Goal: Answer question/provide support: Share knowledge or assist other users

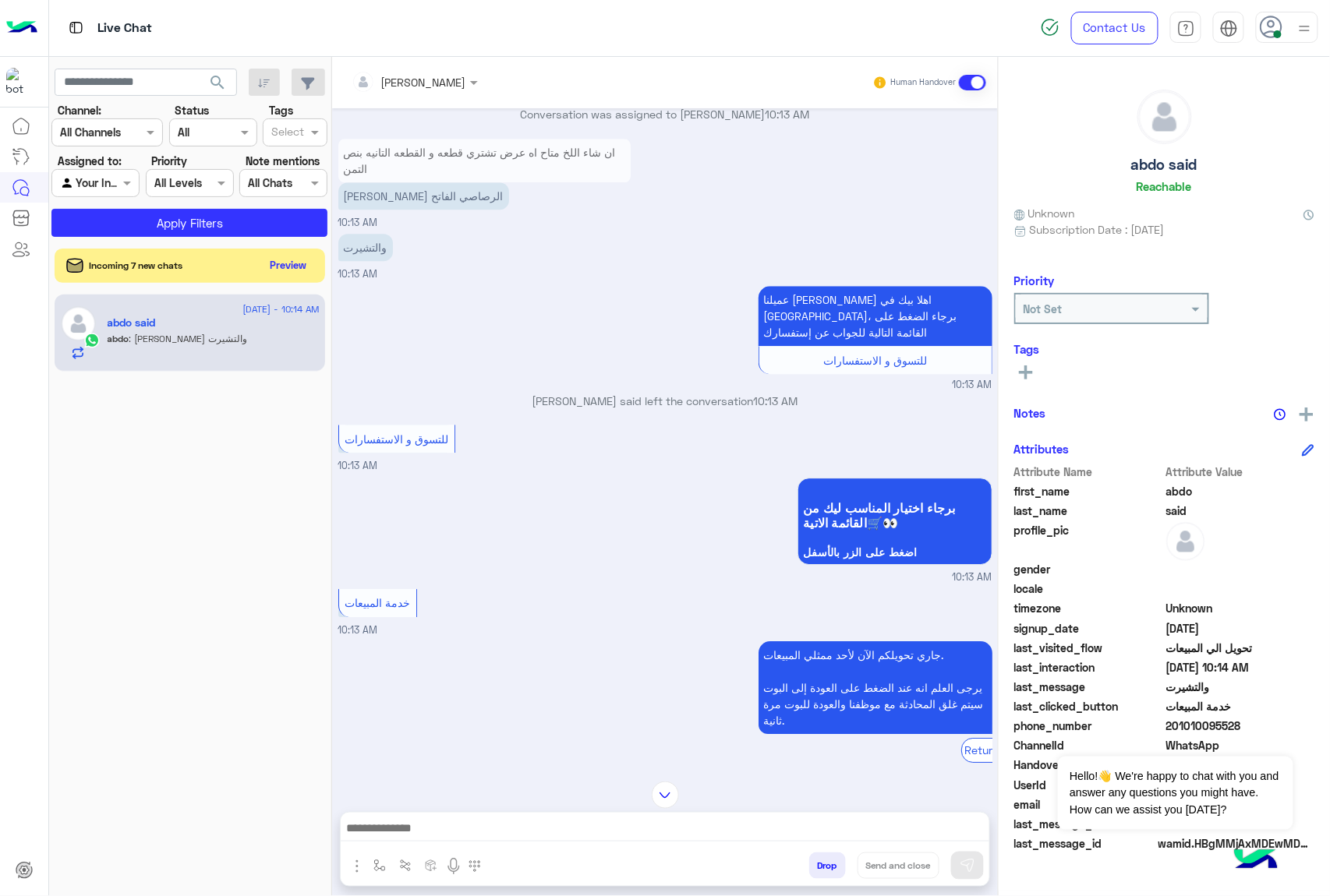
scroll to position [1447, 0]
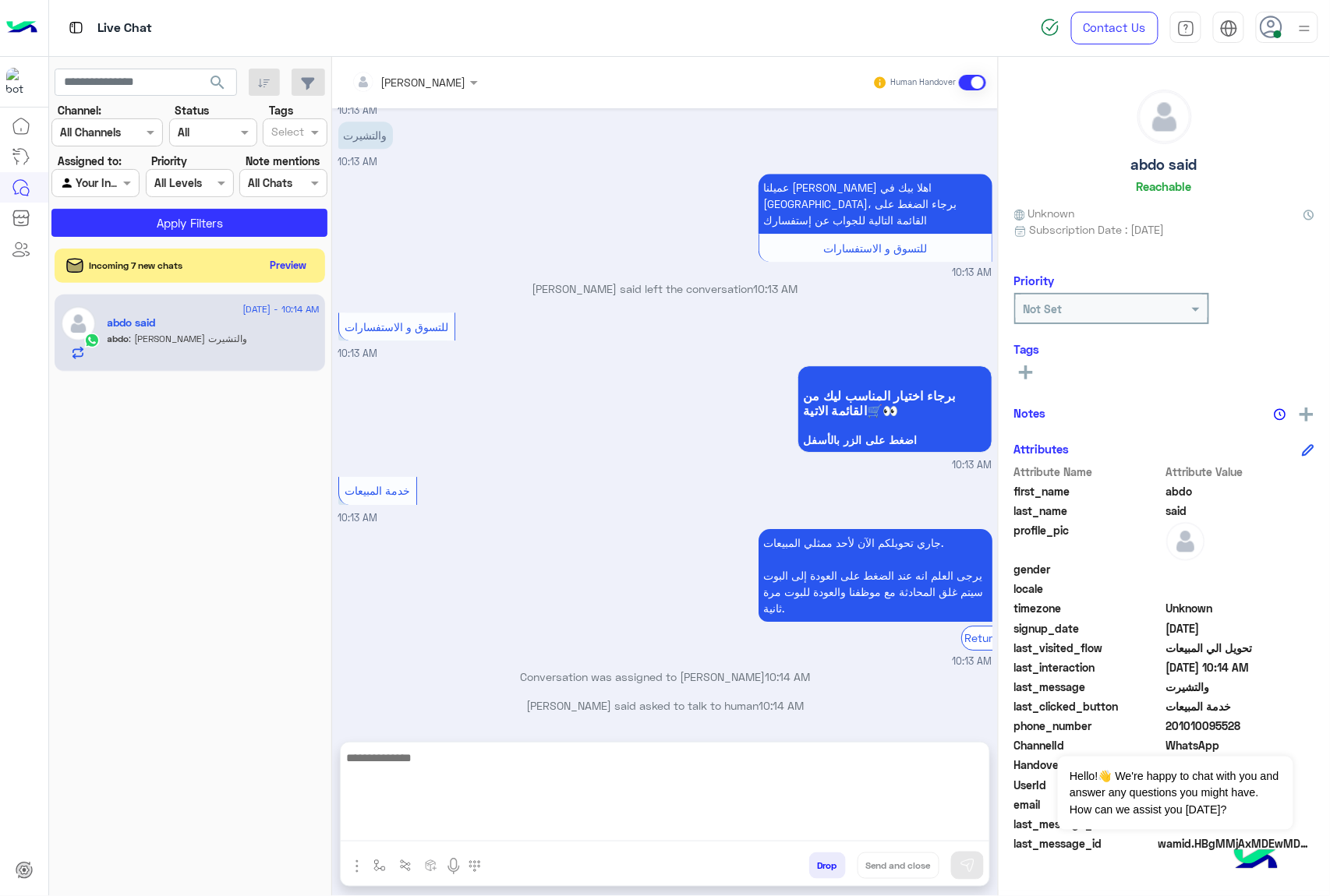
click at [587, 820] on textarea at bounding box center [665, 794] width 648 height 93
paste textarea "**********"
type textarea "**********"
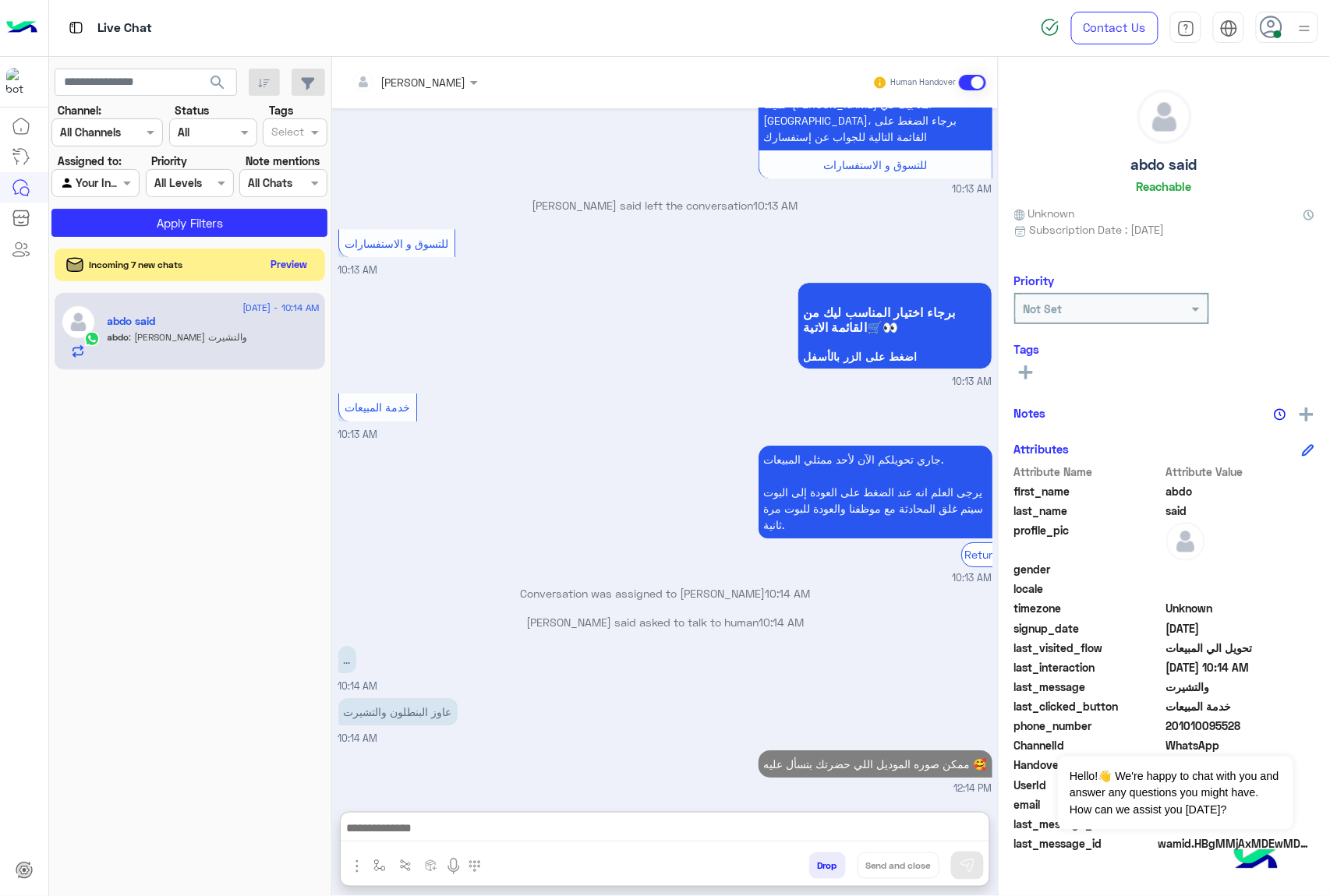
click at [275, 275] on button "Preview" at bounding box center [290, 265] width 49 height 21
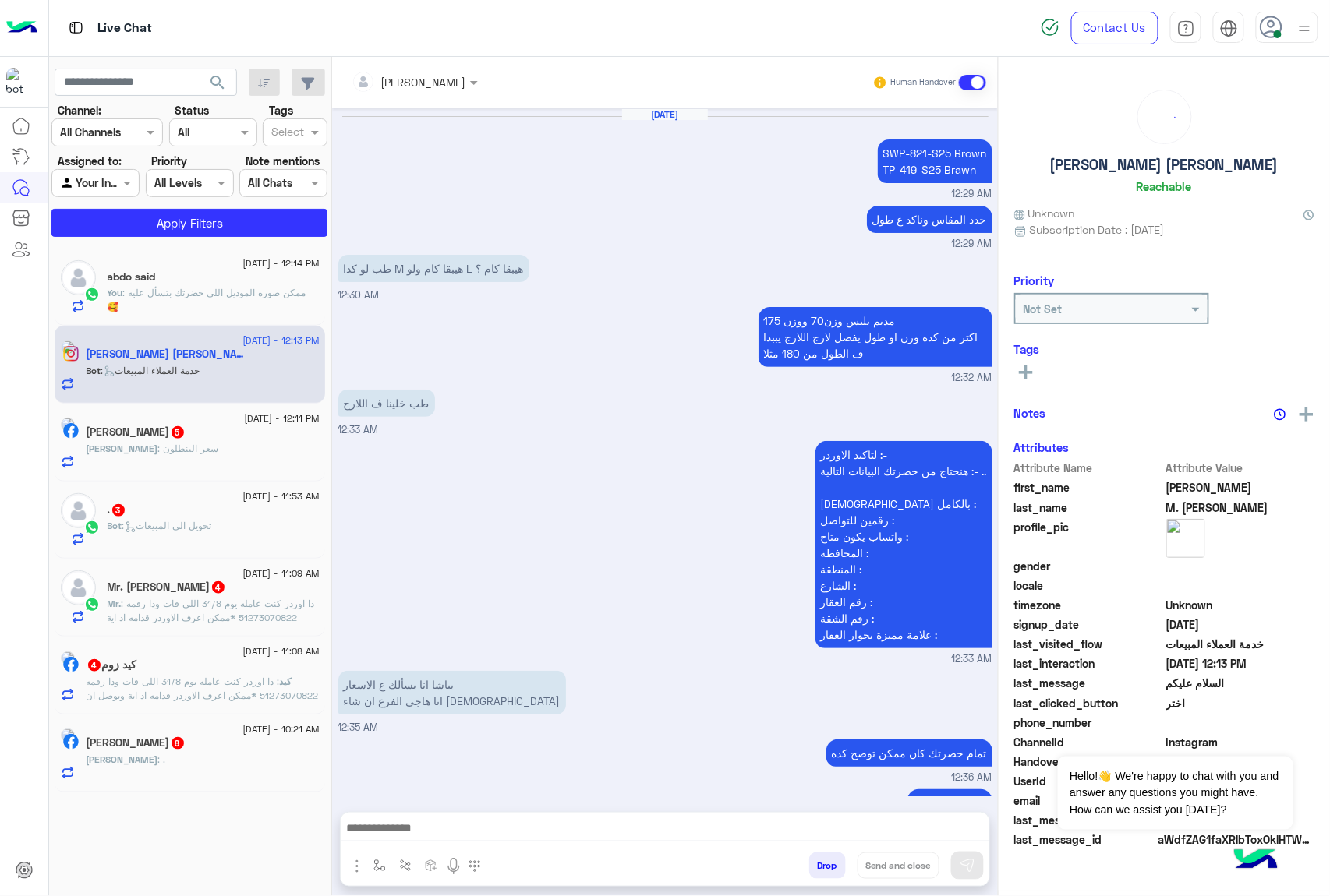
scroll to position [1451, 0]
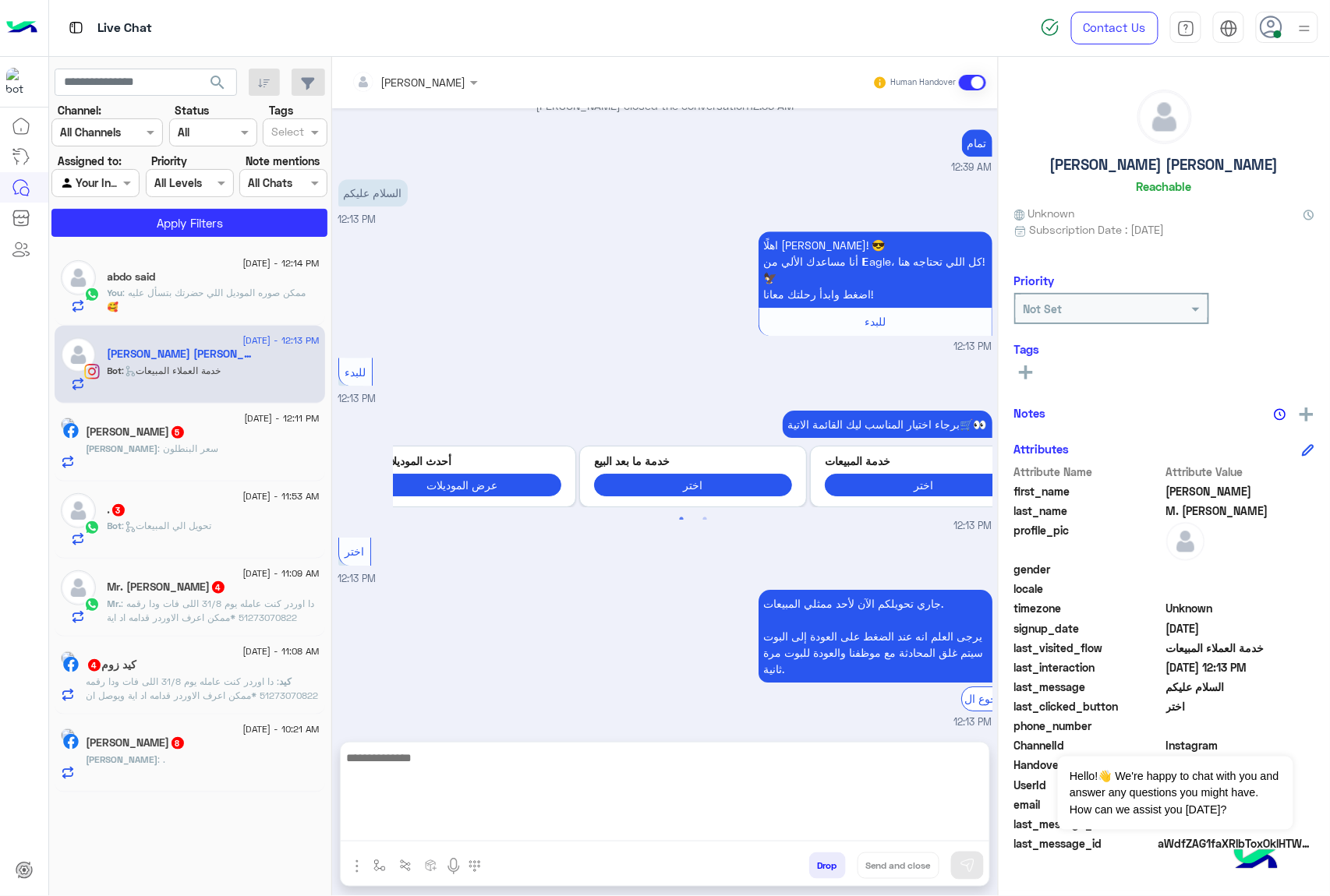
click at [541, 826] on textarea at bounding box center [665, 794] width 648 height 93
paste textarea "**********"
type textarea "**********"
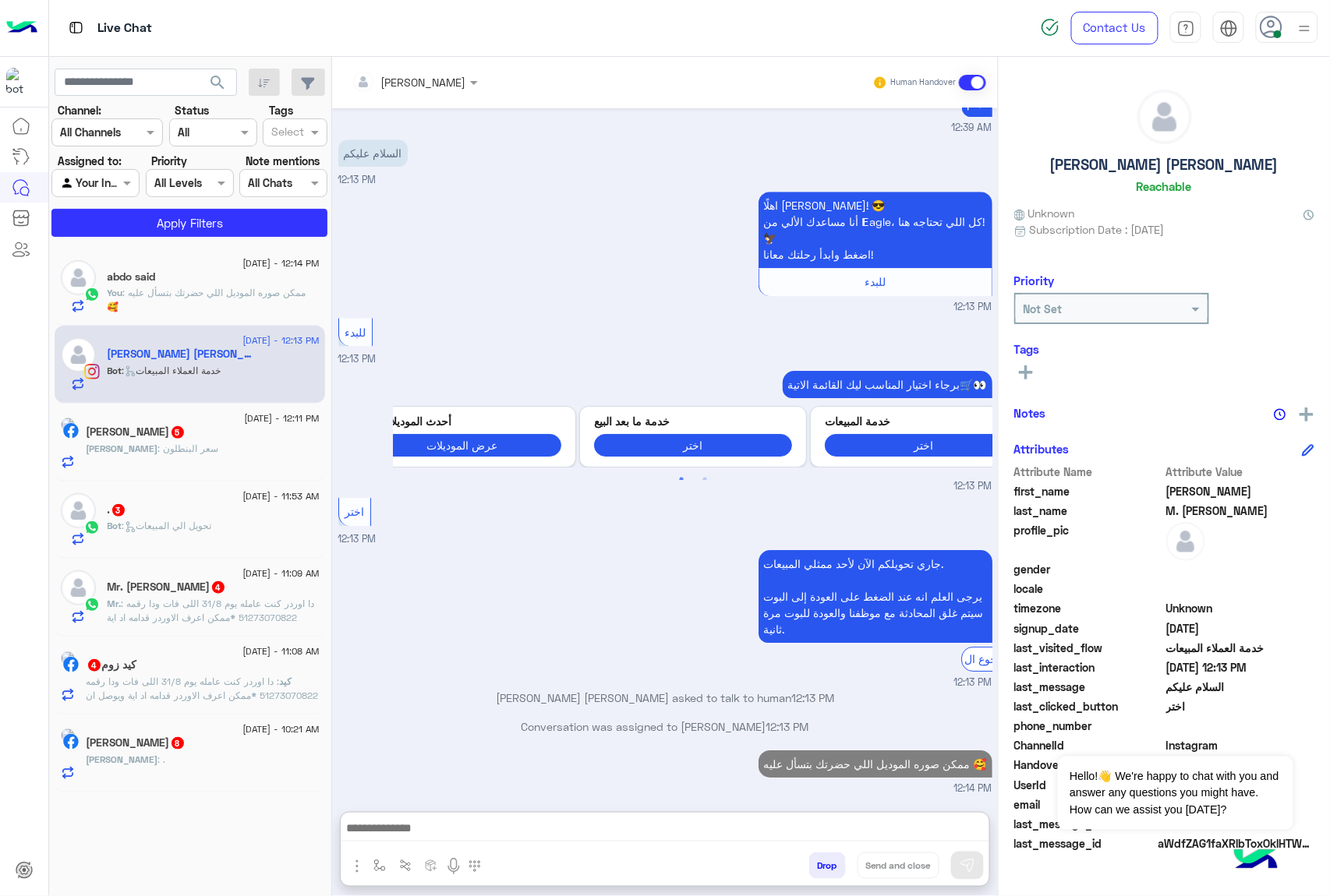
click at [244, 451] on div "[PERSON_NAME] : [PERSON_NAME]" at bounding box center [203, 455] width 233 height 27
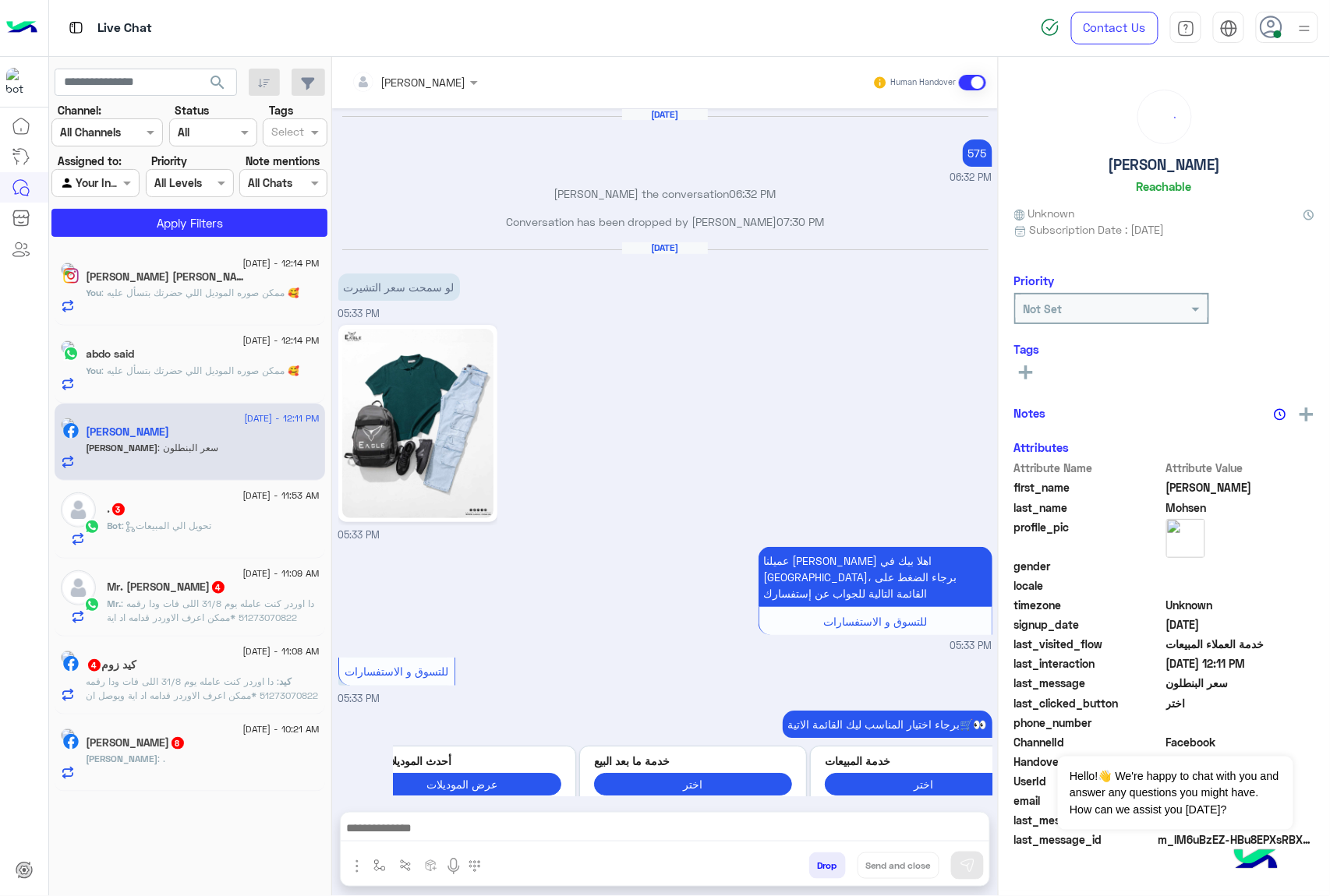
scroll to position [1734, 0]
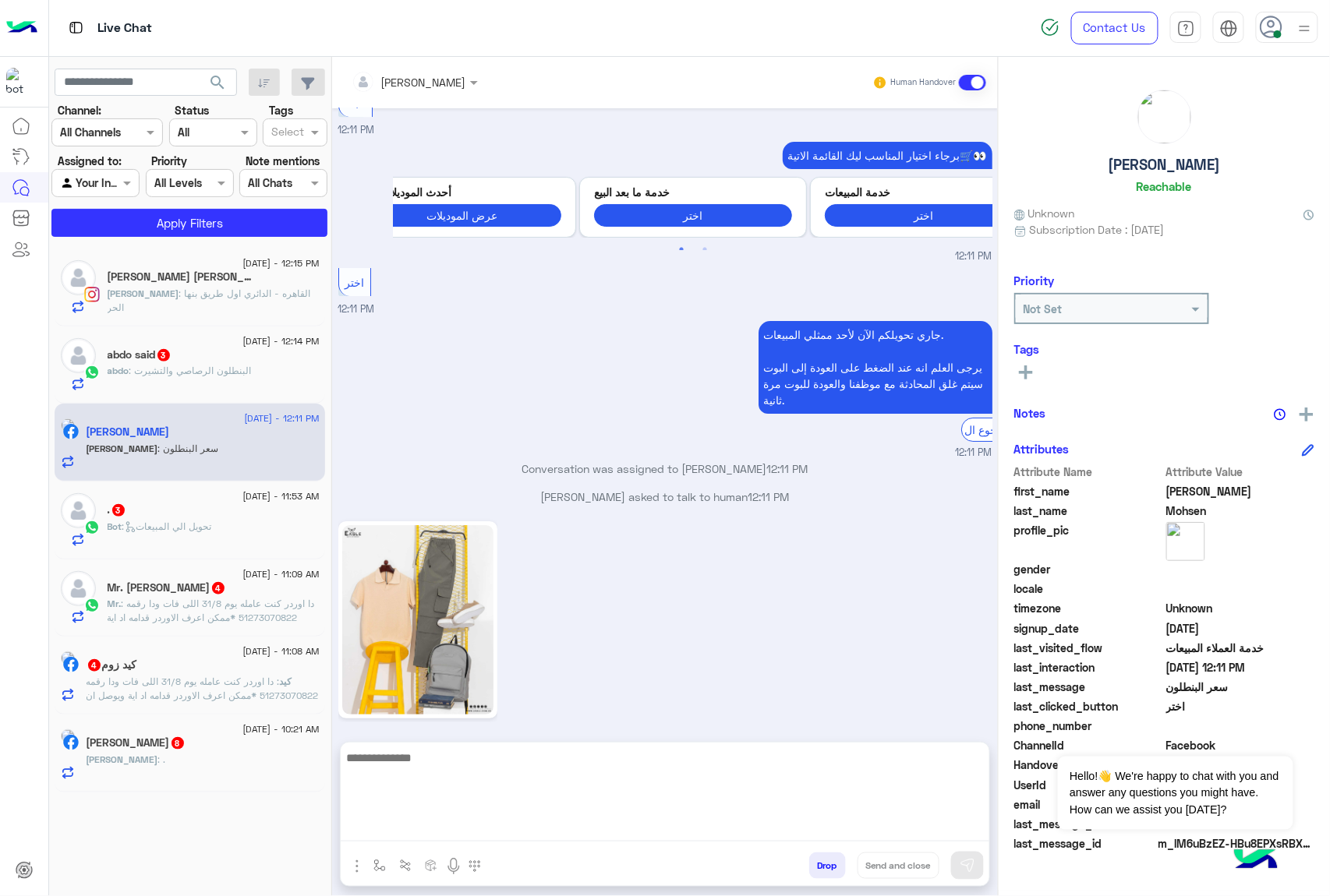
click at [587, 836] on textarea at bounding box center [665, 794] width 648 height 93
type textarea "***"
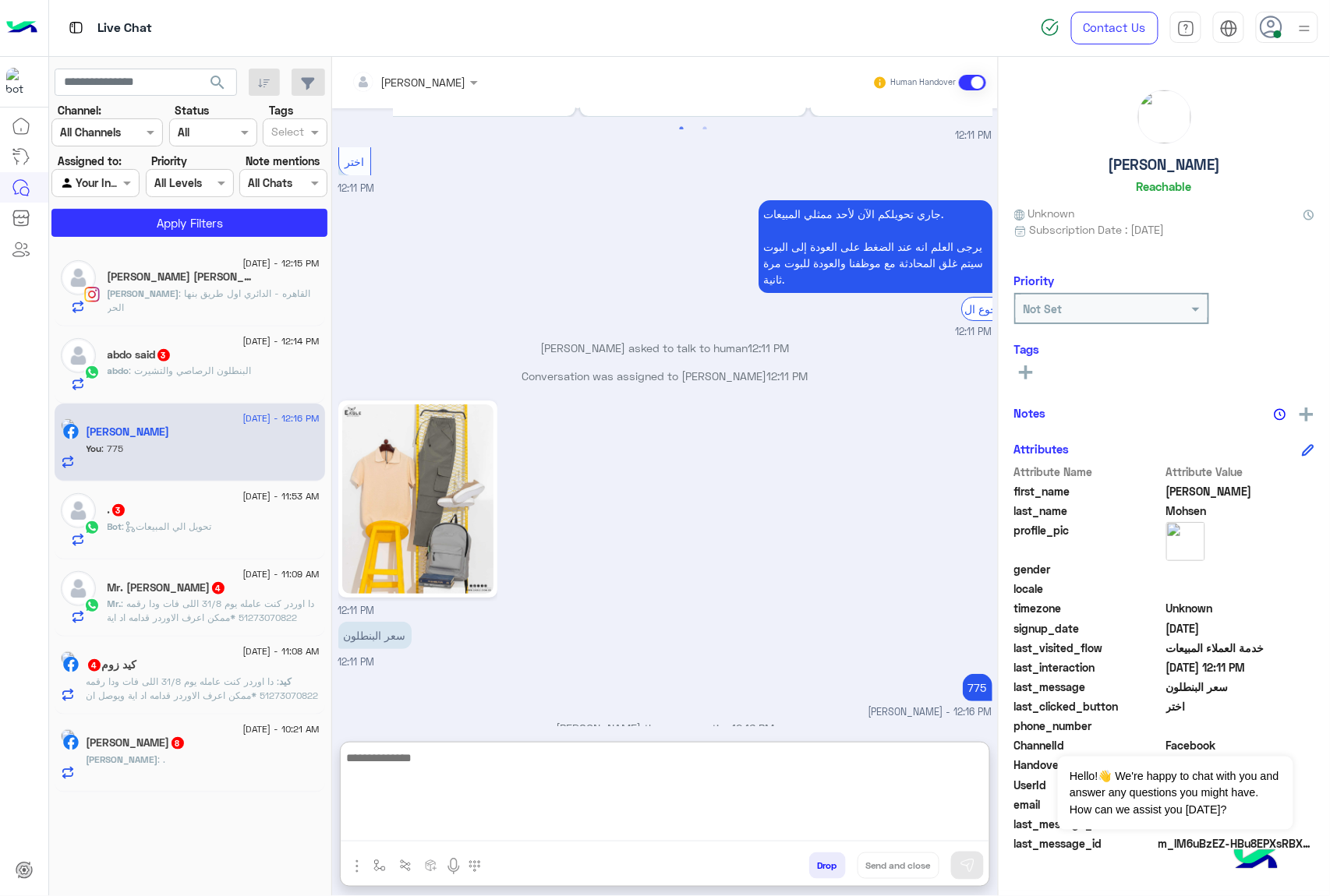
scroll to position [1884, 0]
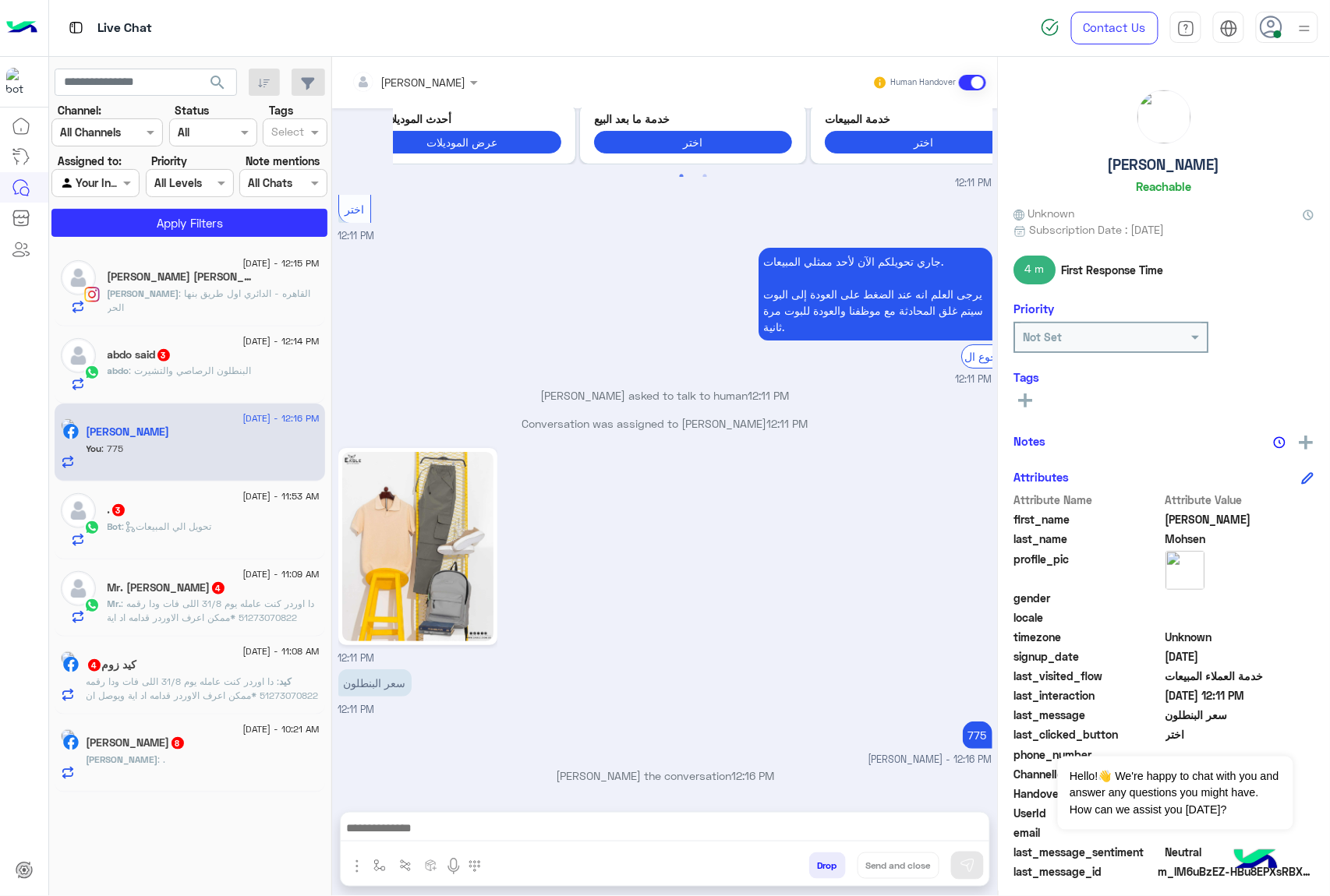
click at [234, 515] on div ". 3" at bounding box center [213, 511] width 212 height 16
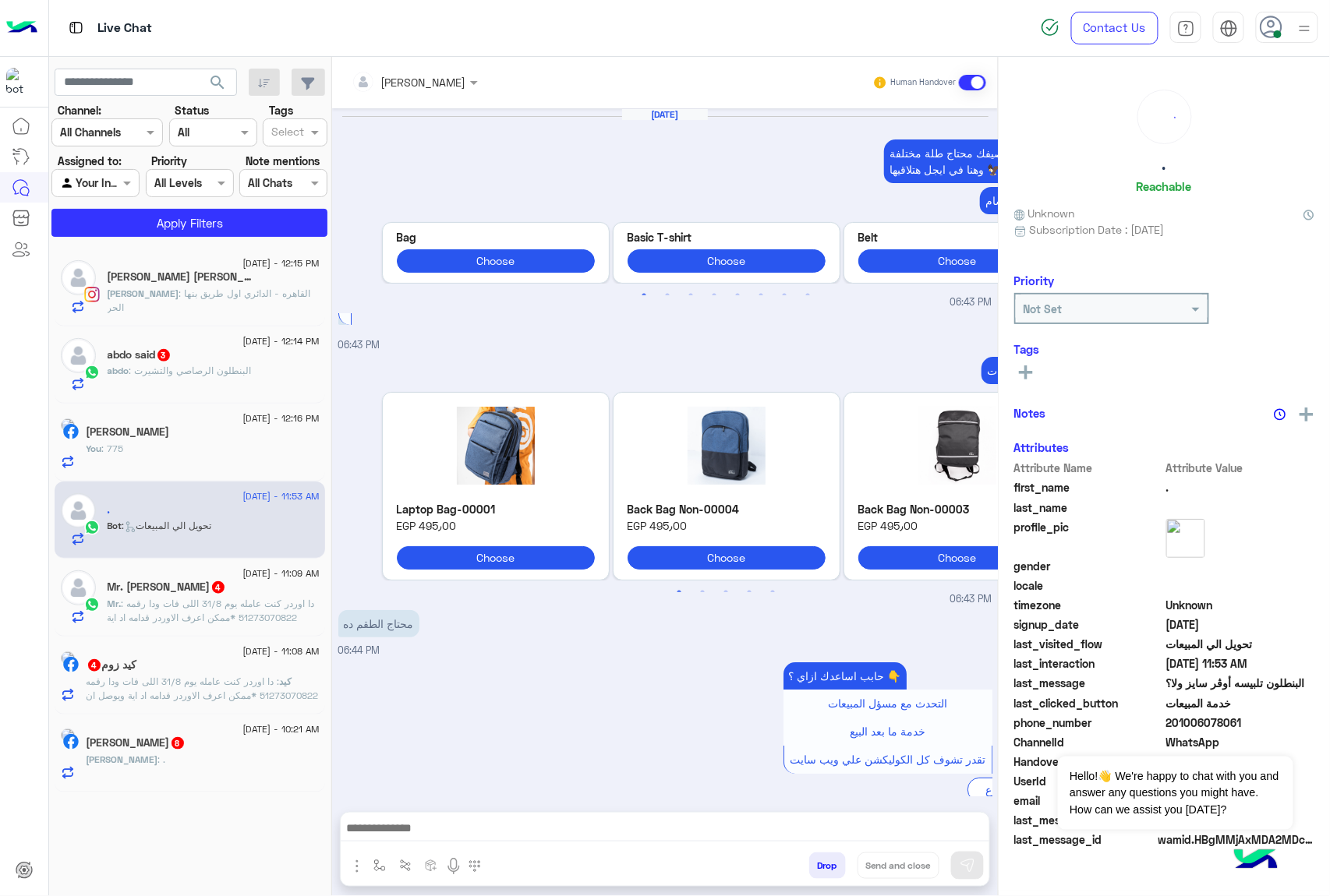
scroll to position [2035, 0]
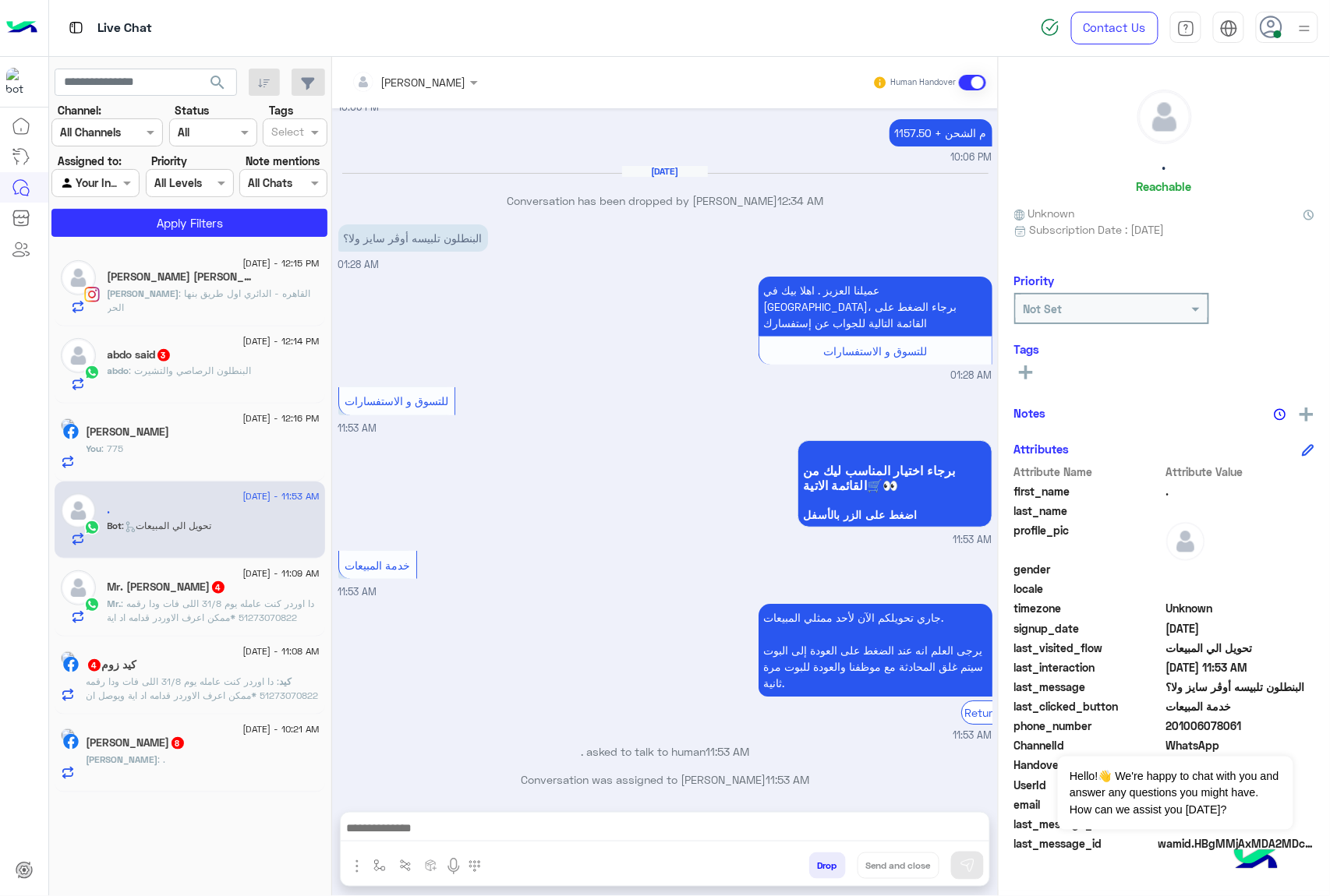
click at [506, 805] on div "[PERSON_NAME] Human Handover [DATE] صيفك محتاج طلة مختلفة 😎 وهنا في ايجل هتلاقي…" at bounding box center [664, 479] width 666 height 846
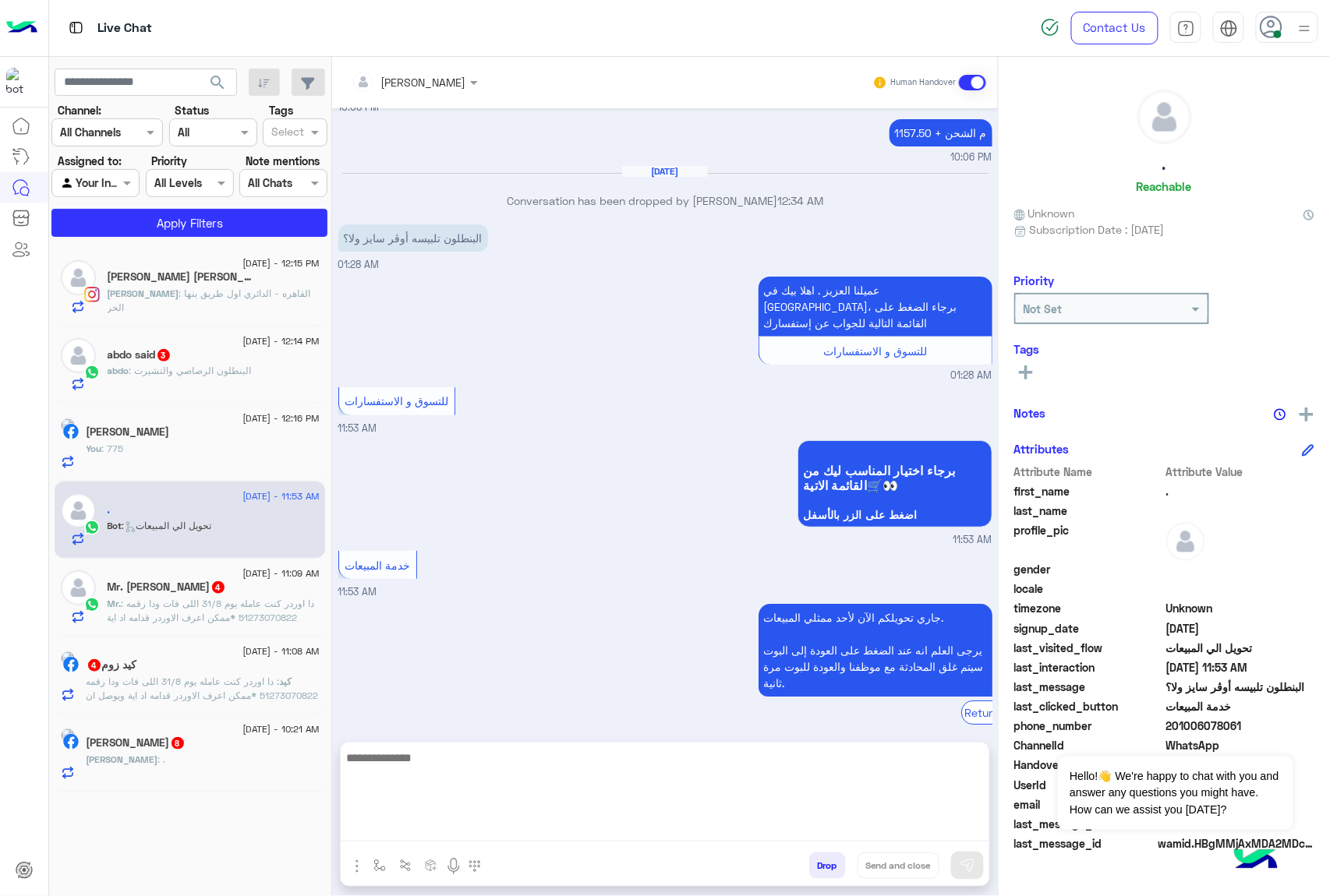
click at [509, 821] on textarea at bounding box center [665, 794] width 648 height 93
paste textarea "**********"
type textarea "**********"
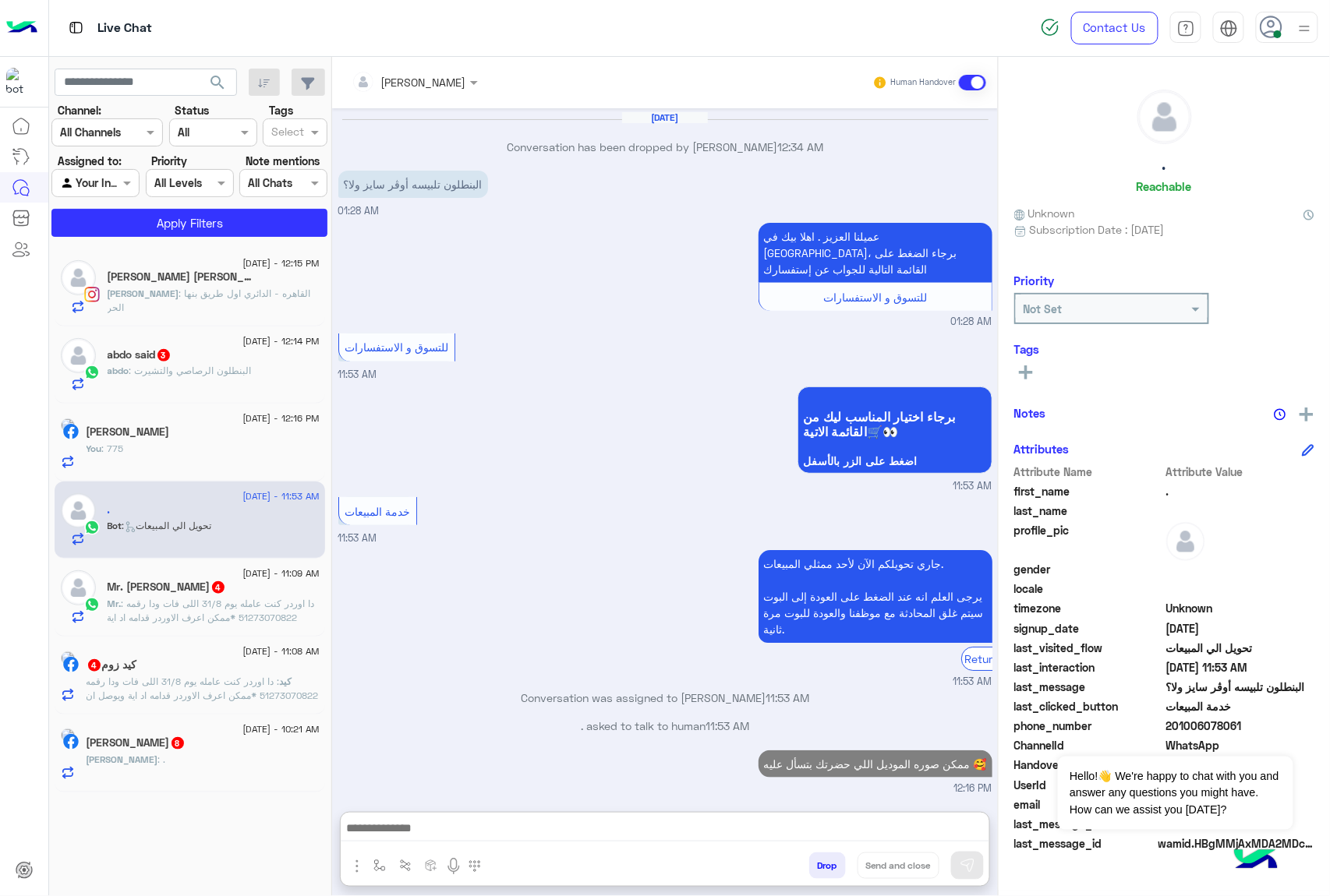
click at [237, 712] on div "[DATE] - 11:08 AM كيد زوم 4 كيد : دا اوردر كنت عامله يوم 31/8 اللى فات ودا رقمه…" at bounding box center [190, 675] width 270 height 78
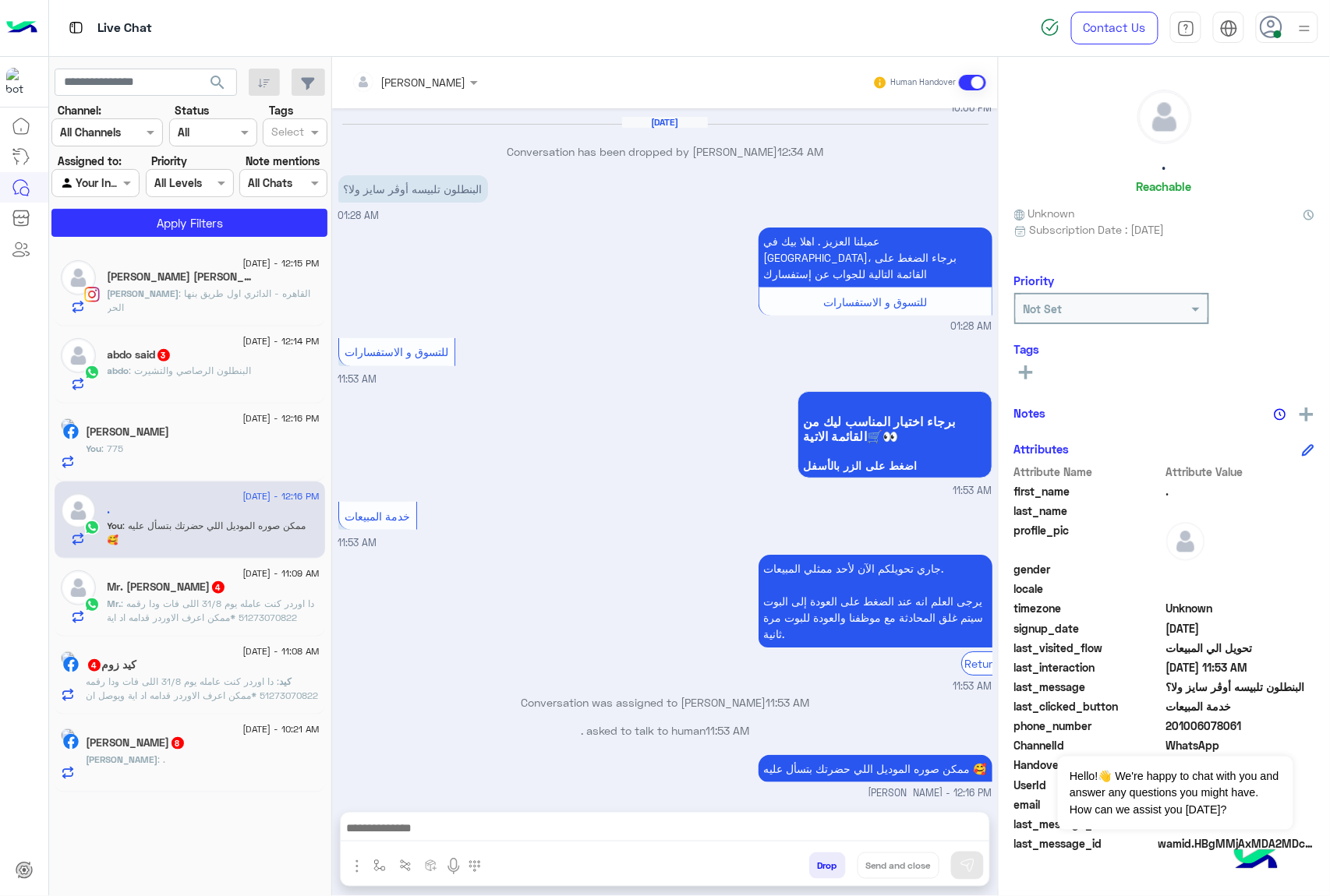
scroll to position [2112, 0]
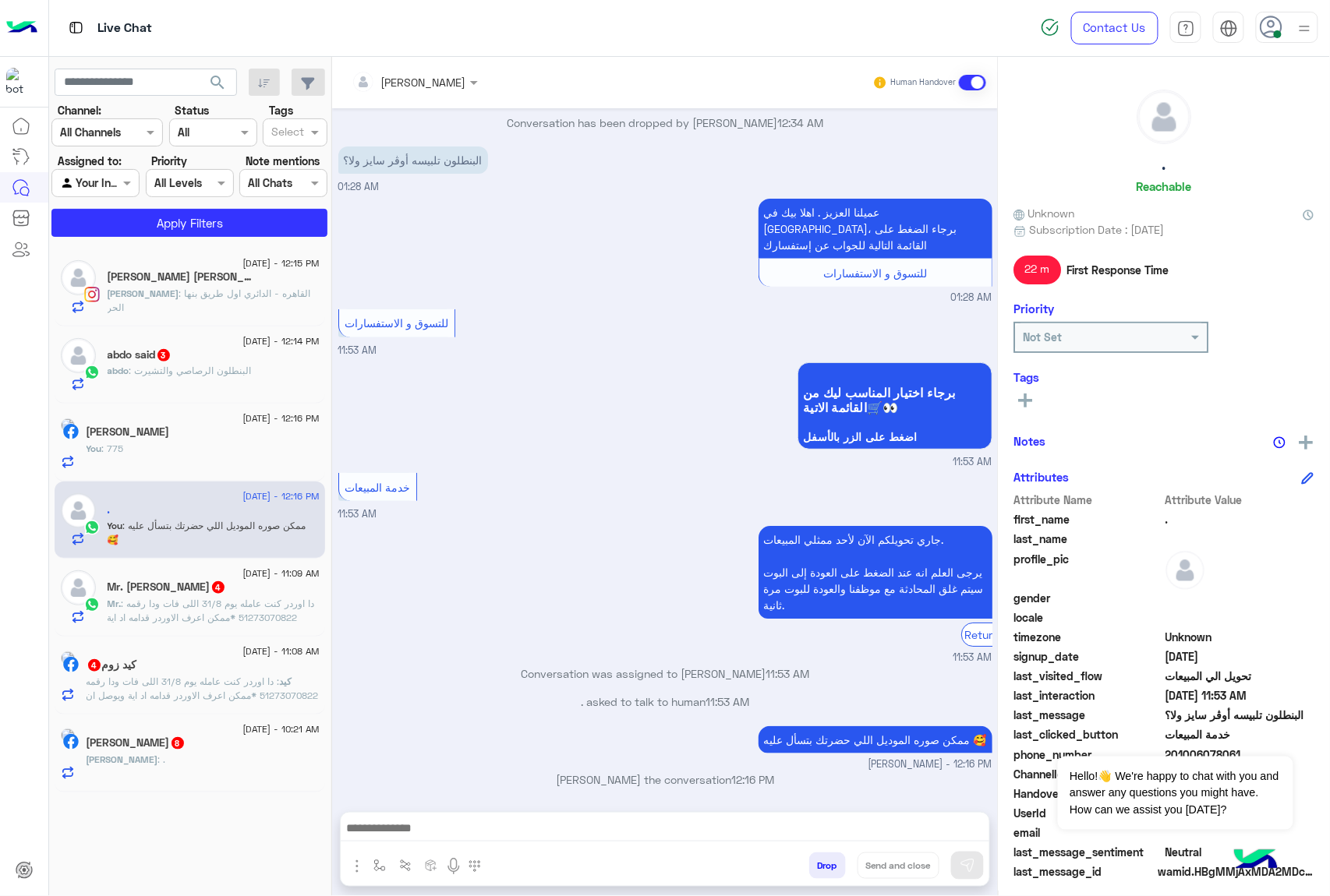
click at [247, 672] on div "كيد زوم 4" at bounding box center [203, 666] width 233 height 16
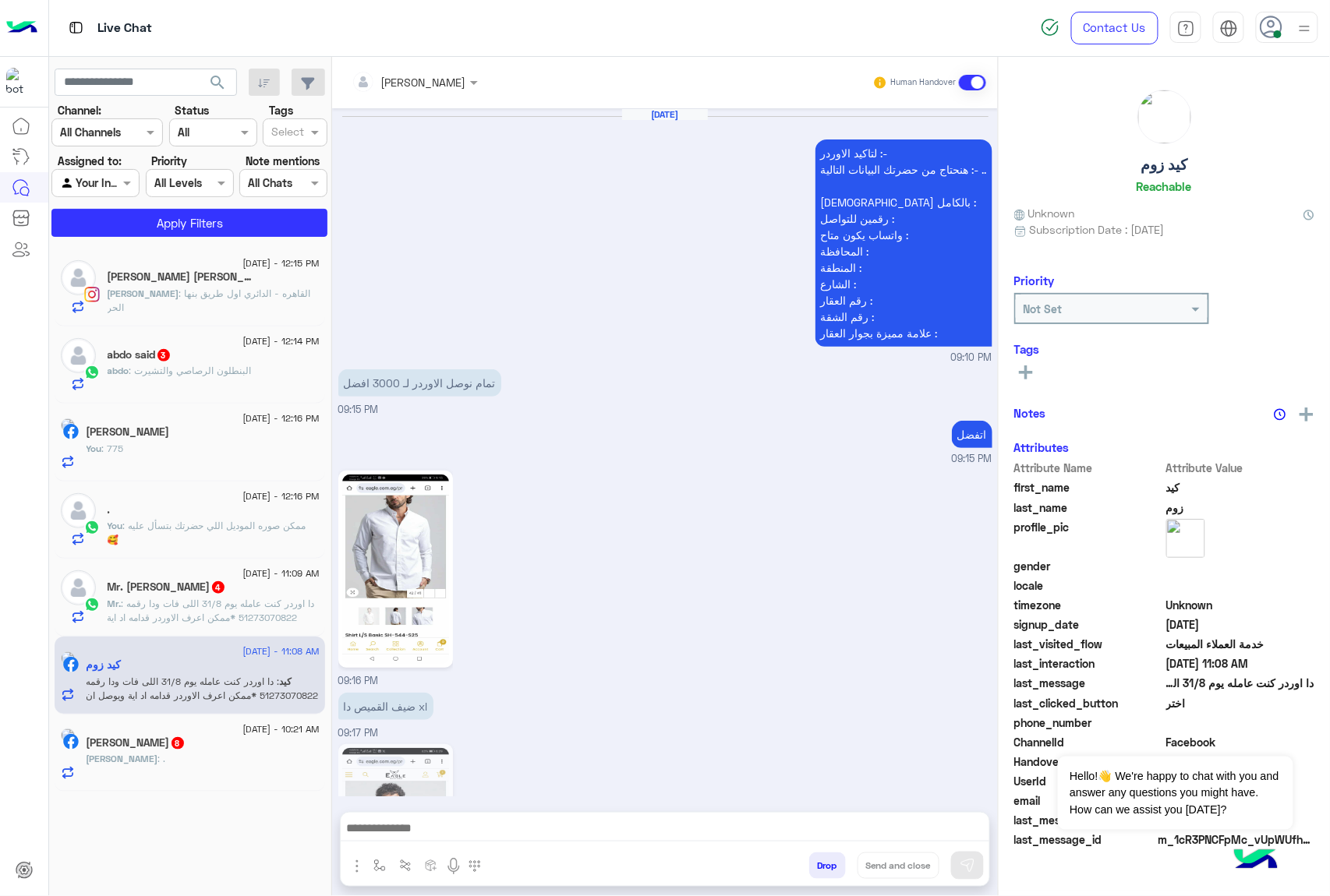
scroll to position [2214, 0]
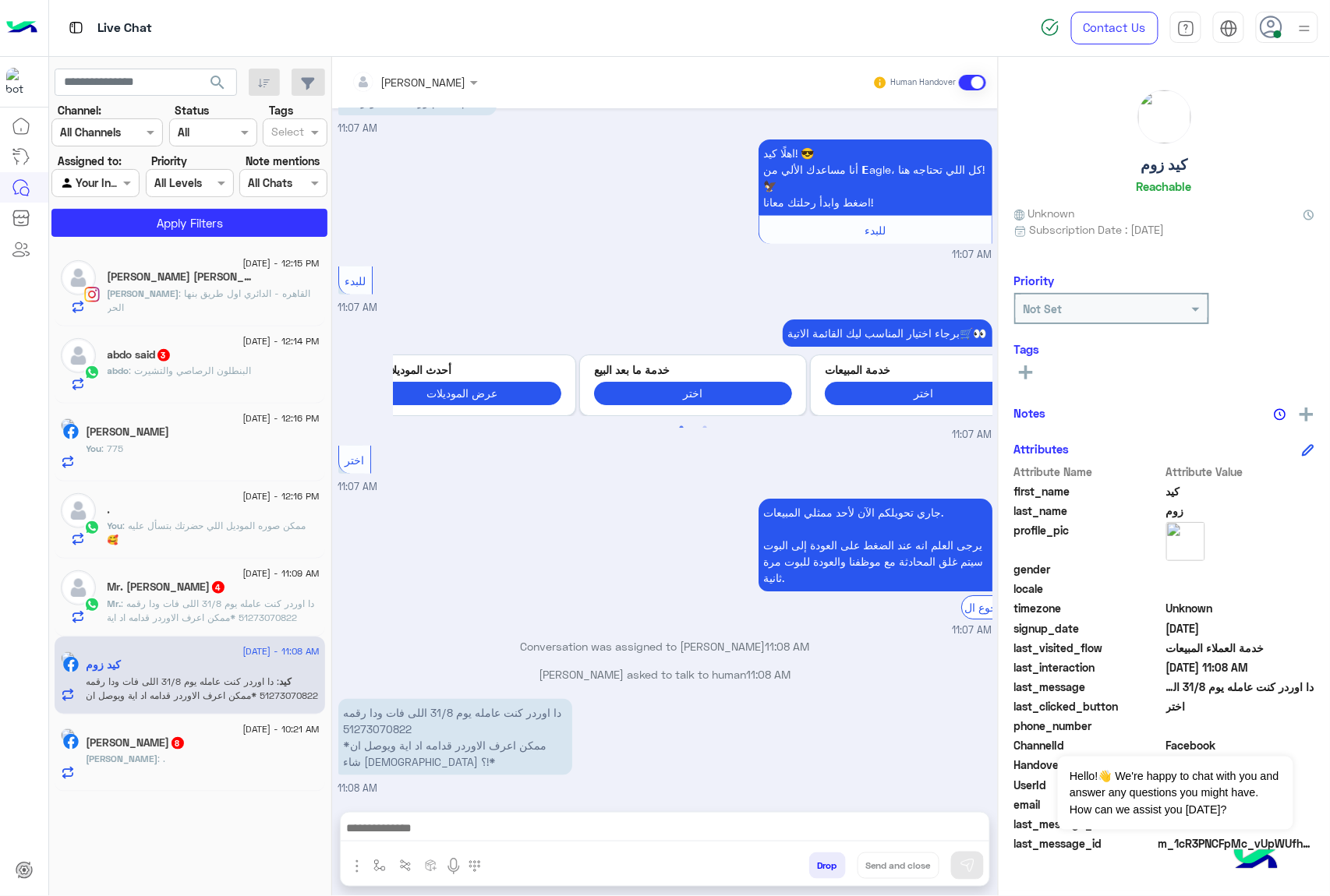
click at [437, 86] on input "text" at bounding box center [394, 81] width 85 height 16
click at [453, 137] on div "[PERSON_NAME]" at bounding box center [422, 128] width 123 height 27
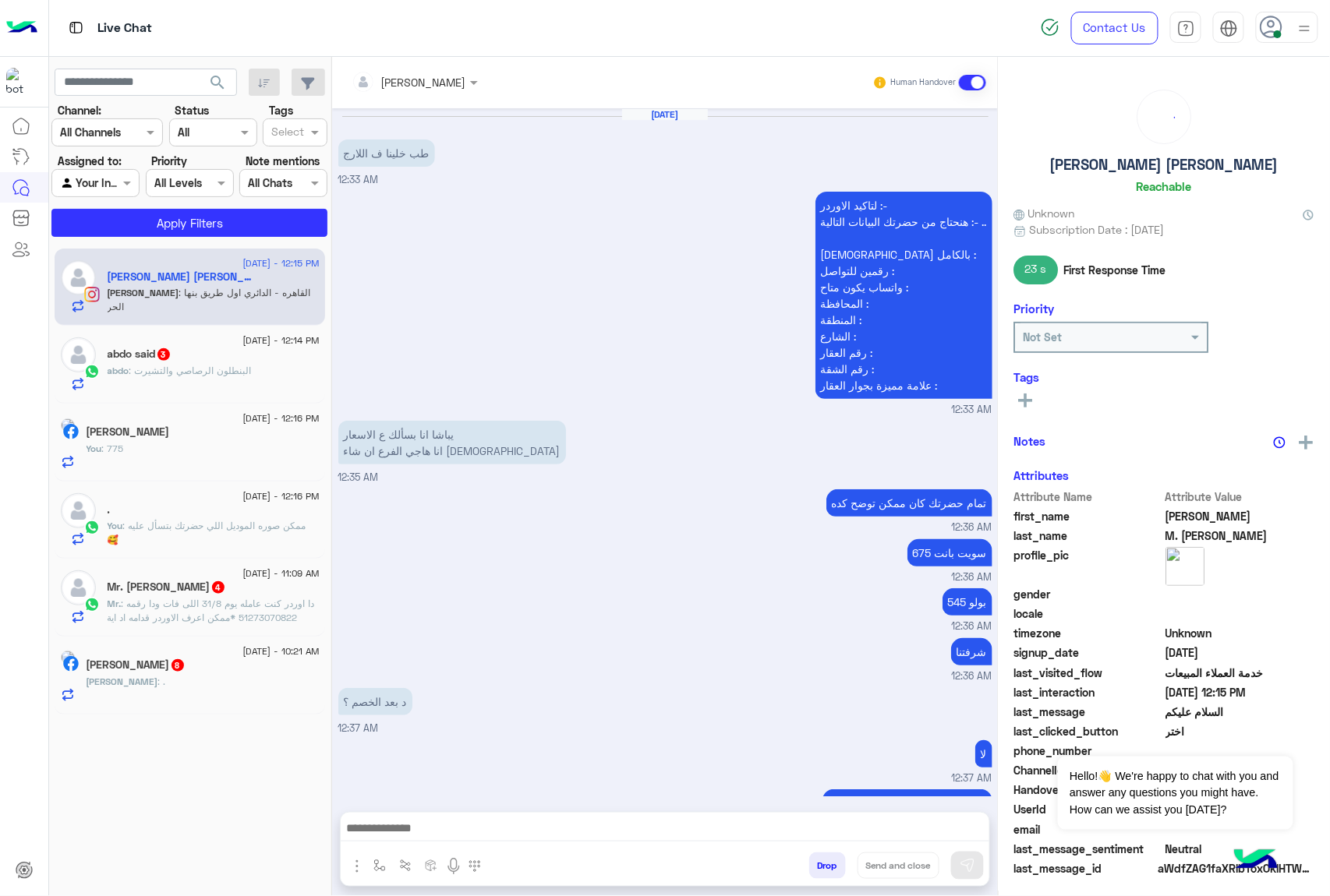
scroll to position [1383, 0]
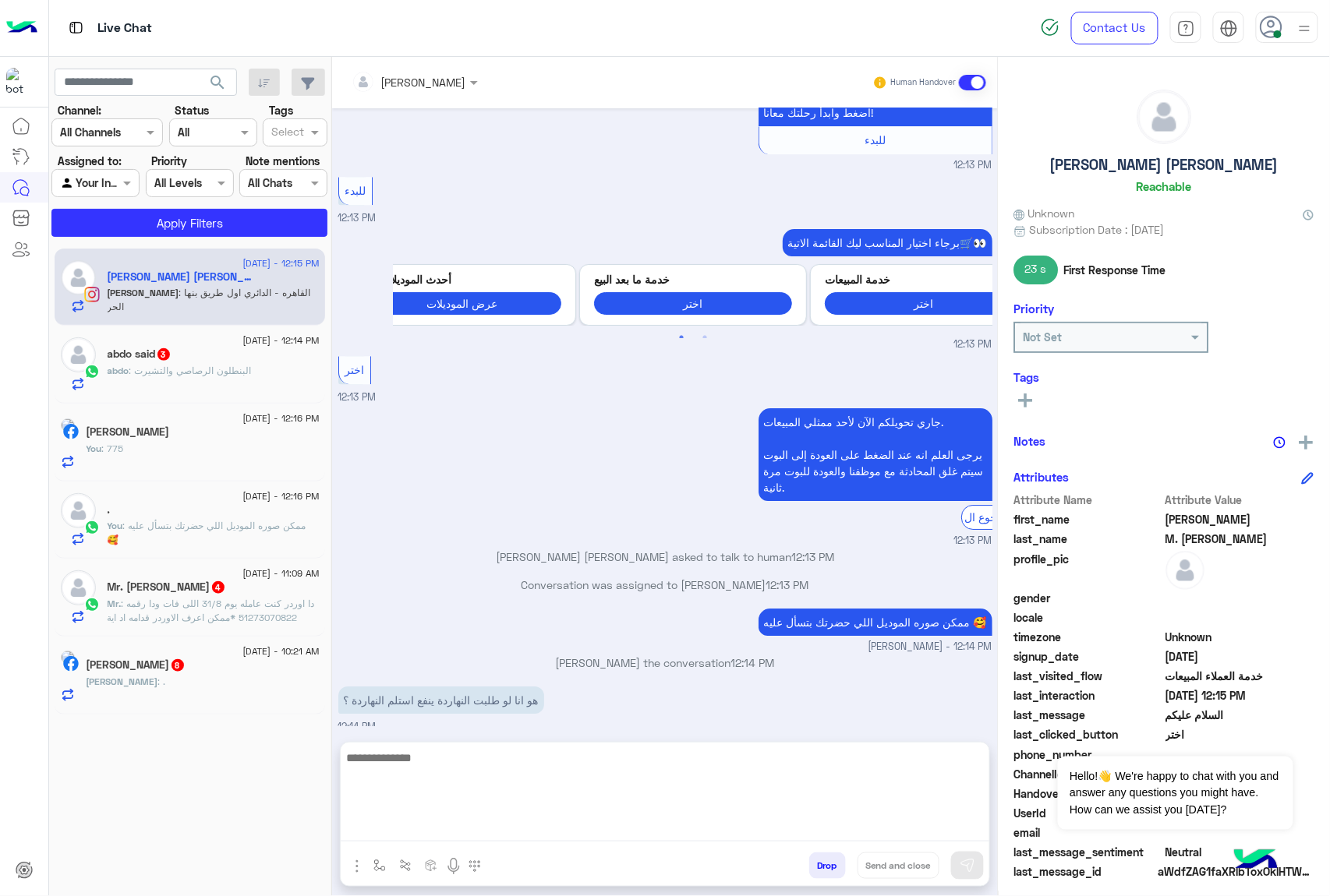
click at [542, 831] on textarea at bounding box center [665, 794] width 648 height 93
type textarea "**"
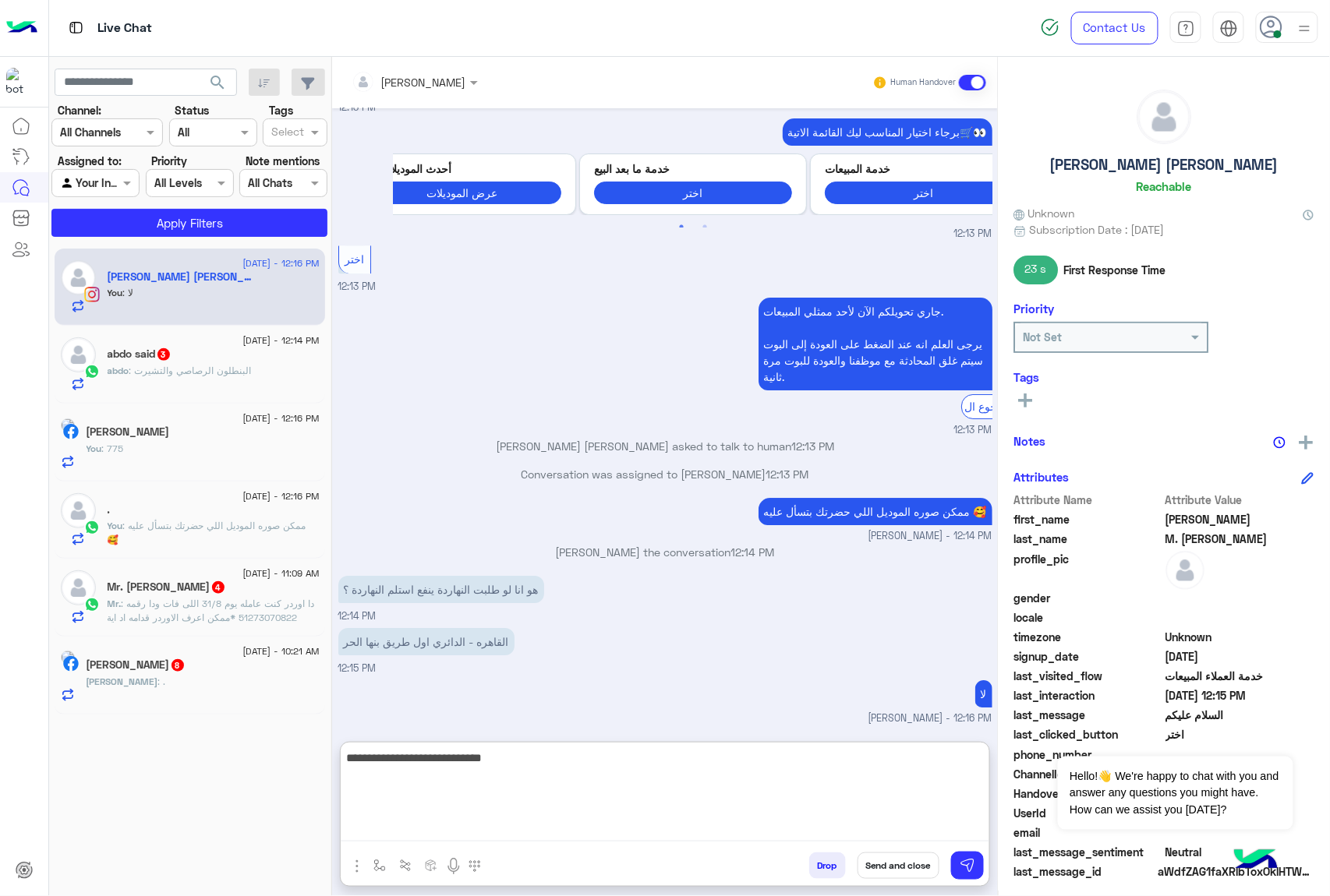
type textarea "**********"
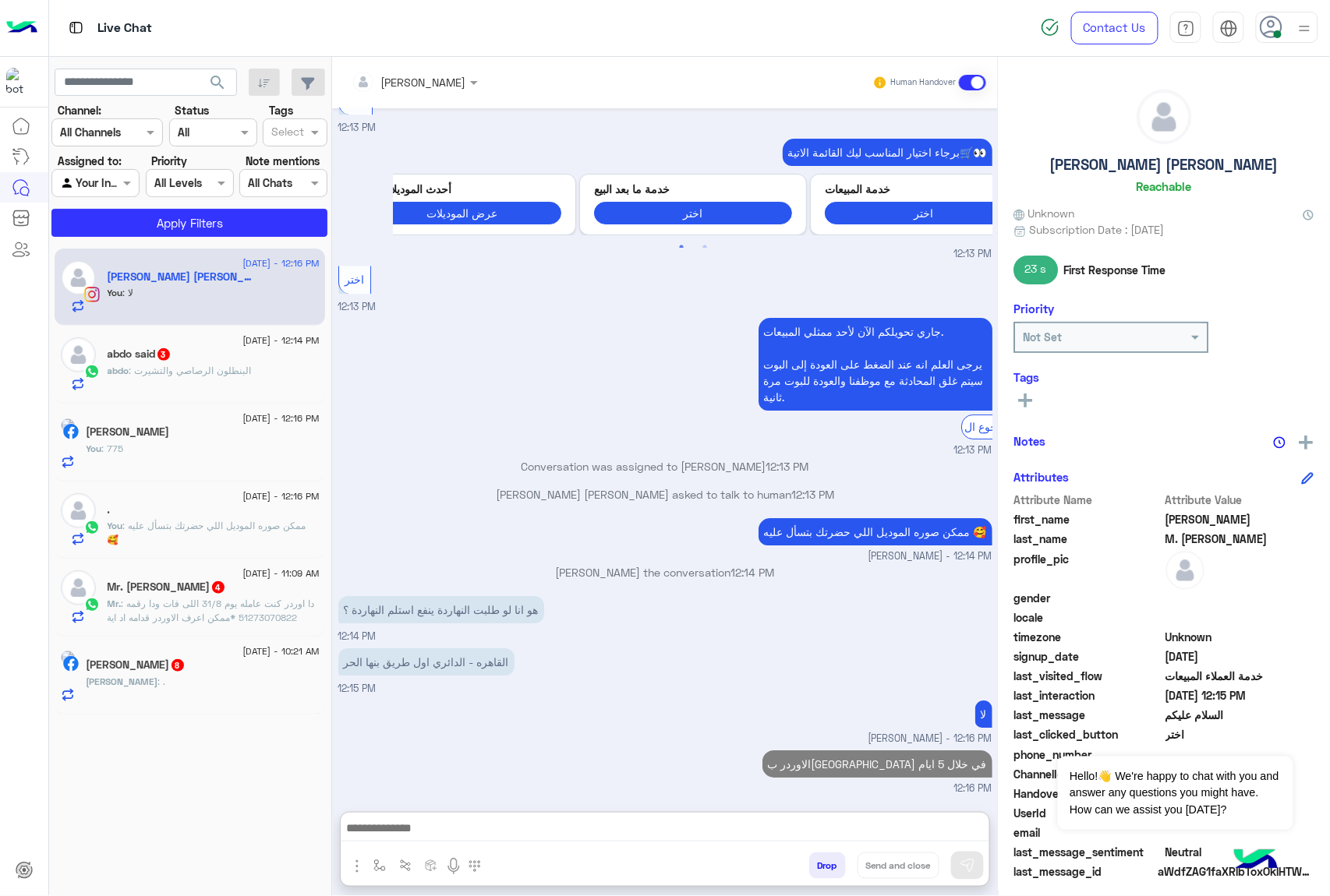
click at [220, 385] on div "abdo : البنطلون الرصاصي والتشيرت" at bounding box center [213, 377] width 212 height 27
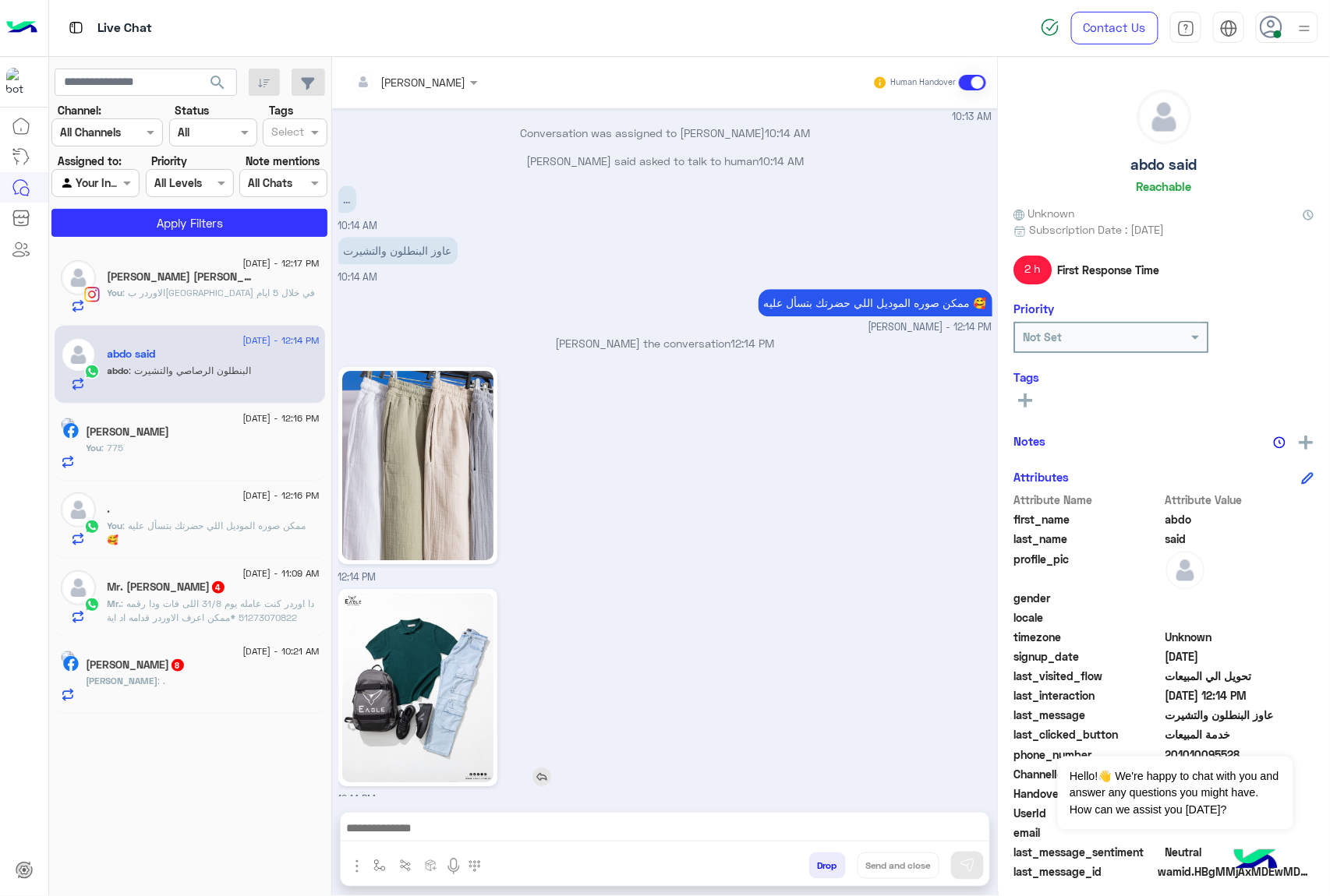
scroll to position [1545, 0]
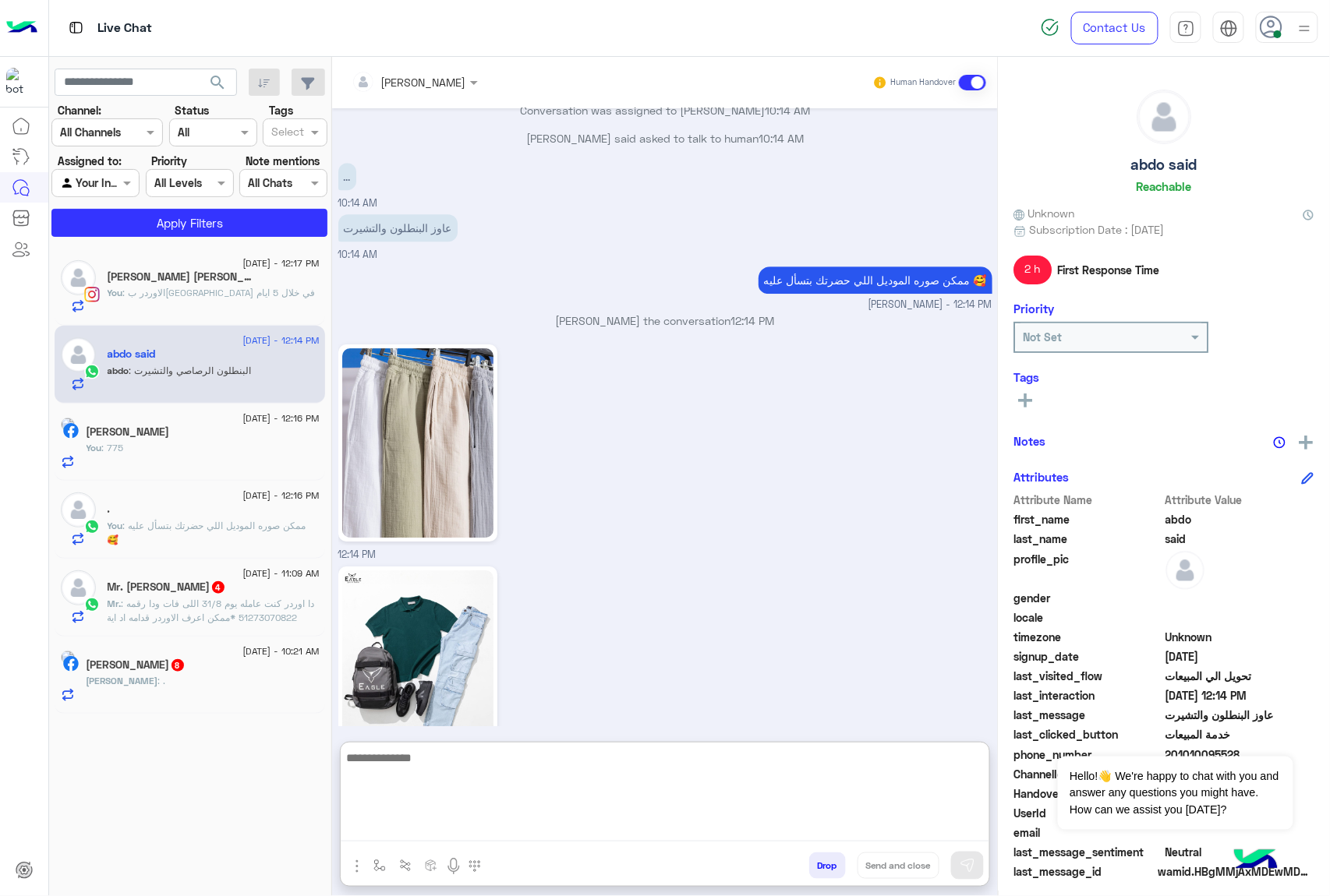
click at [588, 827] on textarea at bounding box center [665, 794] width 648 height 93
type textarea "**********"
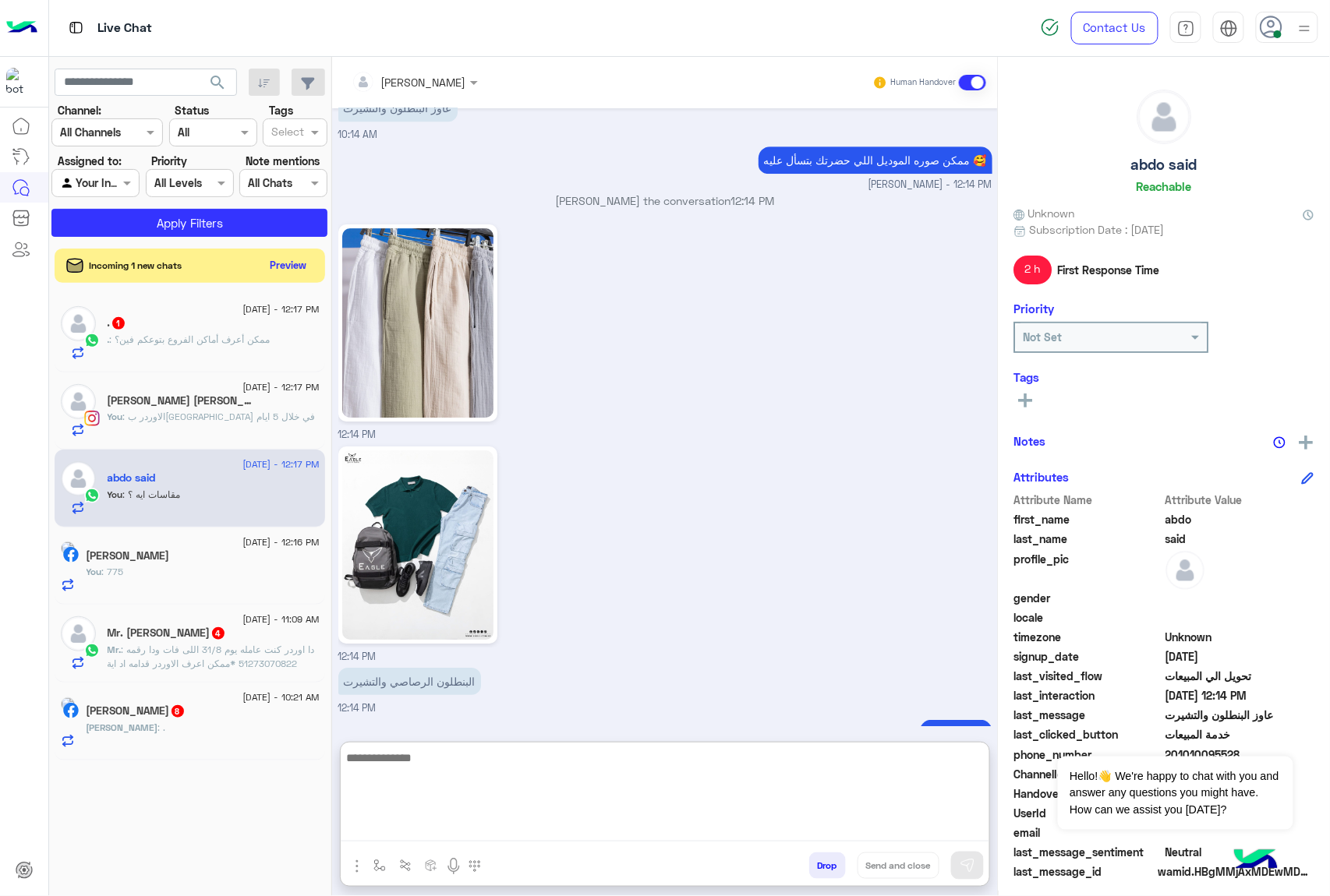
scroll to position [1666, 0]
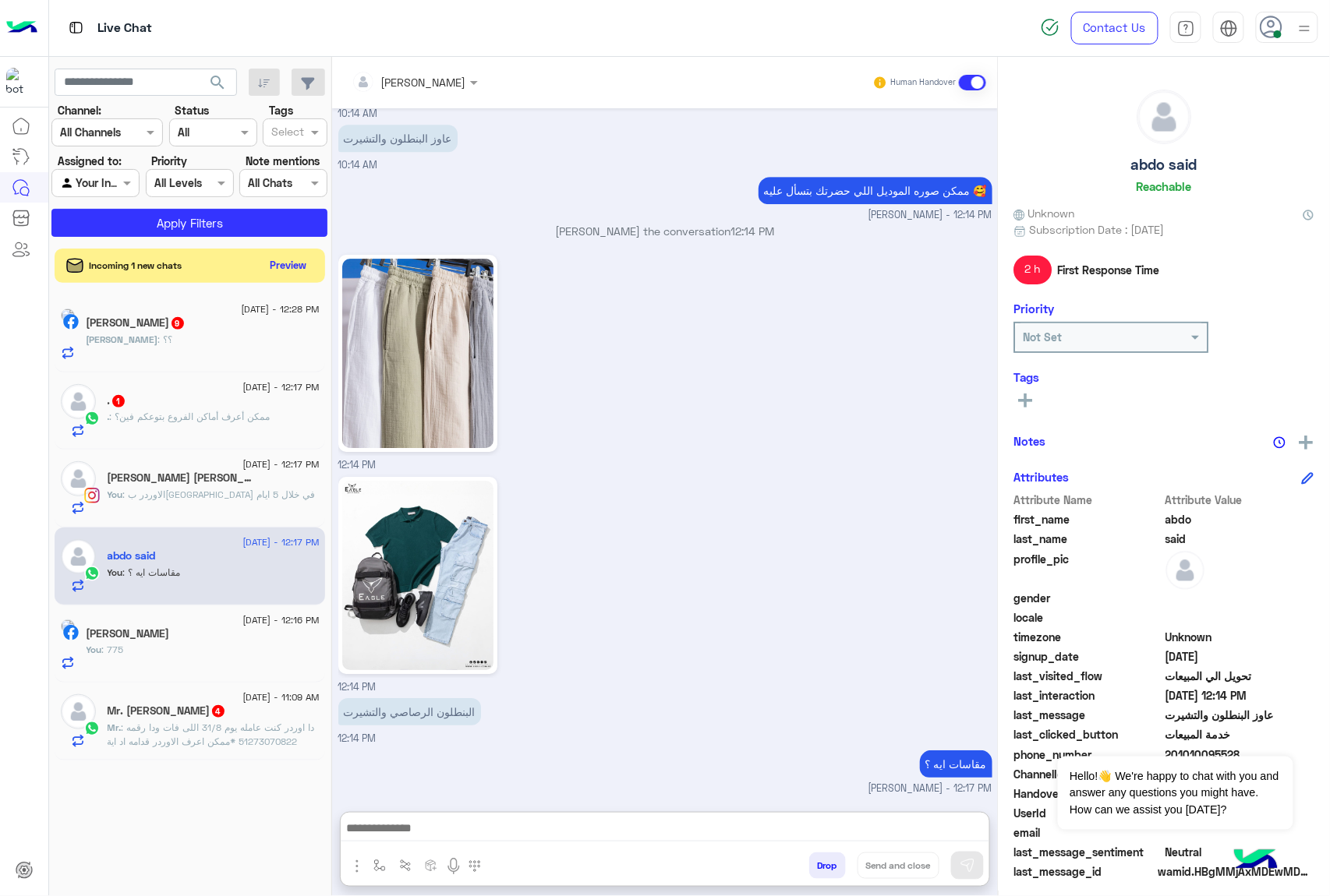
click at [218, 350] on div "[PERSON_NAME] : ؟؟" at bounding box center [203, 346] width 233 height 27
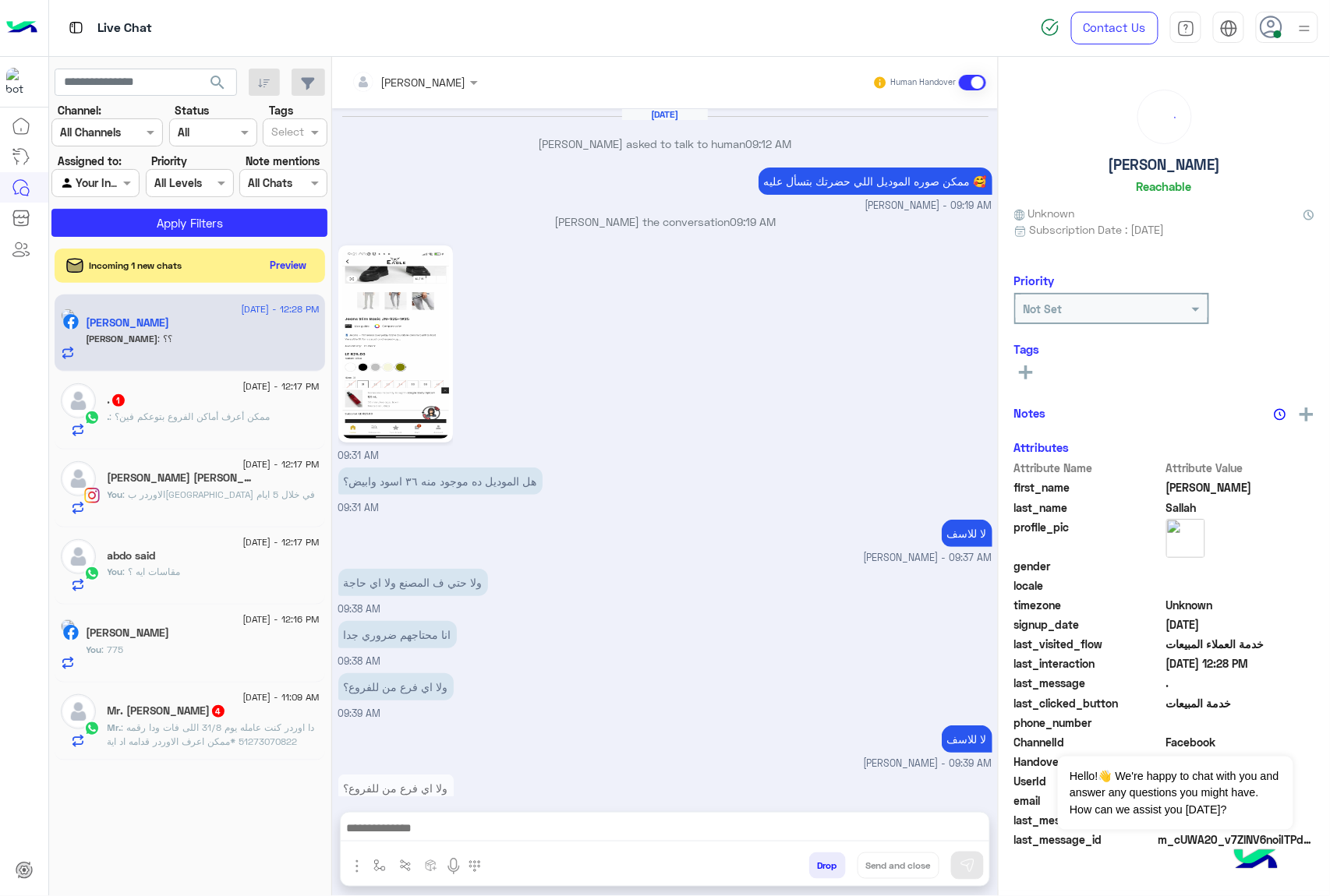
scroll to position [1607, 0]
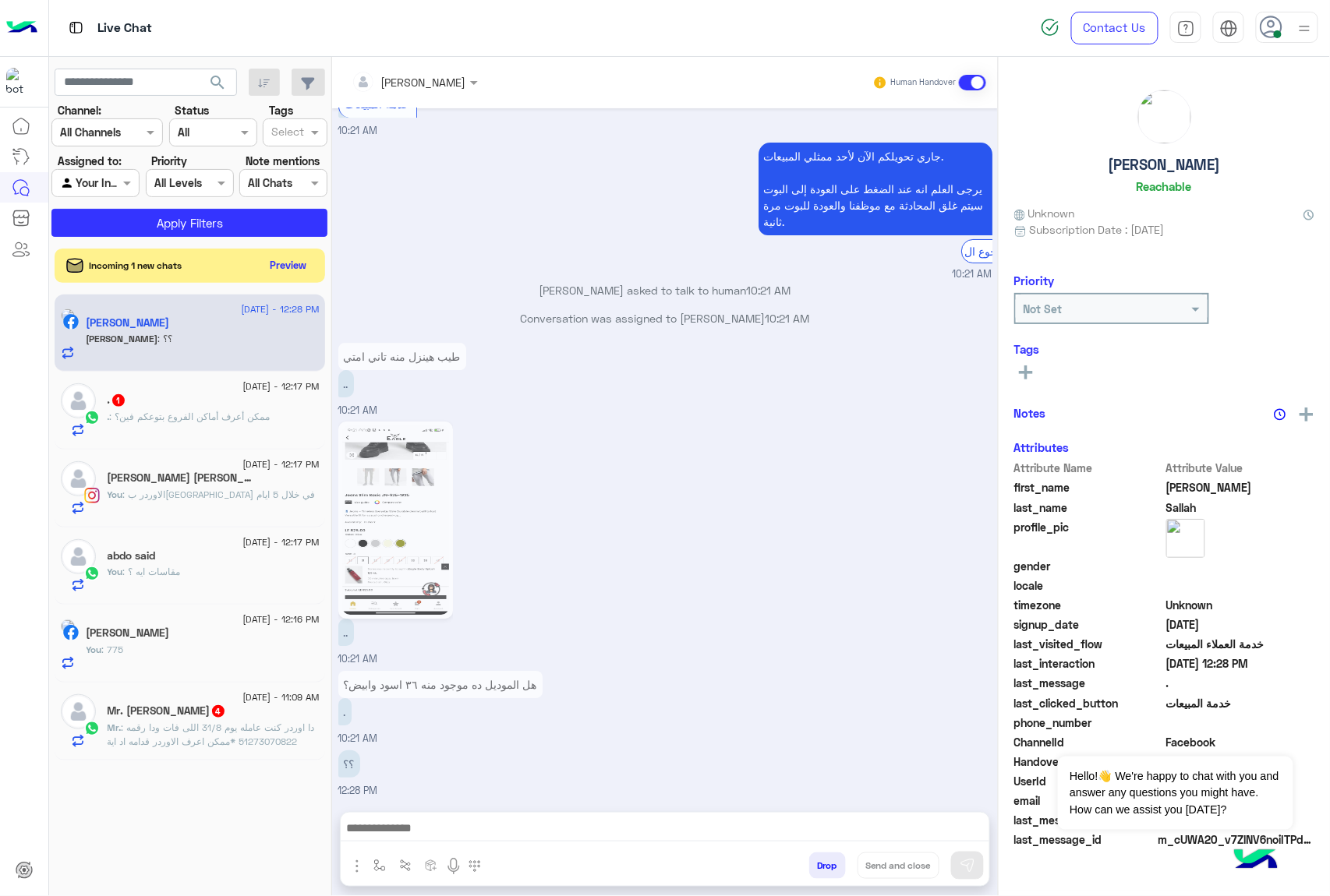
click at [821, 865] on button "Drop" at bounding box center [827, 866] width 37 height 27
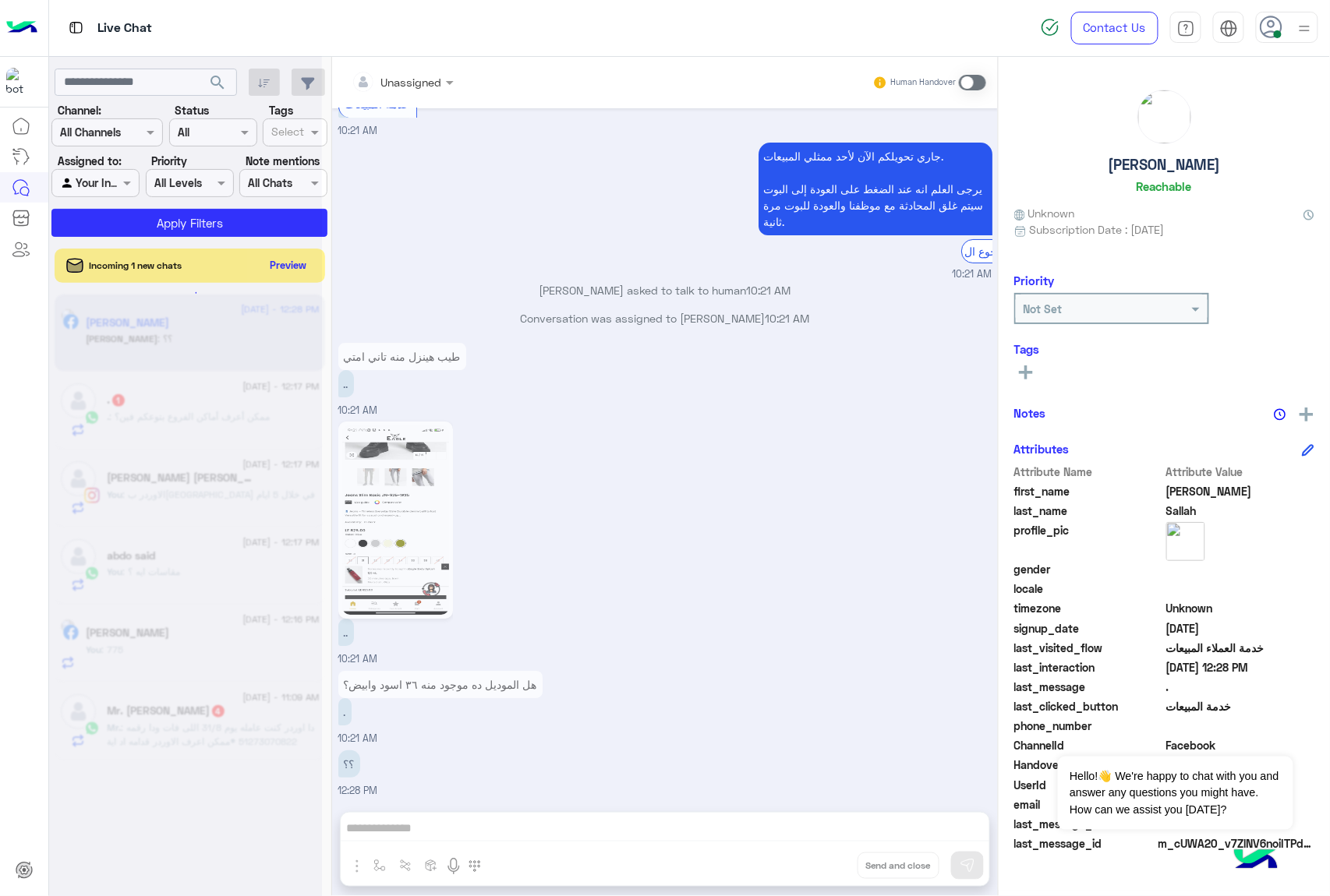
scroll to position [1635, 0]
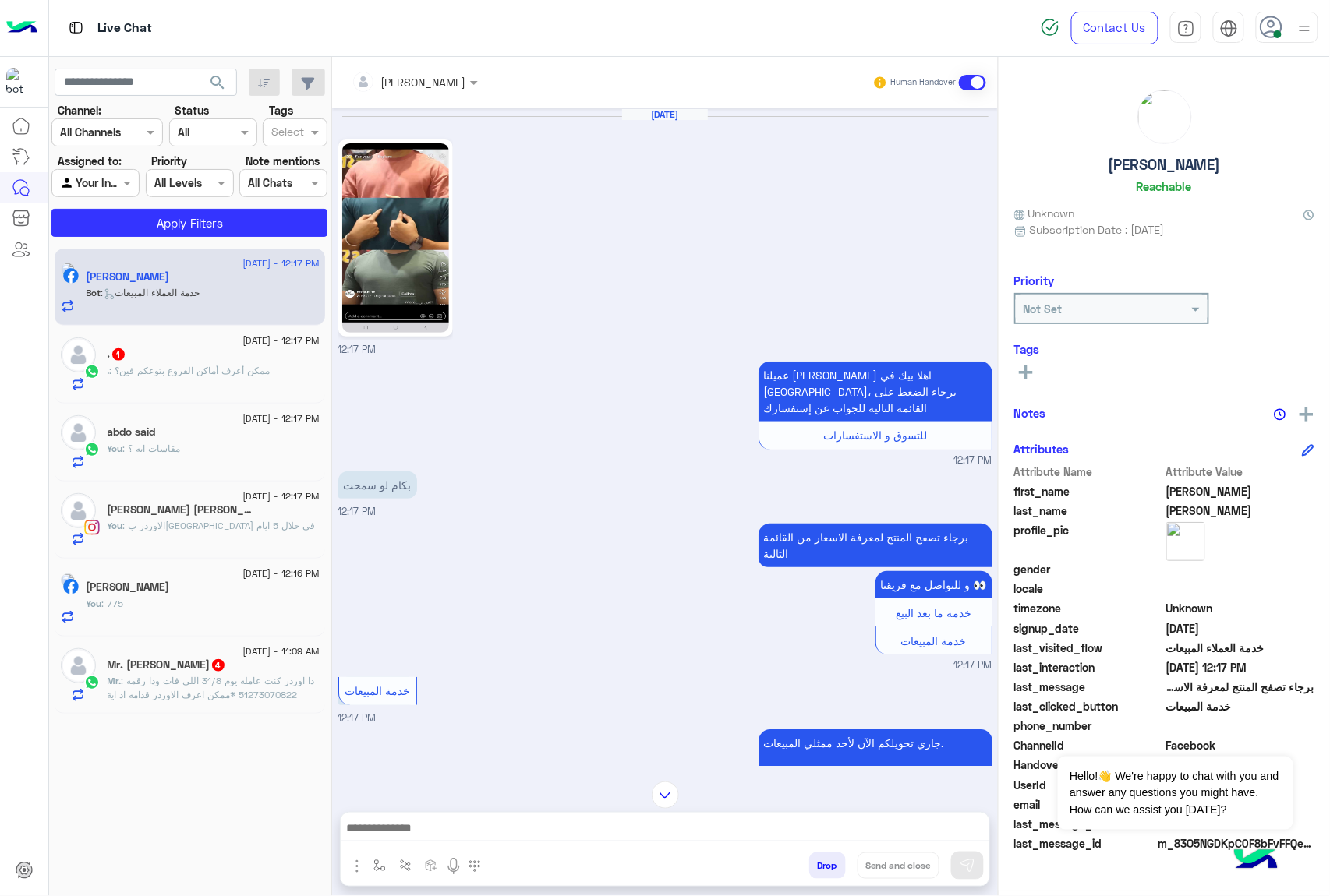
scroll to position [119, 0]
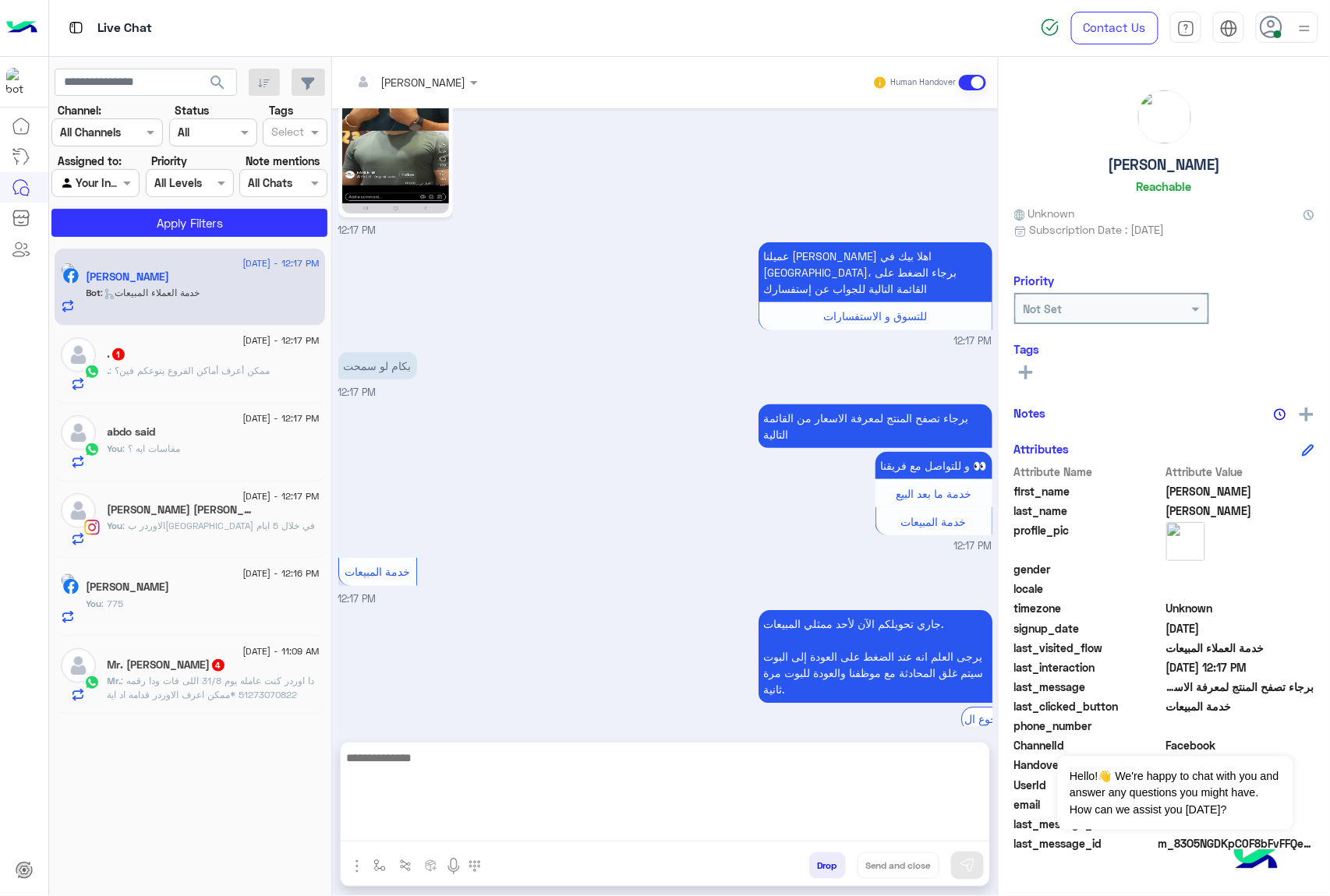
click at [570, 827] on textarea at bounding box center [665, 794] width 648 height 93
type textarea "***"
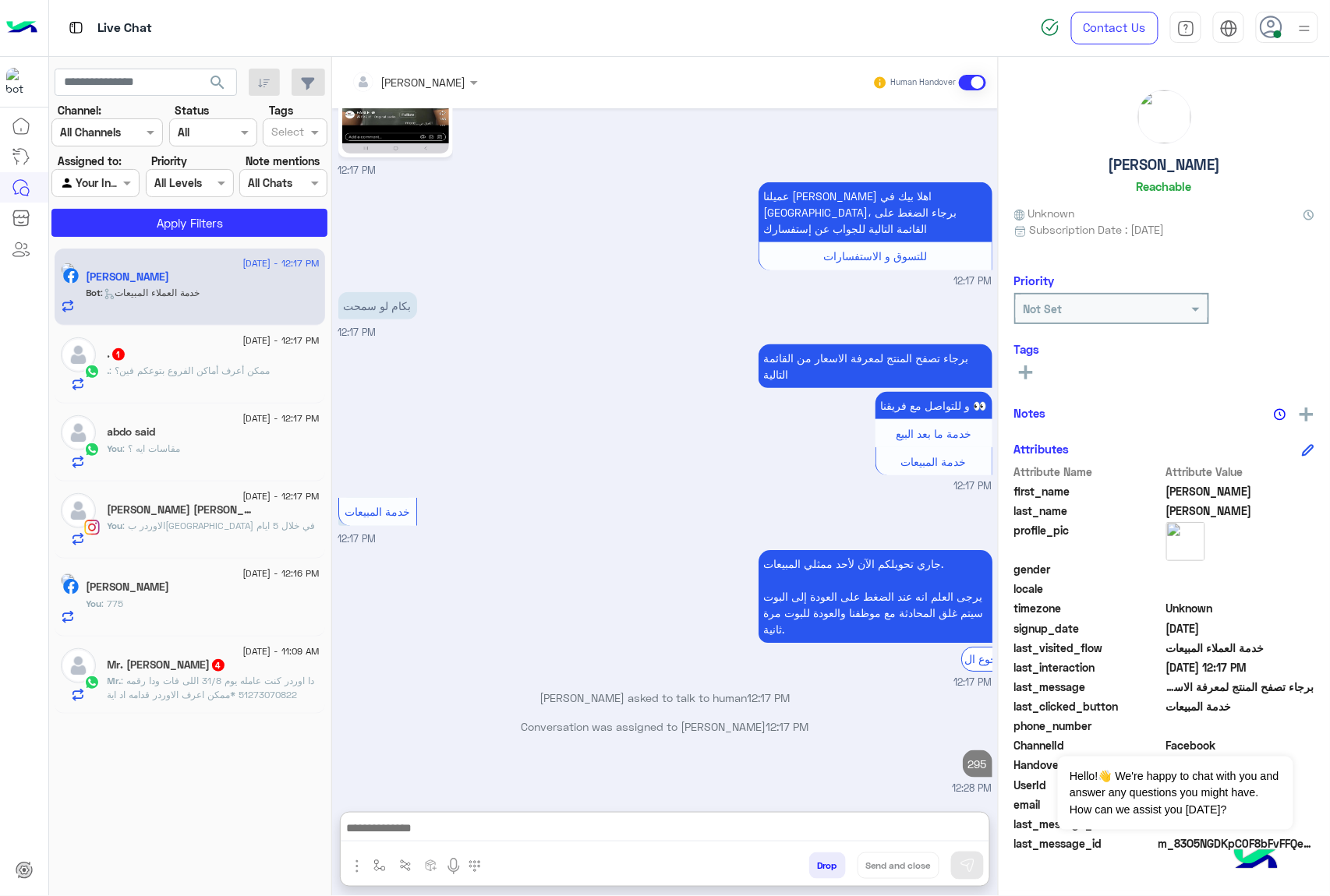
click at [234, 390] on div ". : ممكن أعرف أماكن الفروع بتوعكم فين؟" at bounding box center [213, 377] width 212 height 27
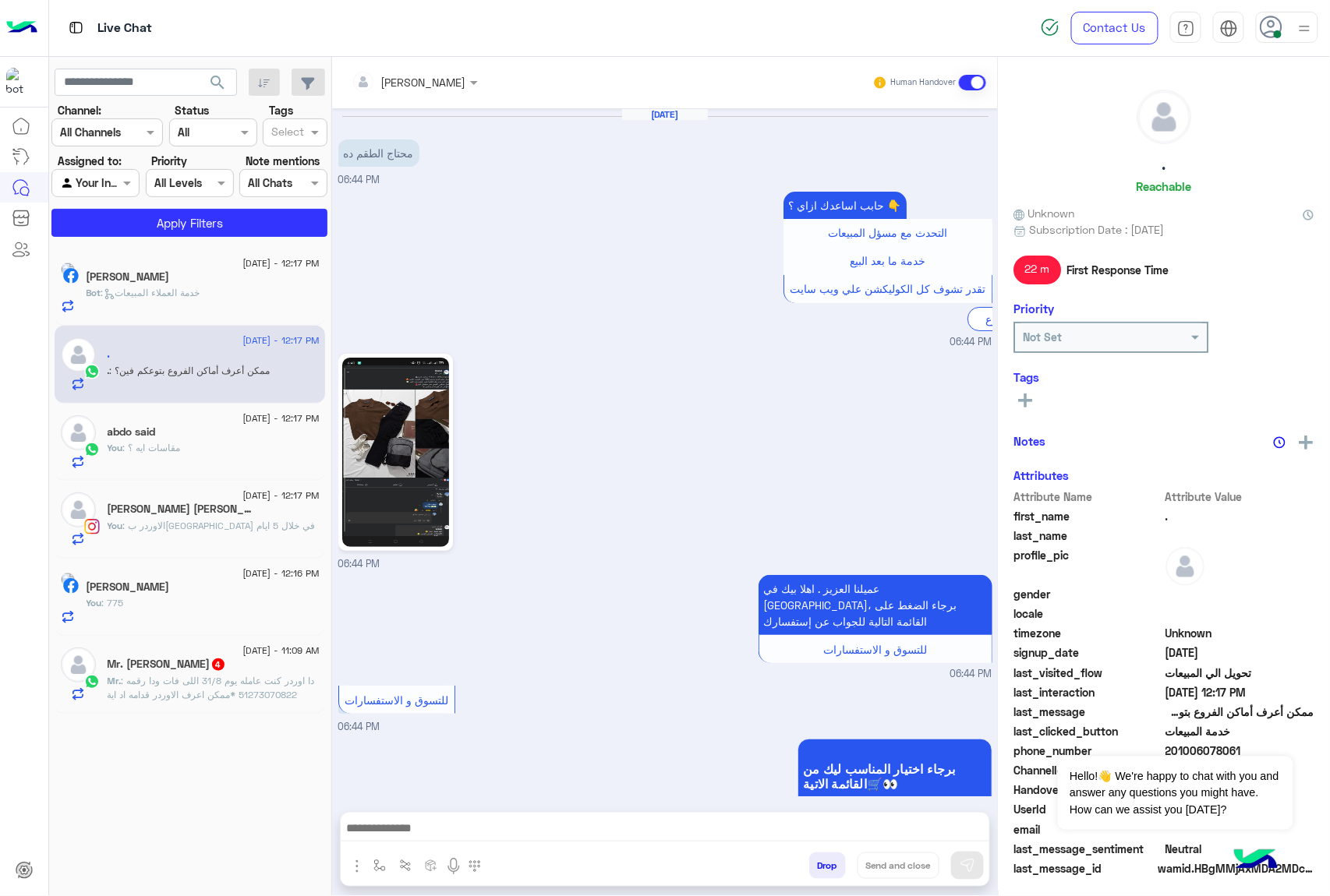
scroll to position [1680, 0]
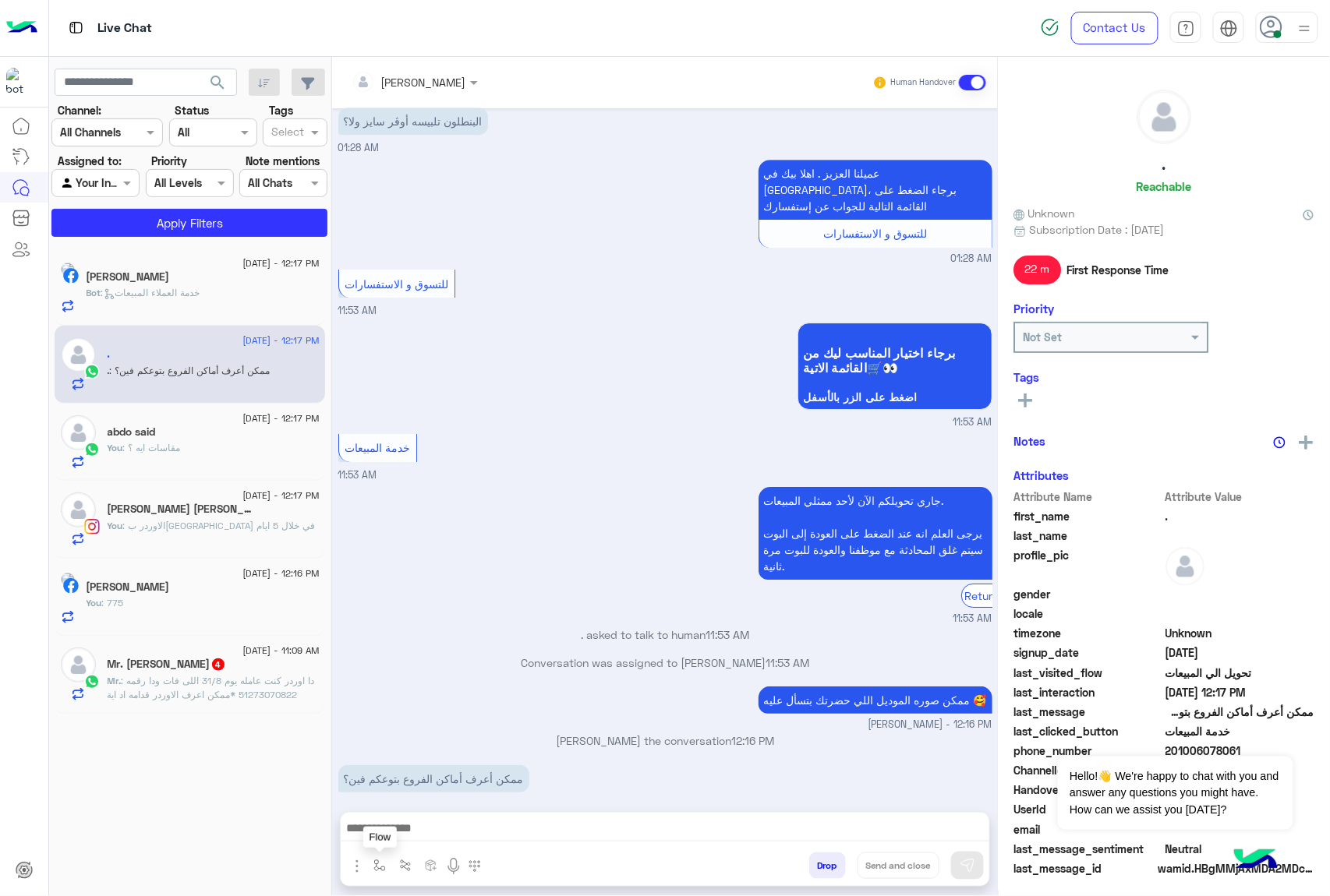
click at [380, 864] on img "button" at bounding box center [380, 866] width 13 height 13
click at [412, 834] on input "text" at bounding box center [407, 831] width 64 height 18
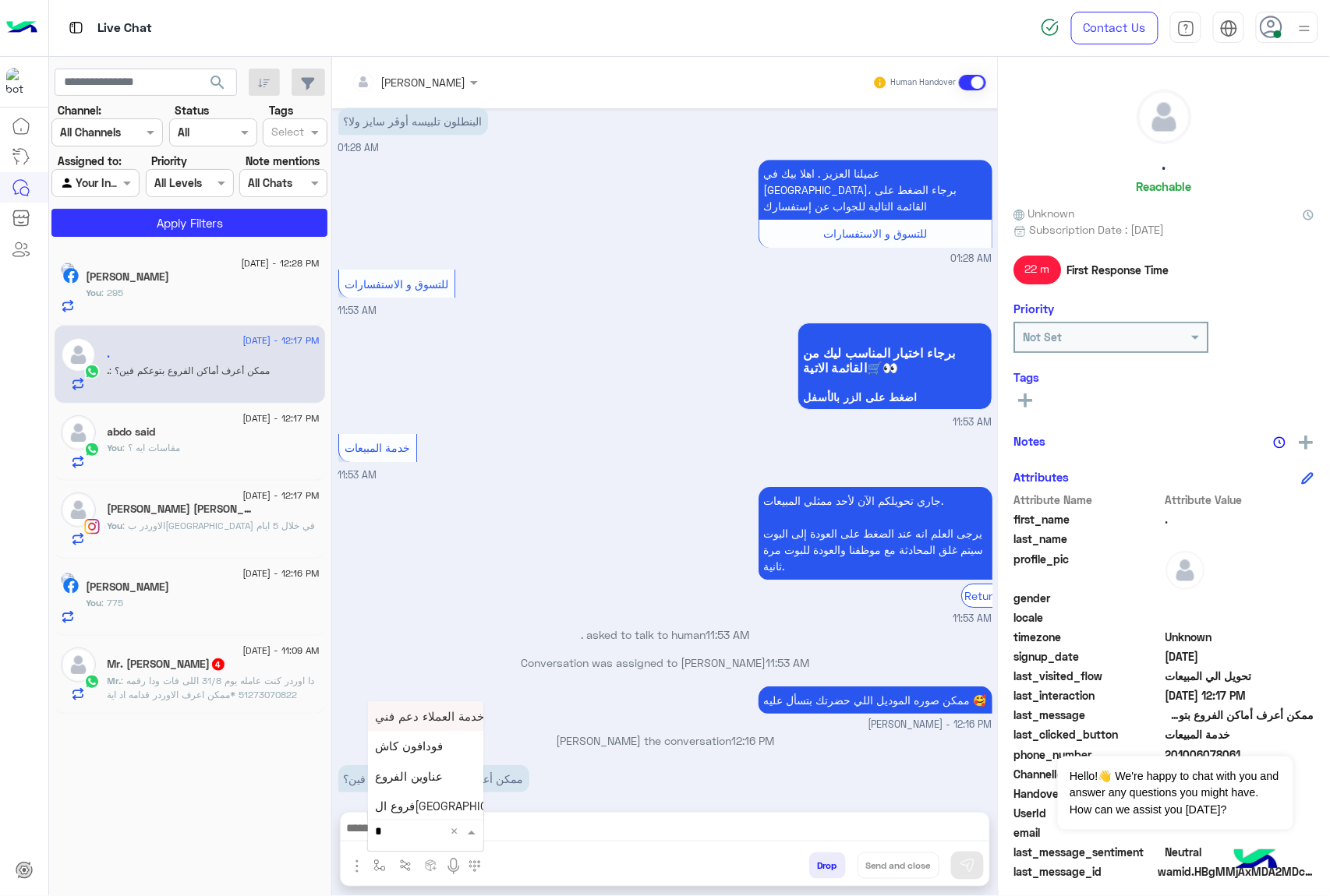
type input "**"
click at [422, 723] on div "عناوين الفروع" at bounding box center [425, 716] width 115 height 30
type textarea "**********"
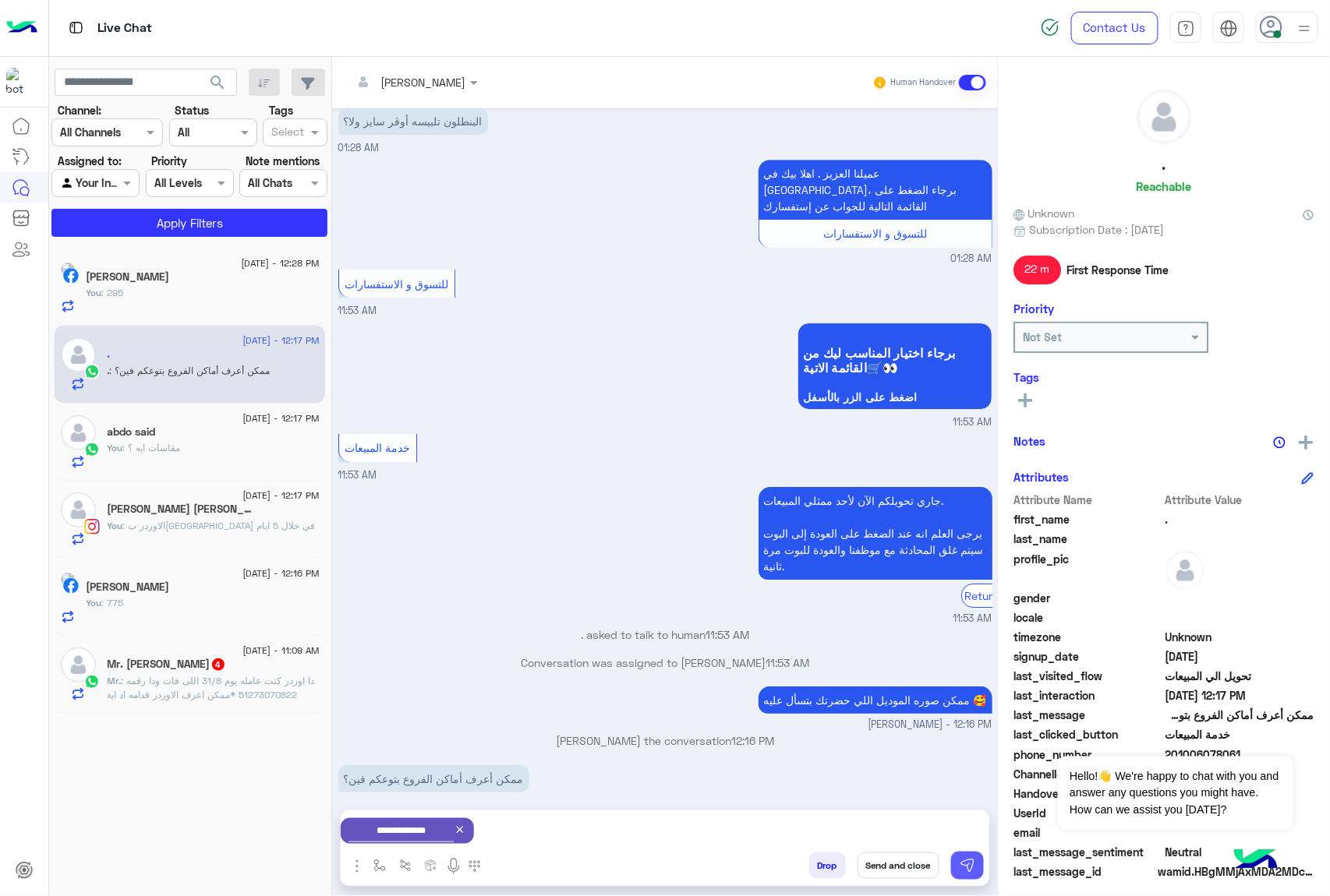
click at [961, 874] on button at bounding box center [966, 866] width 33 height 28
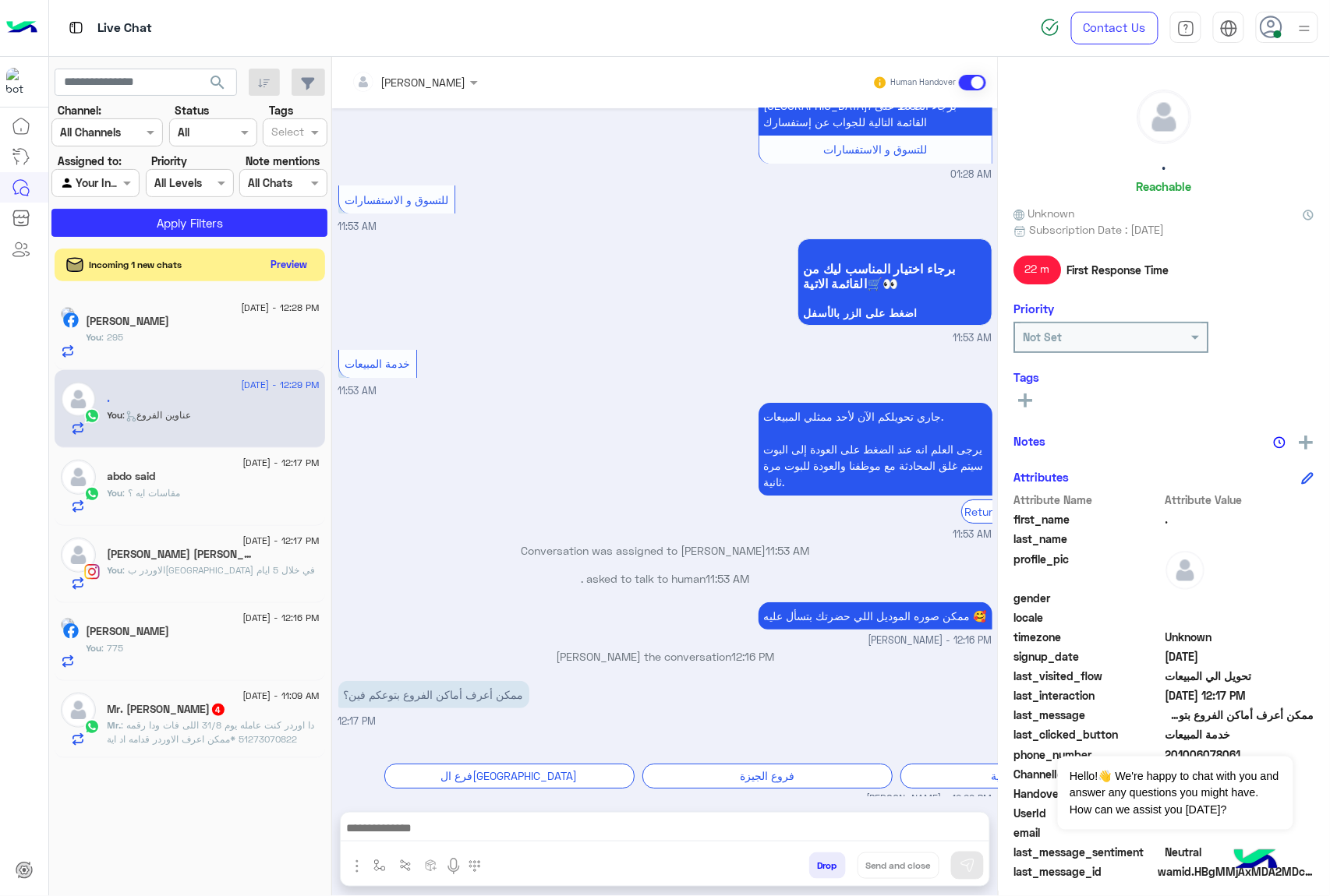
click at [294, 273] on button "Preview" at bounding box center [290, 265] width 49 height 21
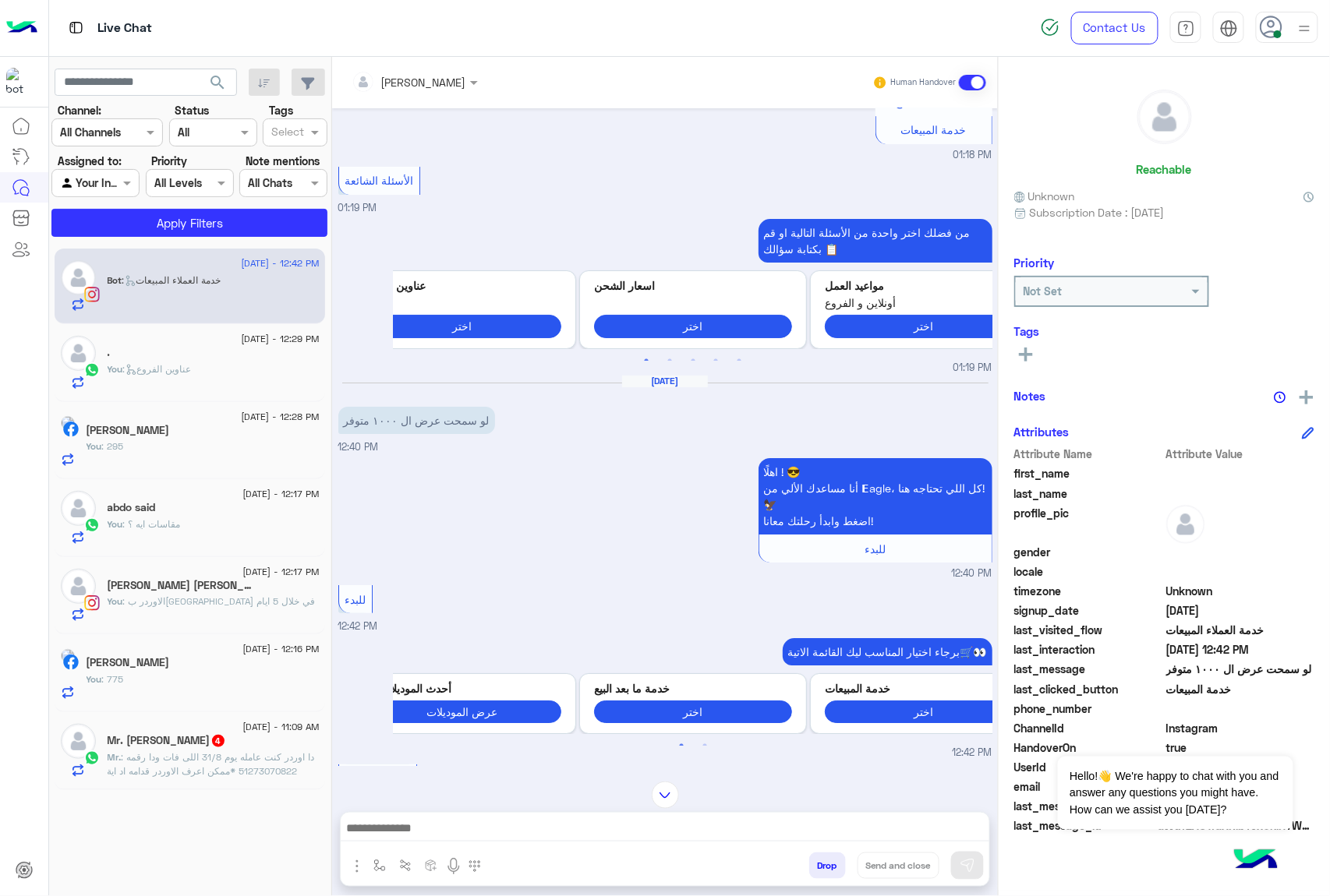
scroll to position [1952, 0]
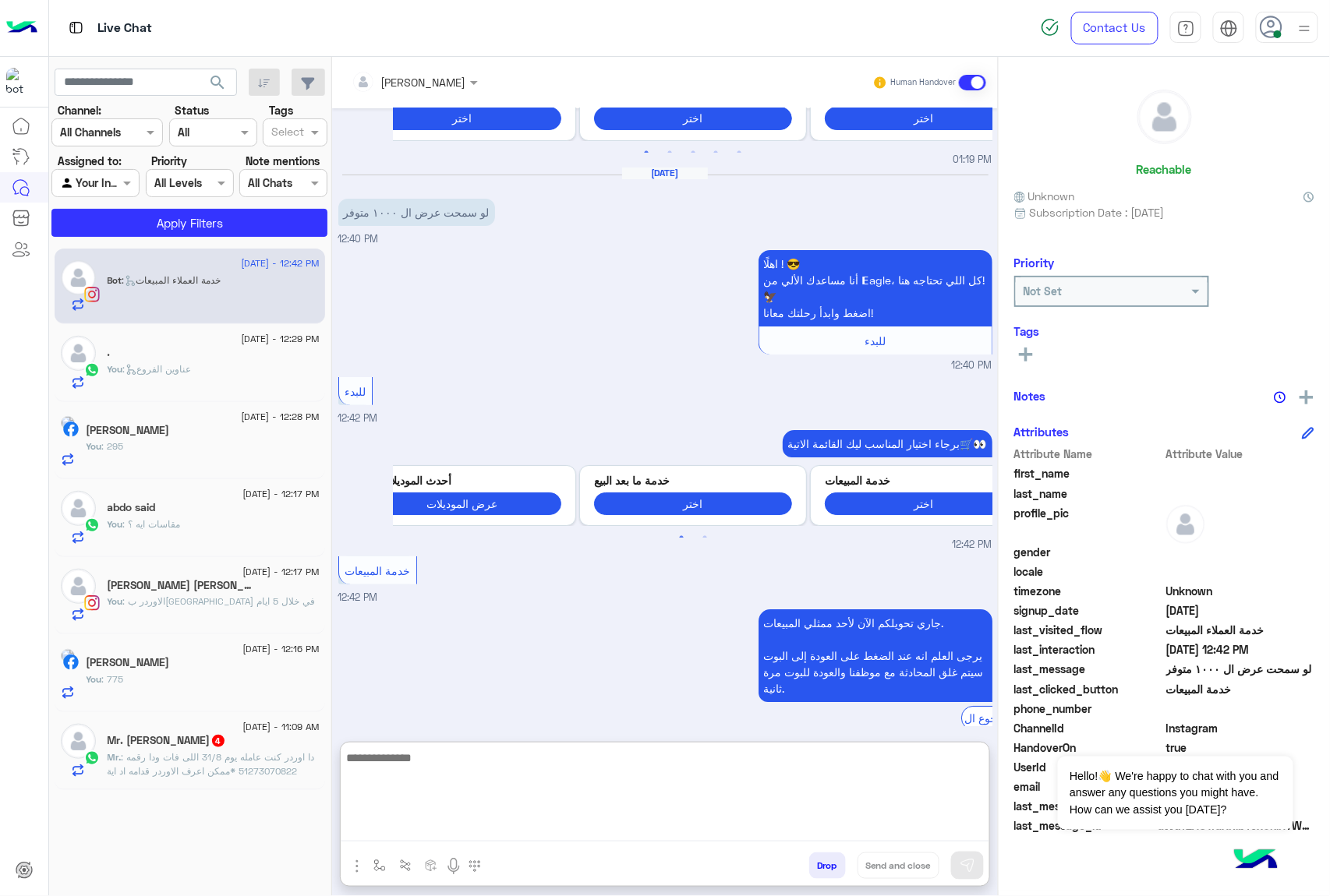
click at [587, 833] on textarea at bounding box center [665, 794] width 648 height 93
type textarea "********"
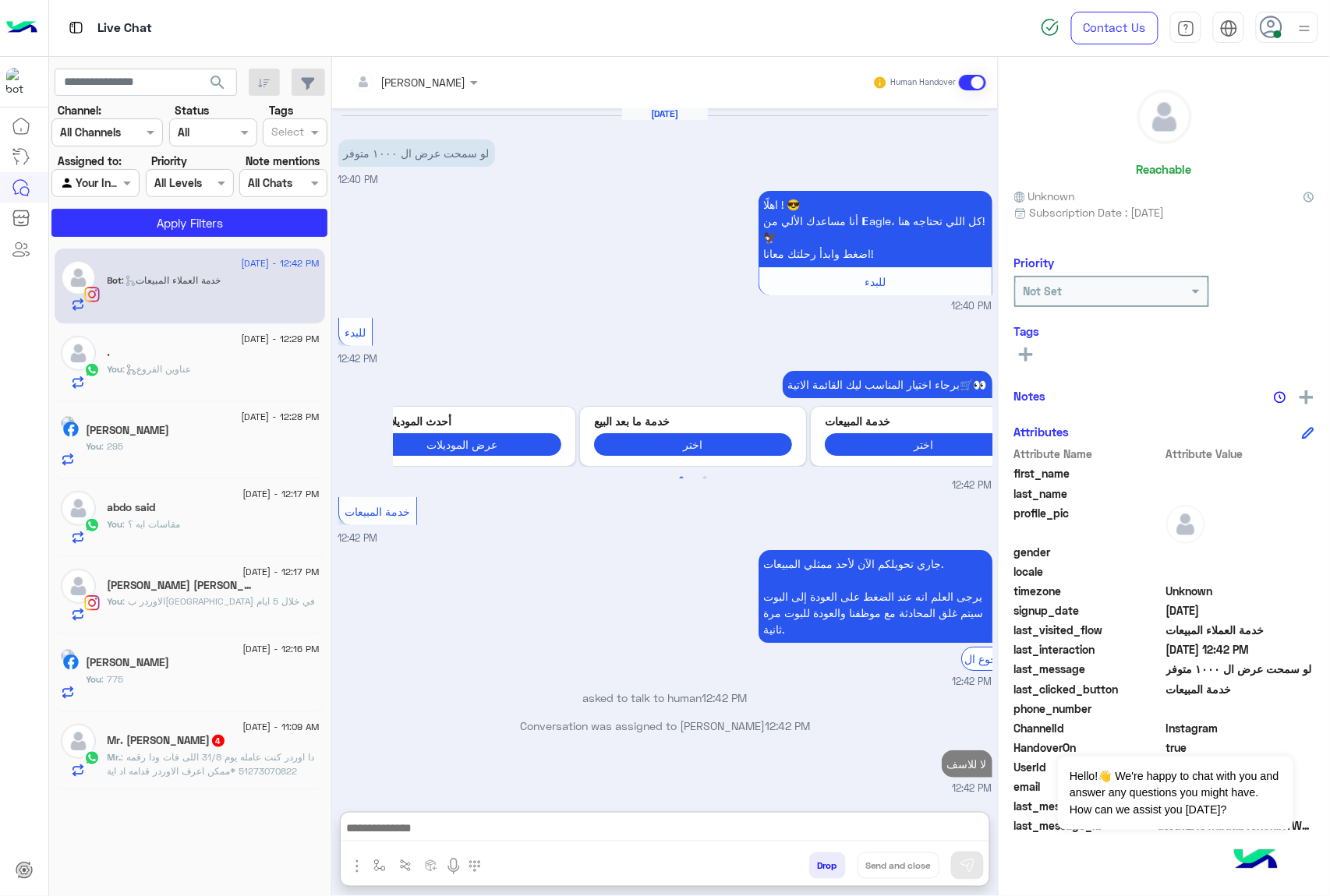
click at [809, 862] on button "Drop" at bounding box center [827, 866] width 37 height 27
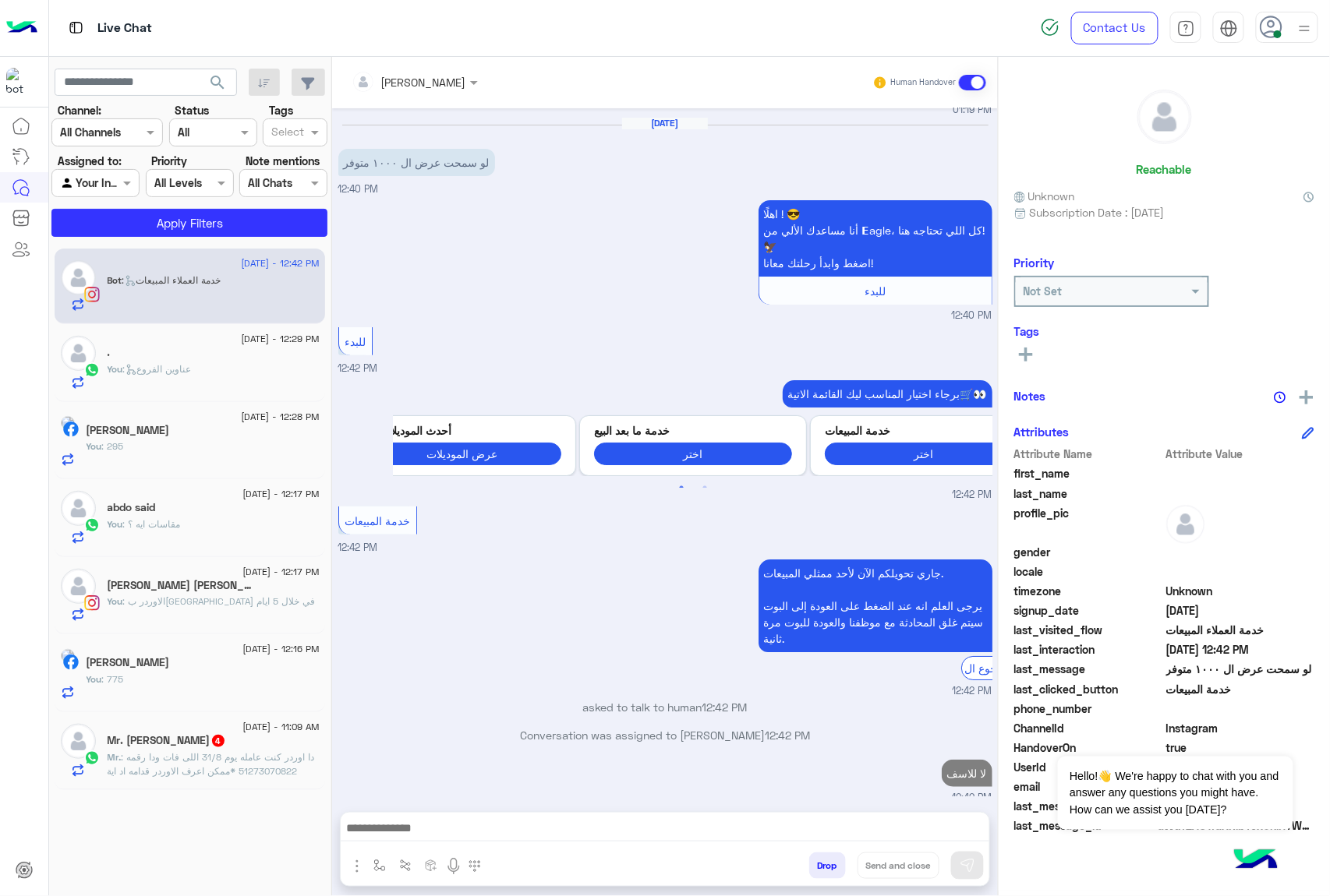
click at [809, 862] on button "Drop" at bounding box center [827, 866] width 37 height 27
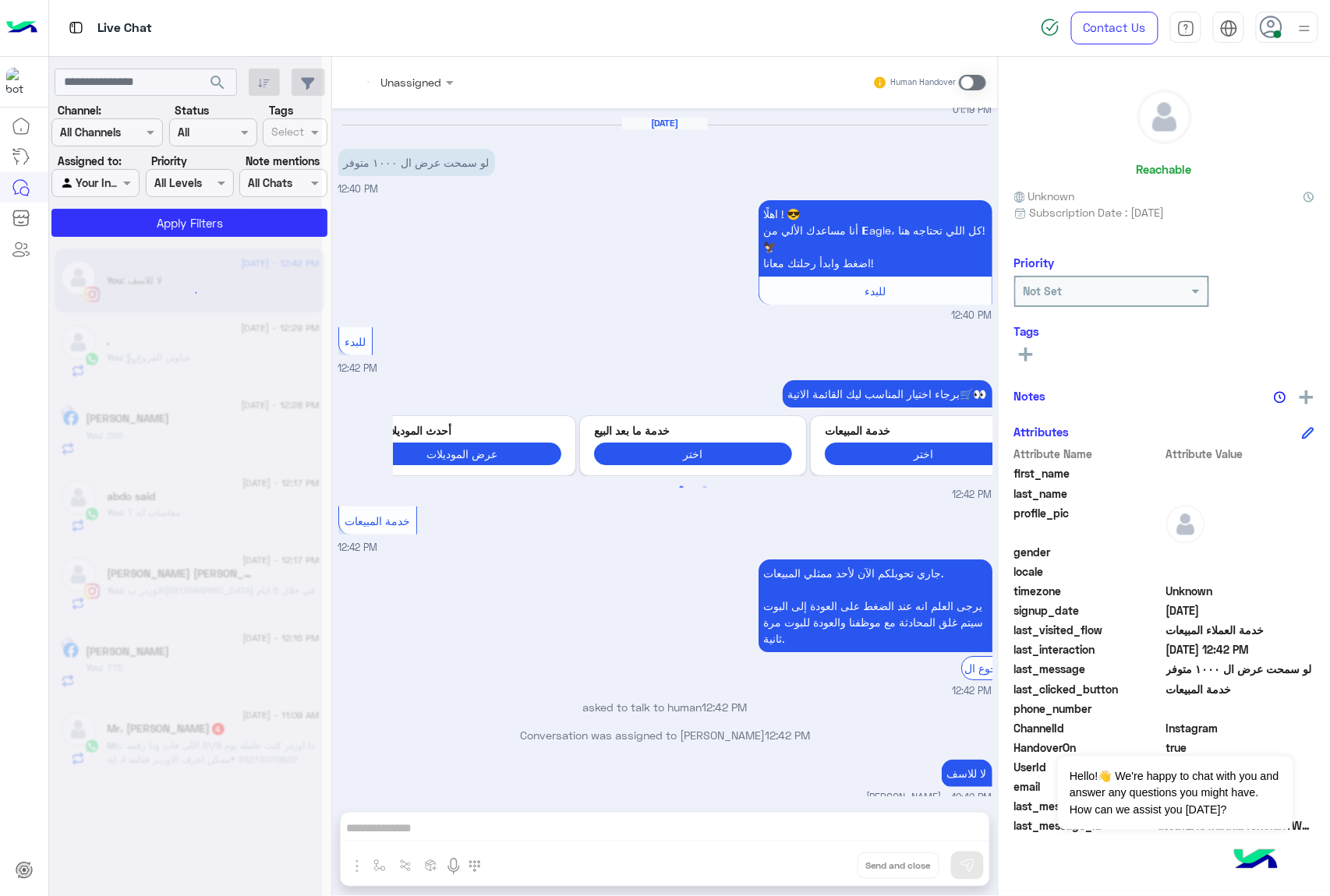
scroll to position [2086, 0]
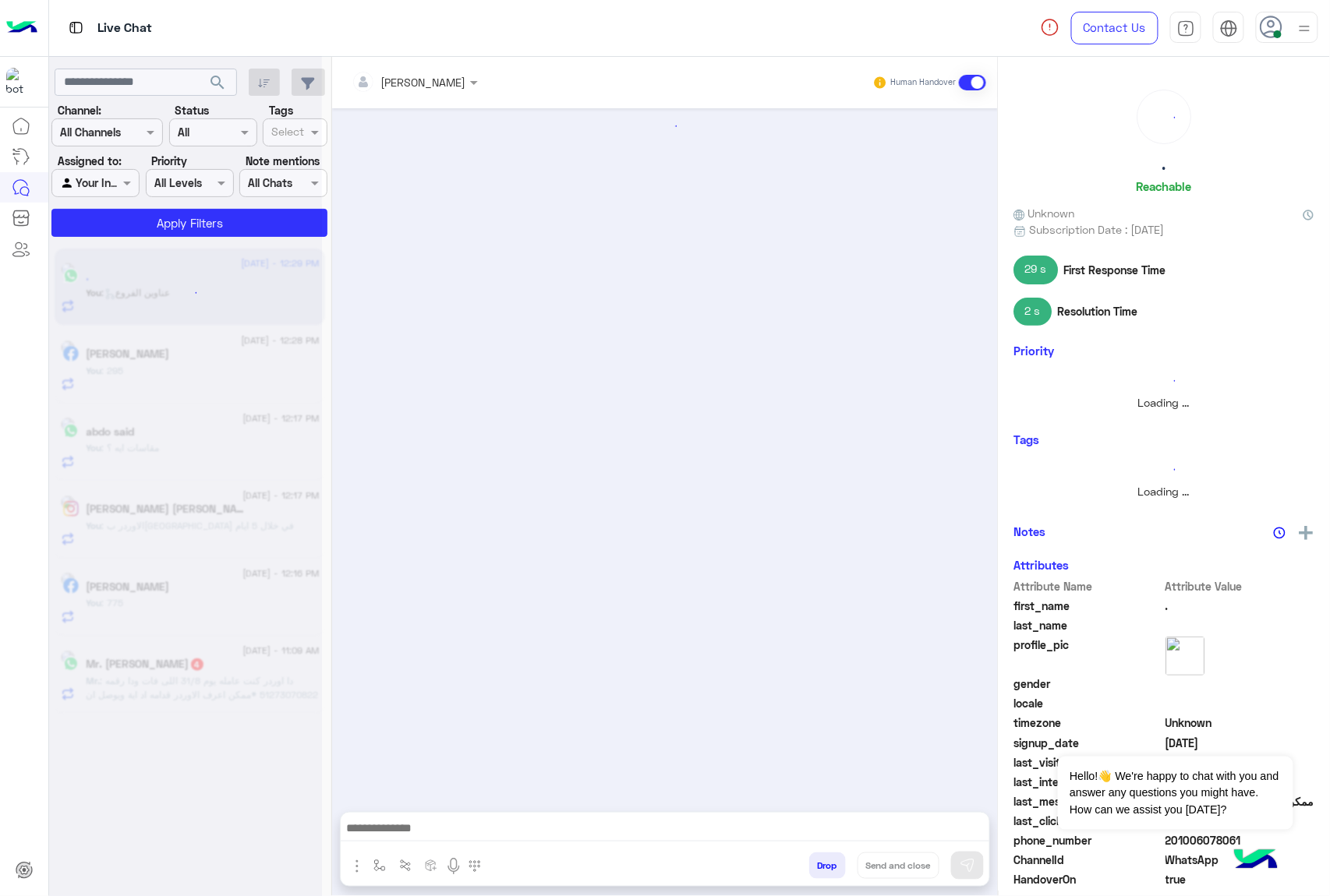
click at [814, 862] on button "Drop" at bounding box center [827, 866] width 37 height 27
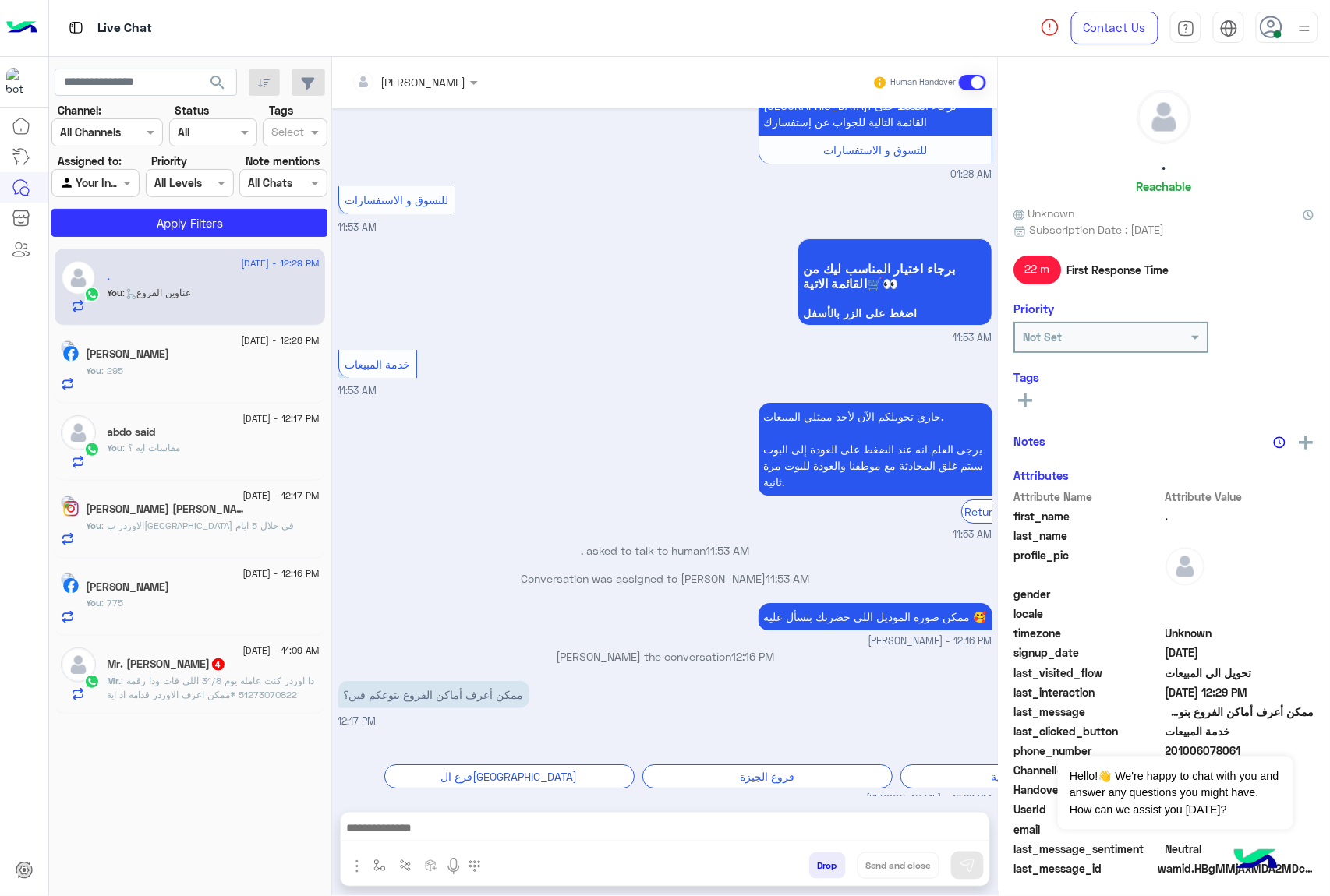
click at [814, 862] on button "Drop" at bounding box center [827, 866] width 37 height 27
click at [814, 862] on div "[PERSON_NAME] Human Handover [DATE] حابب اساعدك ازاي ؟ 👇 التحدث مع مسؤل المبيعا…" at bounding box center [664, 479] width 666 height 846
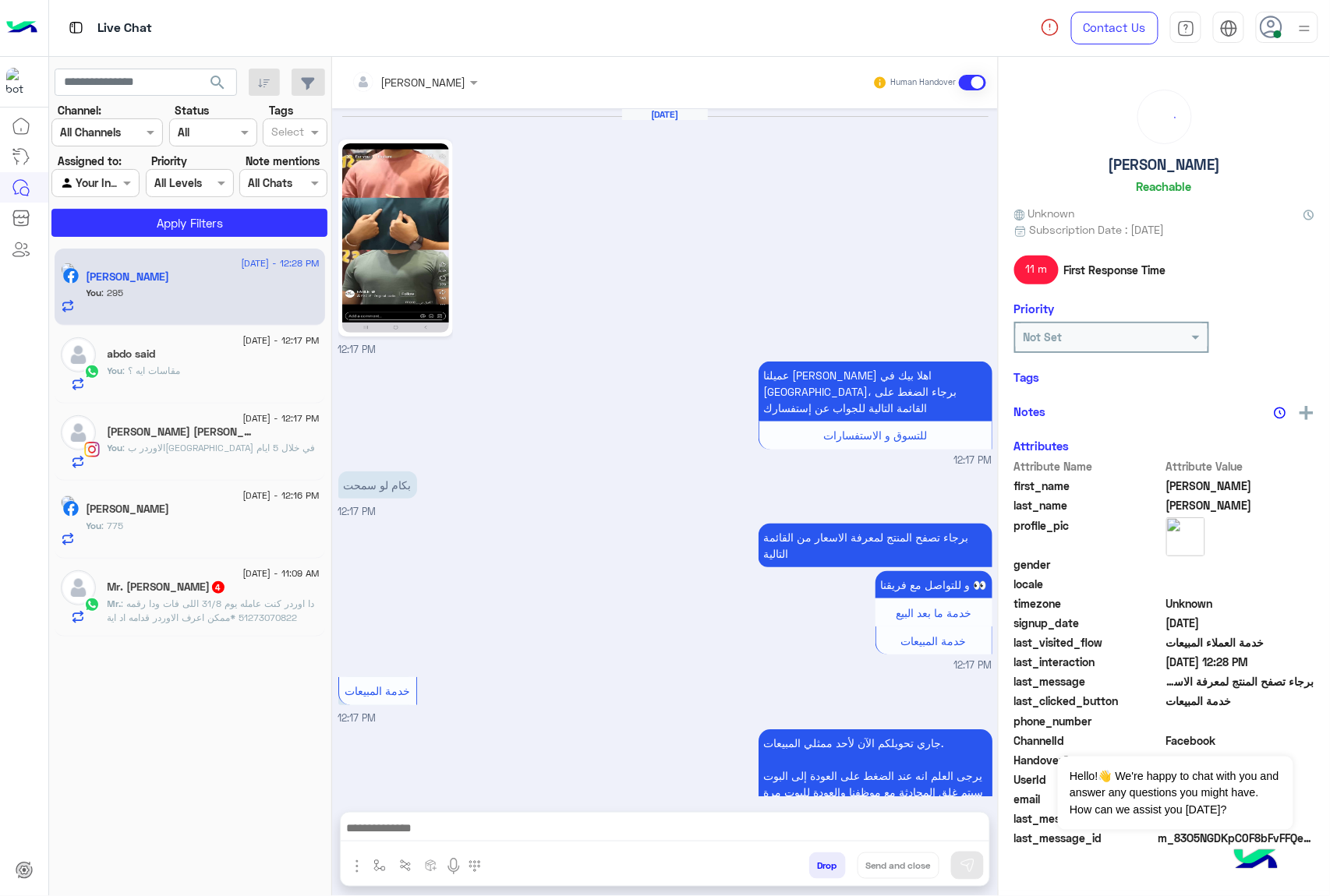
scroll to position [197, 0]
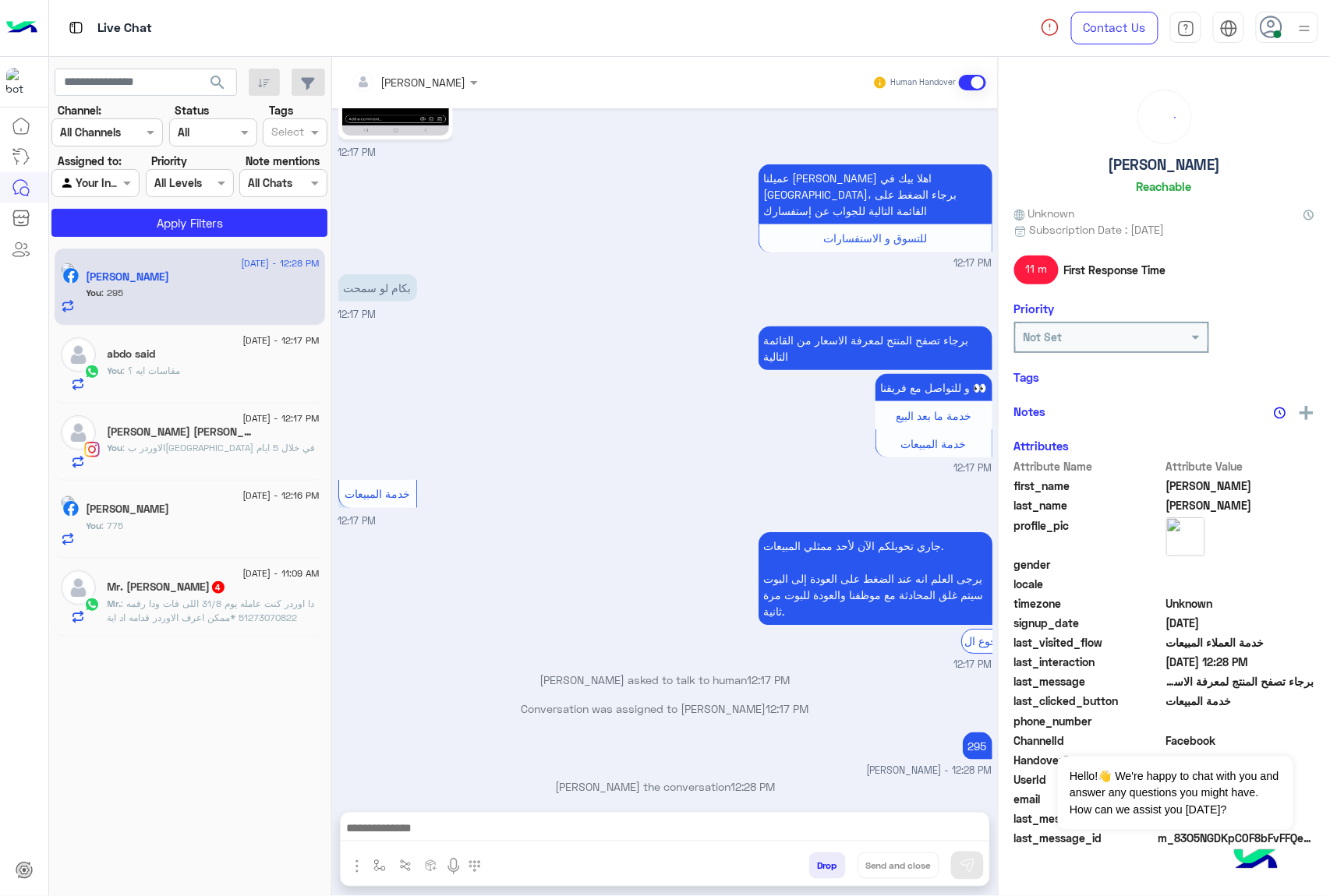
click at [814, 862] on button "Drop" at bounding box center [827, 866] width 37 height 27
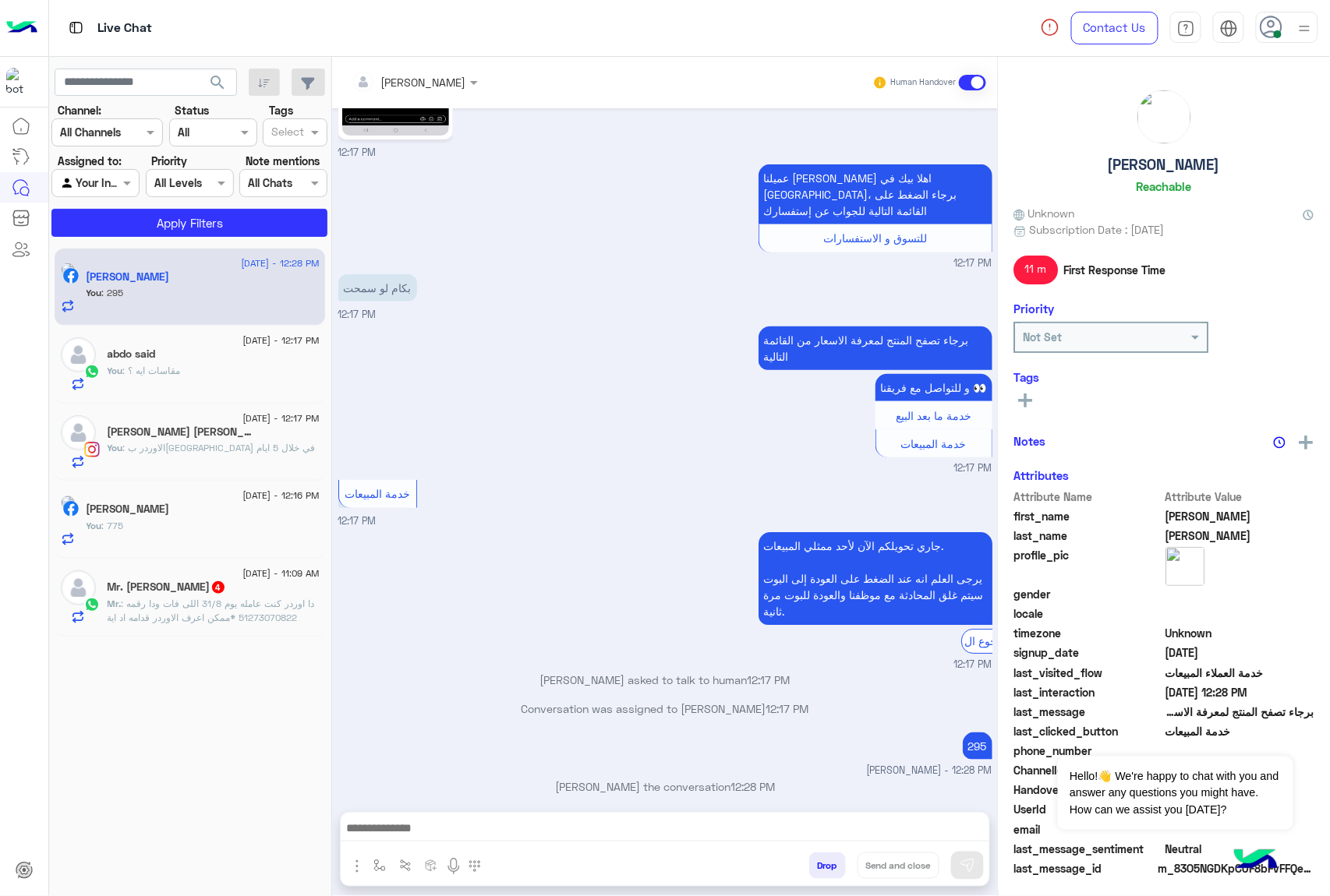
click at [814, 862] on button "Drop" at bounding box center [827, 866] width 37 height 27
click at [814, 862] on div "[PERSON_NAME] Human Handover [DATE] 12:17 PM عميلنا [PERSON_NAME] اهلا بيك في […" at bounding box center [664, 479] width 666 height 846
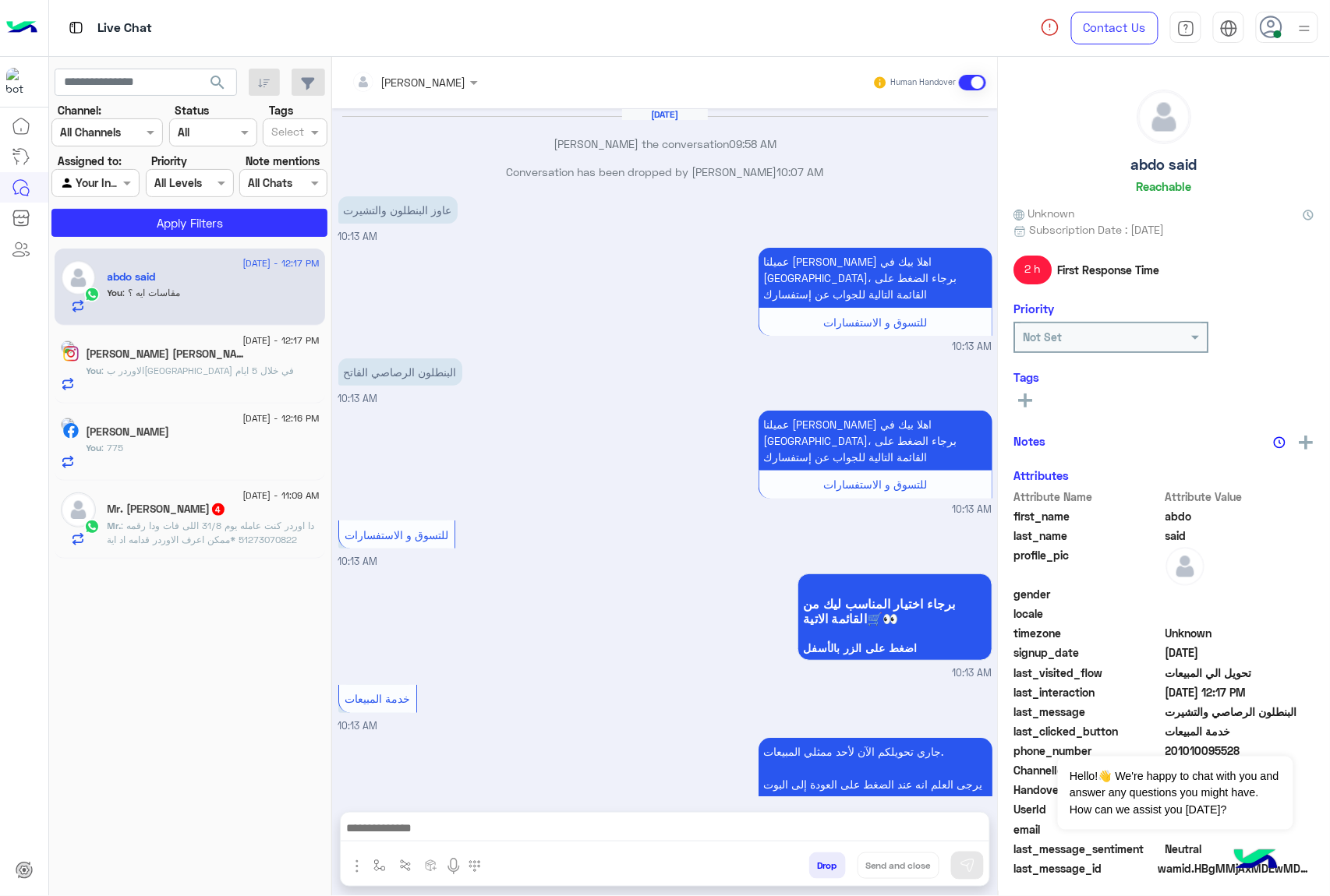
scroll to position [1529, 0]
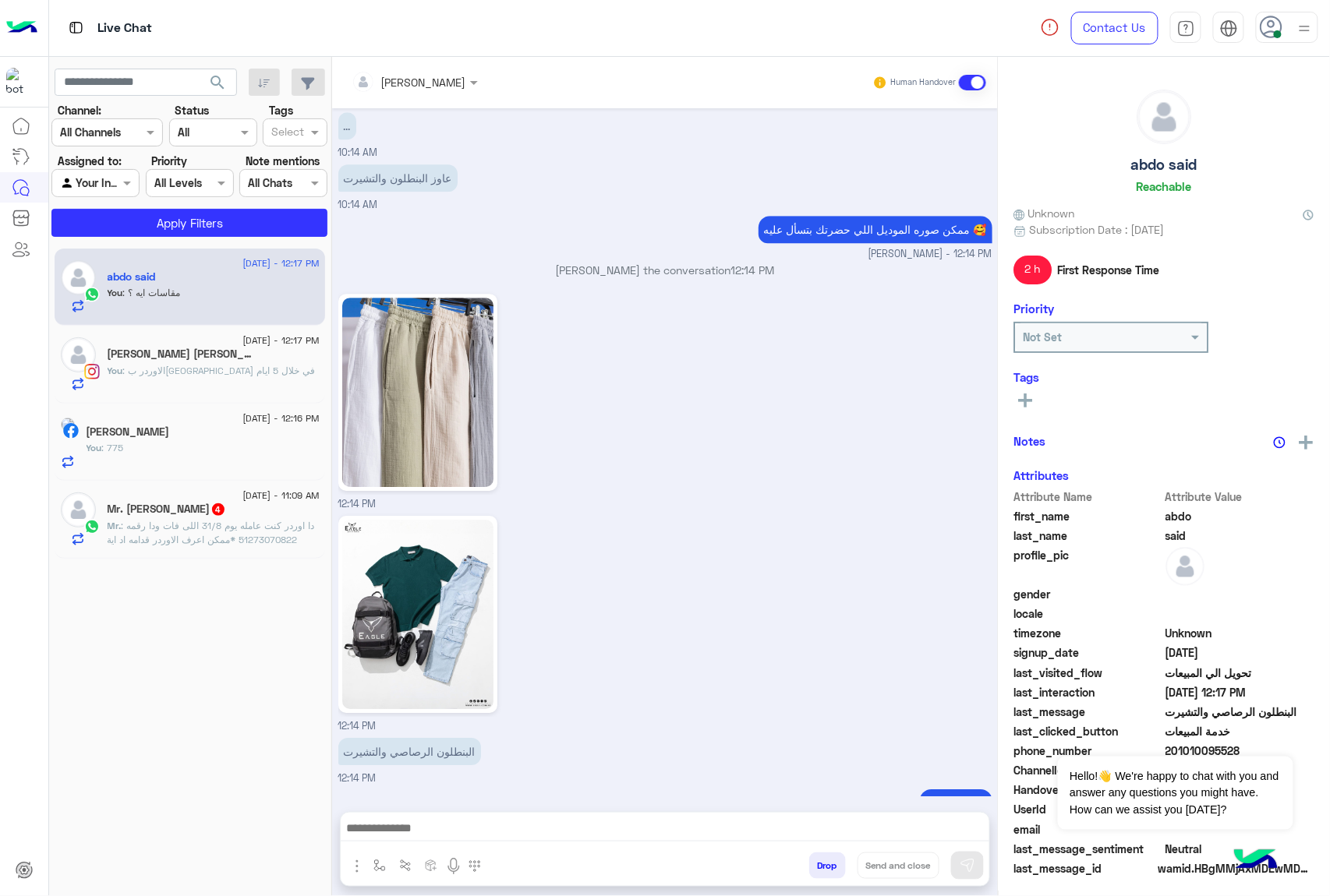
click at [814, 862] on button "Drop" at bounding box center [827, 866] width 37 height 27
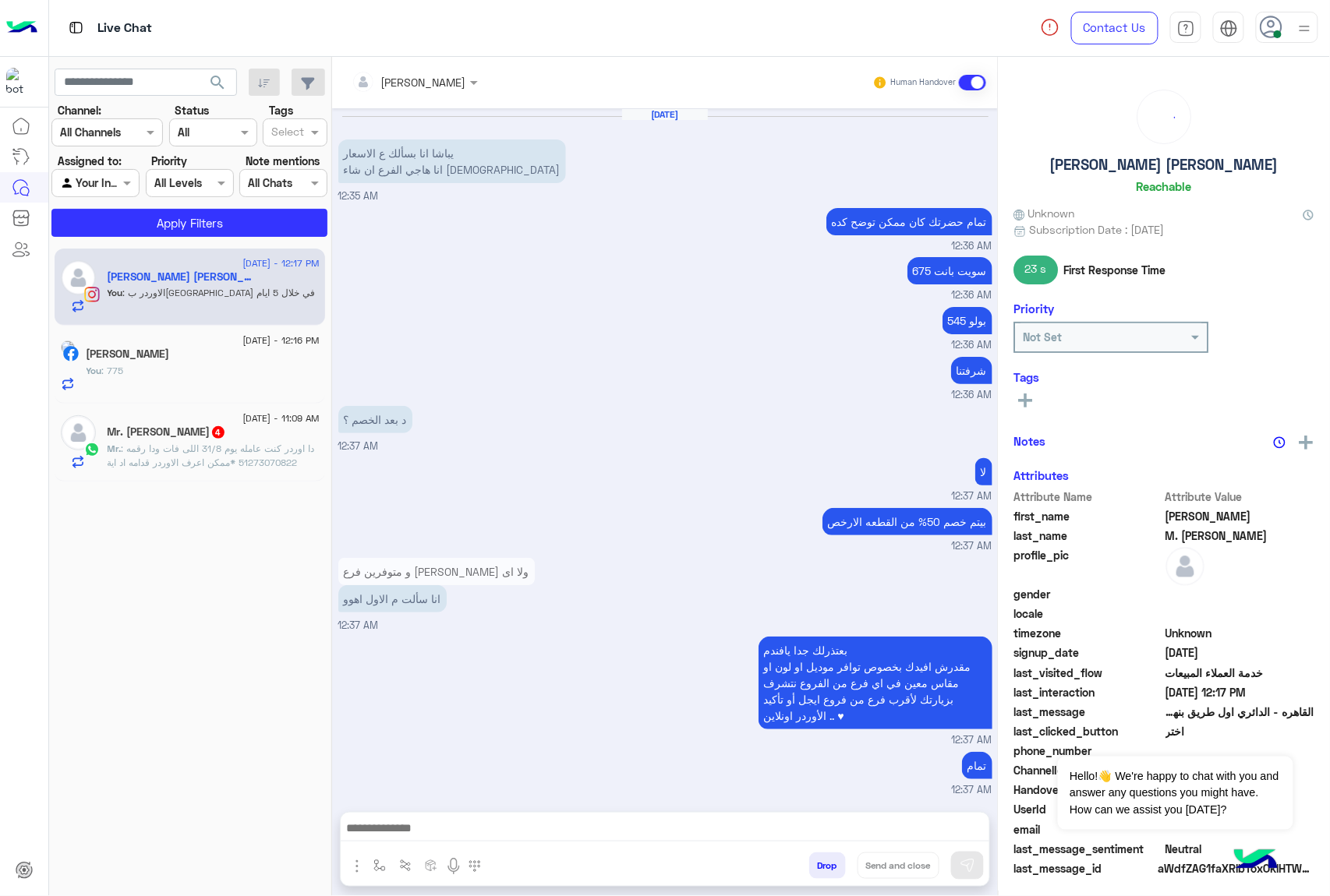
scroll to position [1201, 0]
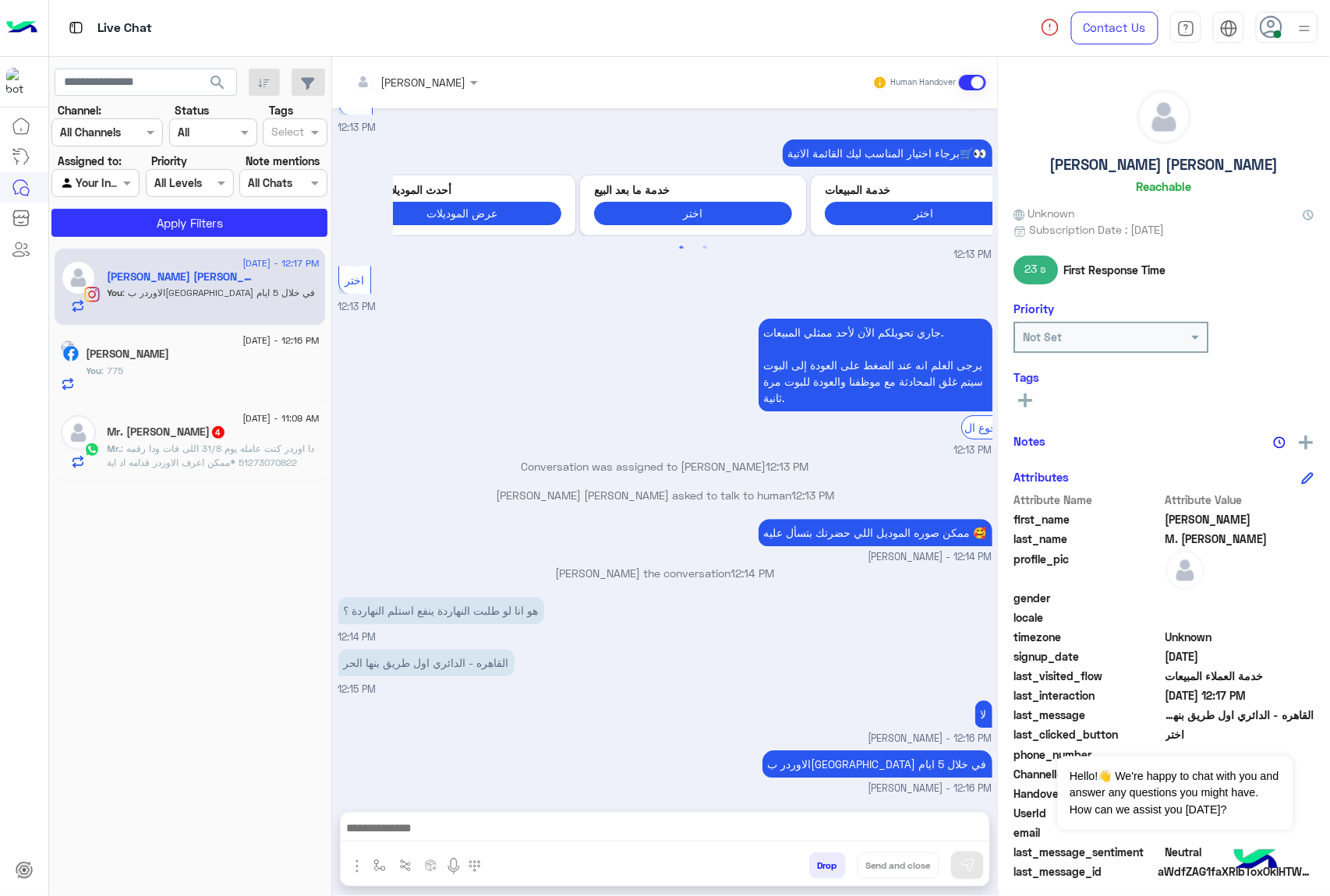
click at [814, 862] on button "Drop" at bounding box center [827, 866] width 37 height 27
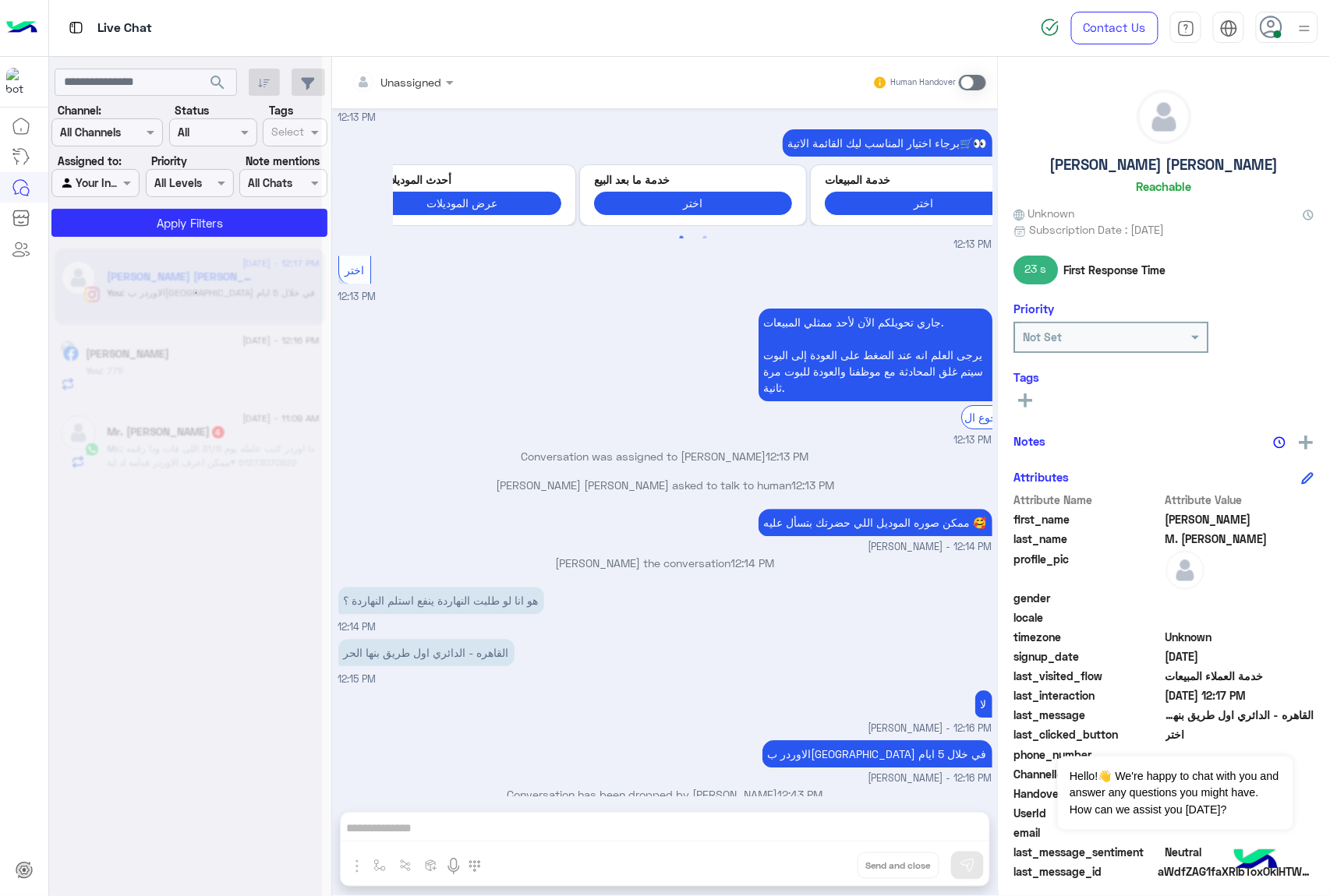
scroll to position [1257, 0]
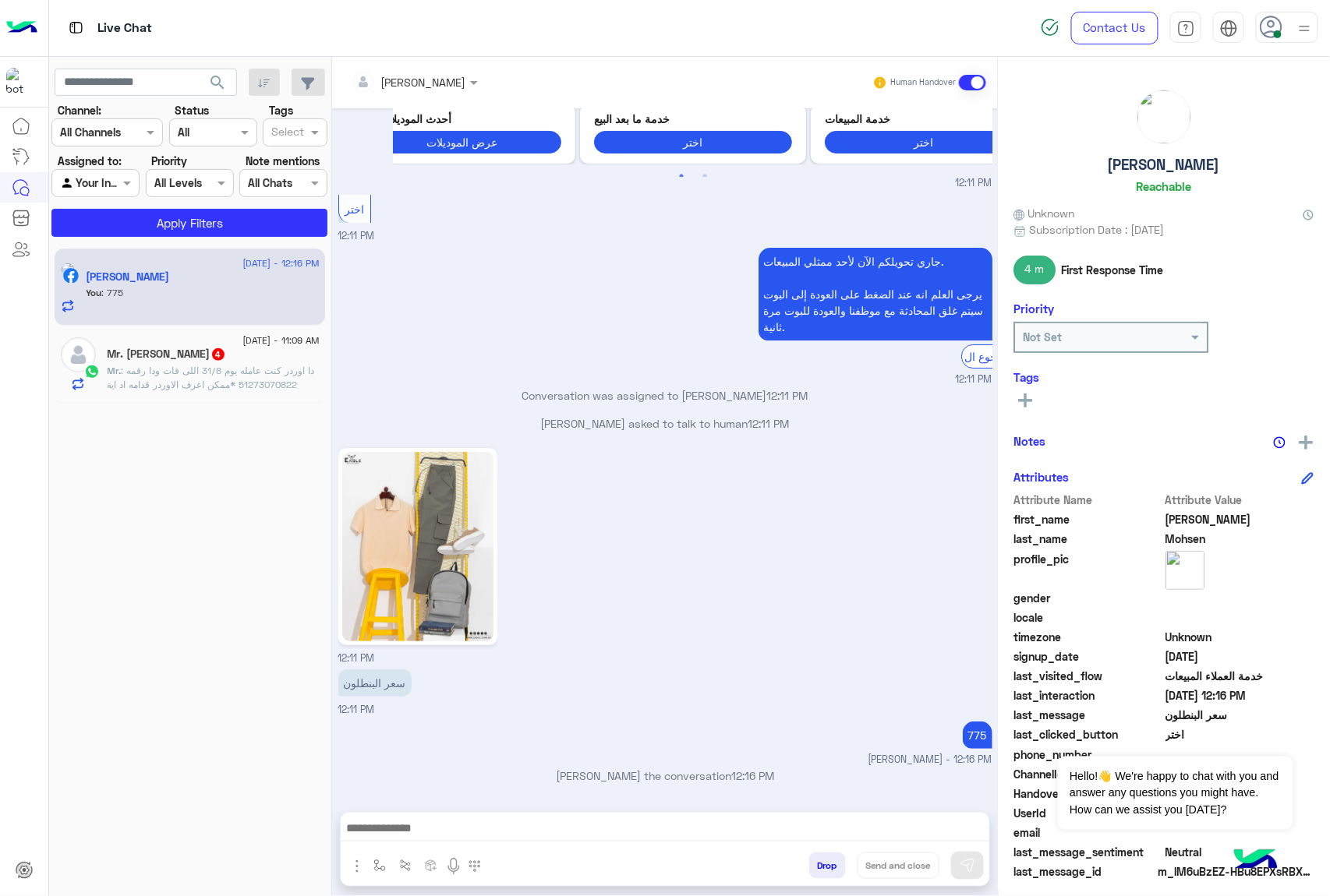
click at [814, 862] on button "Drop" at bounding box center [827, 866] width 37 height 27
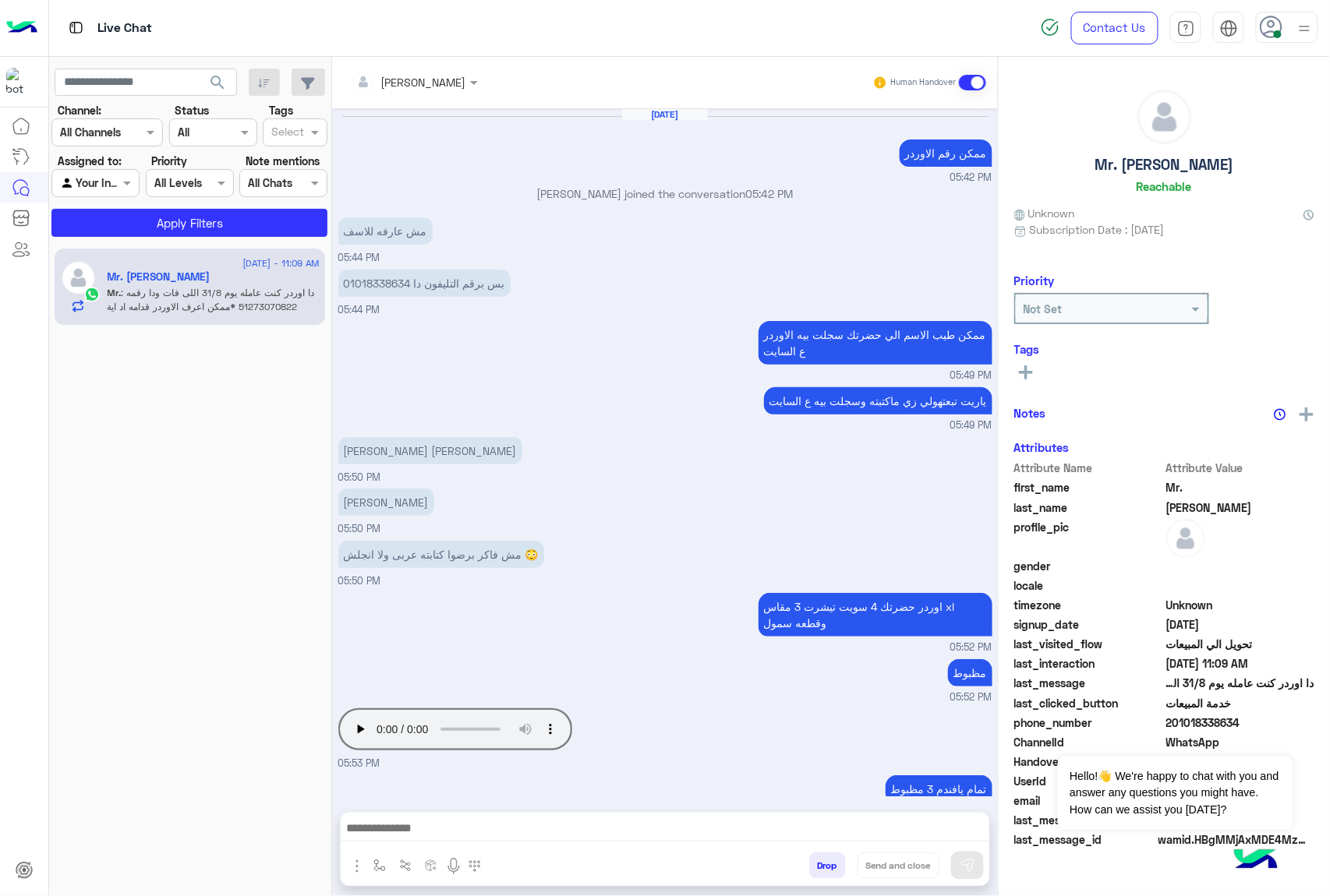
scroll to position [1135, 0]
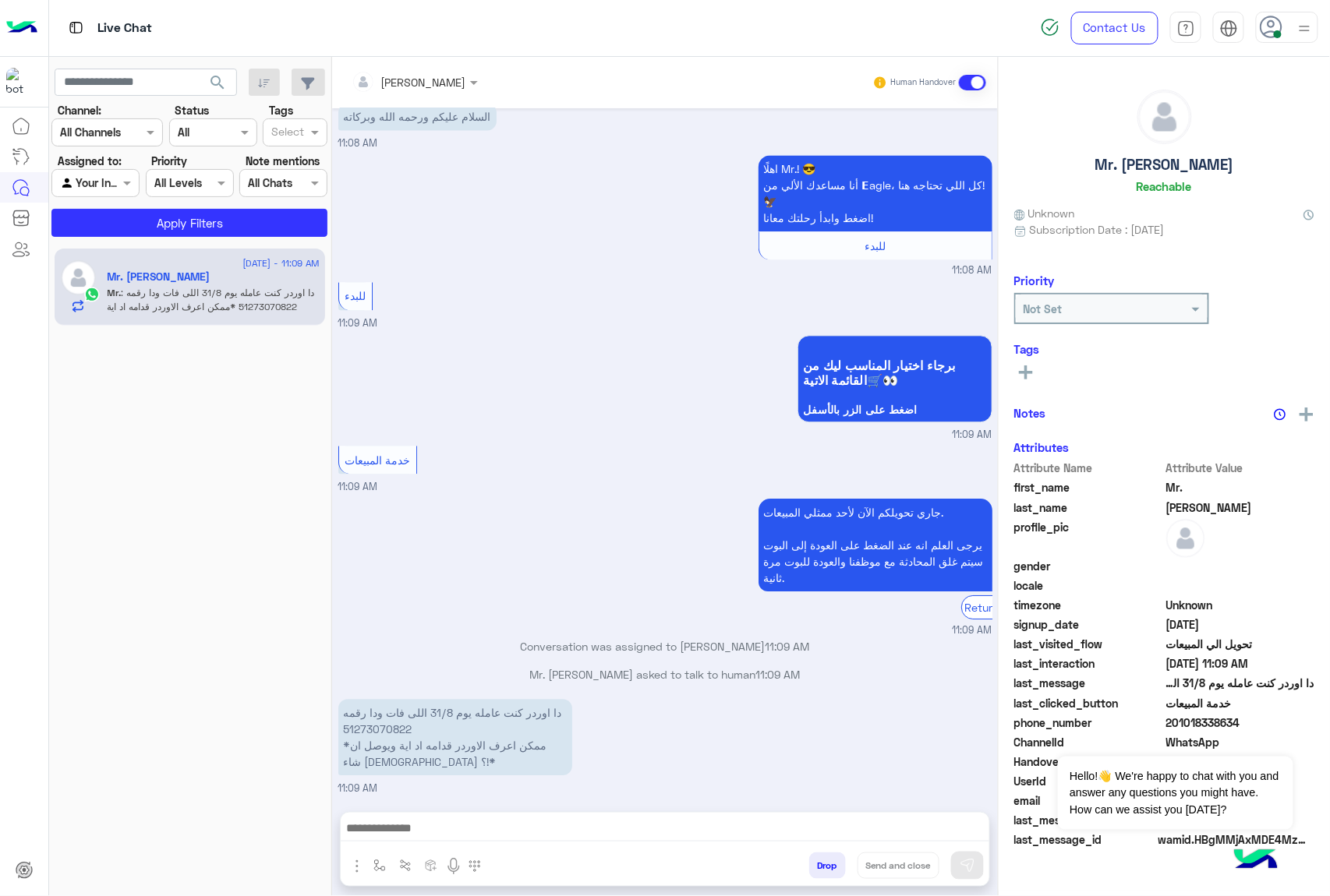
click at [814, 862] on button "Drop" at bounding box center [827, 866] width 37 height 27
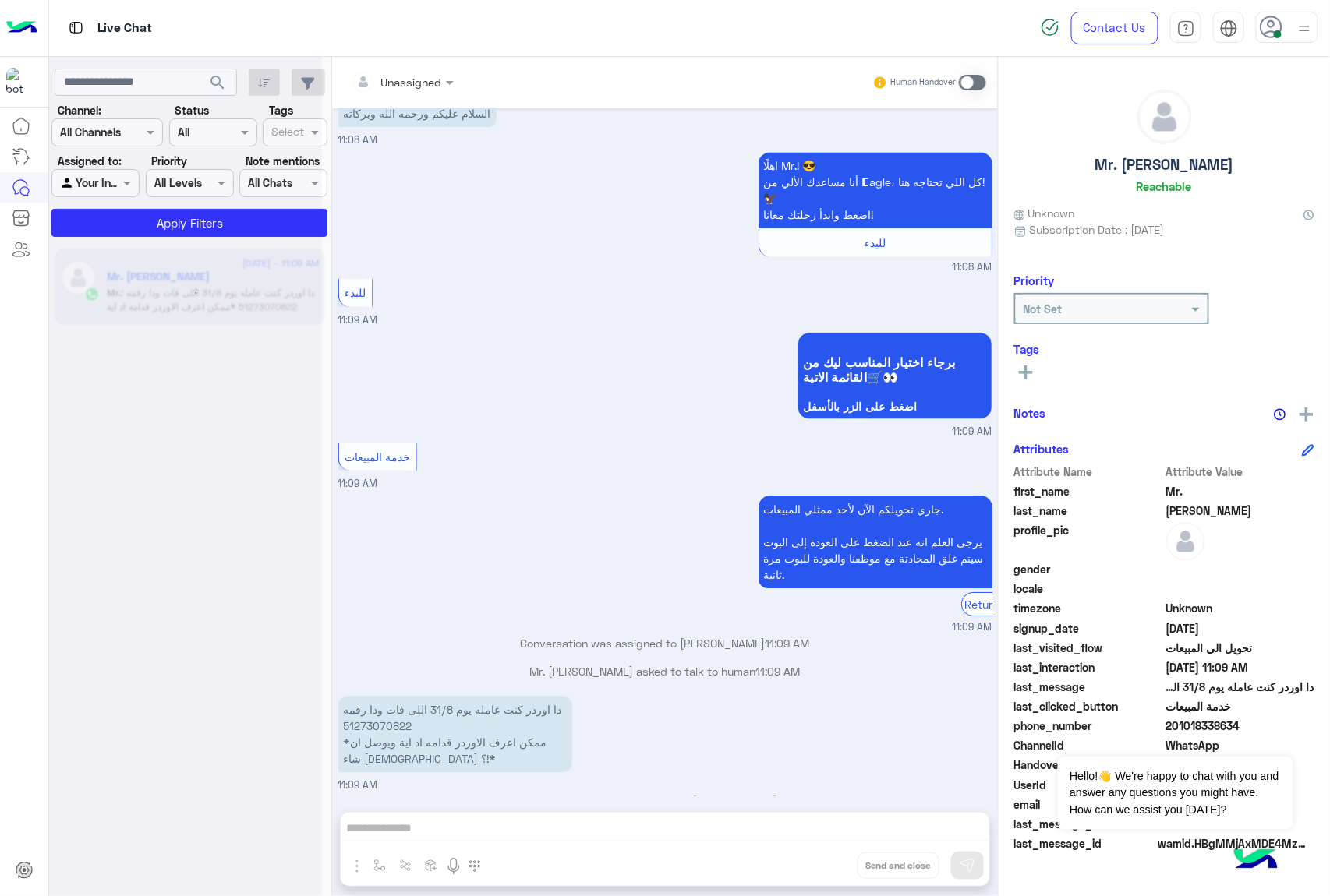
scroll to position [1165, 0]
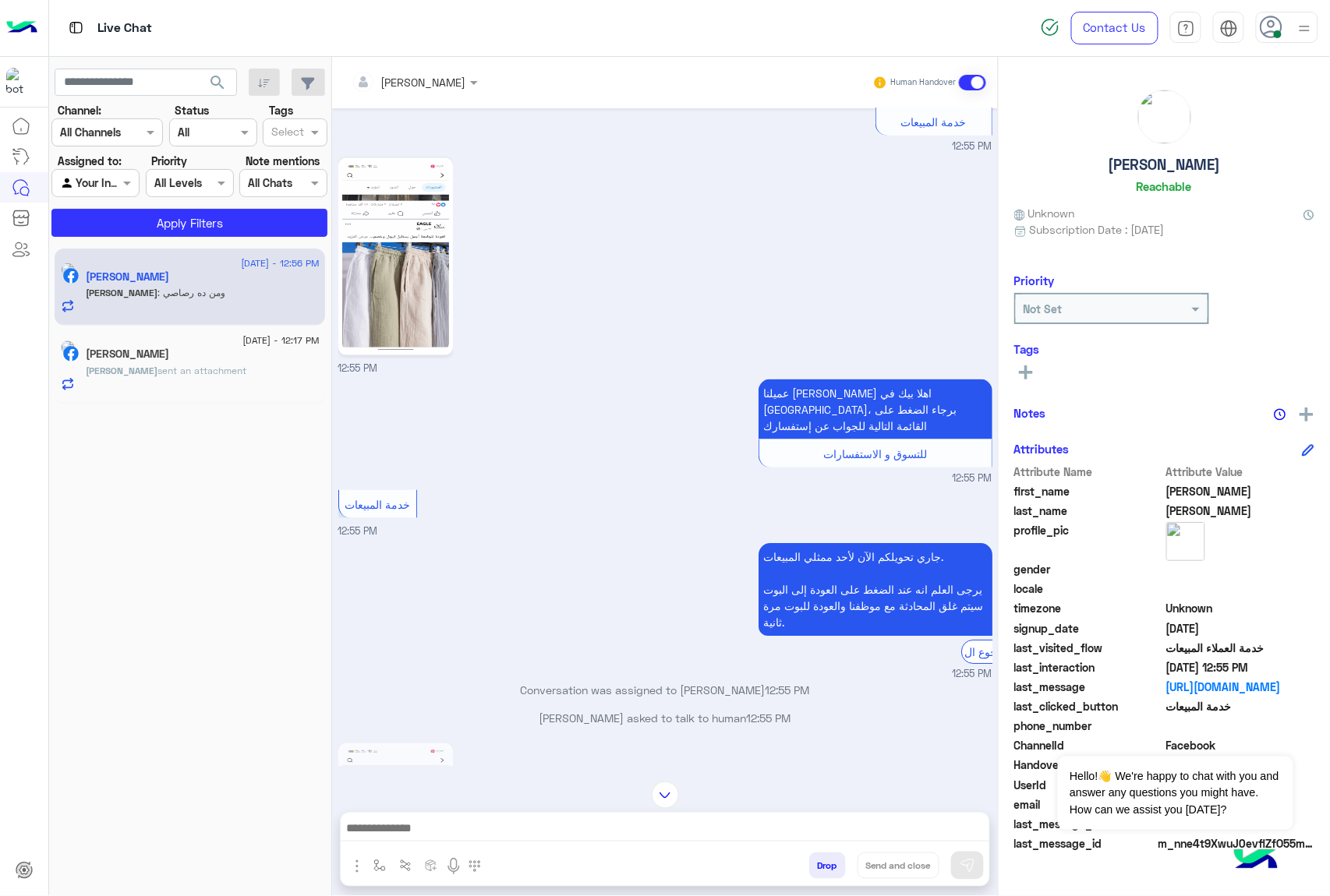
scroll to position [684, 0]
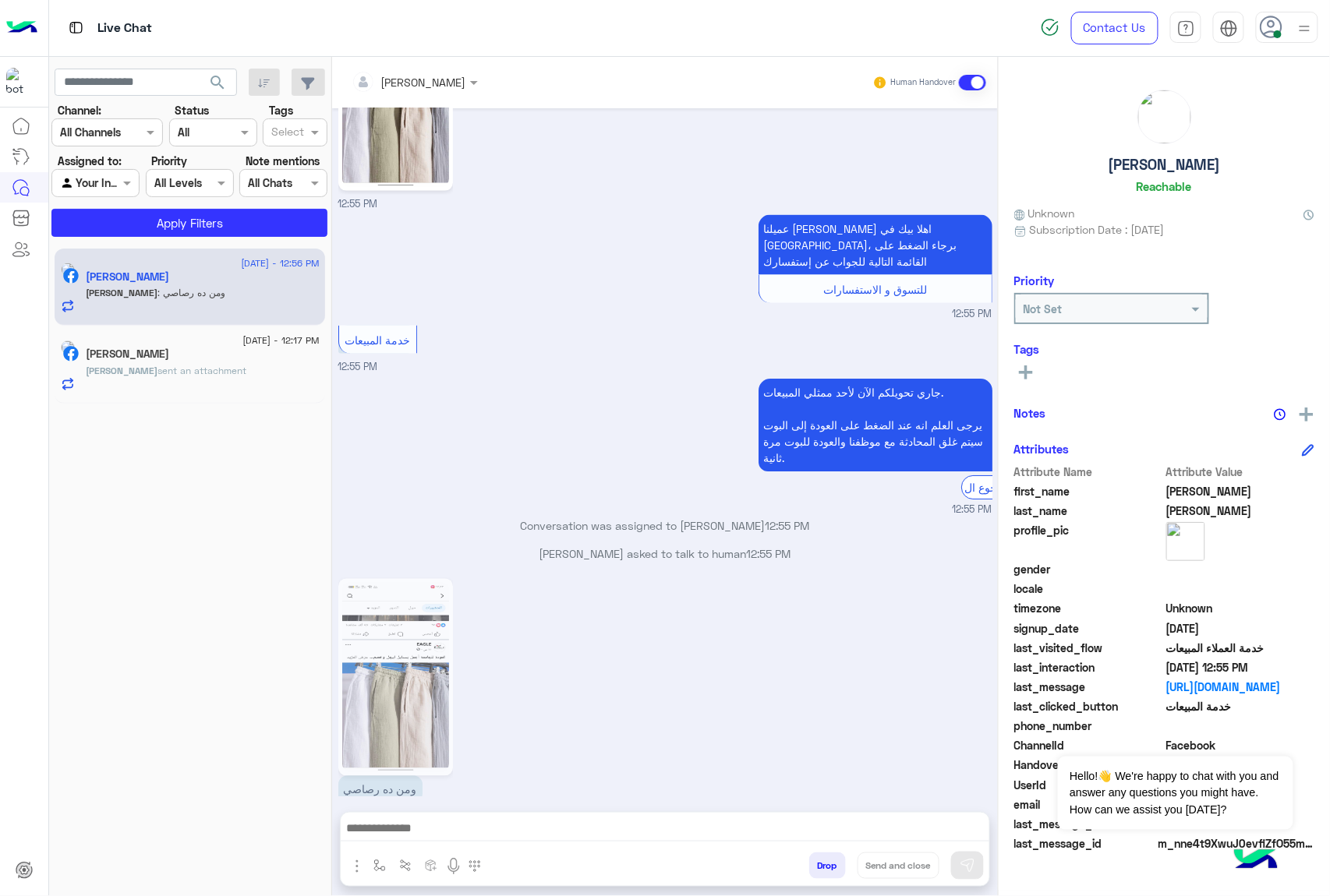
click at [213, 373] on span "sent an attachment" at bounding box center [202, 370] width 89 height 12
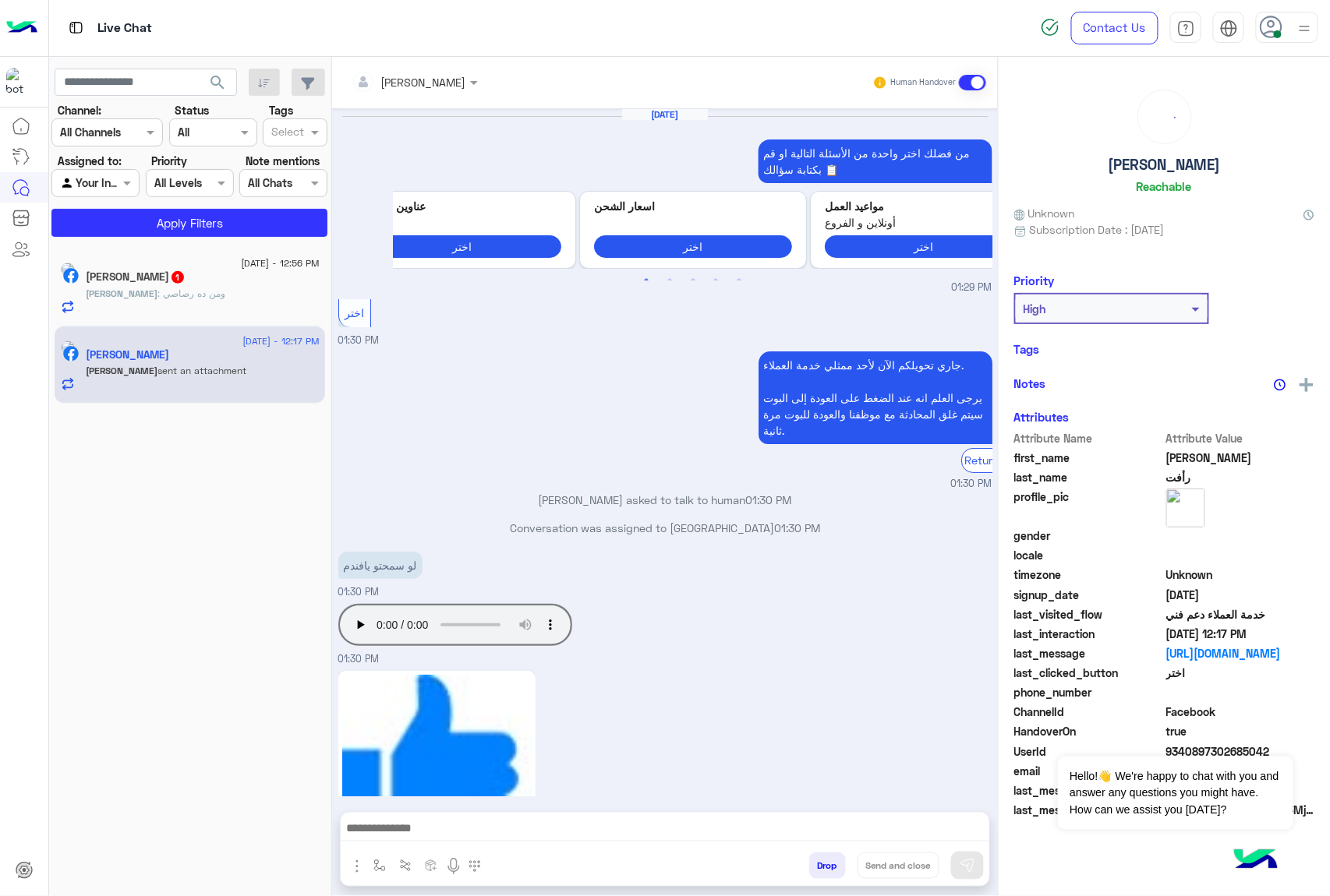
scroll to position [2068, 0]
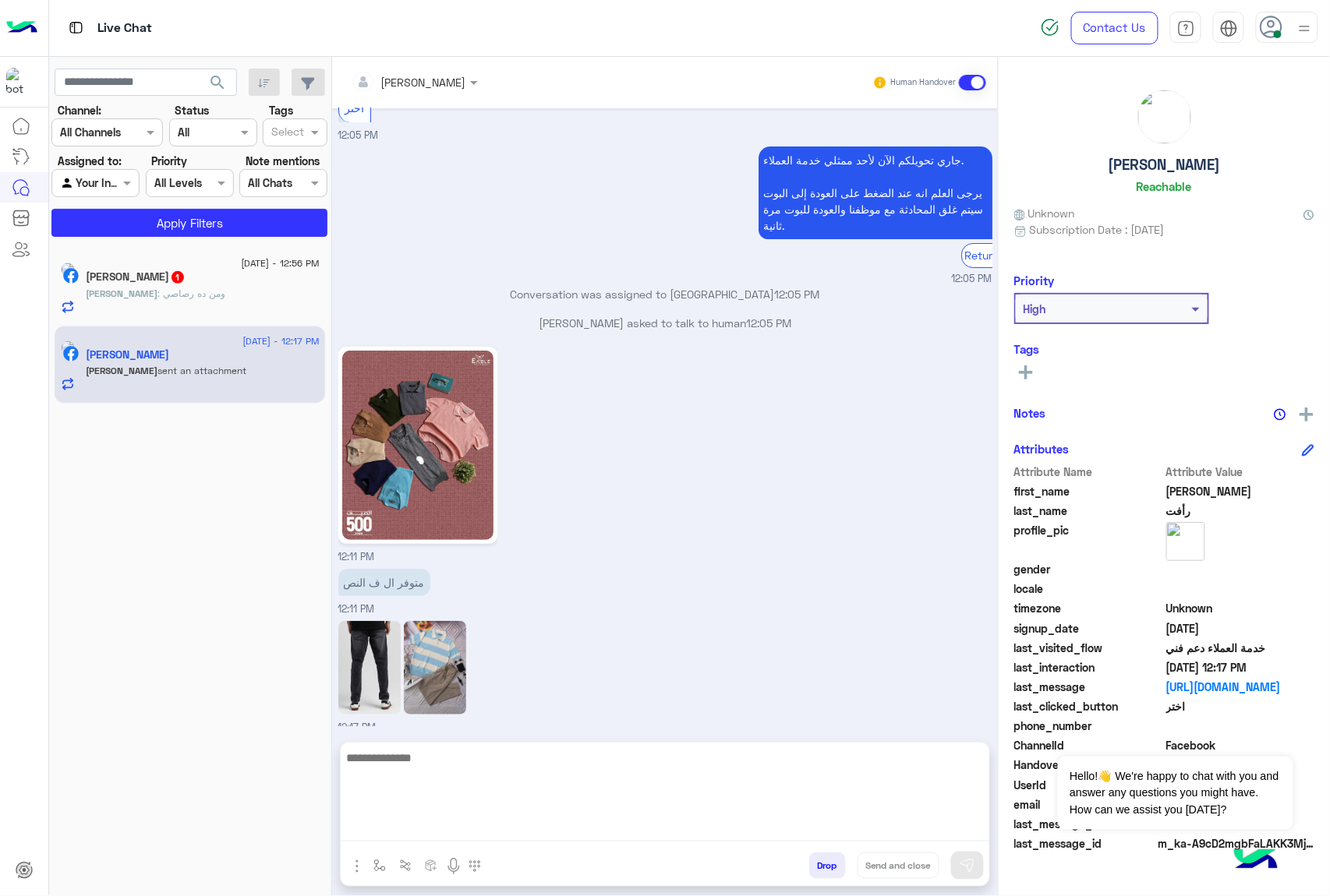
click at [540, 831] on textarea at bounding box center [665, 794] width 648 height 93
type textarea "*****"
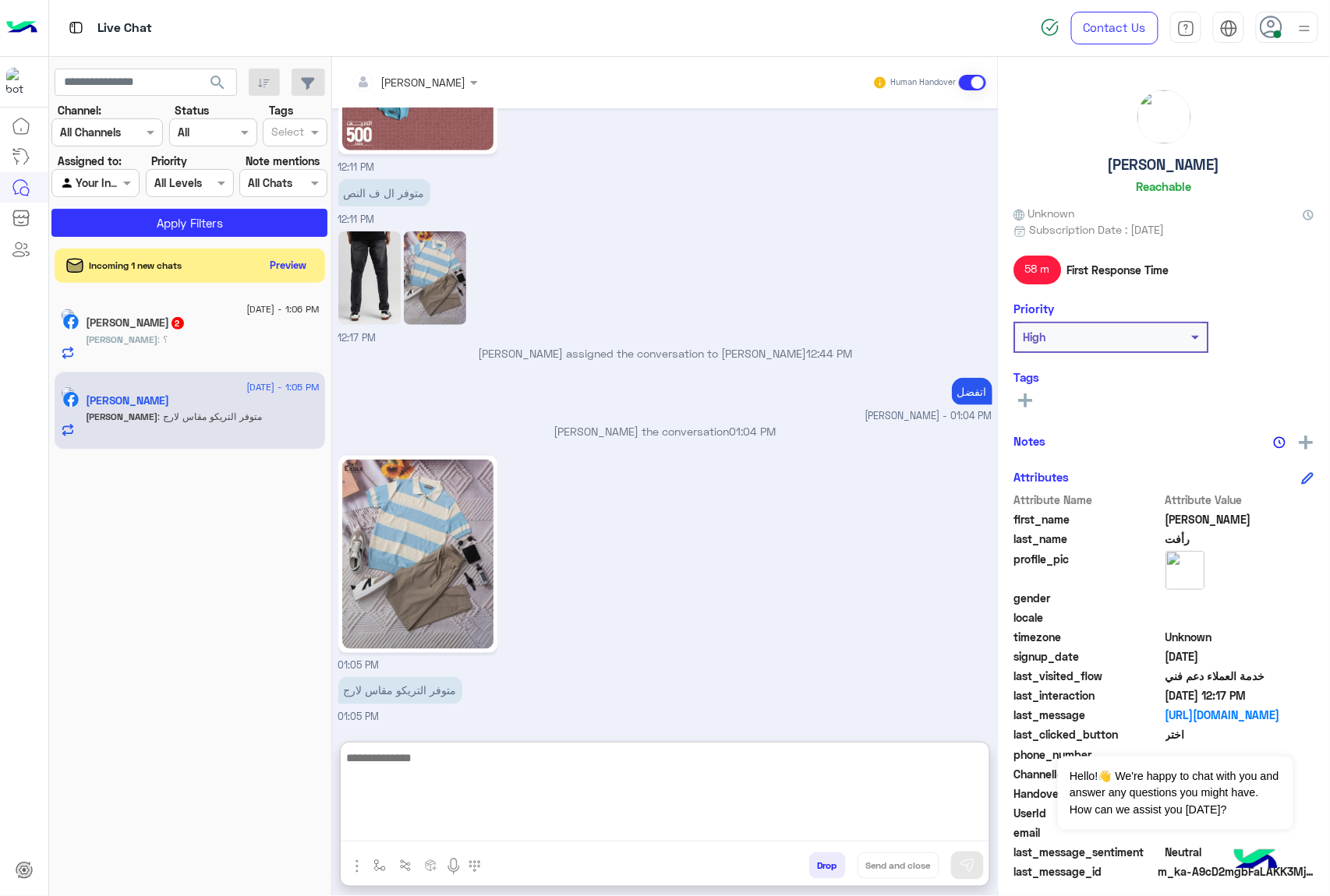
scroll to position [2492, 0]
click at [556, 778] on textarea at bounding box center [665, 794] width 648 height 93
type textarea "****"
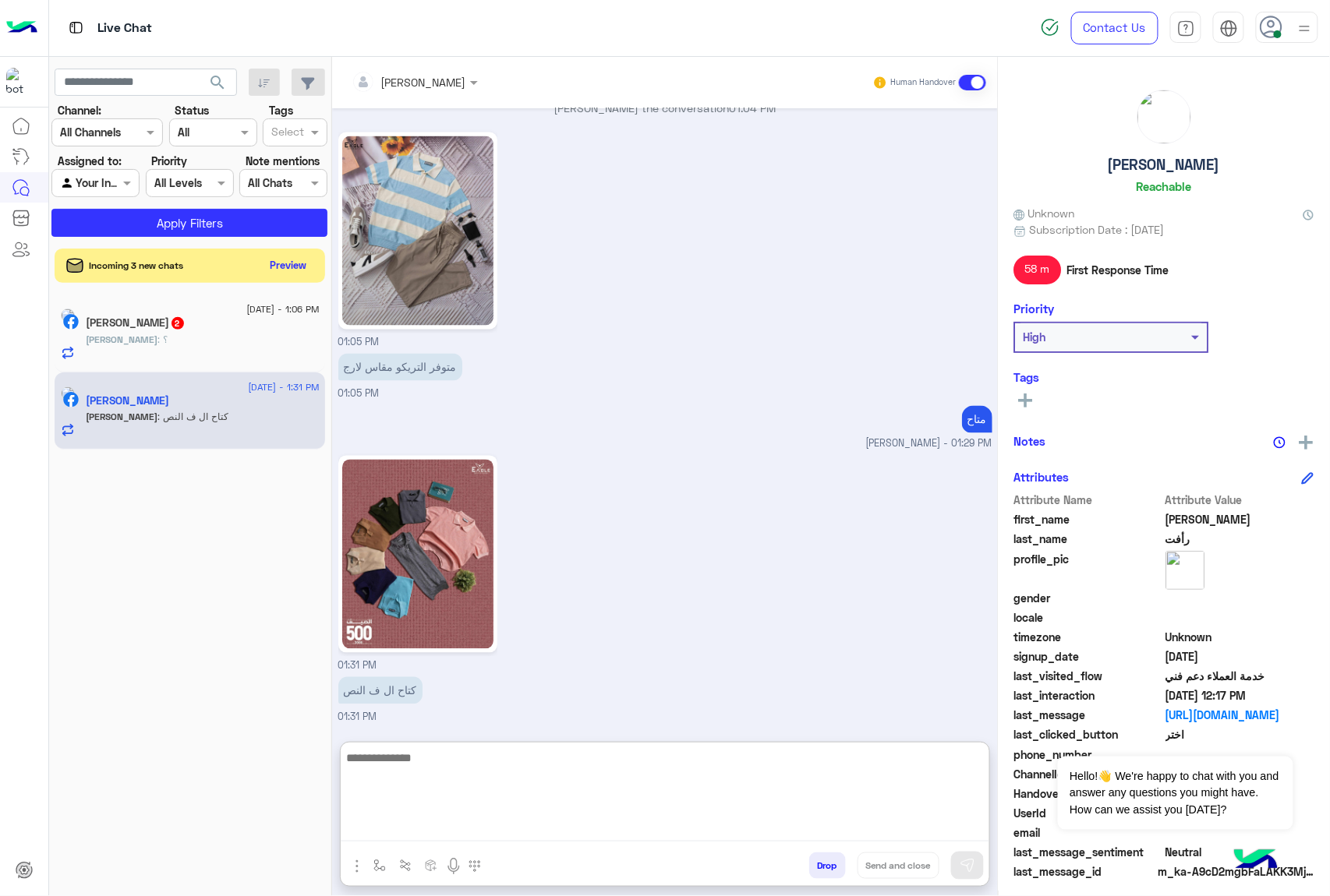
scroll to position [2814, 0]
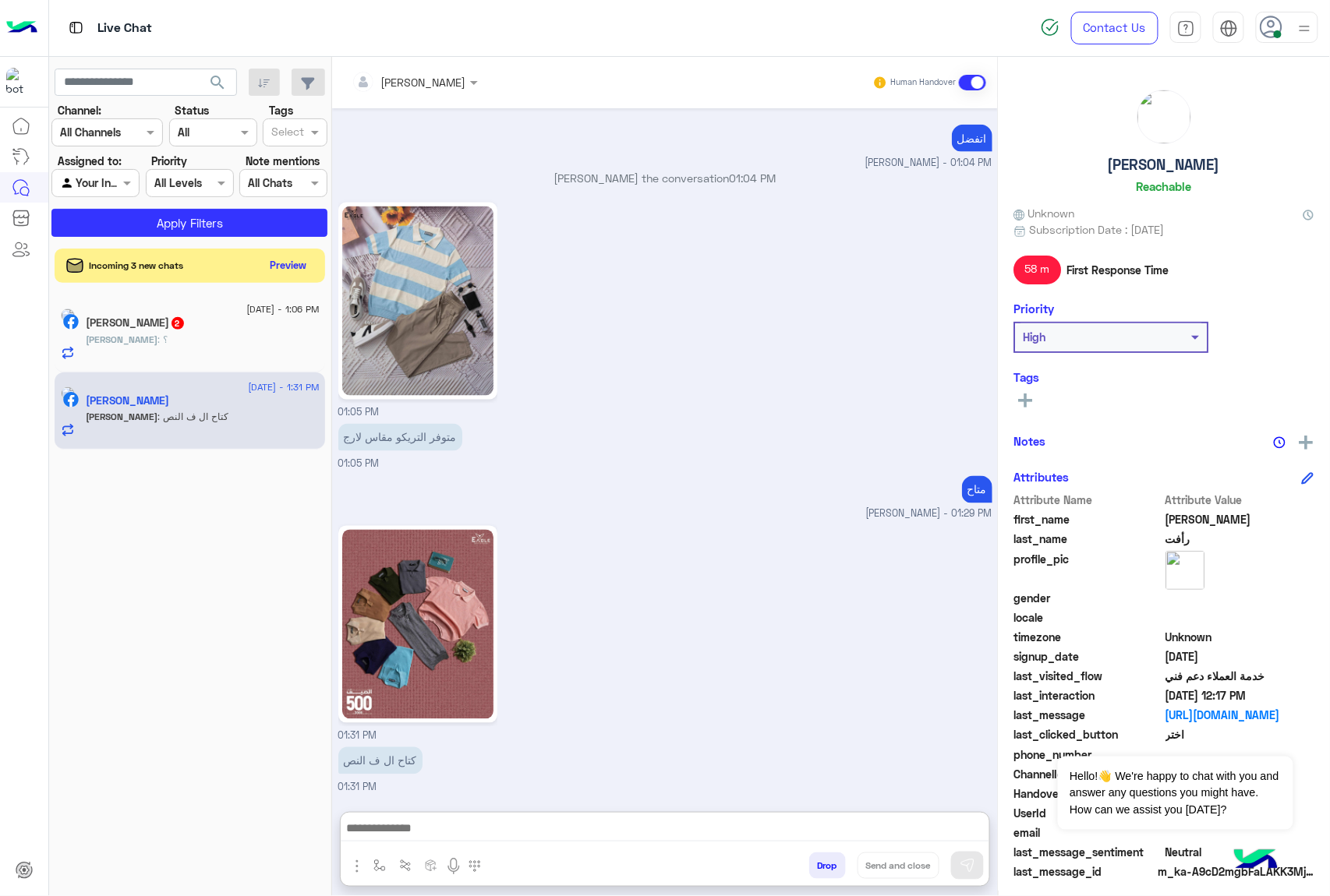
click at [444, 588] on img at bounding box center [417, 625] width 151 height 190
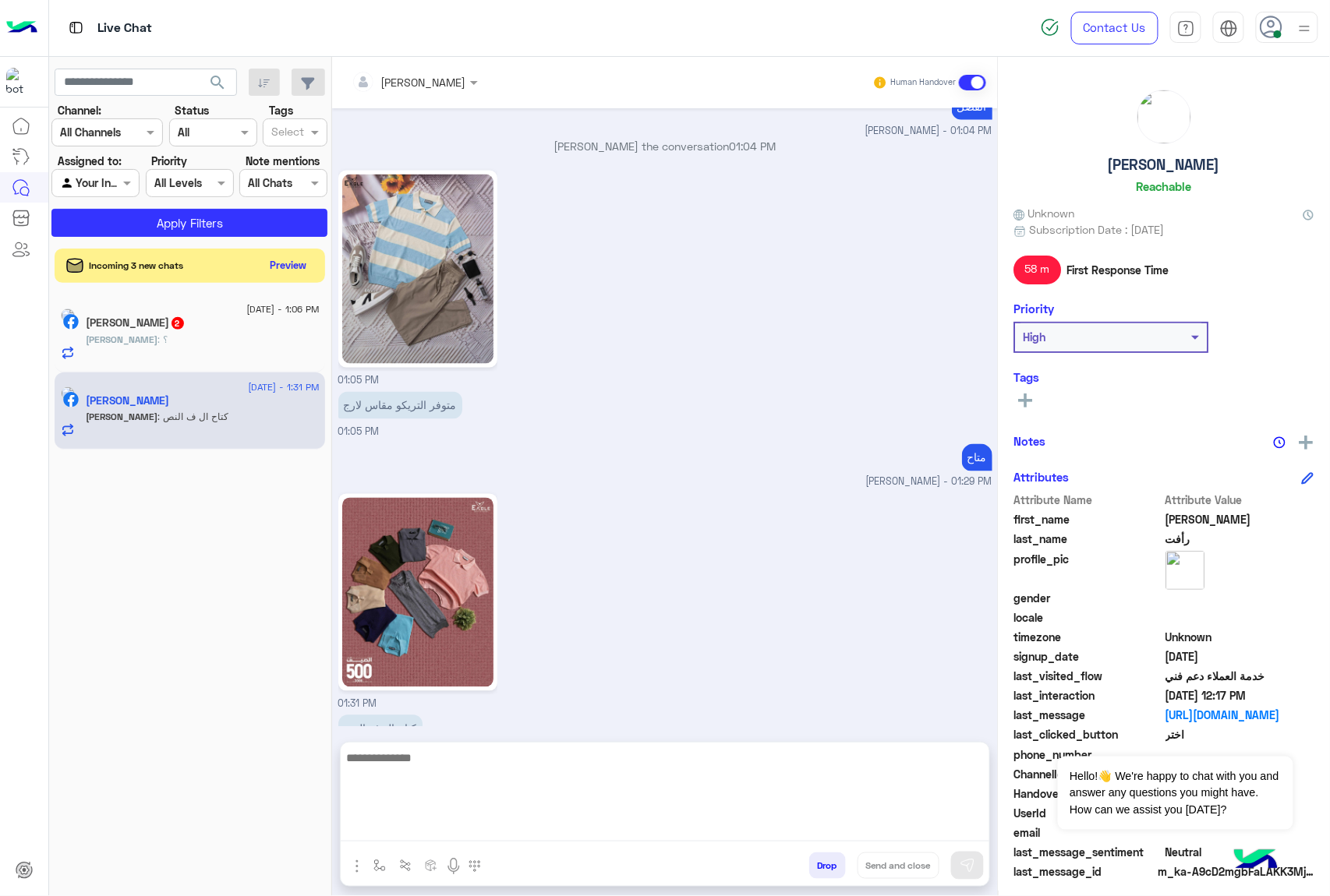
click at [575, 830] on textarea at bounding box center [665, 794] width 648 height 93
type textarea "*****"
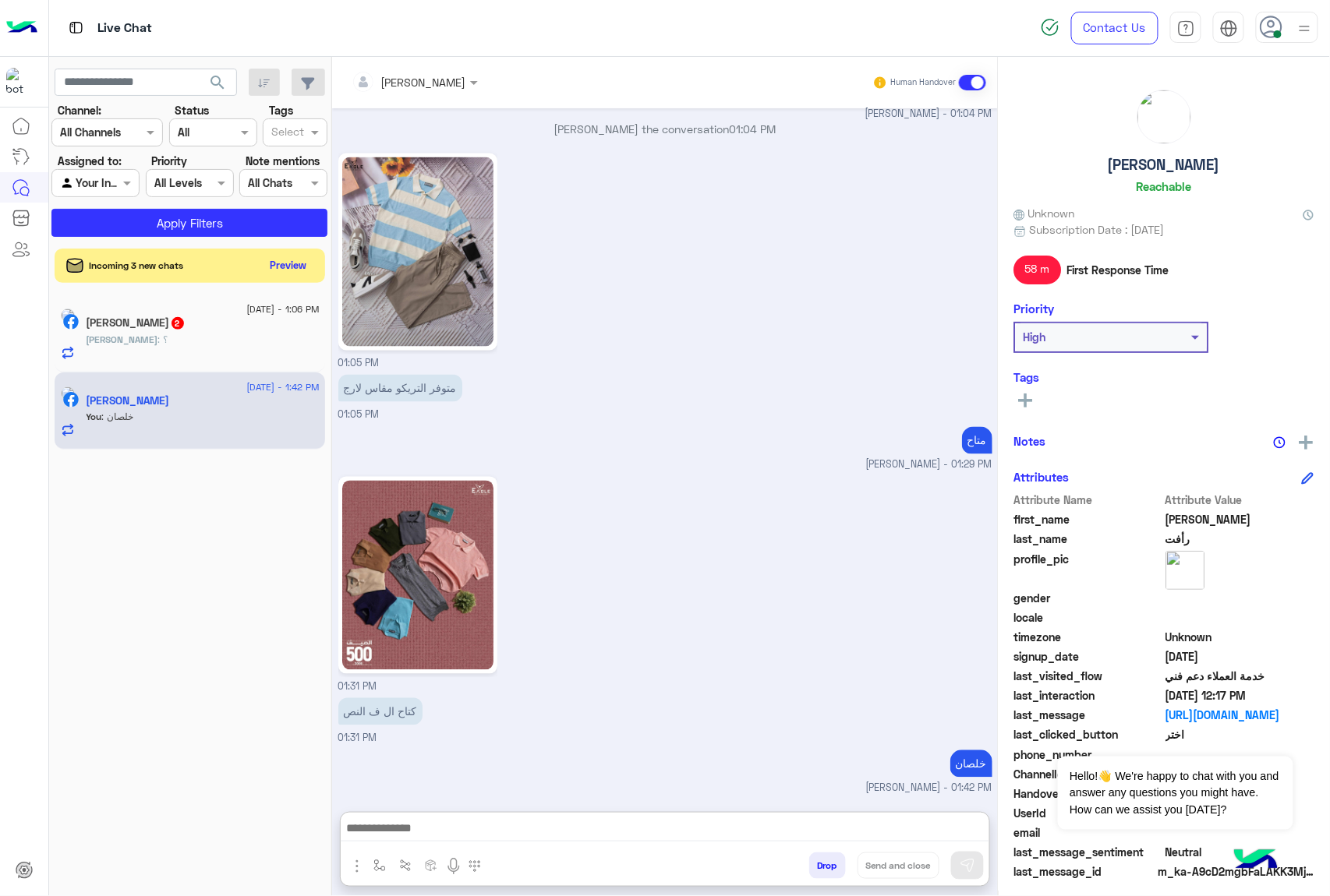
click at [243, 325] on div "[PERSON_NAME] 2" at bounding box center [203, 324] width 233 height 16
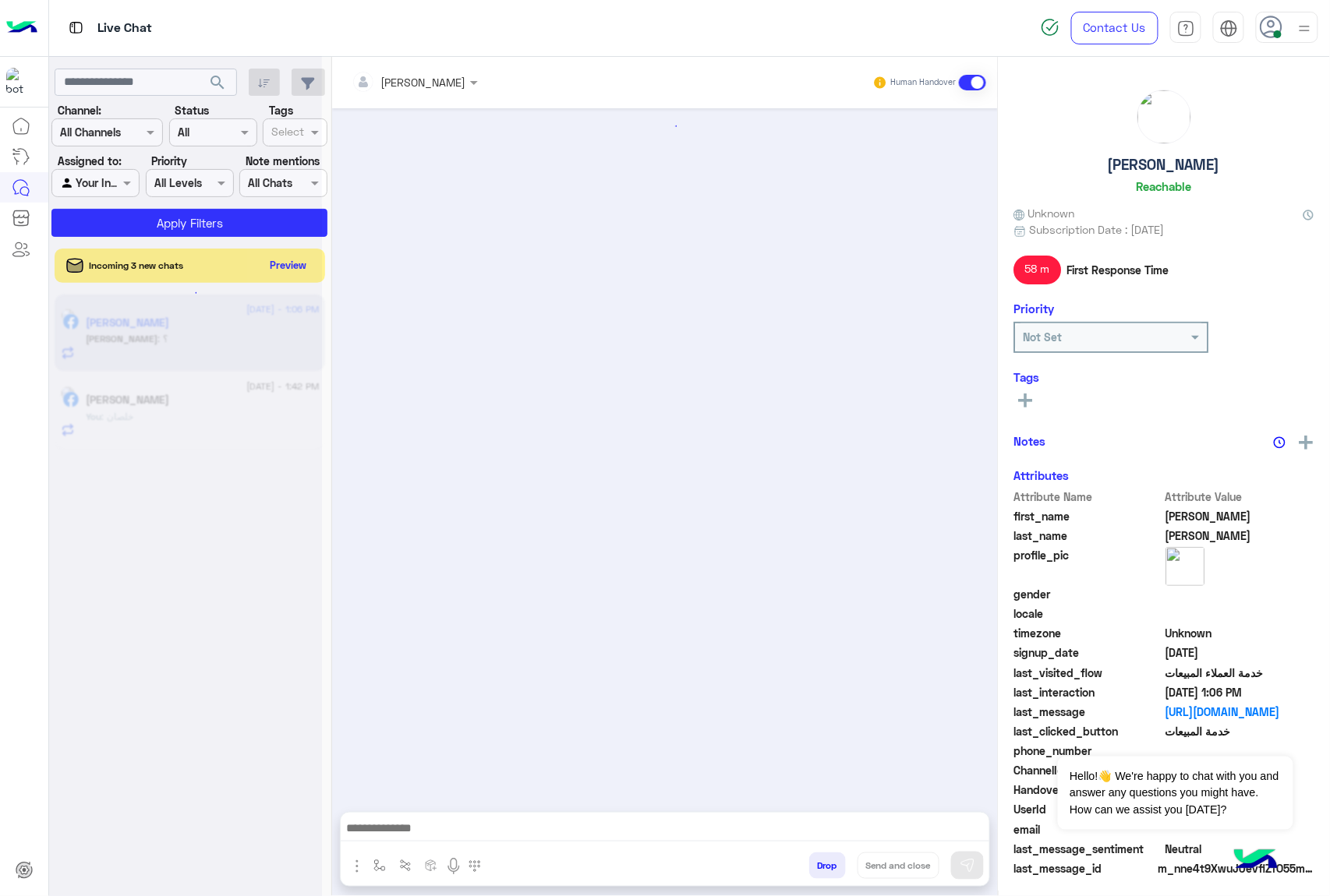
scroll to position [736, 0]
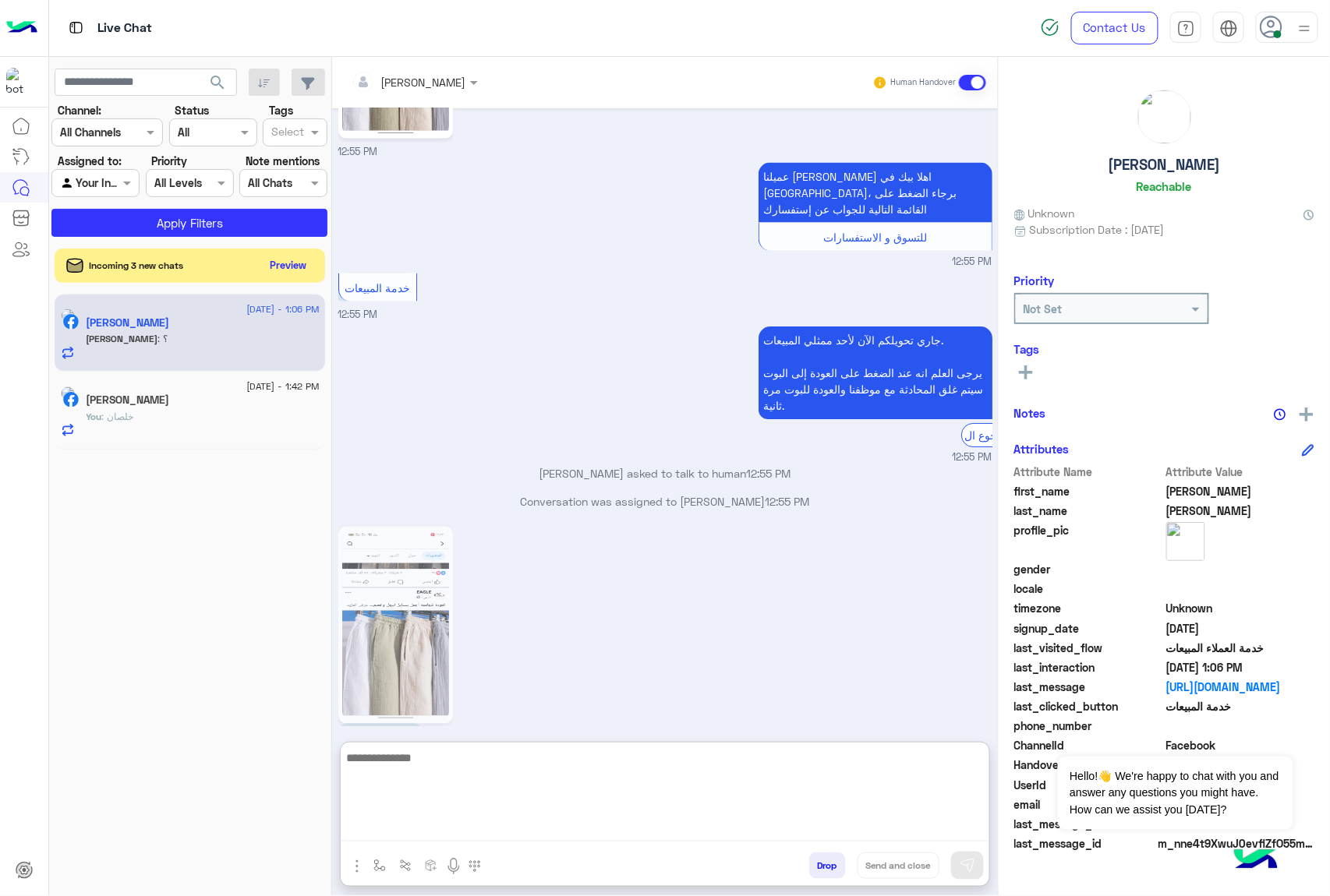
click at [511, 826] on textarea at bounding box center [665, 794] width 648 height 93
type textarea "****"
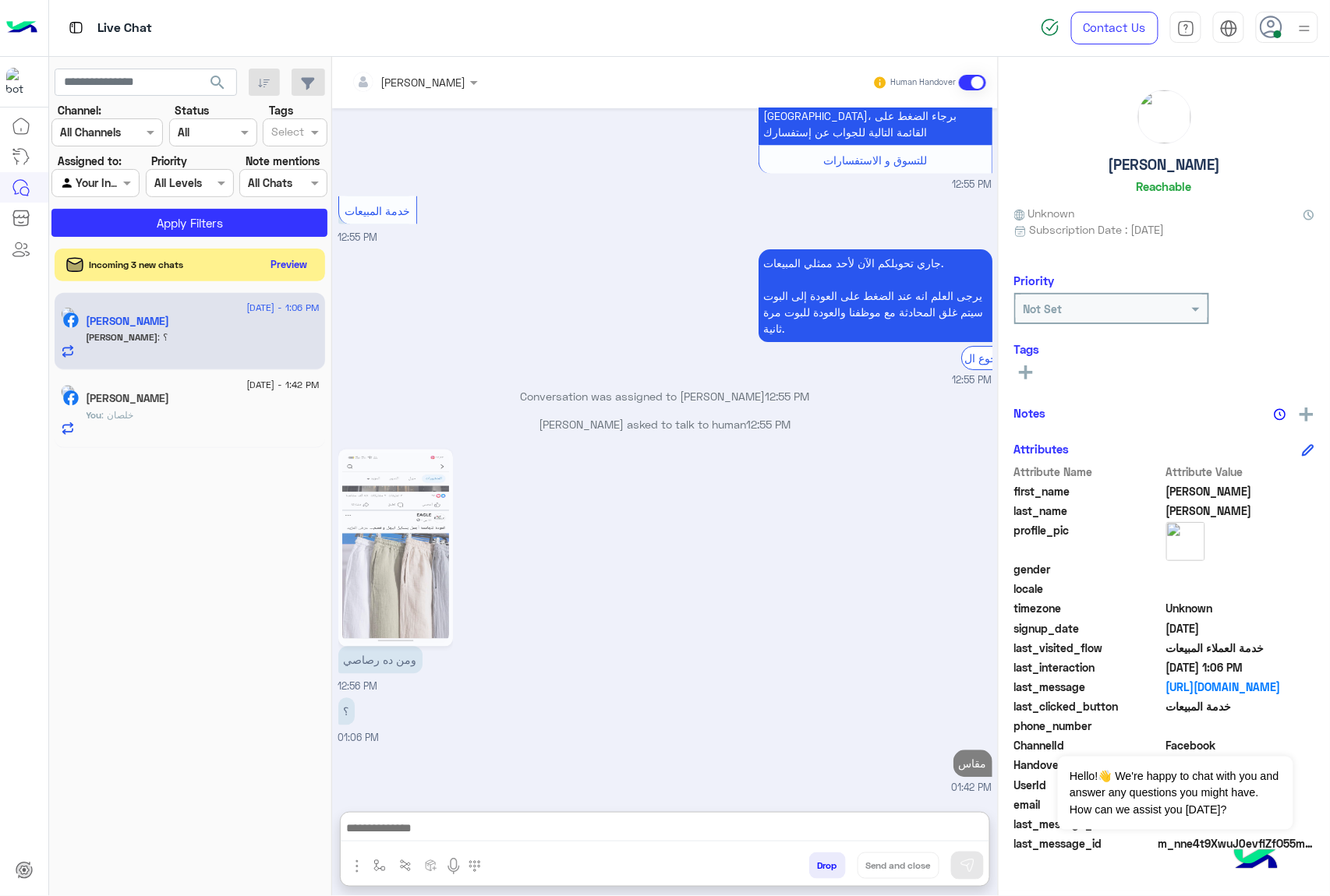
click at [291, 264] on button "Preview" at bounding box center [290, 265] width 49 height 21
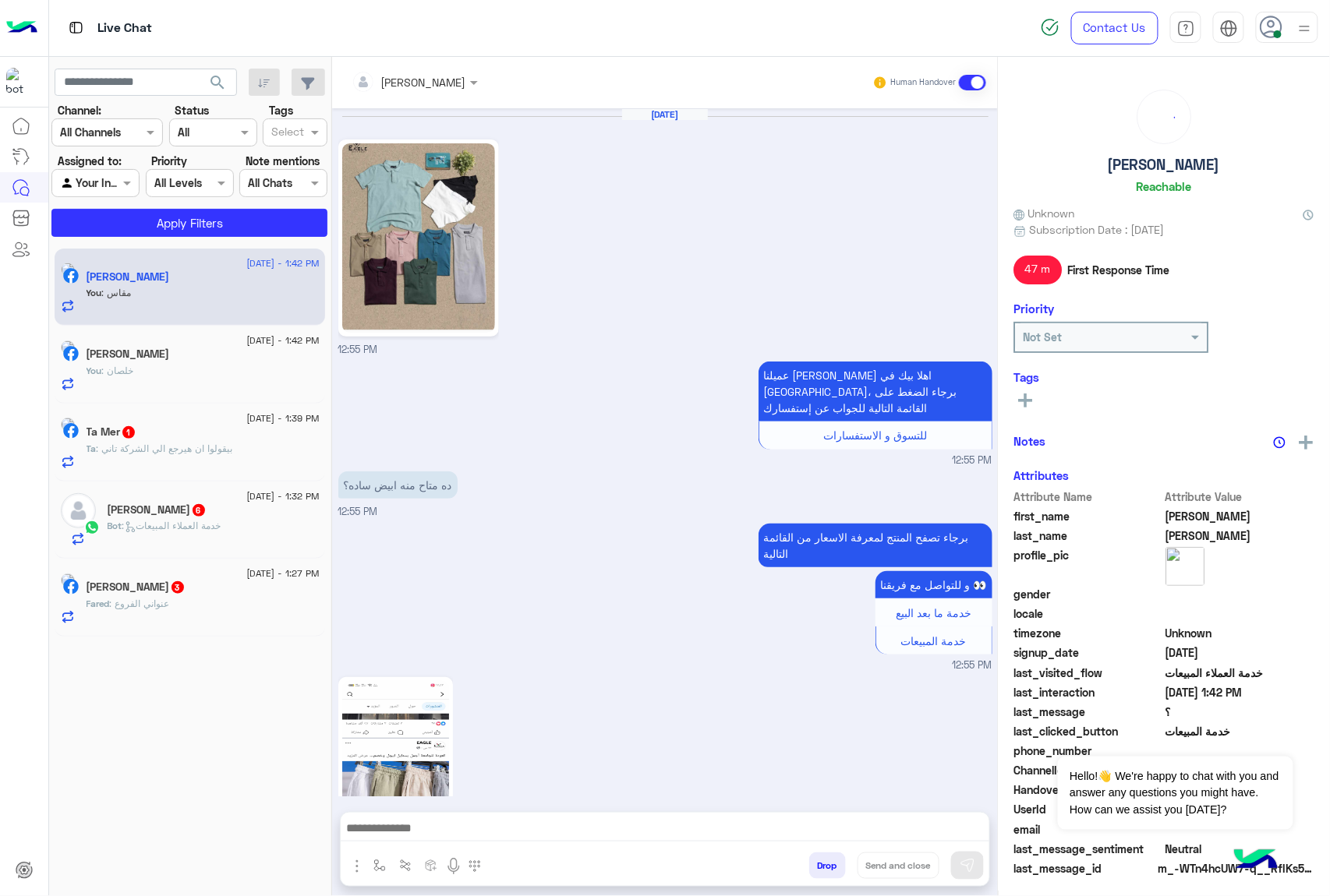
scroll to position [814, 0]
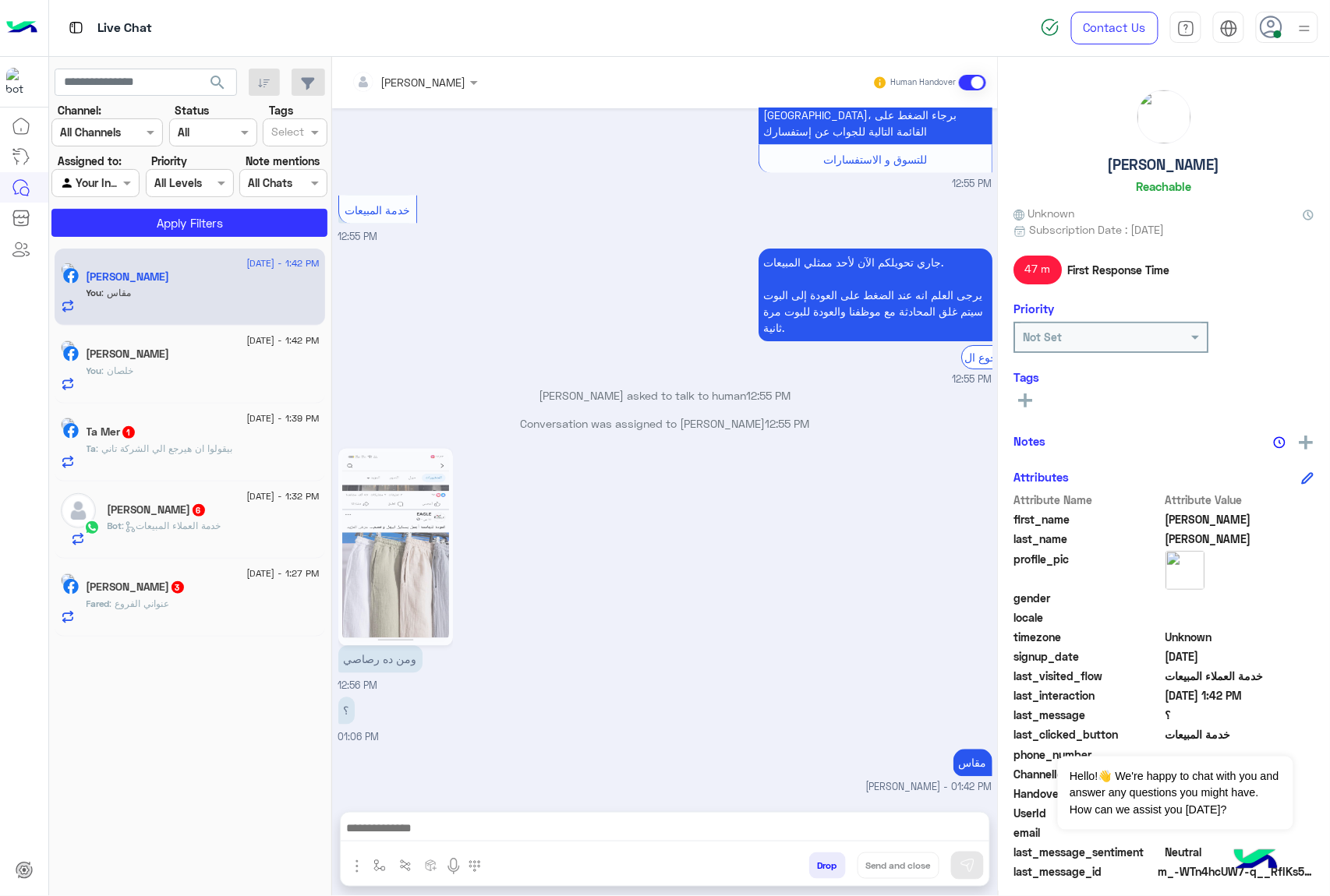
click at [244, 465] on div "Ta : بيقولوا ان هيرجع الي الشركة تاني" at bounding box center [203, 455] width 233 height 27
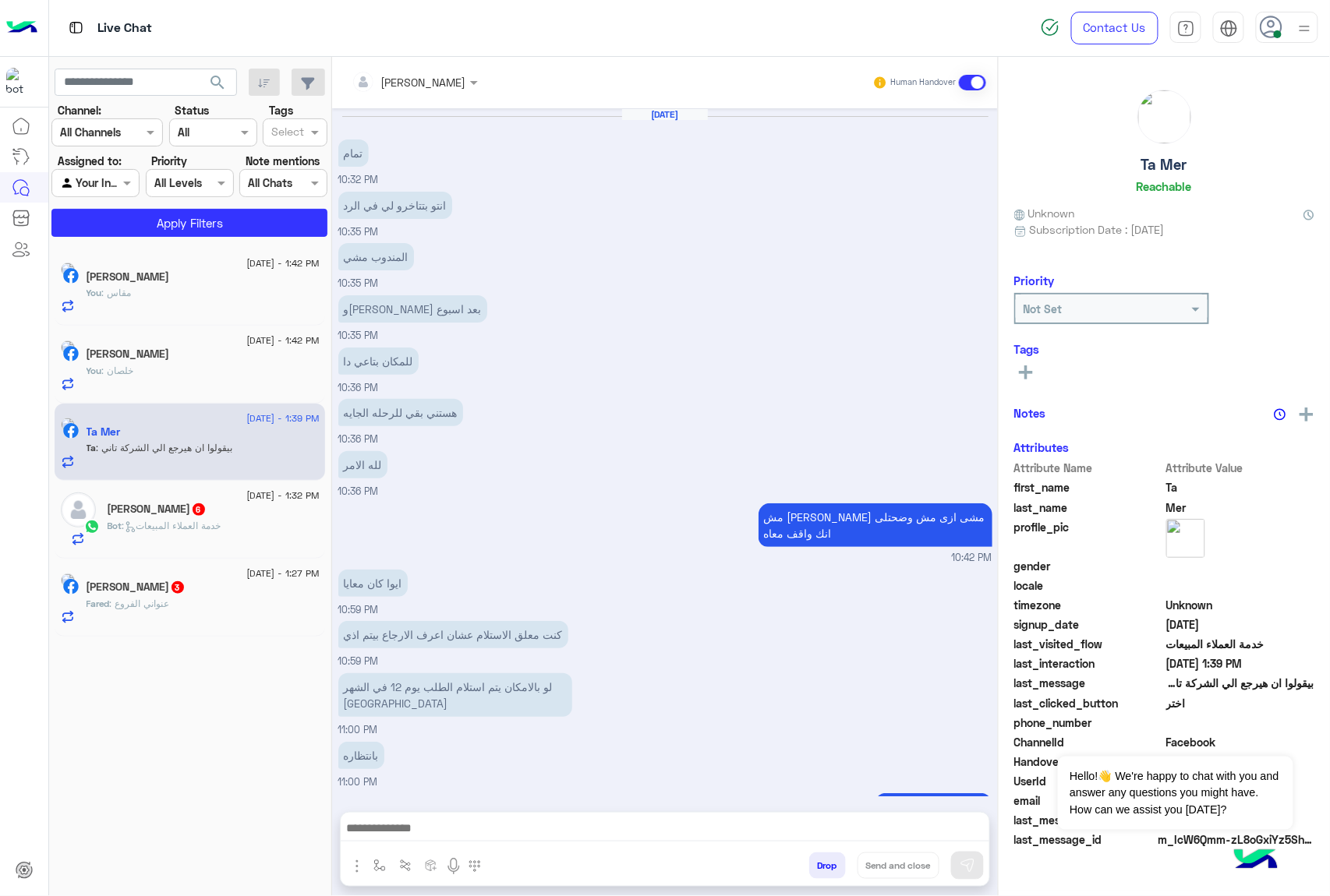
scroll to position [1161, 0]
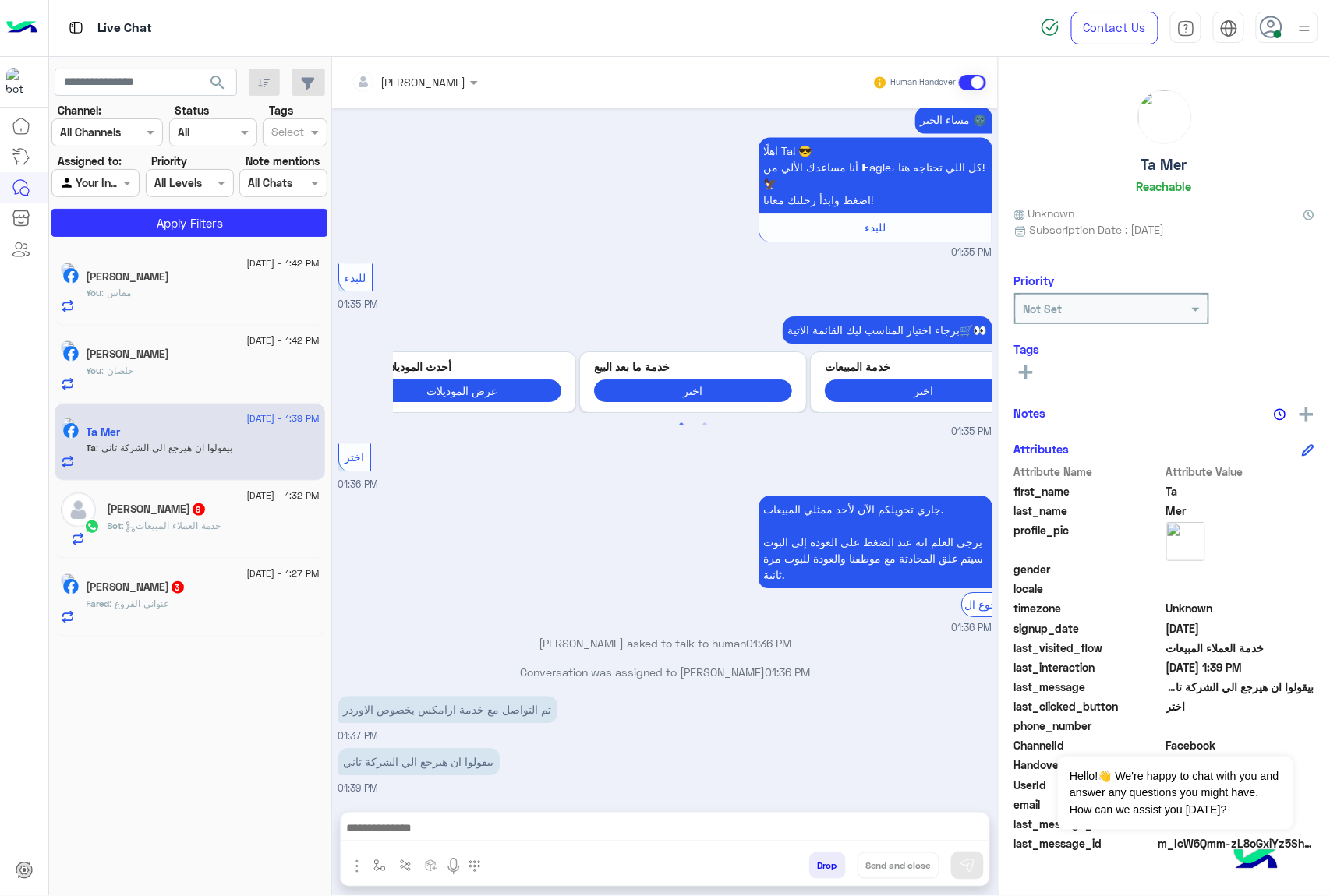
click at [456, 89] on div "[PERSON_NAME]" at bounding box center [423, 81] width 85 height 16
click at [462, 176] on div "[PERSON_NAME]" at bounding box center [422, 187] width 123 height 27
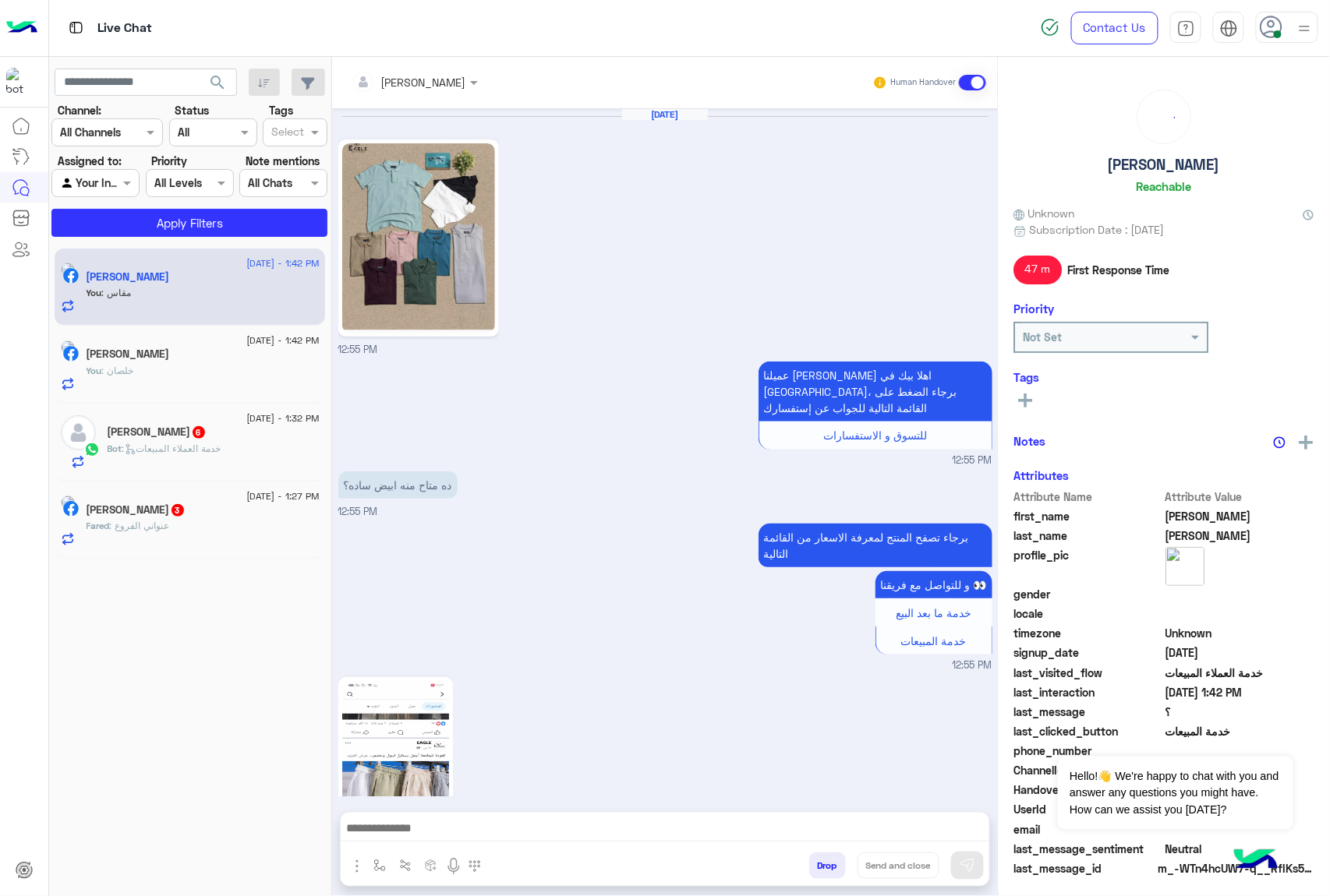
scroll to position [814, 0]
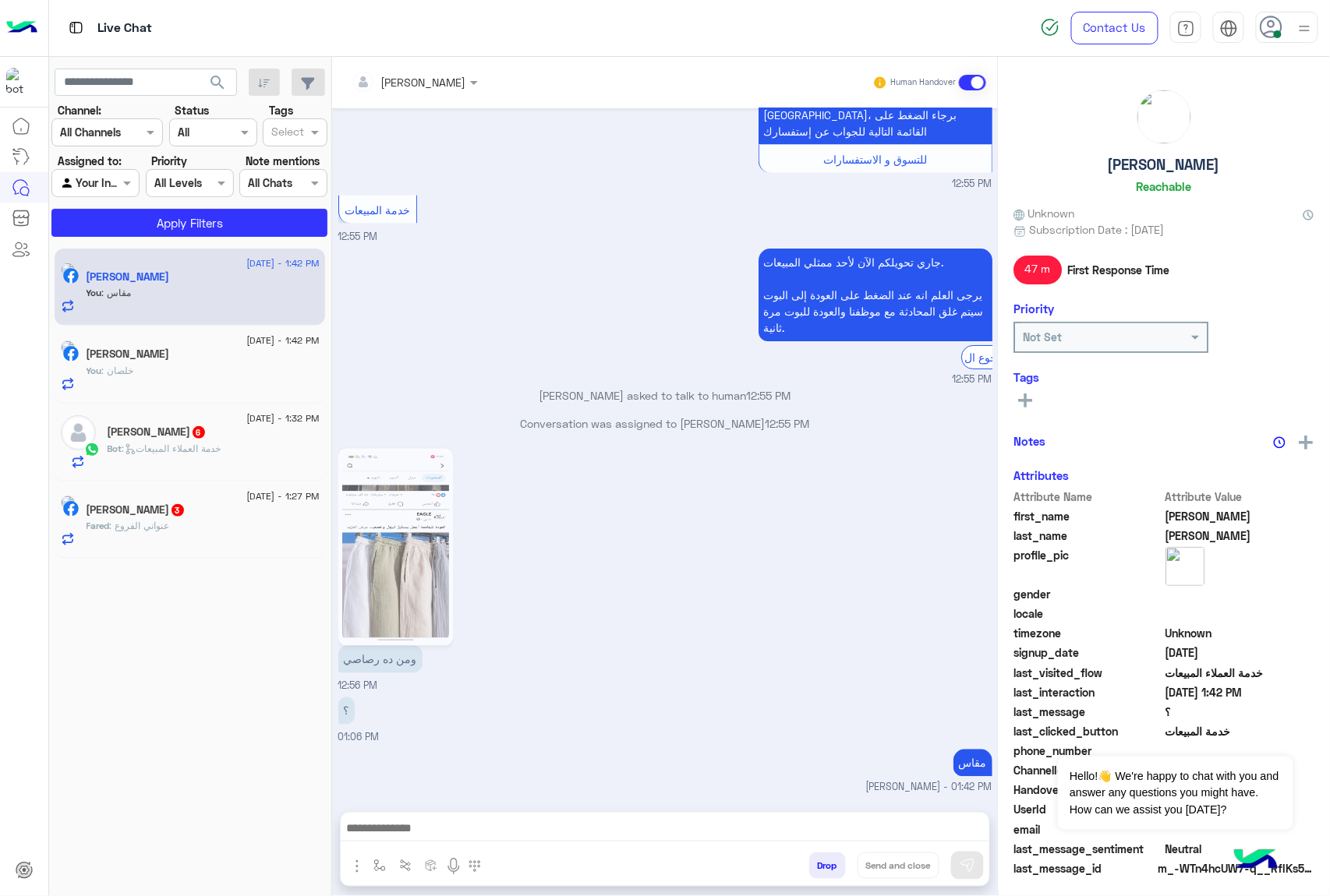
click at [224, 459] on div "Bot : خدمة العملاء المبيعات" at bounding box center [213, 455] width 212 height 27
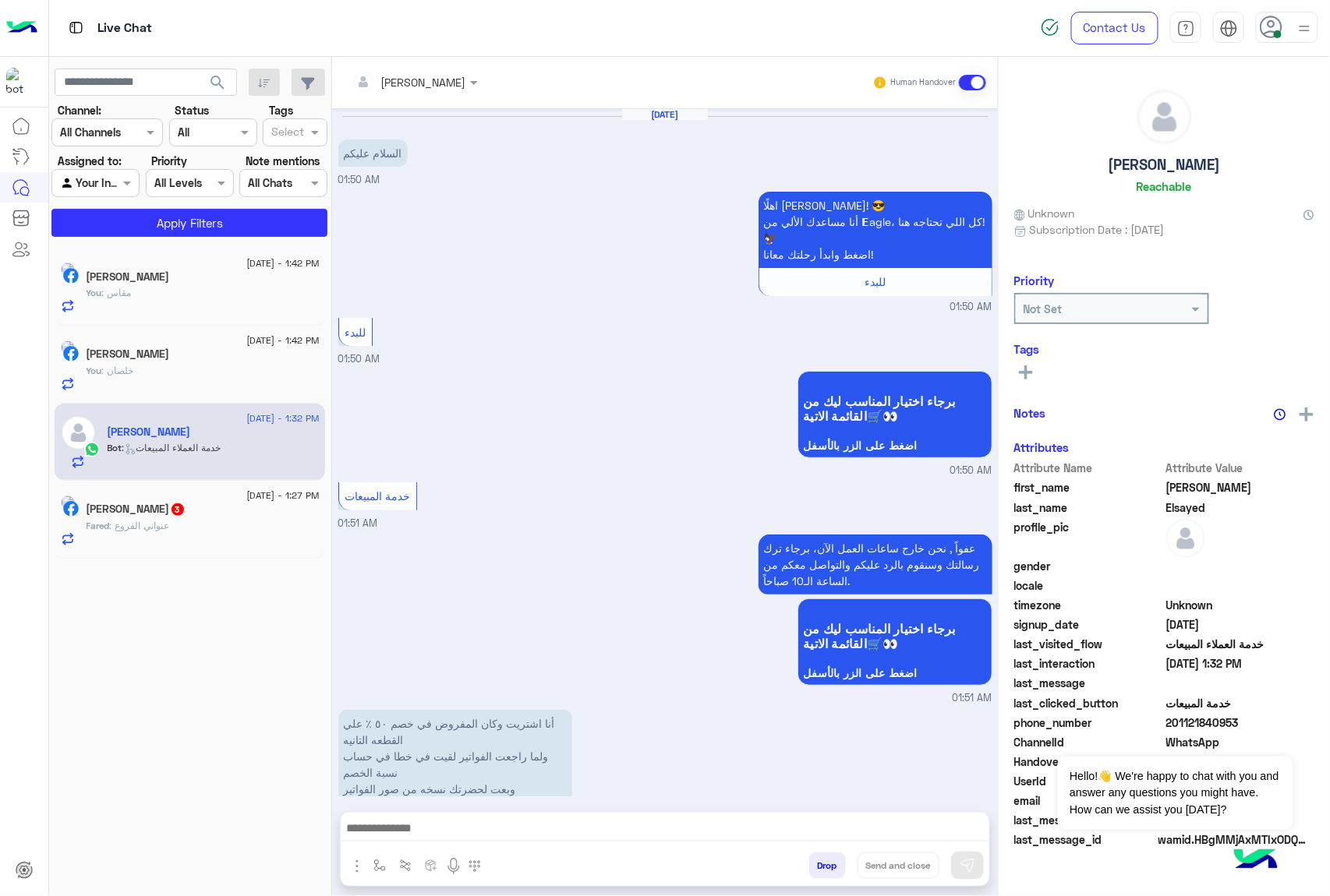
scroll to position [652, 0]
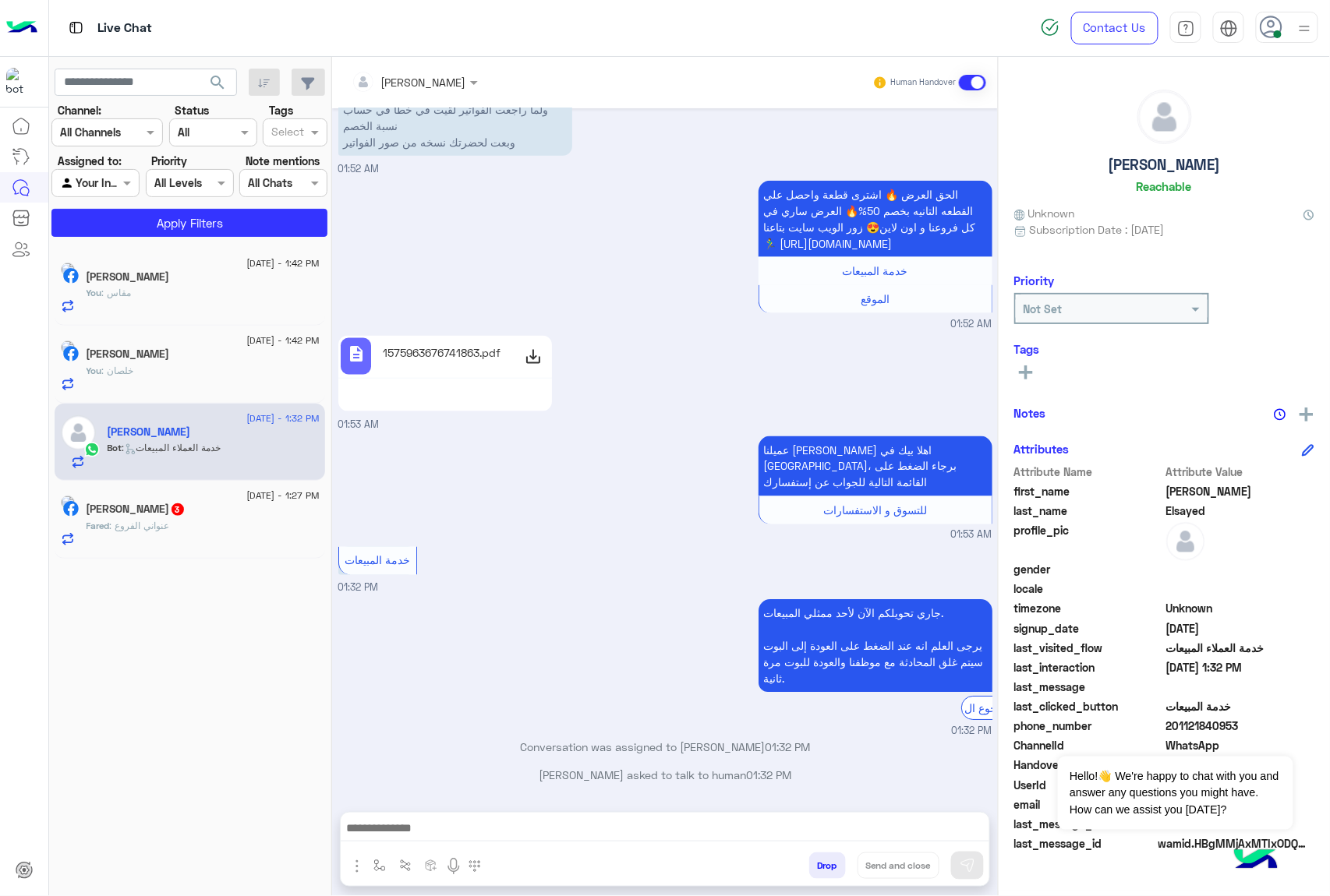
click at [606, 579] on div "خدمة المبيعات 01:32 PM" at bounding box center [665, 569] width 654 height 53
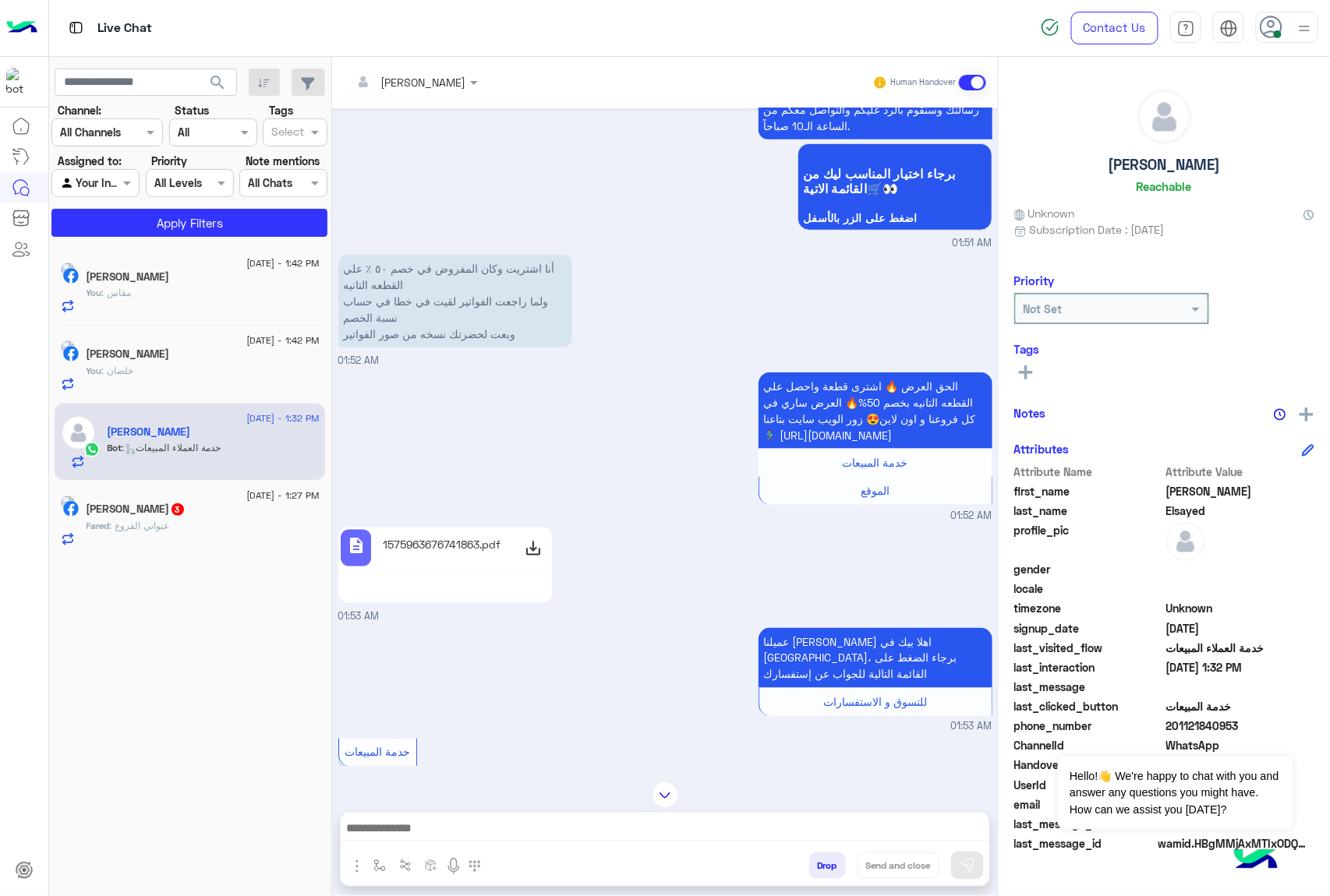
scroll to position [444, 0]
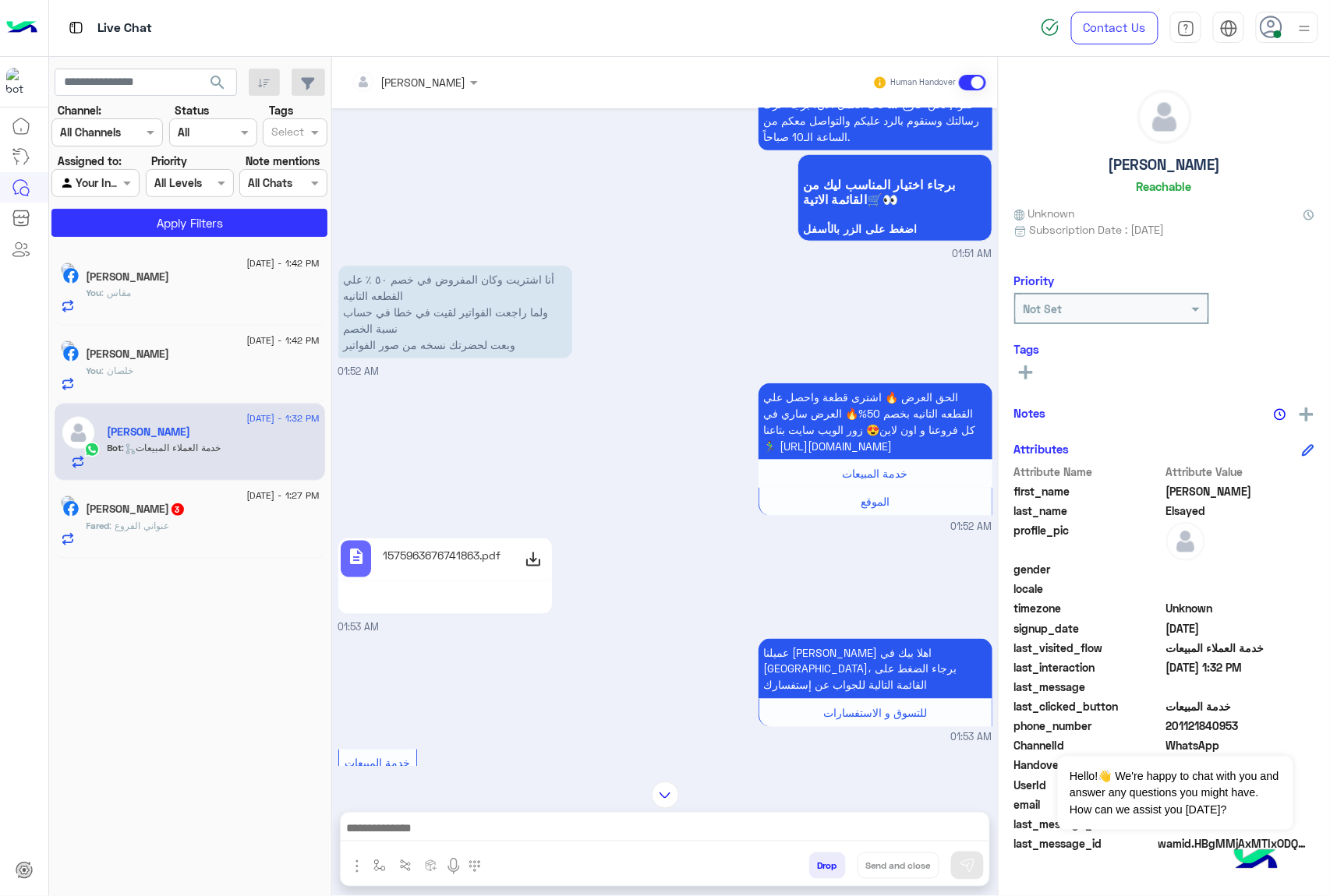
click at [437, 82] on input "text" at bounding box center [394, 81] width 85 height 16
click at [453, 179] on div "[PERSON_NAME]" at bounding box center [441, 186] width 85 height 16
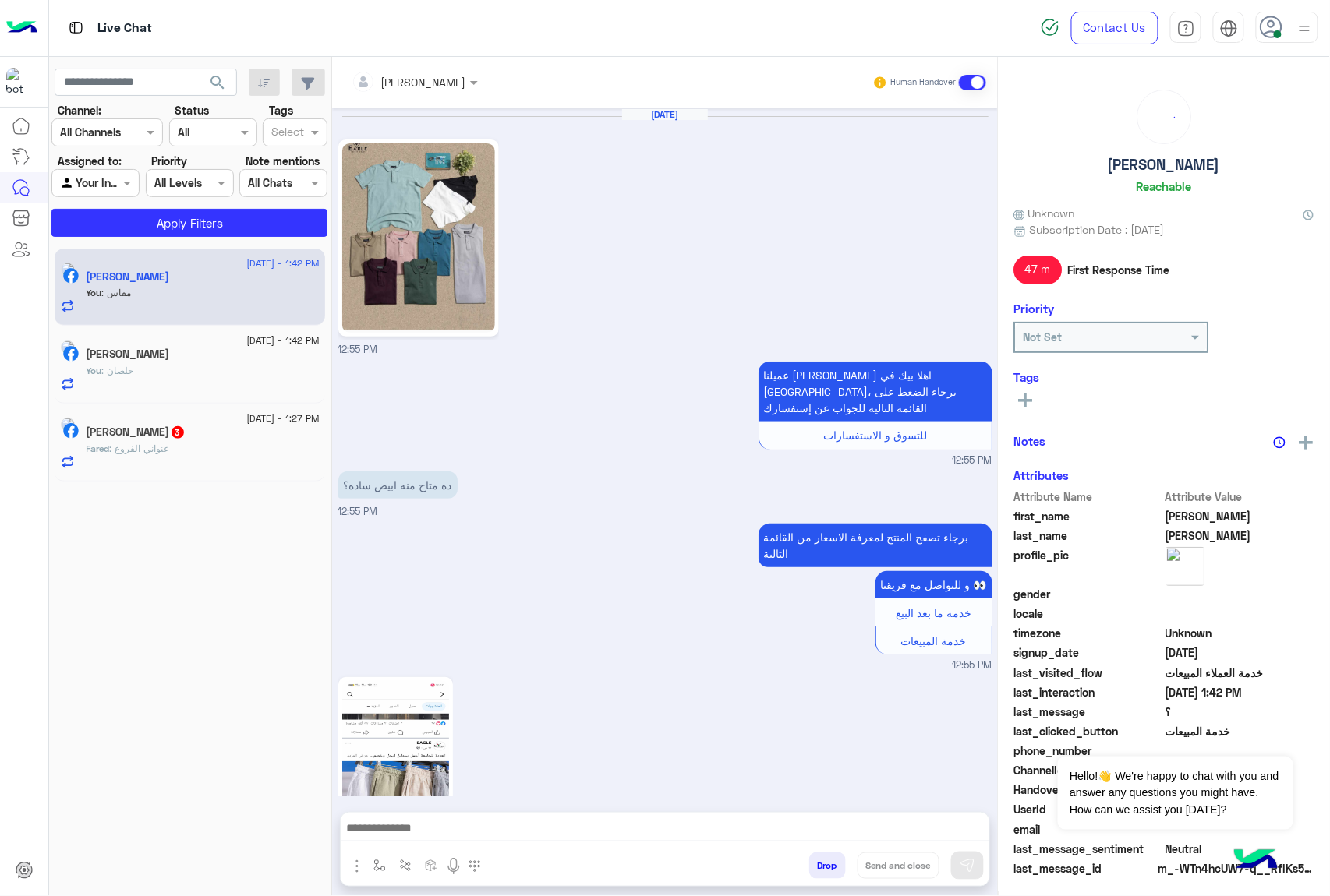
scroll to position [814, 0]
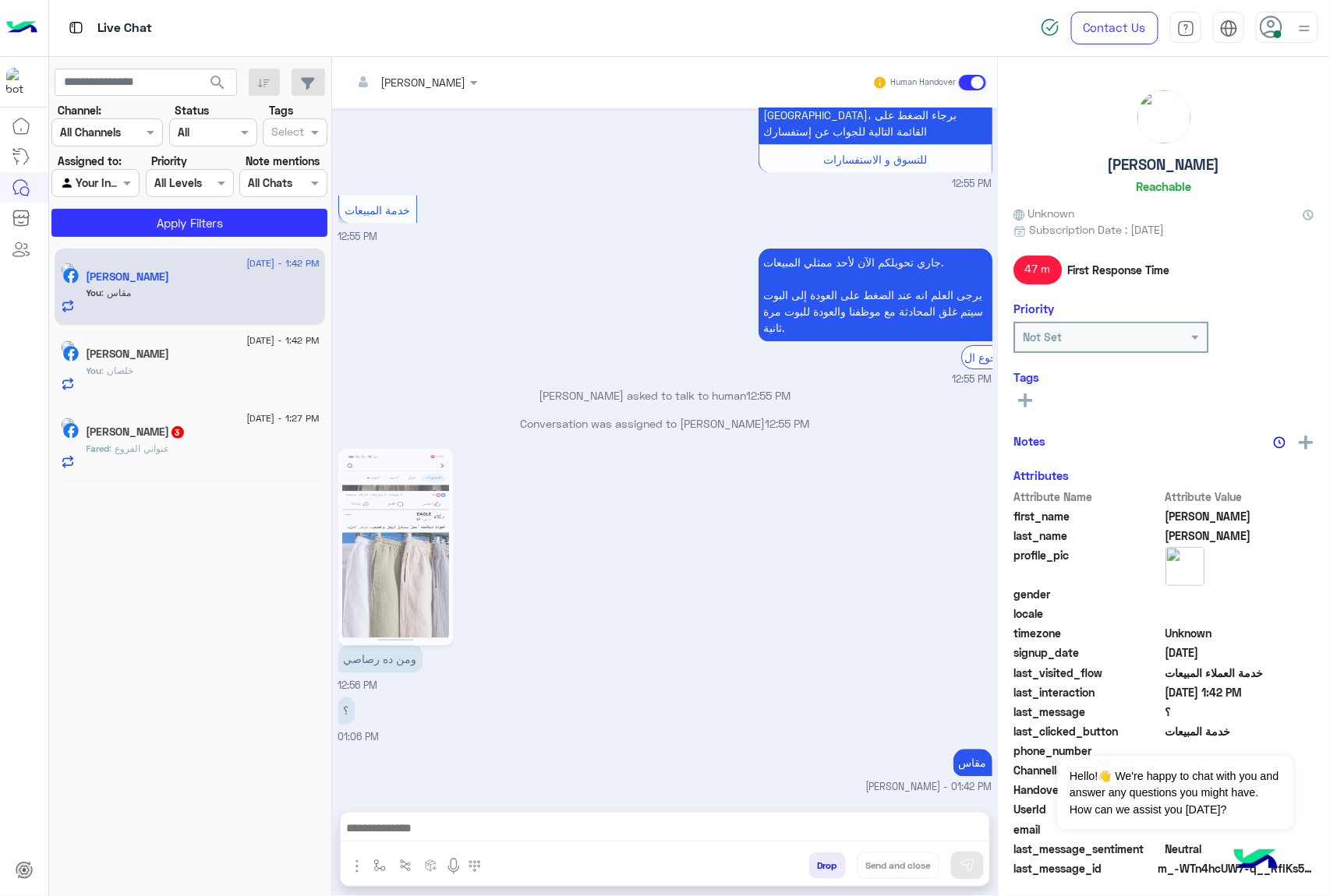
click at [222, 443] on div "Fared : عنواني الفروع" at bounding box center [203, 455] width 233 height 27
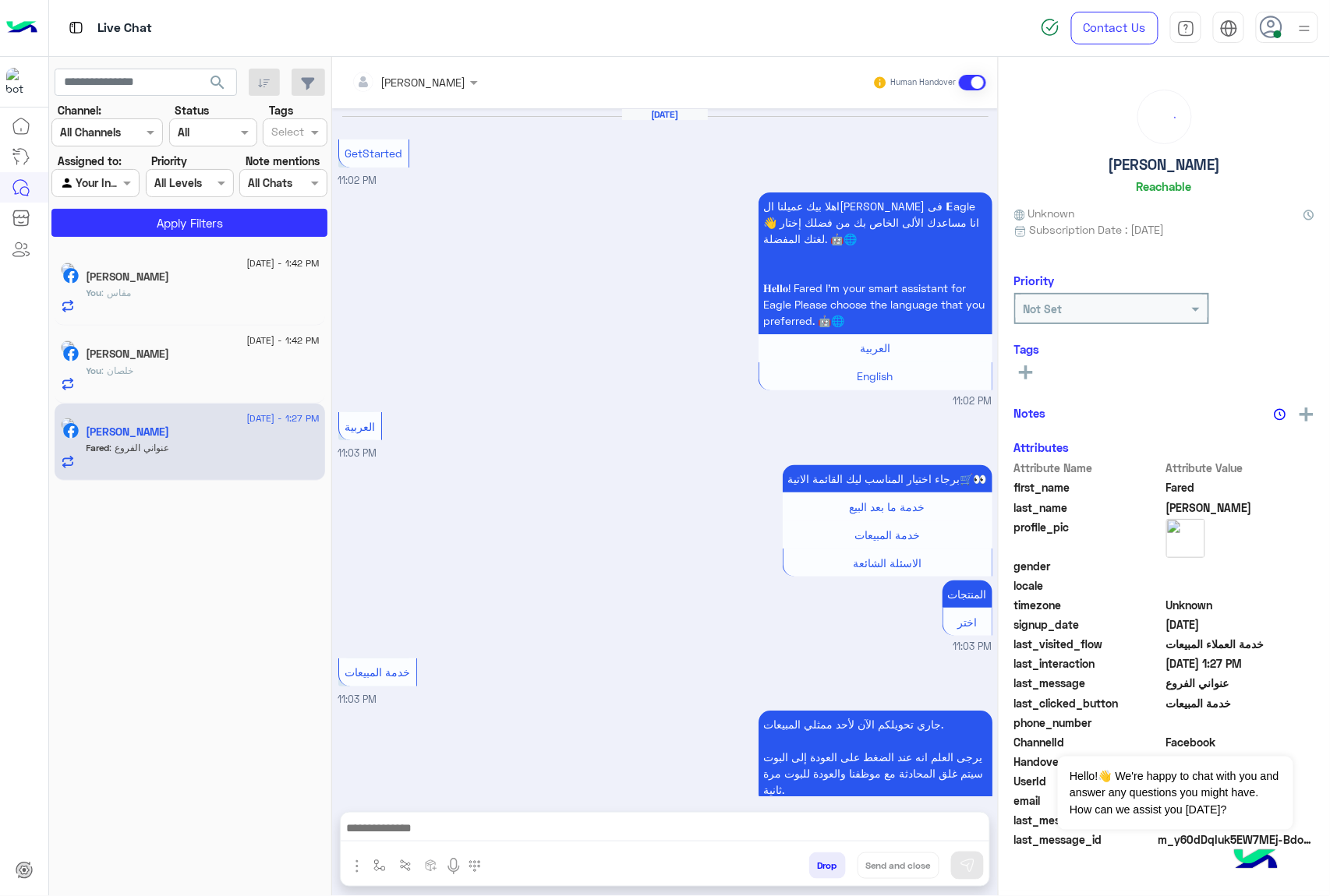
scroll to position [840, 0]
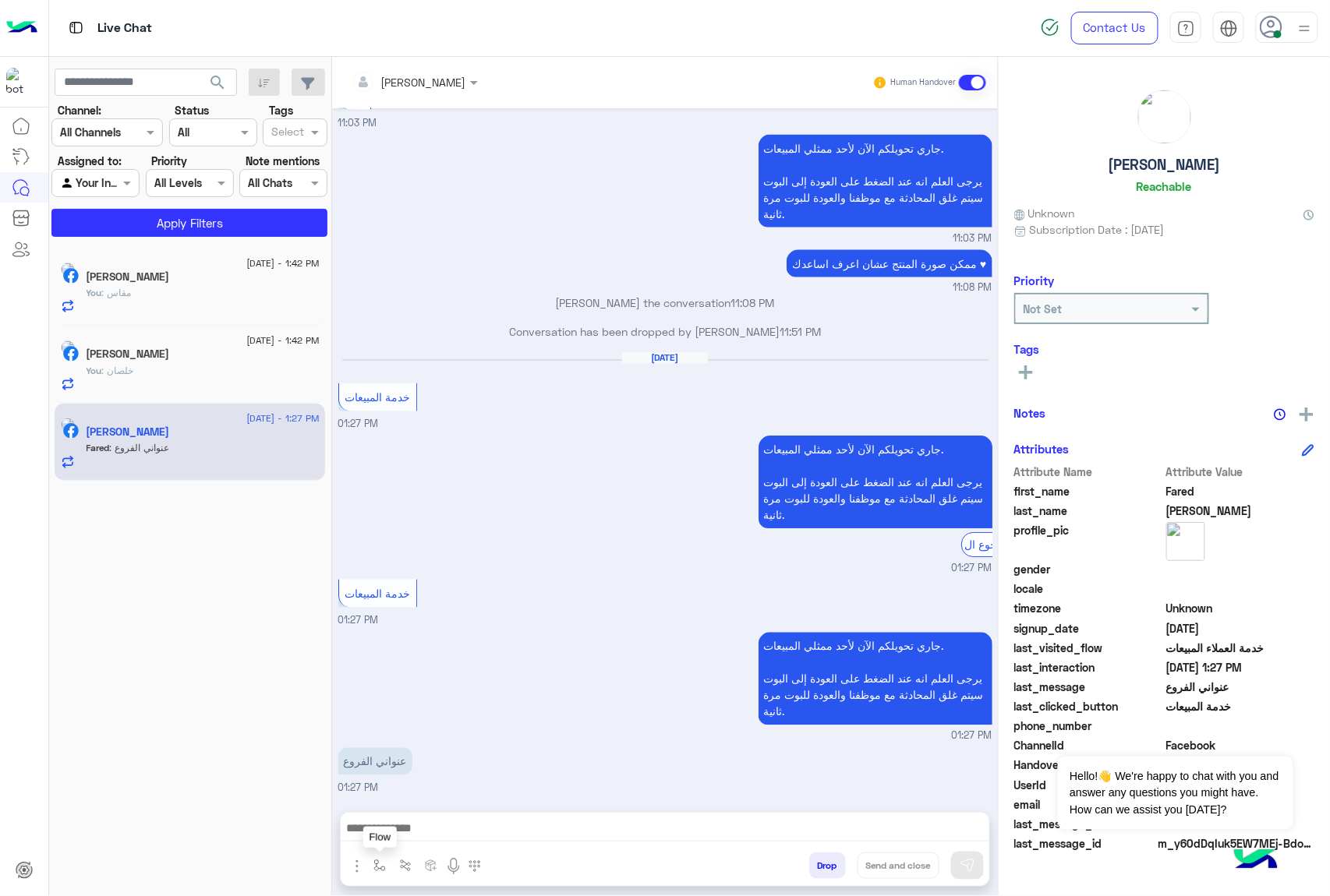
click at [375, 862] on img "button" at bounding box center [380, 866] width 13 height 13
click at [443, 834] on div at bounding box center [427, 831] width 118 height 19
type input "**"
click at [437, 715] on span "عناوين الفروع" at bounding box center [409, 716] width 68 height 14
type textarea "**********"
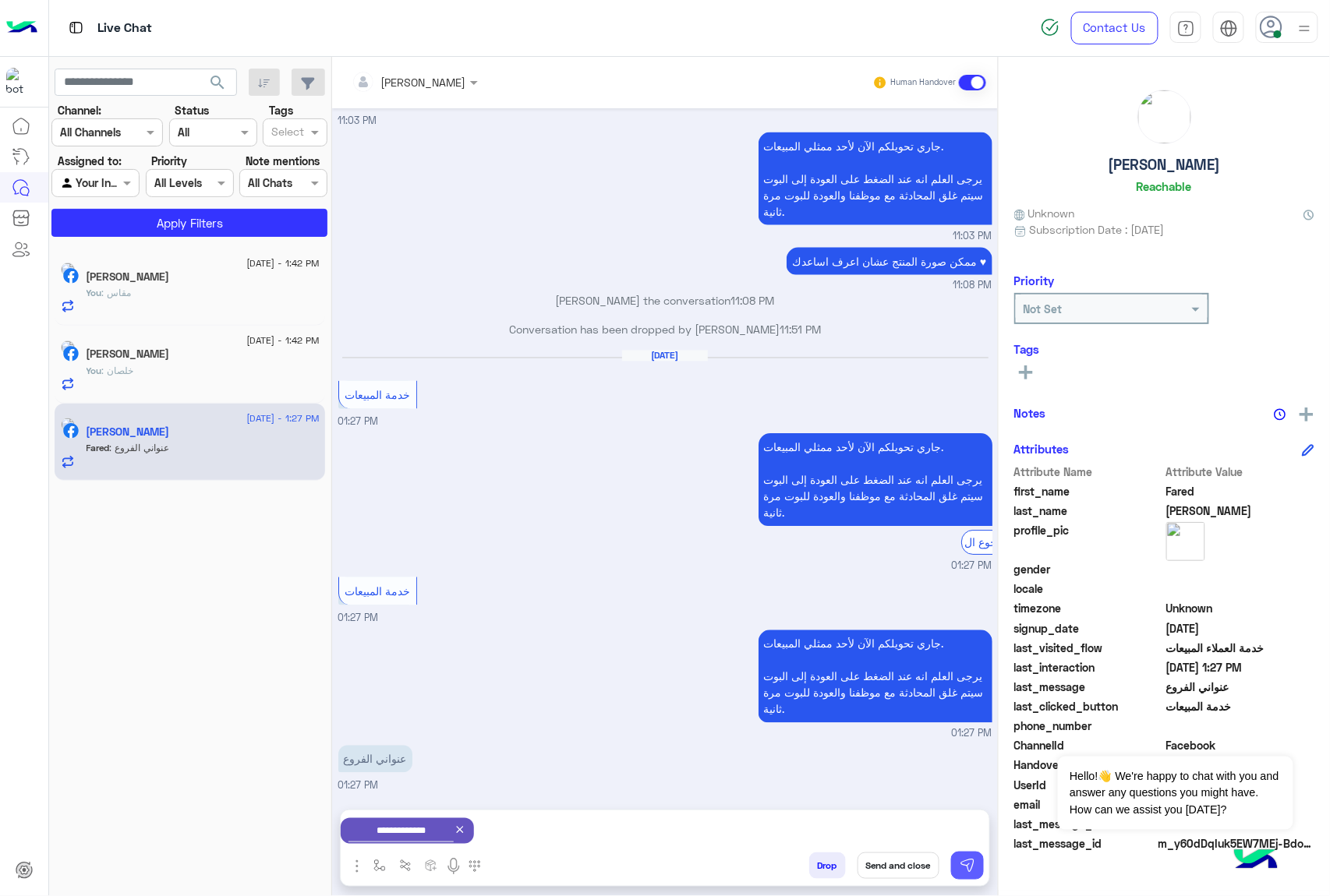
click at [954, 863] on button at bounding box center [966, 866] width 33 height 28
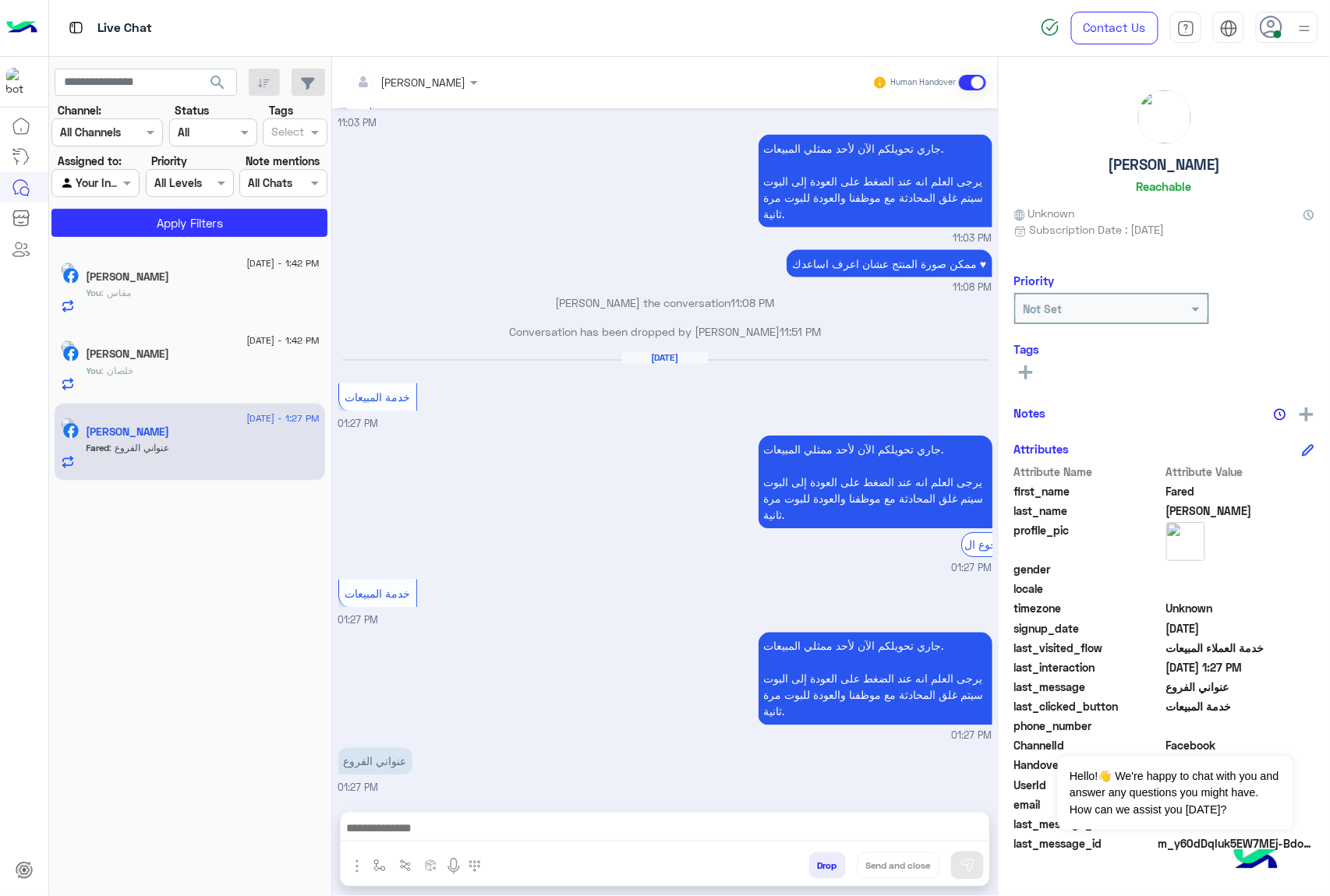
scroll to position [951, 0]
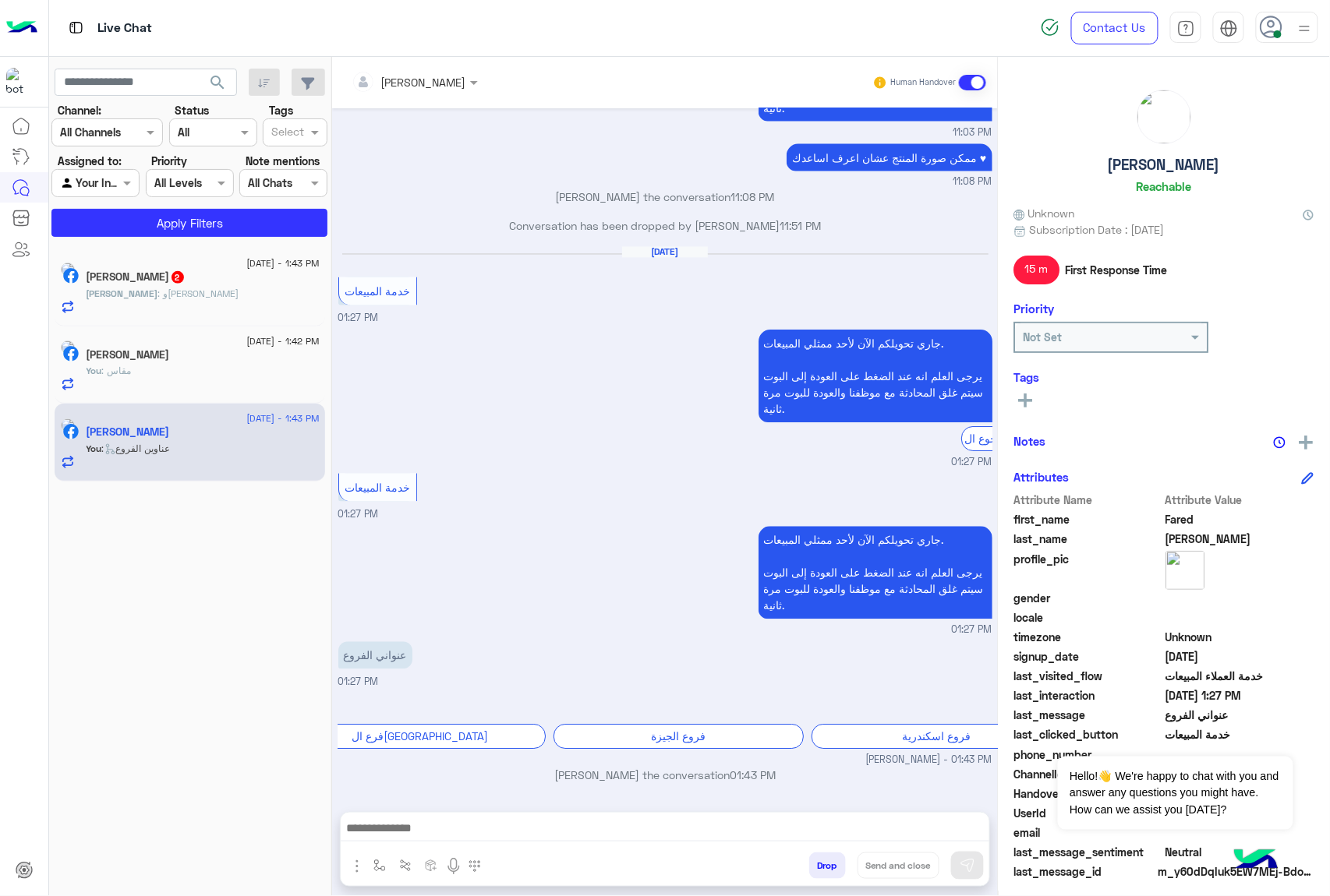
click at [217, 300] on div "[PERSON_NAME] : و[PERSON_NAME]" at bounding box center [203, 301] width 233 height 27
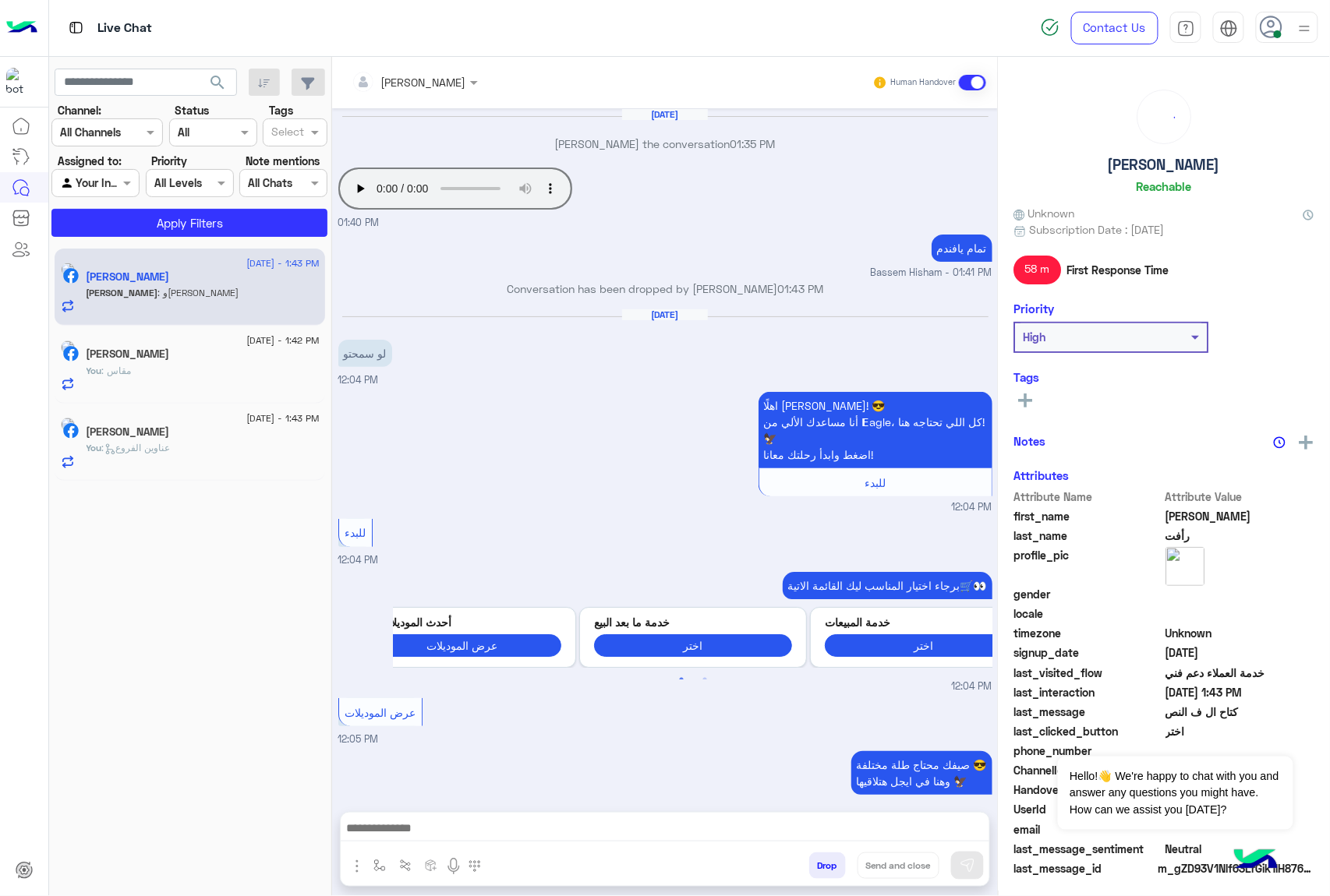
scroll to position [2031, 0]
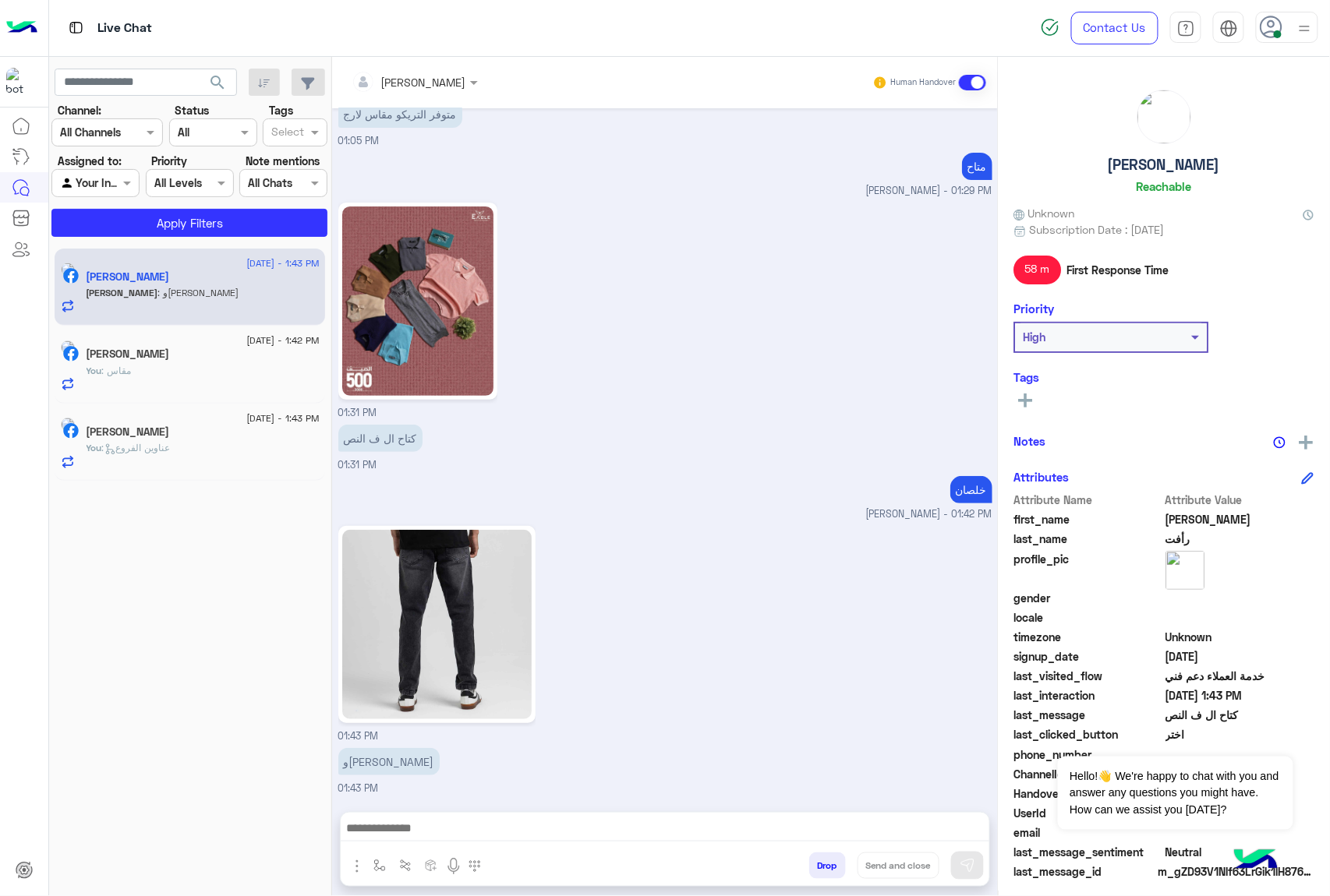
click at [462, 670] on img at bounding box center [437, 625] width 190 height 190
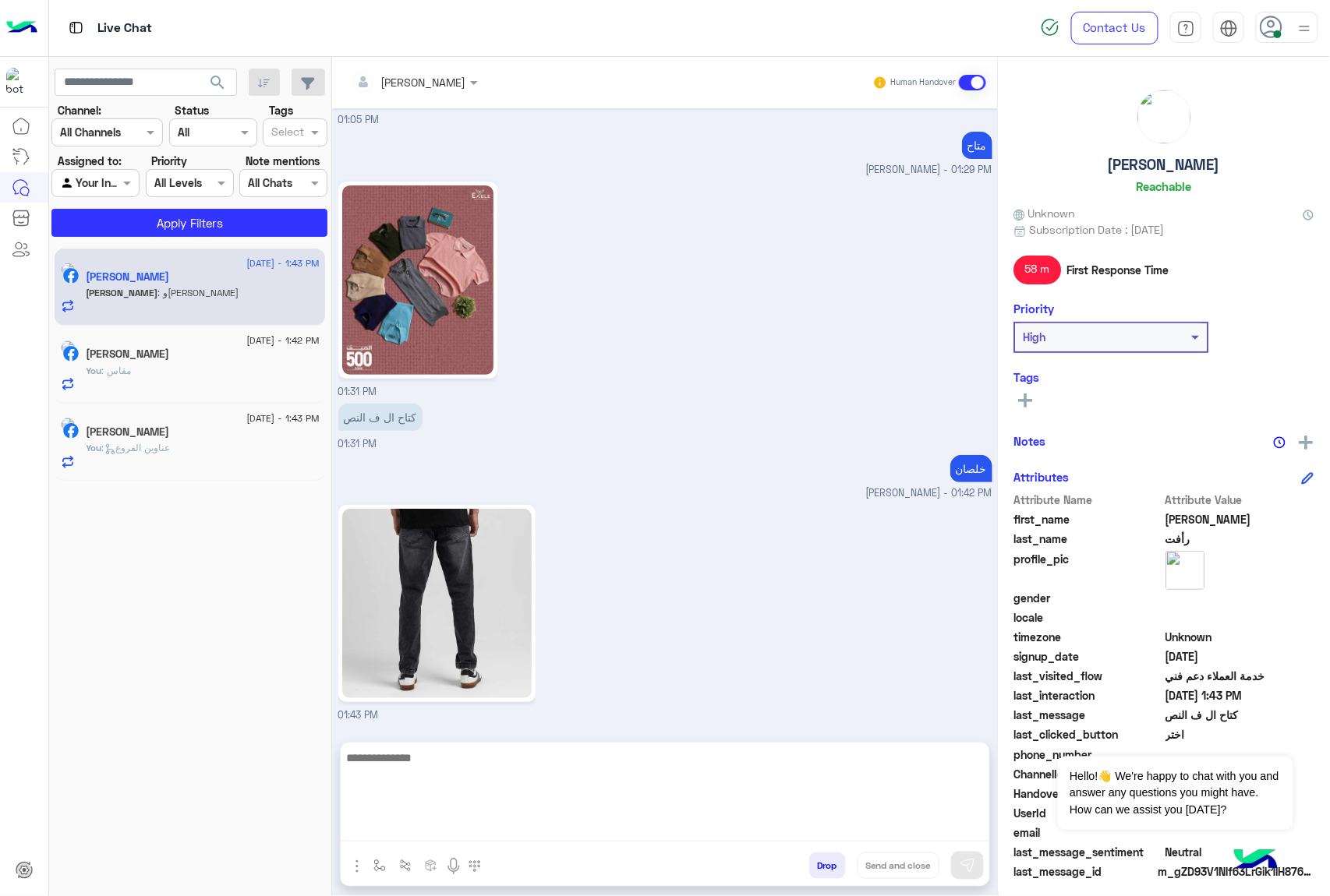
click at [570, 820] on textarea at bounding box center [665, 794] width 648 height 93
type textarea "******"
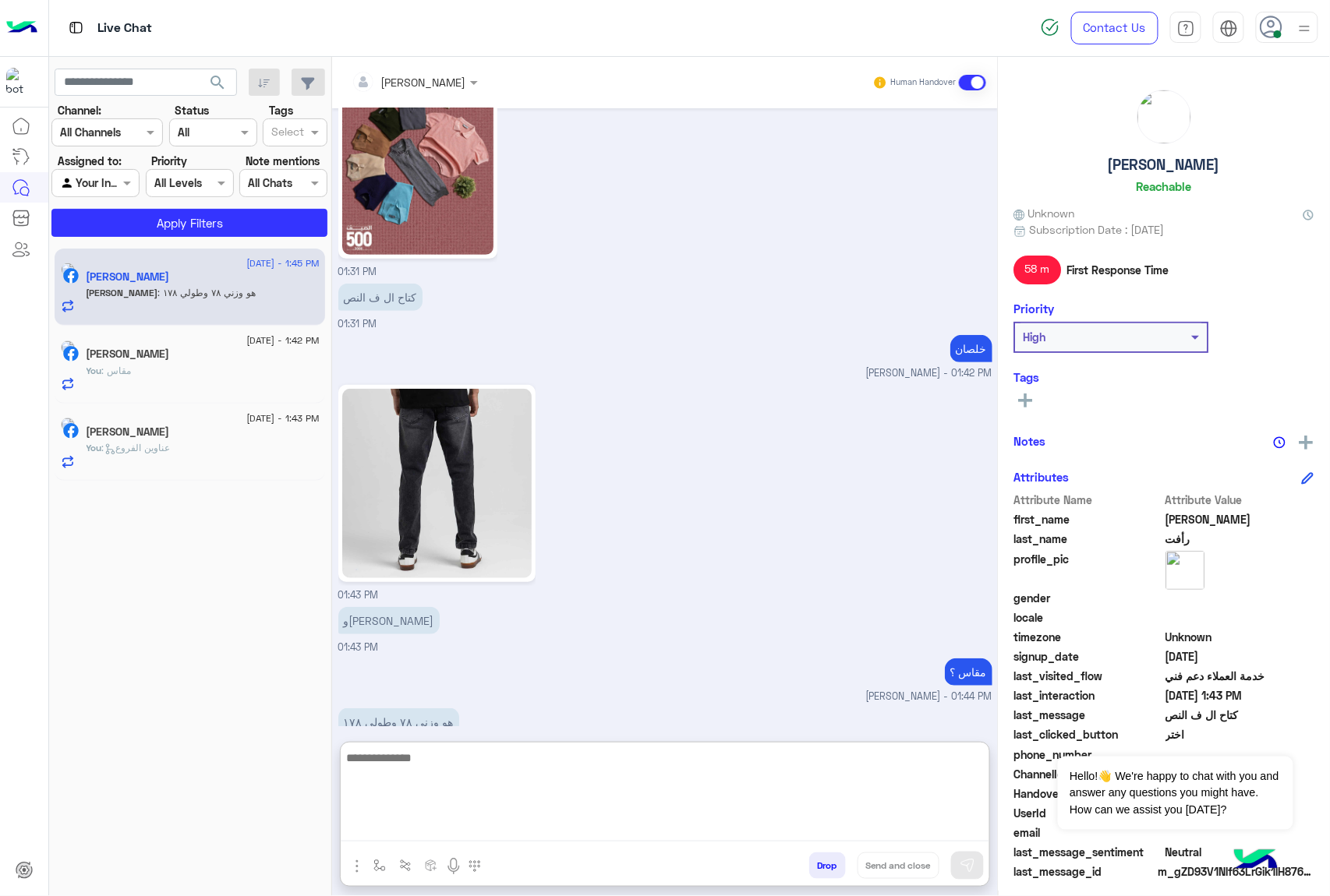
scroll to position [2203, 0]
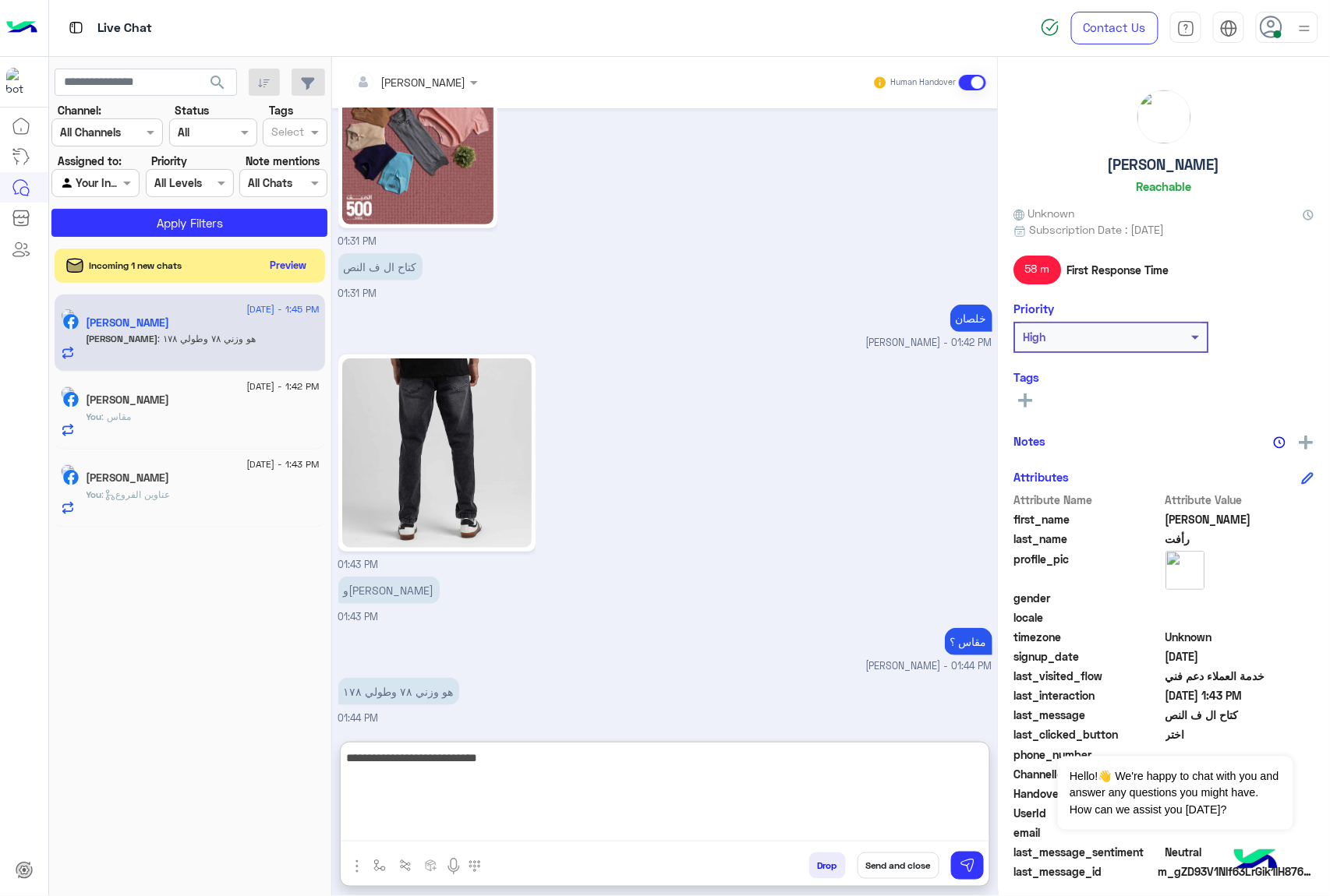
type textarea "**********"
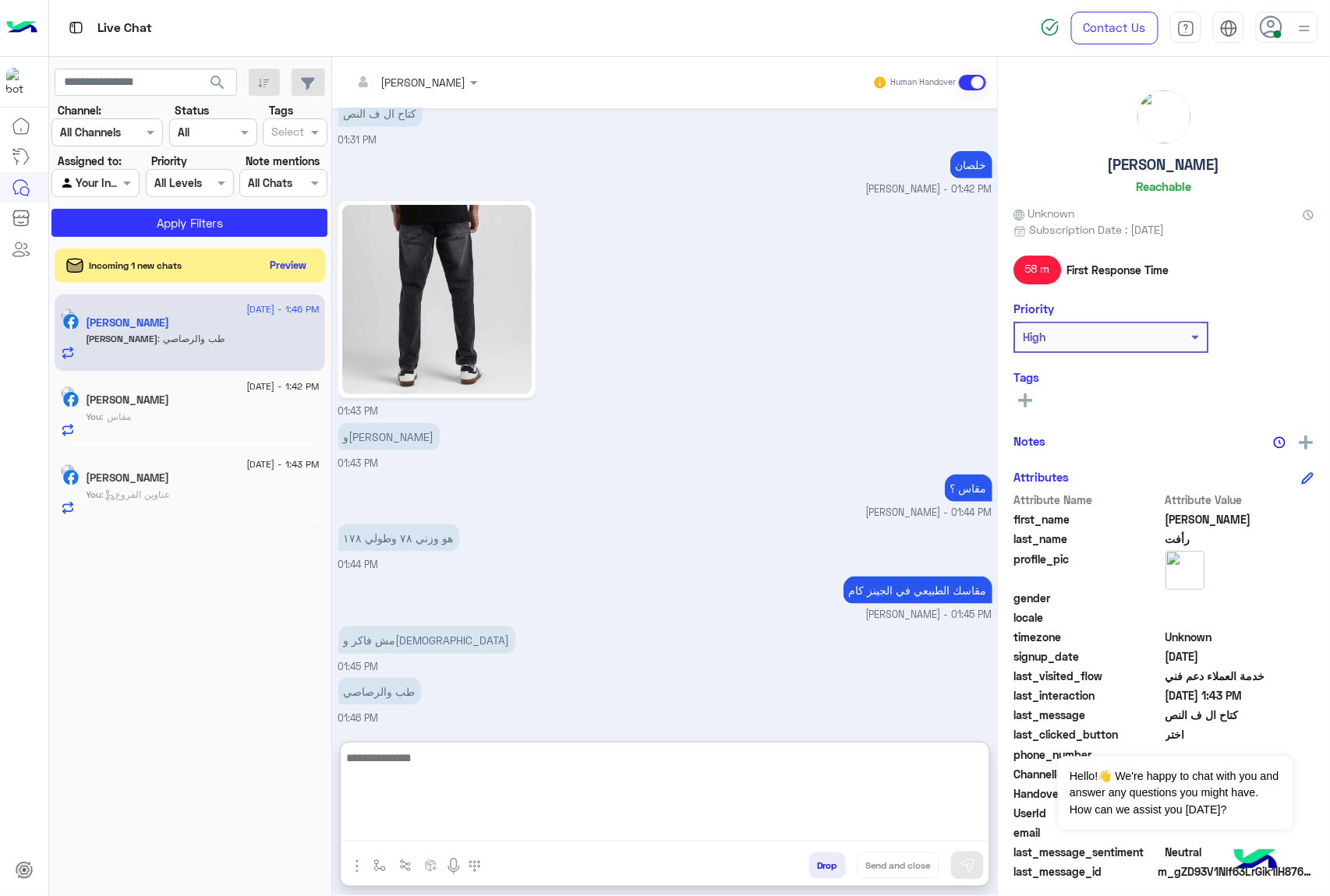
scroll to position [2357, 0]
click at [605, 768] on textarea at bounding box center [665, 794] width 648 height 93
type textarea "**********"
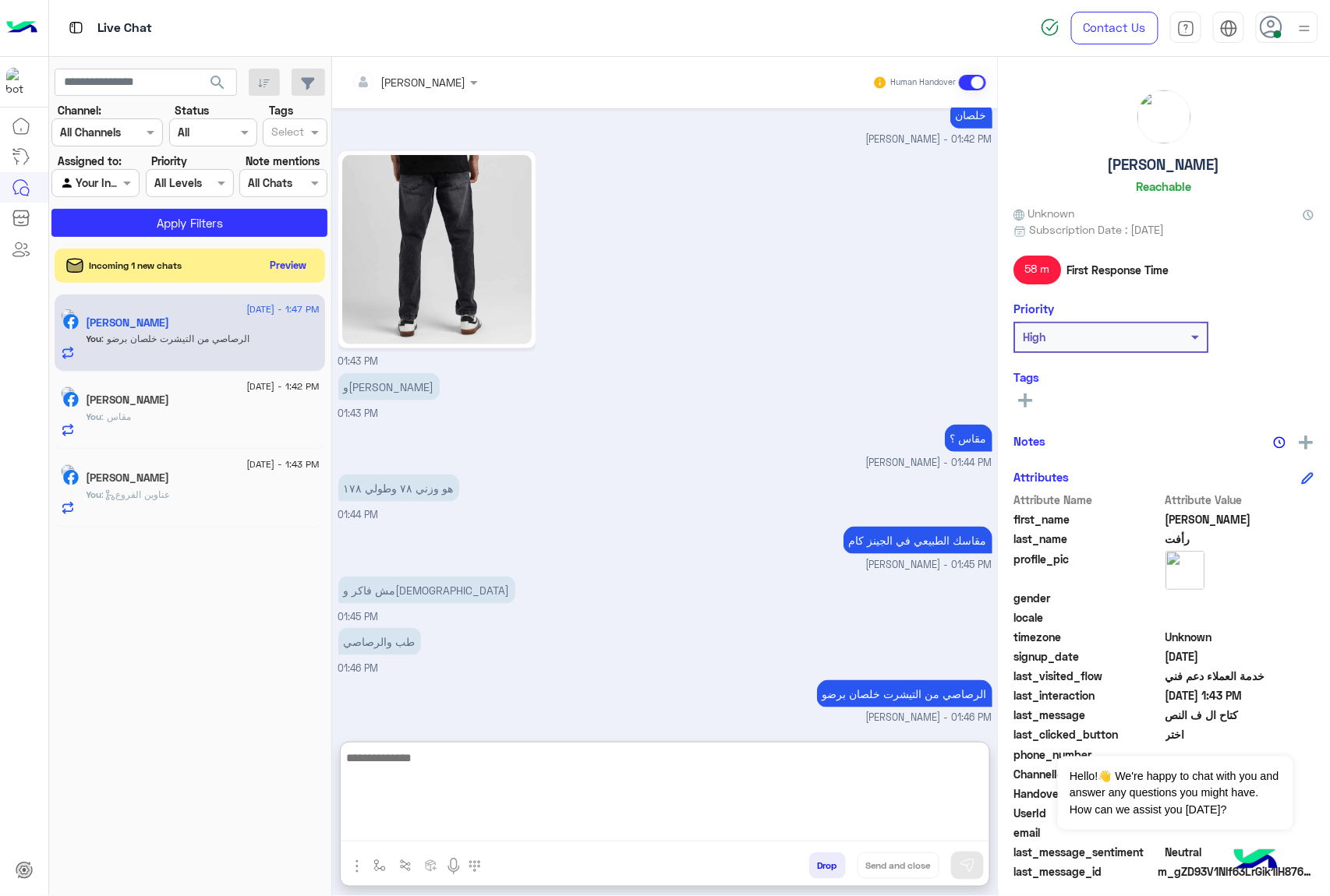
click at [561, 768] on textarea at bounding box center [665, 794] width 648 height 93
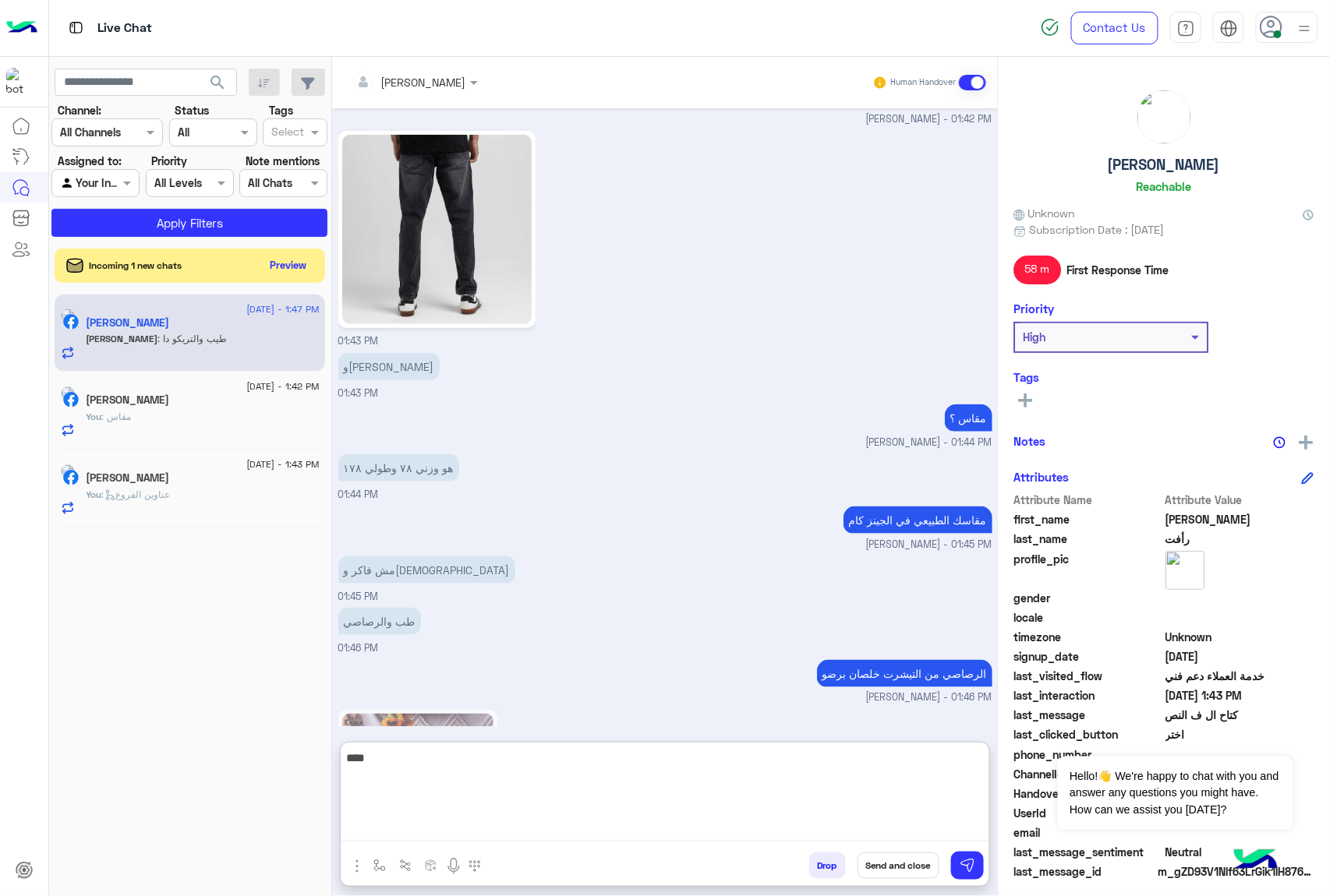
scroll to position [2654, 0]
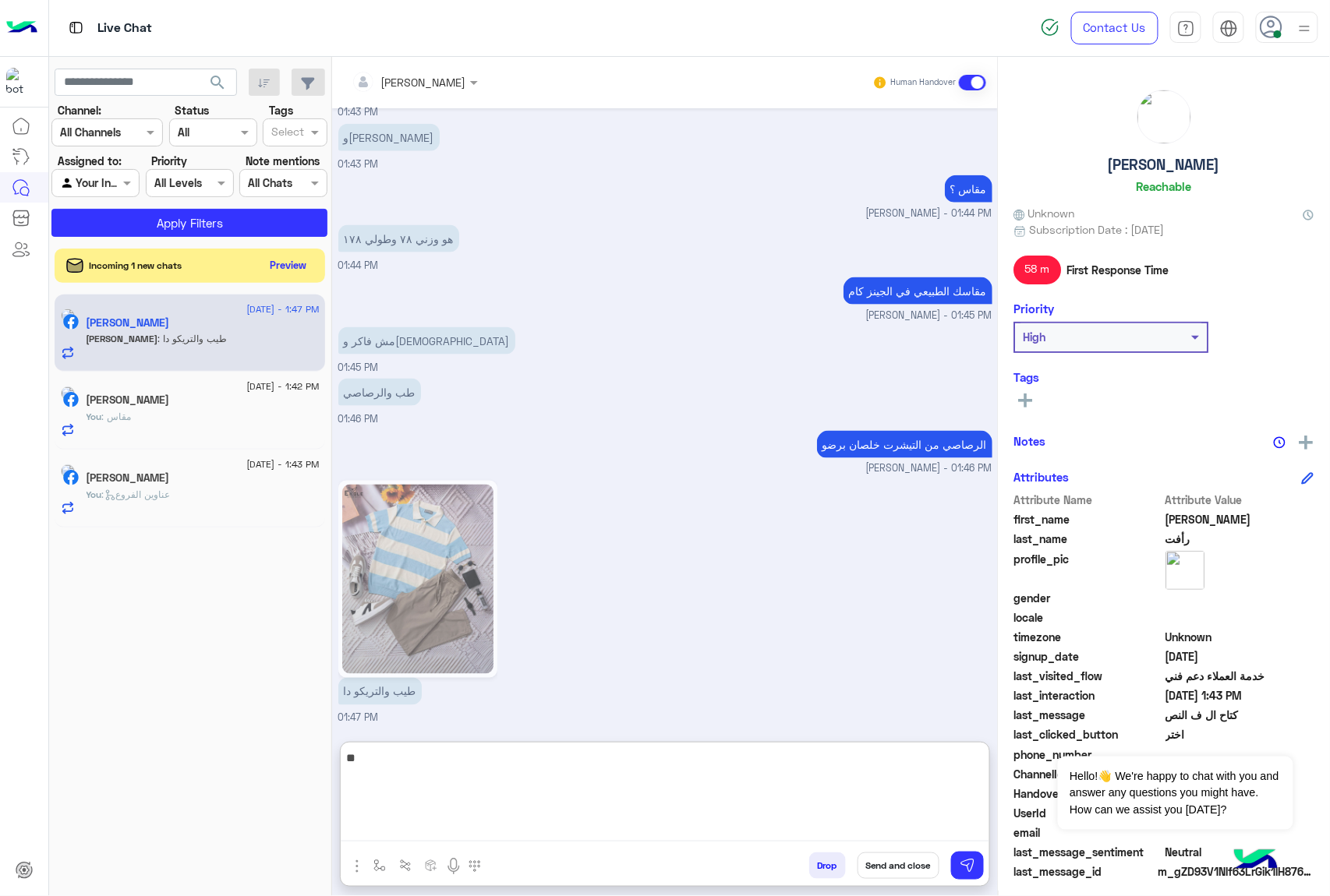
type textarea "*"
type textarea "**********"
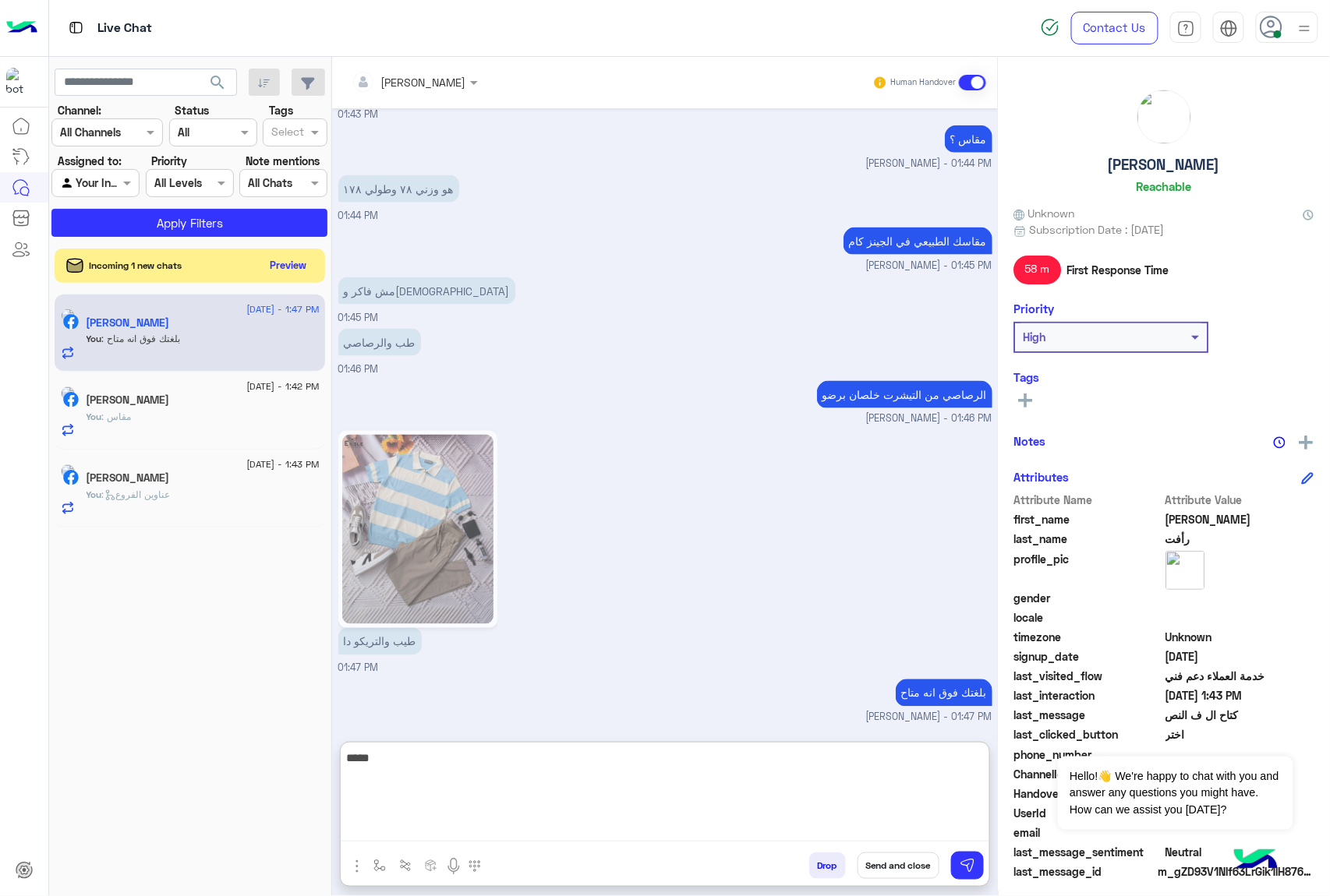
type textarea "****"
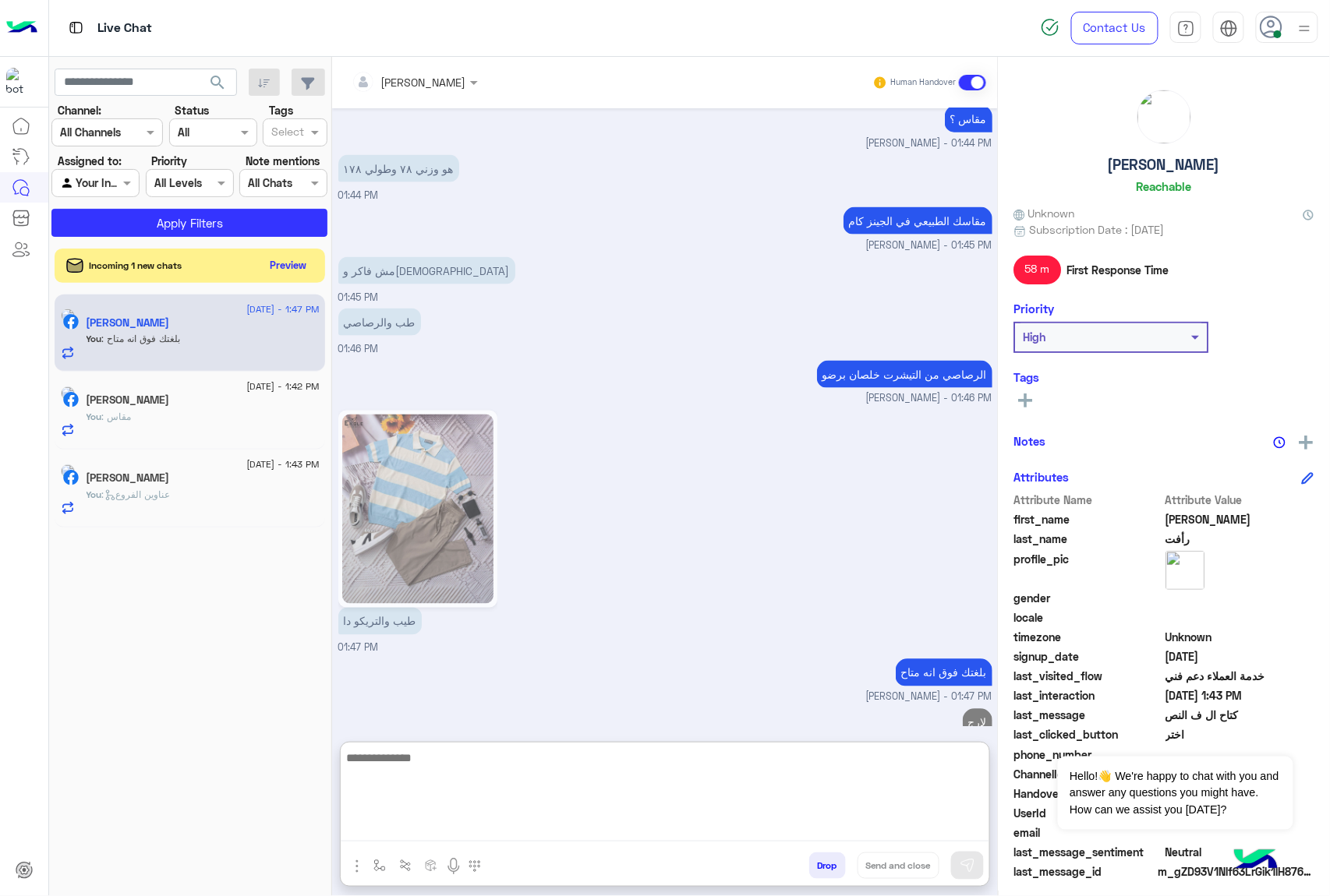
scroll to position [2754, 0]
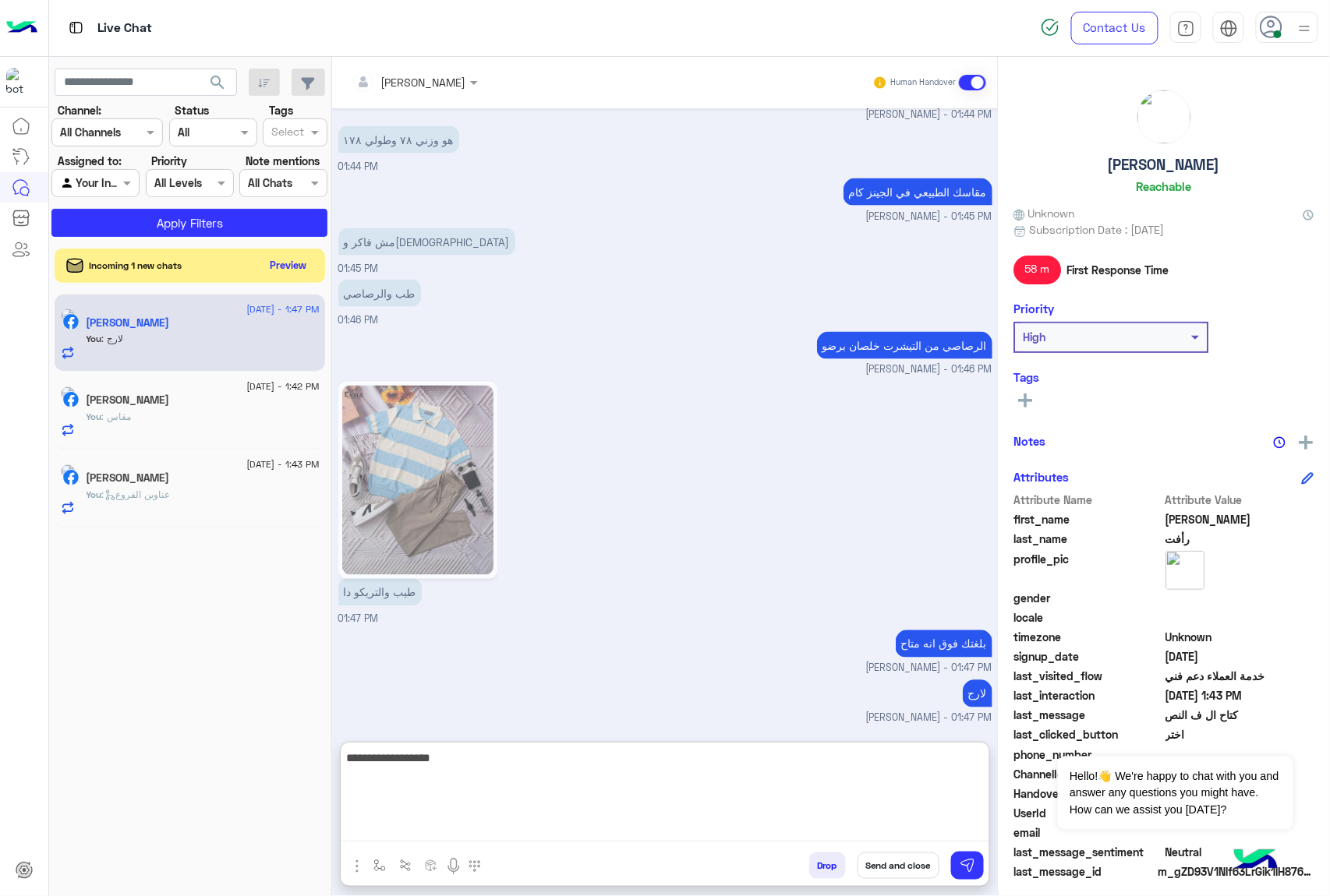
type textarea "**********"
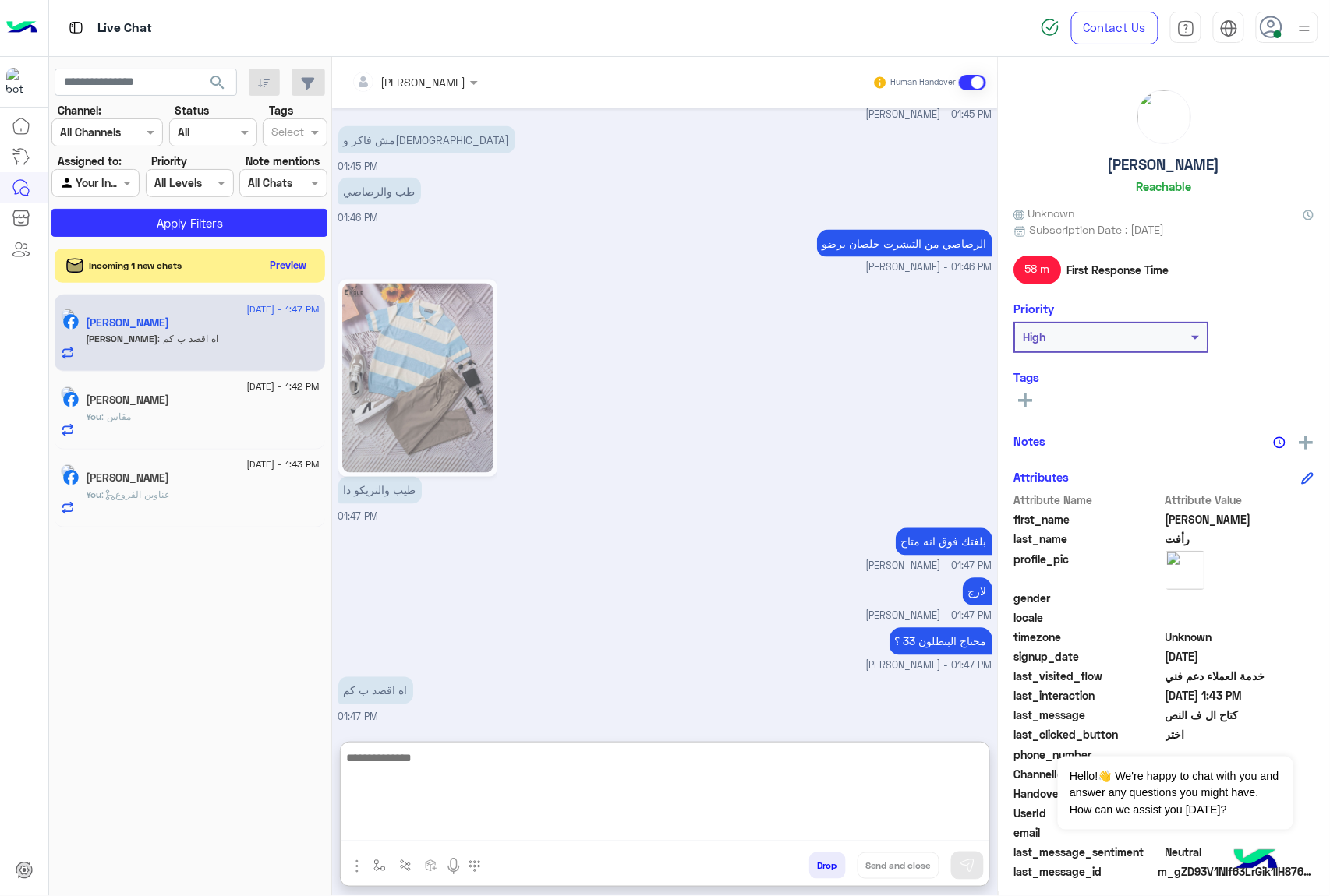
scroll to position [2856, 0]
click at [570, 779] on textarea at bounding box center [665, 794] width 648 height 93
type textarea "***"
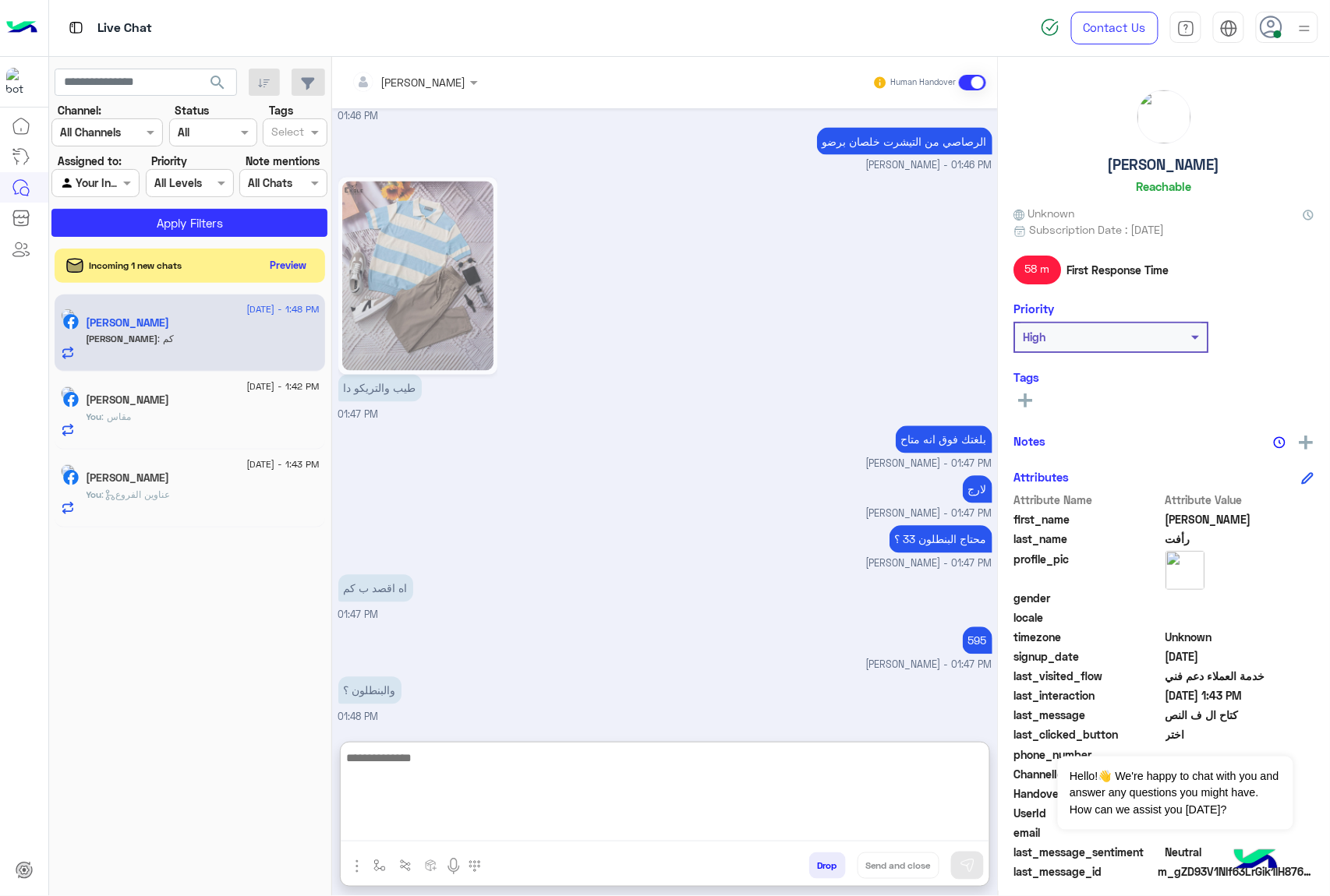
scroll to position [3009, 0]
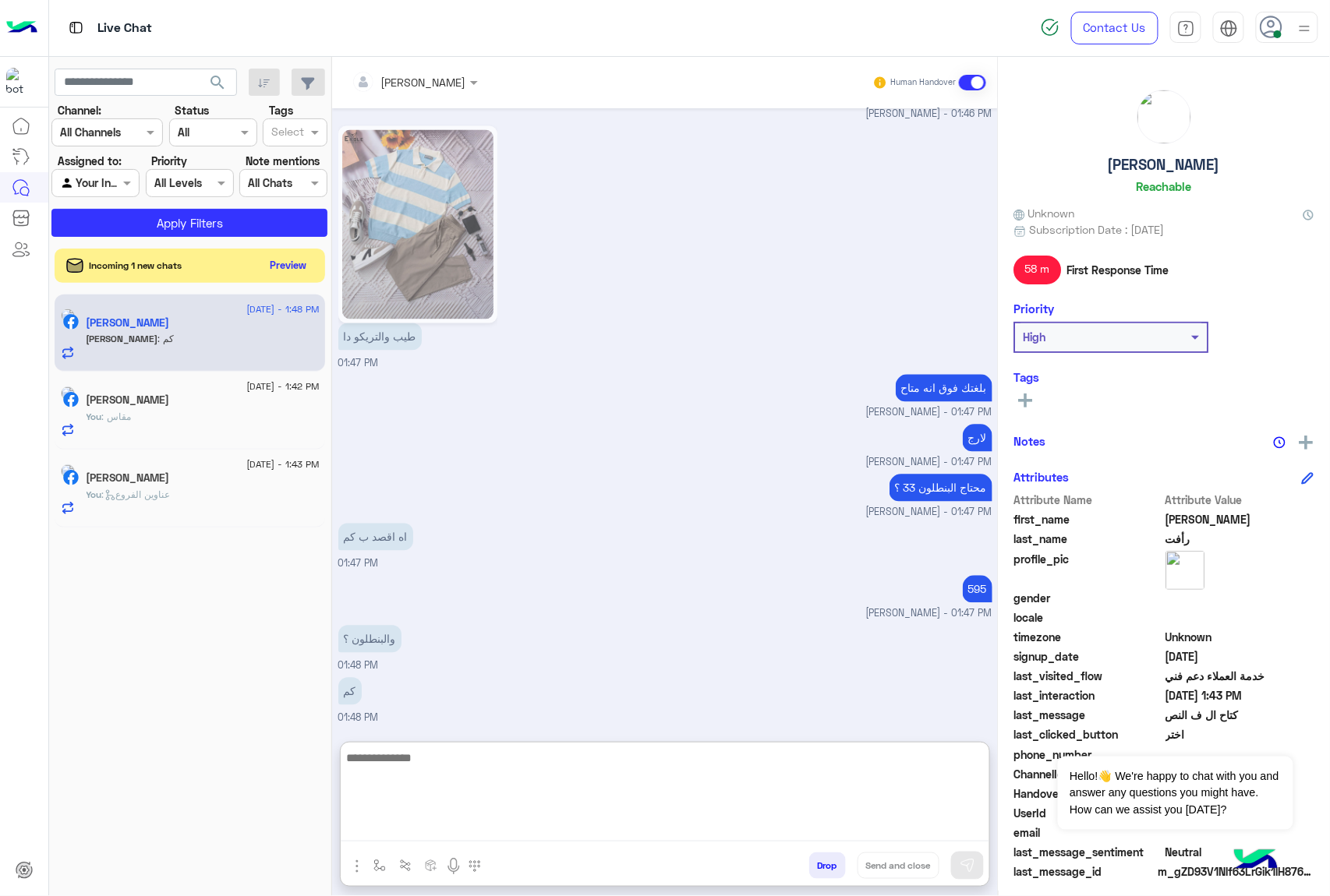
click at [634, 755] on textarea at bounding box center [665, 794] width 648 height 93
type textarea "***"
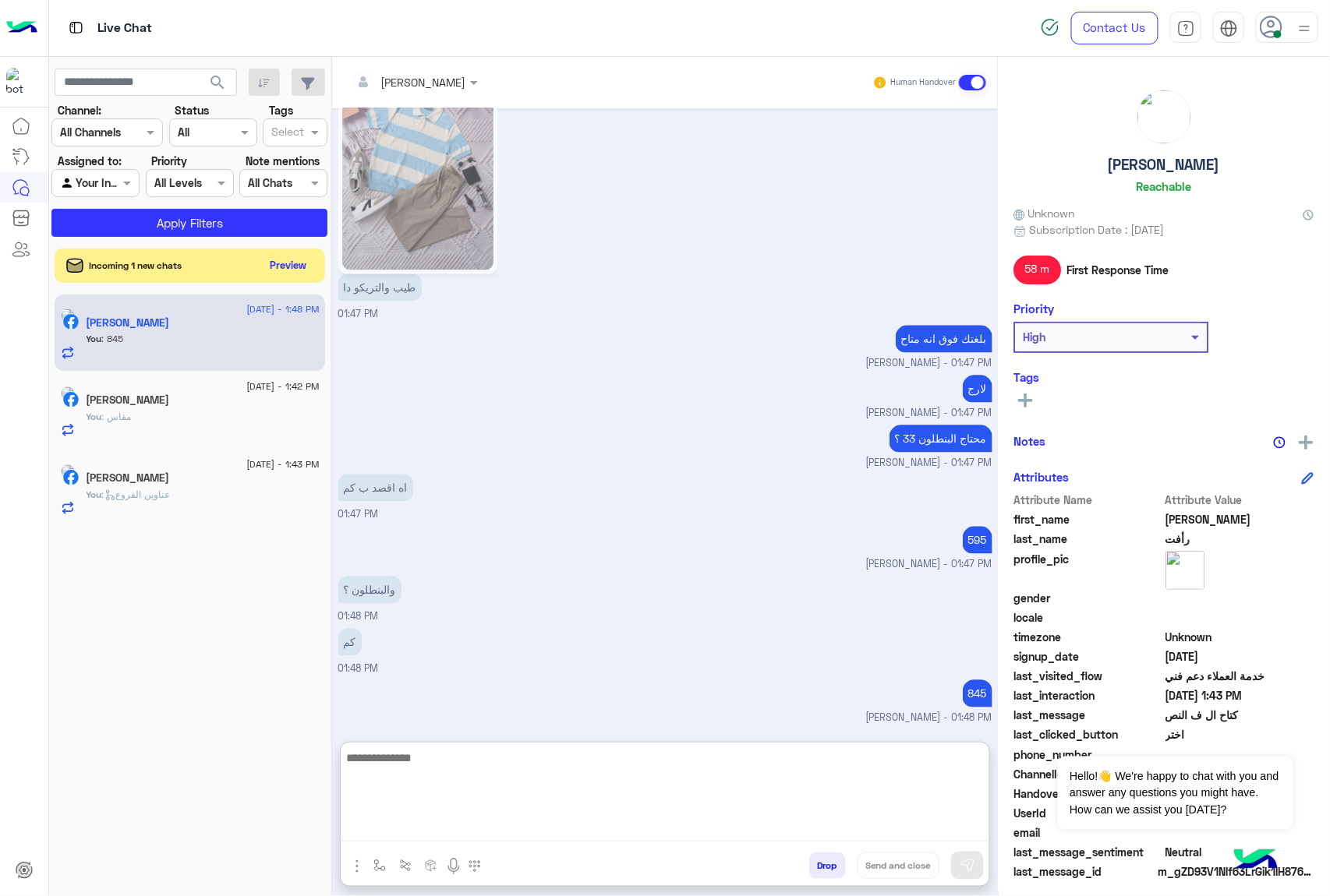
scroll to position [3058, 0]
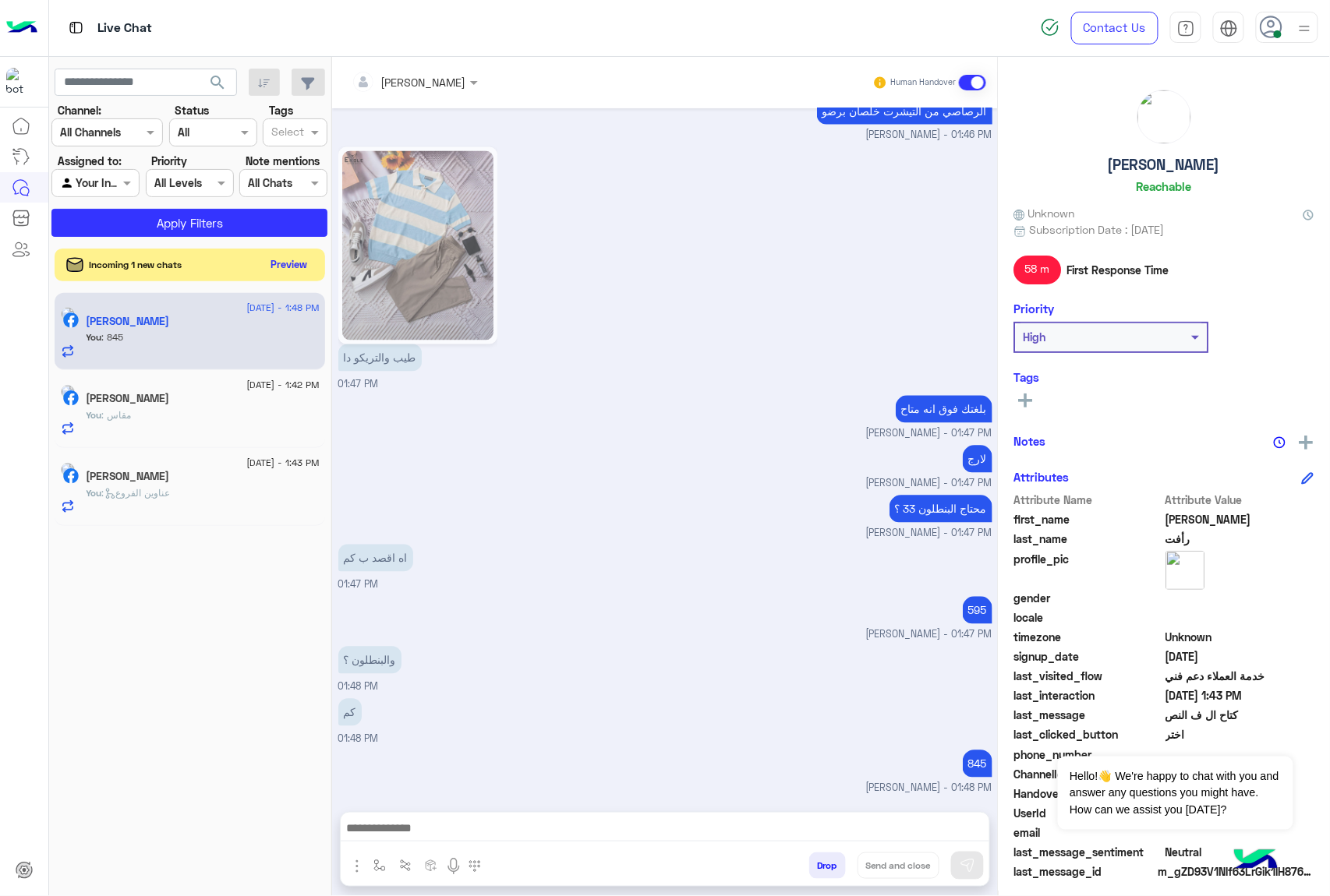
click at [287, 266] on button "Preview" at bounding box center [290, 265] width 49 height 21
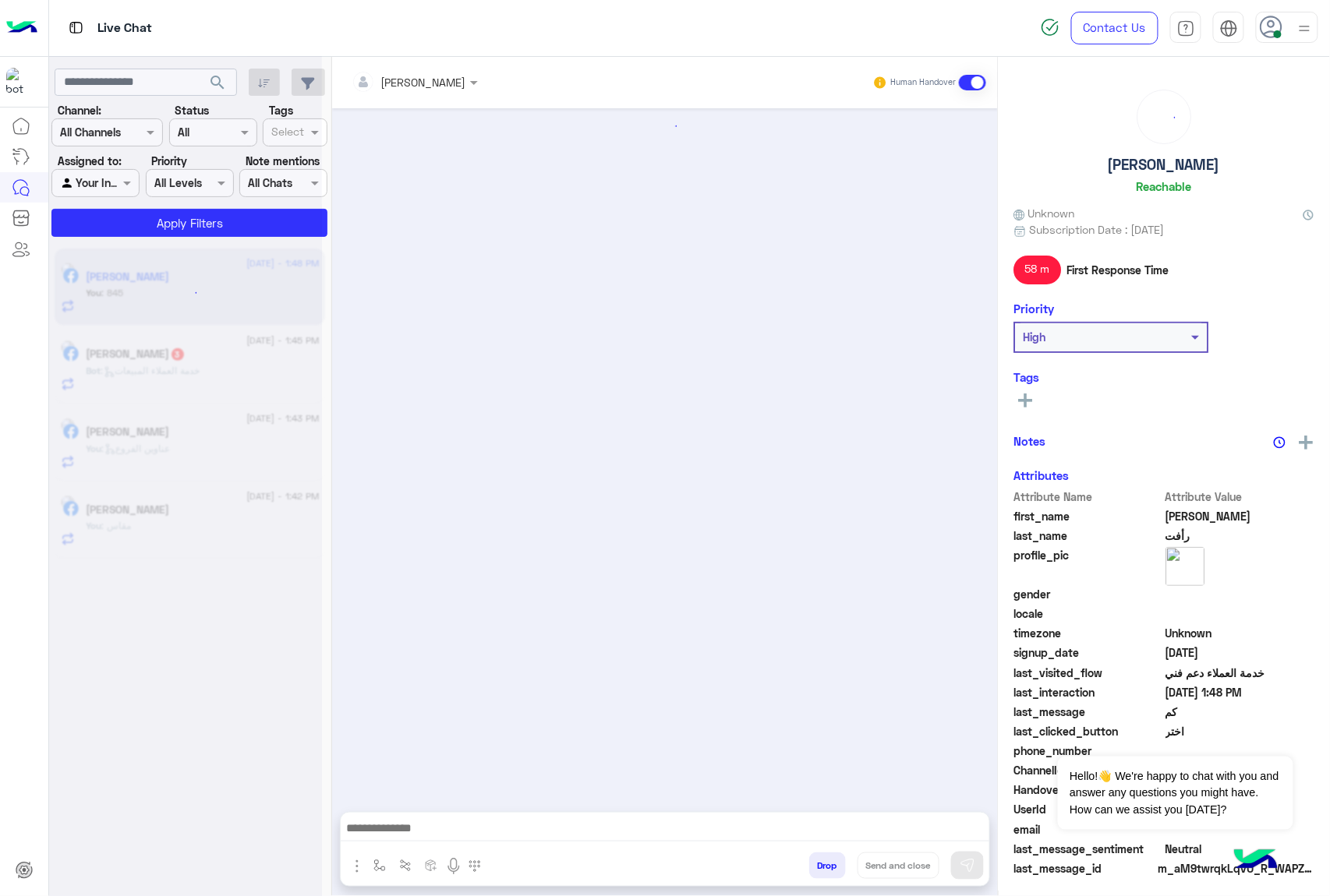
scroll to position [1742, 0]
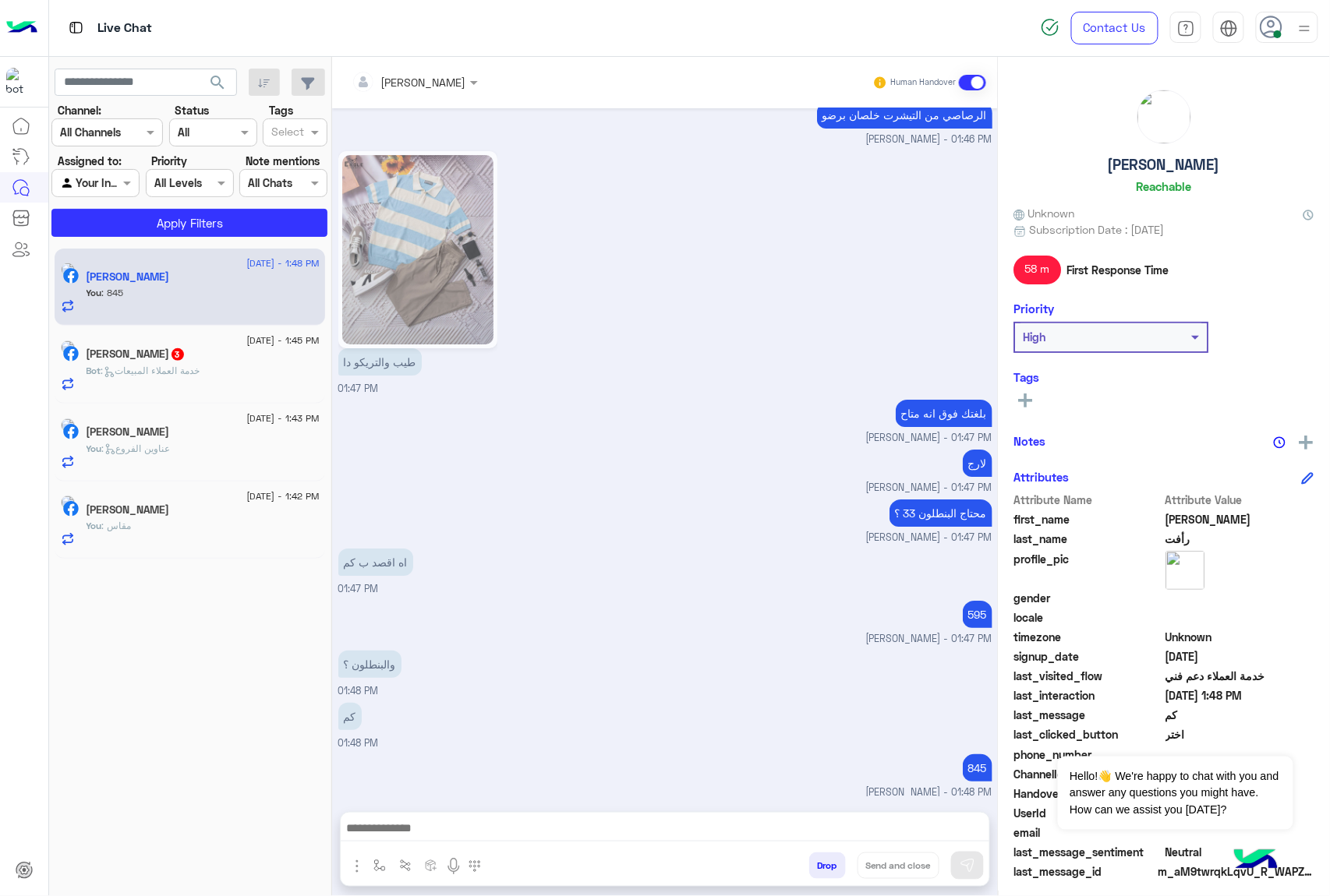
click at [212, 385] on div "Bot : خدمة العملاء المبيعات" at bounding box center [203, 377] width 233 height 27
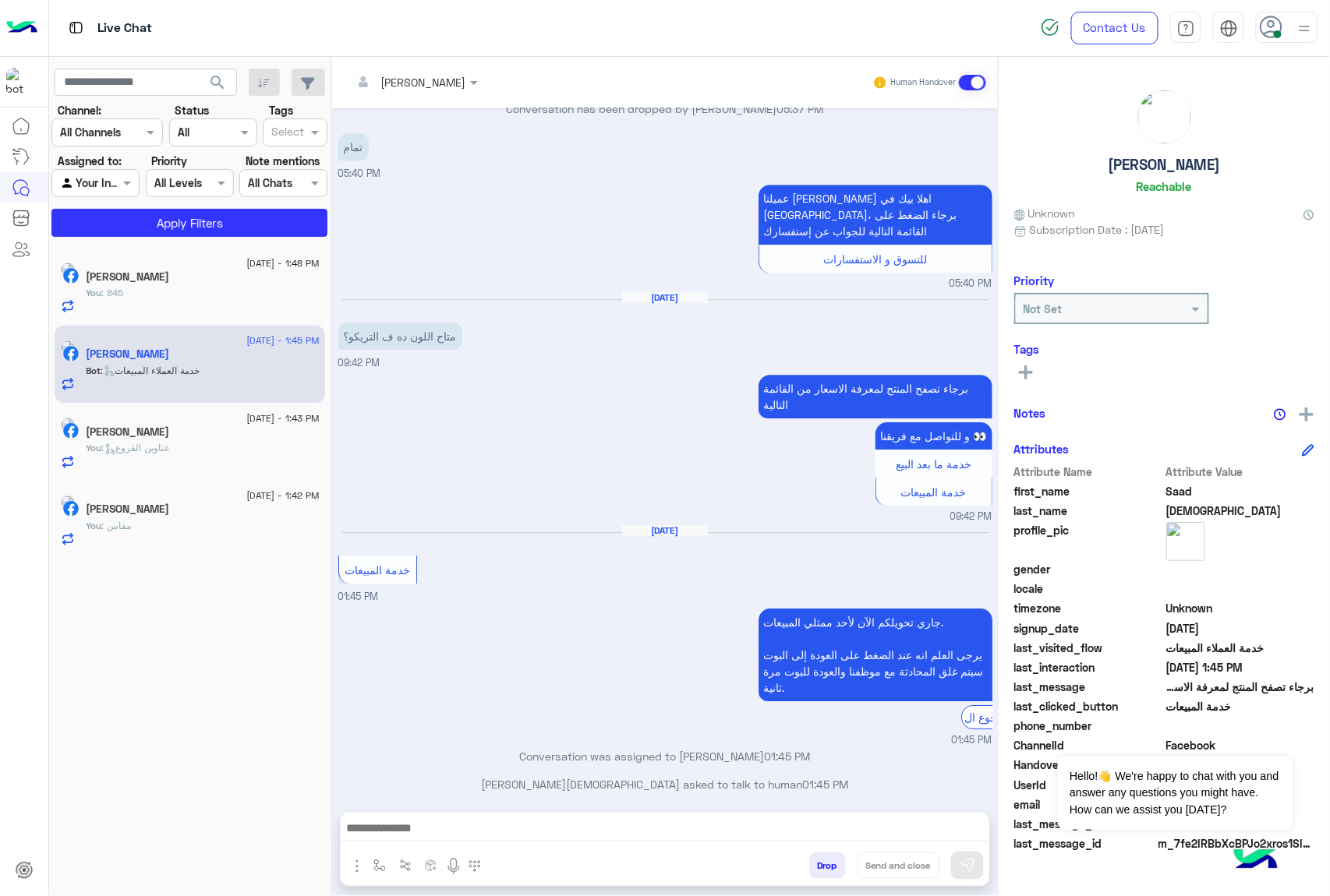
scroll to position [1497, 0]
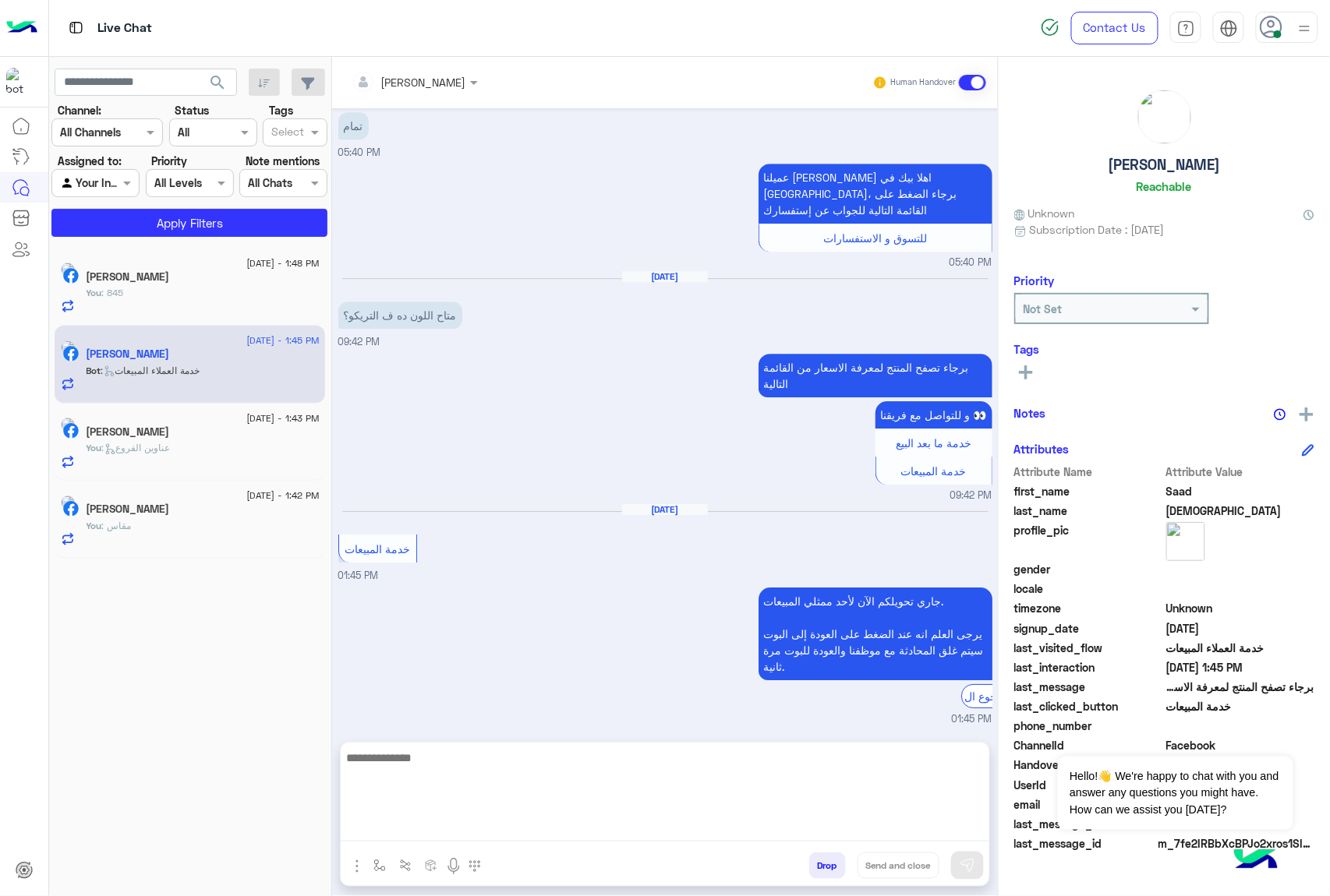
click at [636, 840] on textarea at bounding box center [665, 794] width 648 height 93
paste textarea "**********"
type textarea "**********"
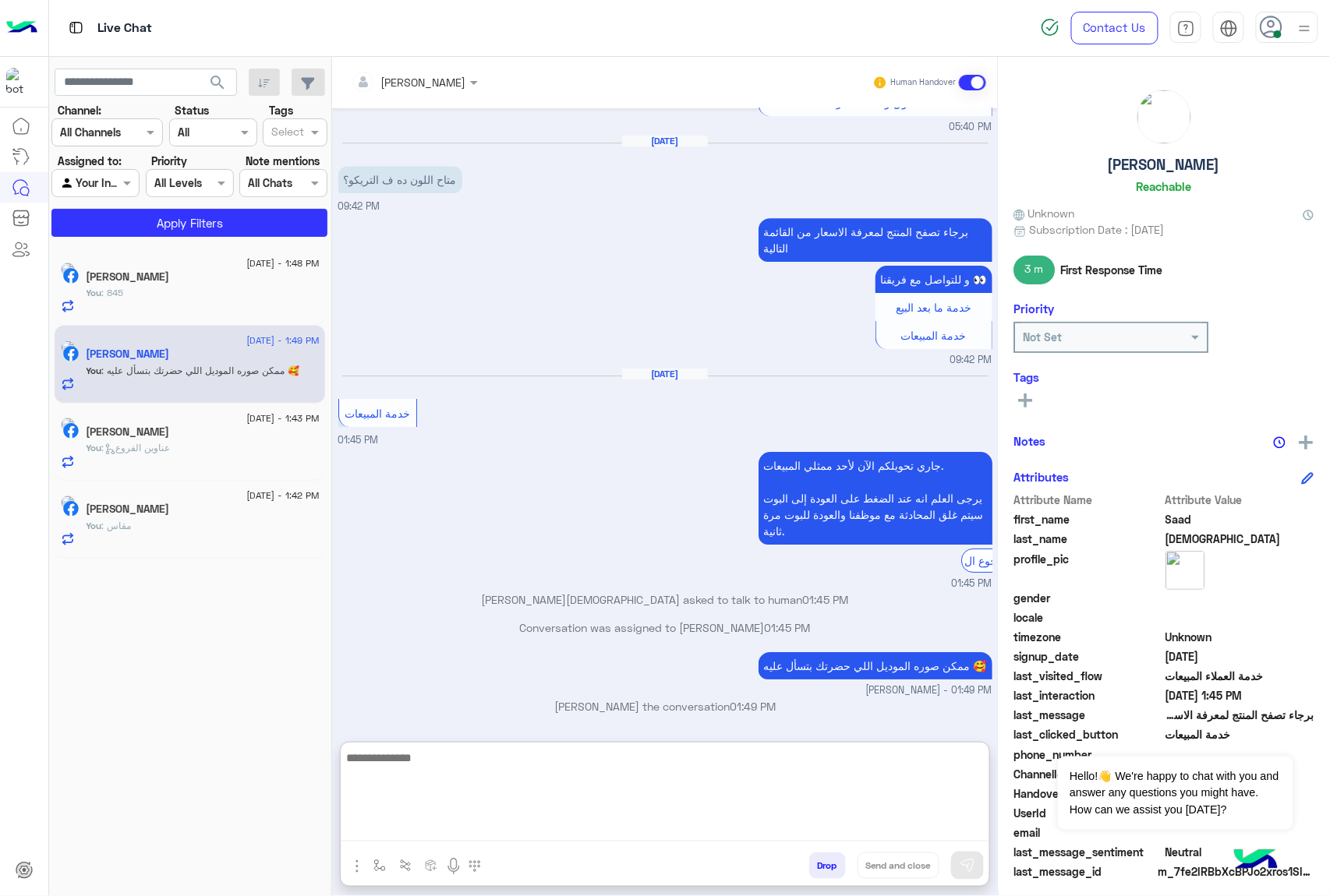
scroll to position [1646, 0]
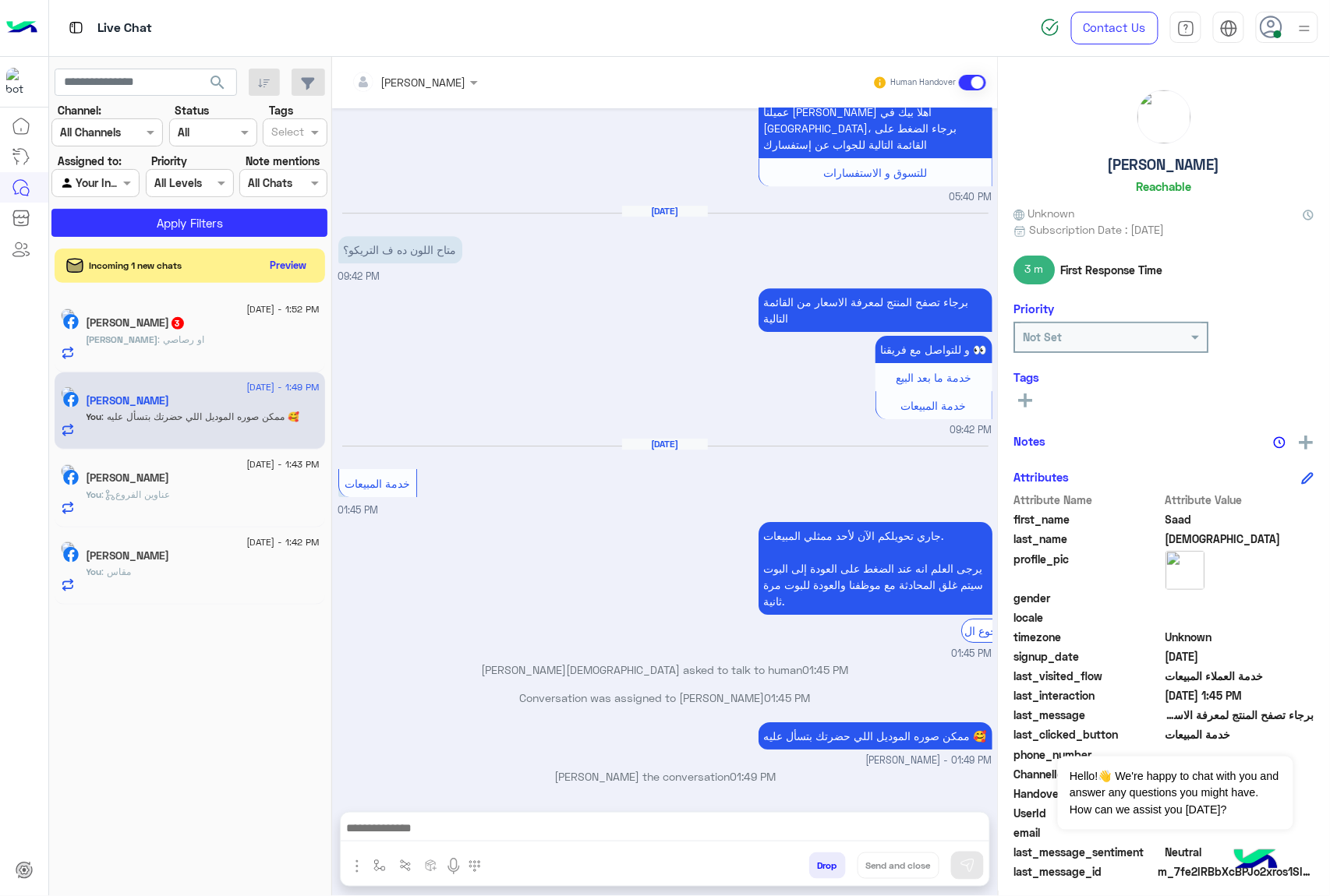
click at [244, 357] on div "[PERSON_NAME] : او رصاصي" at bounding box center [203, 346] width 233 height 27
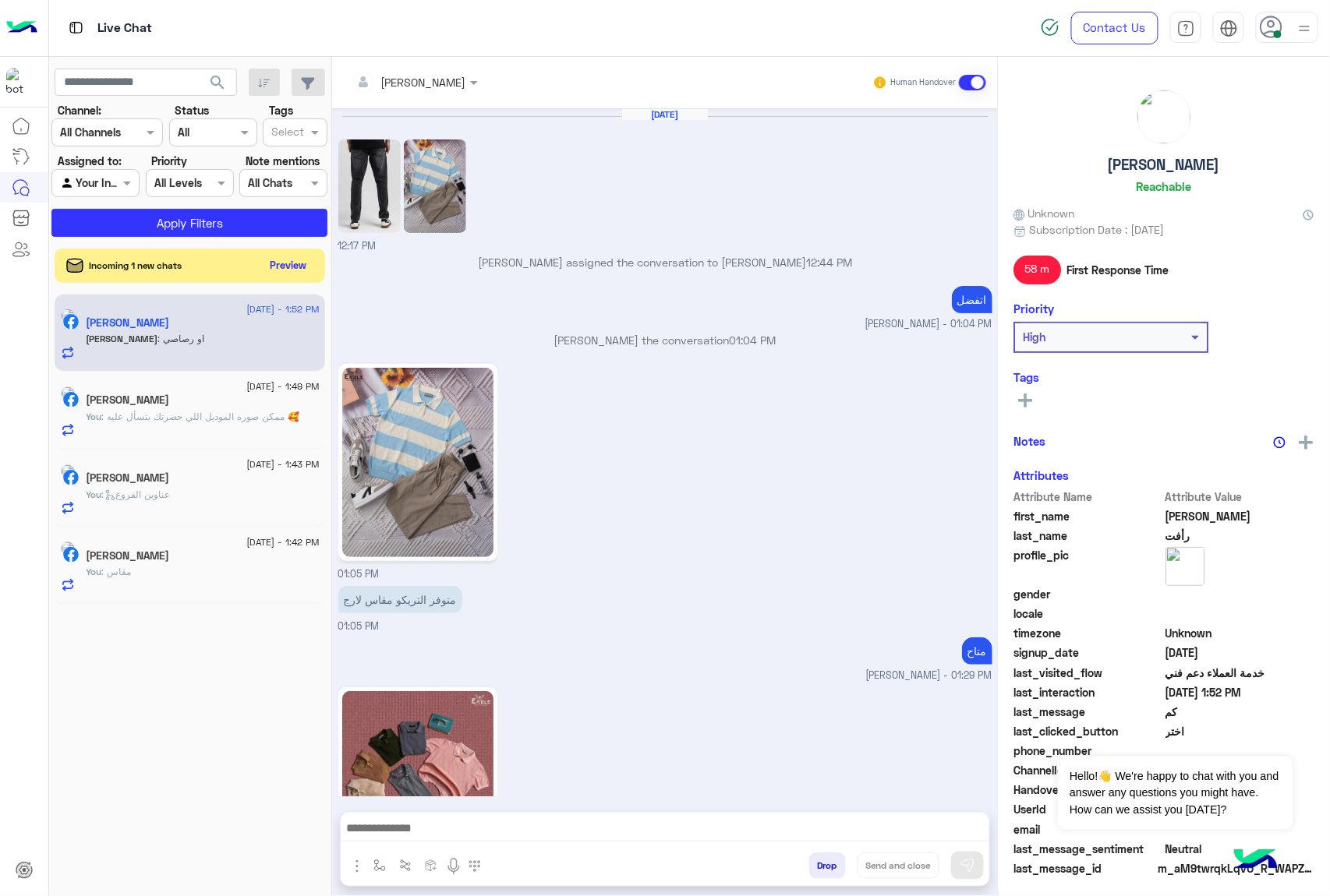
scroll to position [1765, 0]
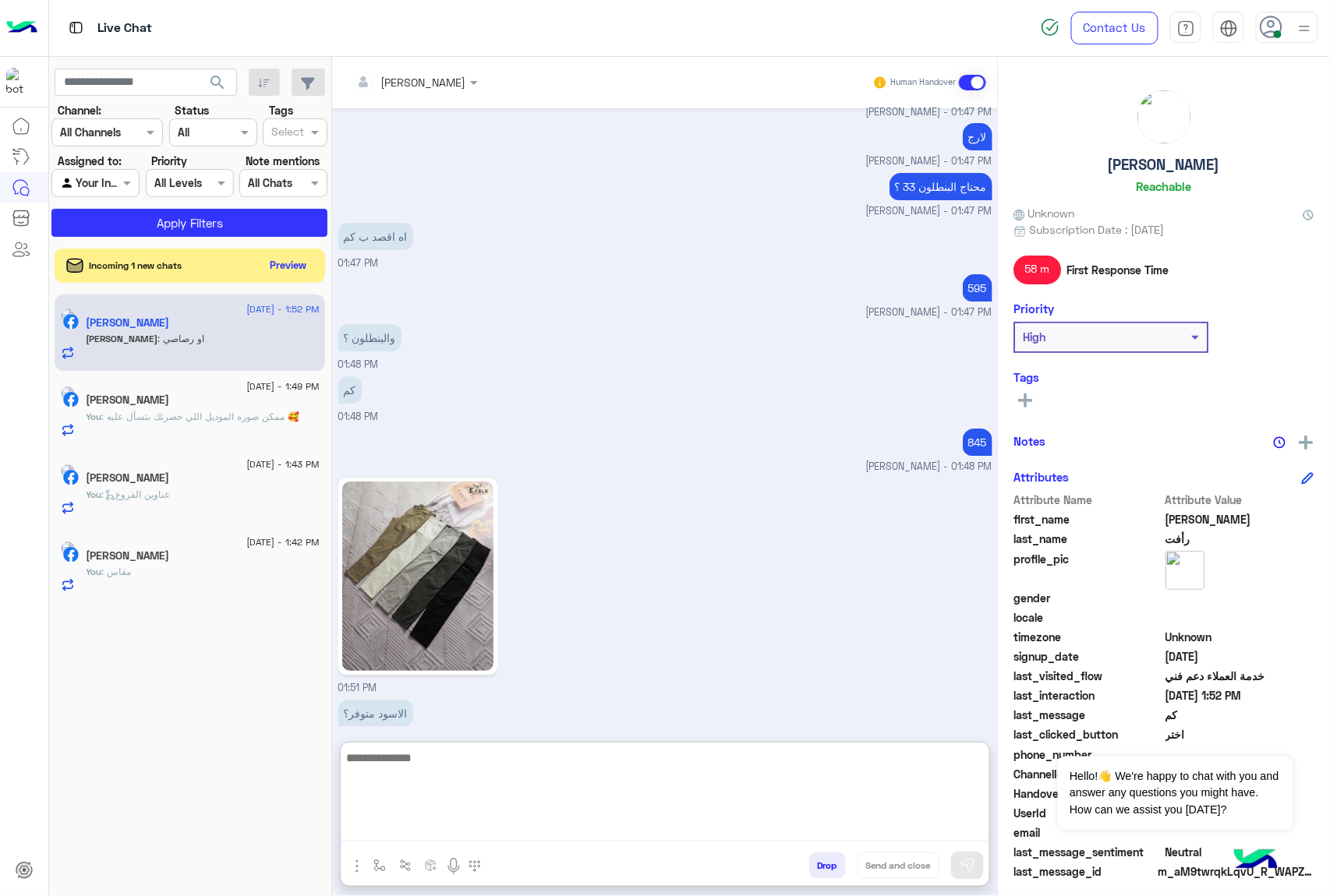
click at [521, 819] on textarea at bounding box center [665, 794] width 648 height 93
type textarea "**********"
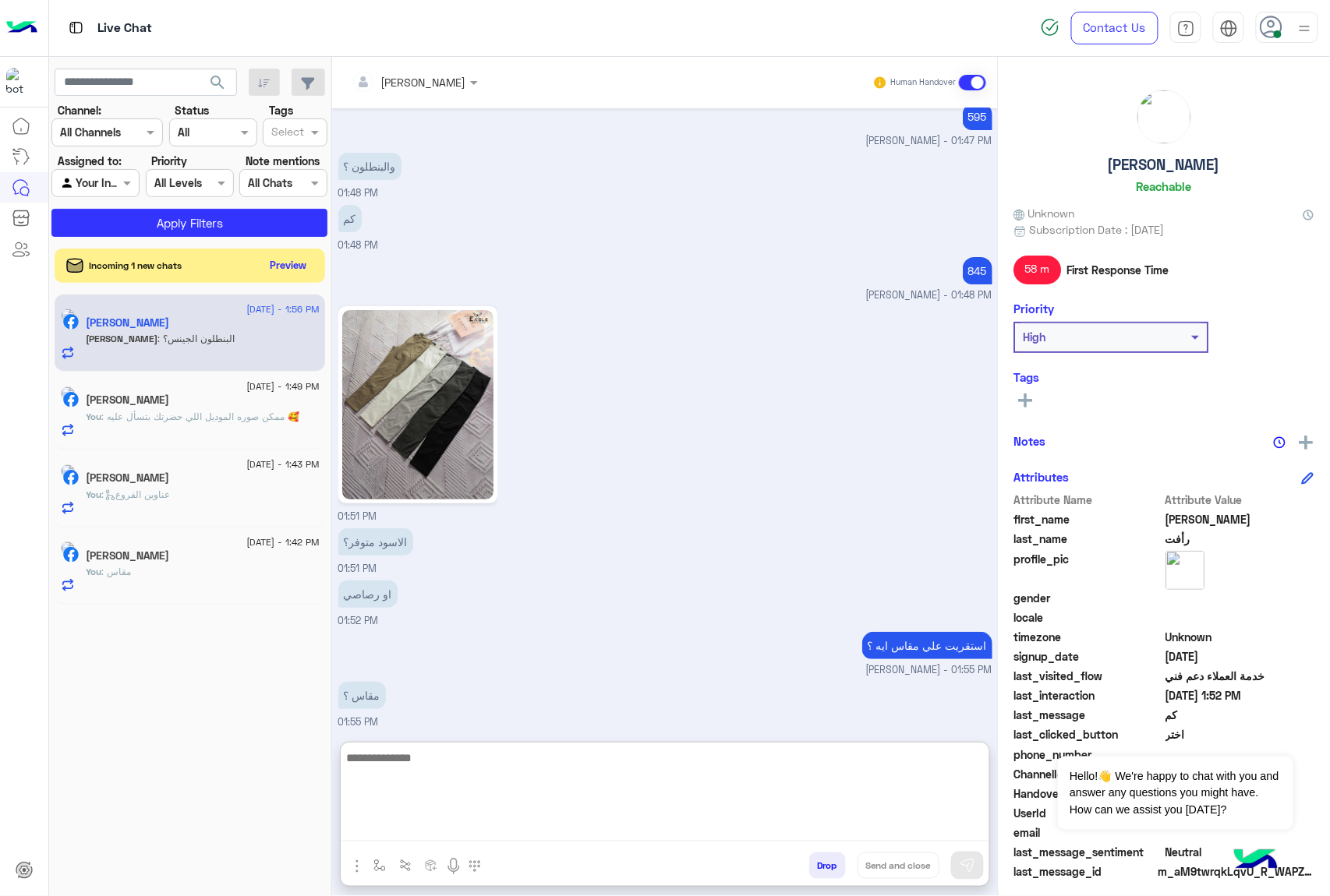
scroll to position [1989, 0]
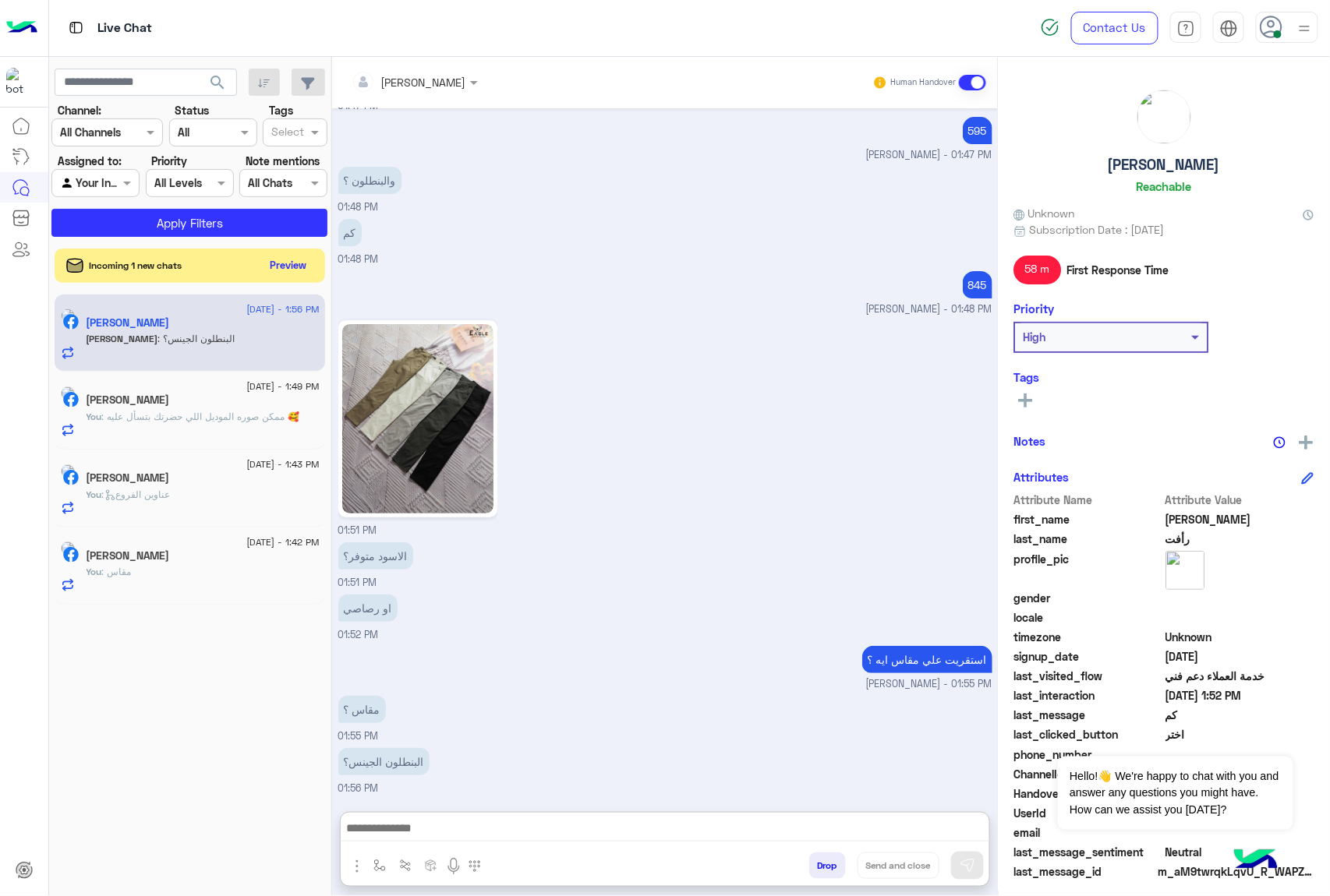
click at [830, 867] on button "Drop" at bounding box center [827, 866] width 37 height 27
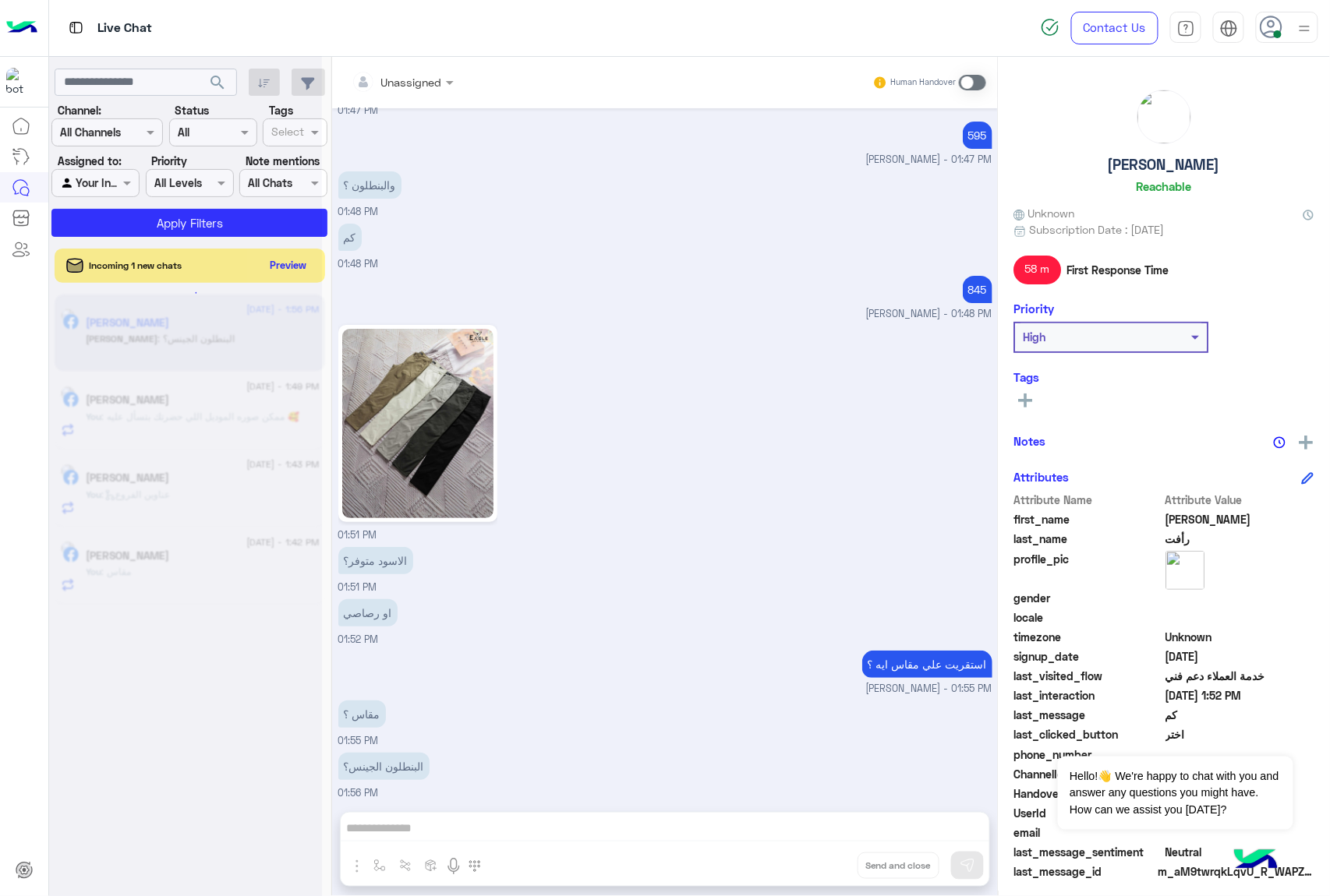
scroll to position [1947, 0]
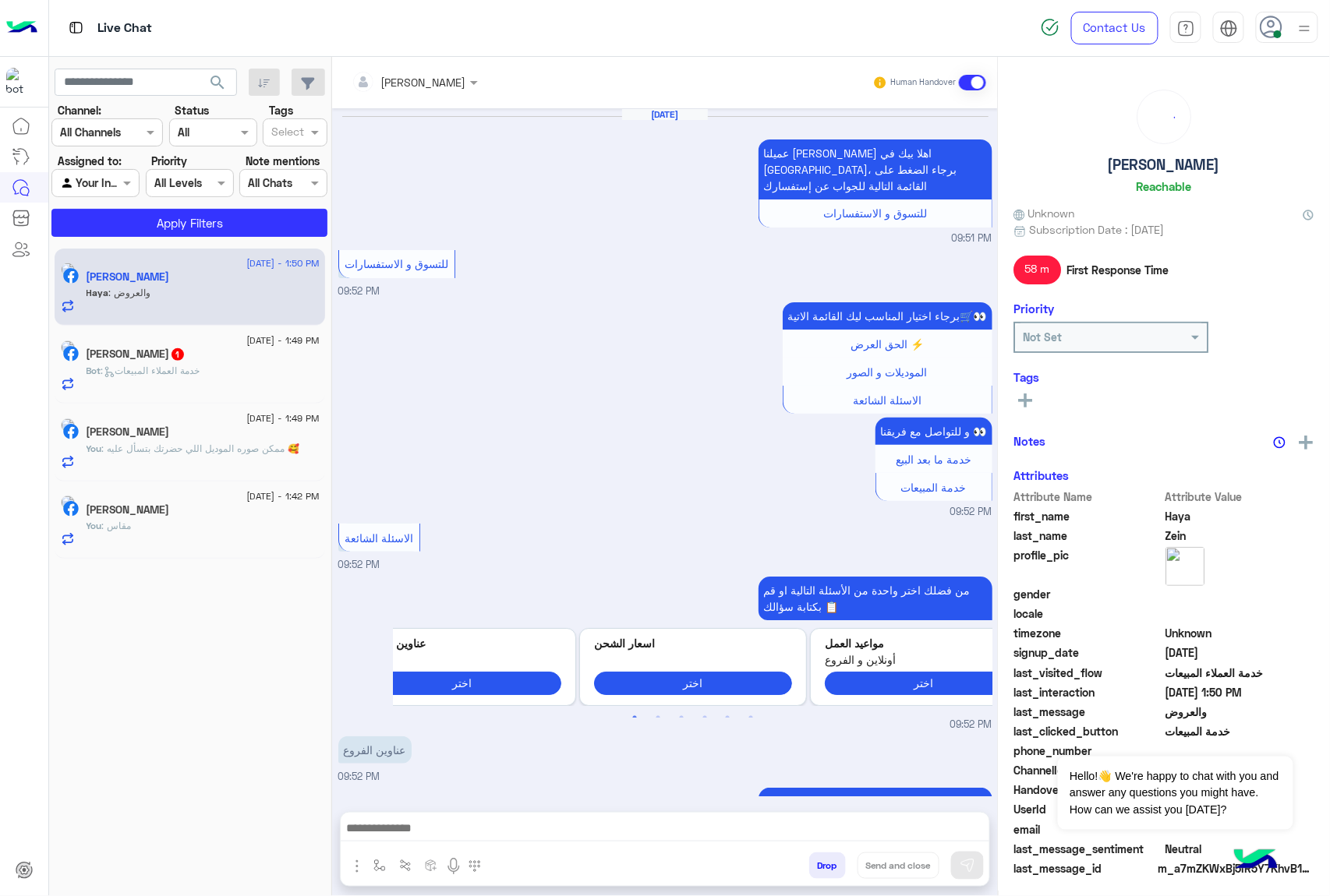
scroll to position [2175, 0]
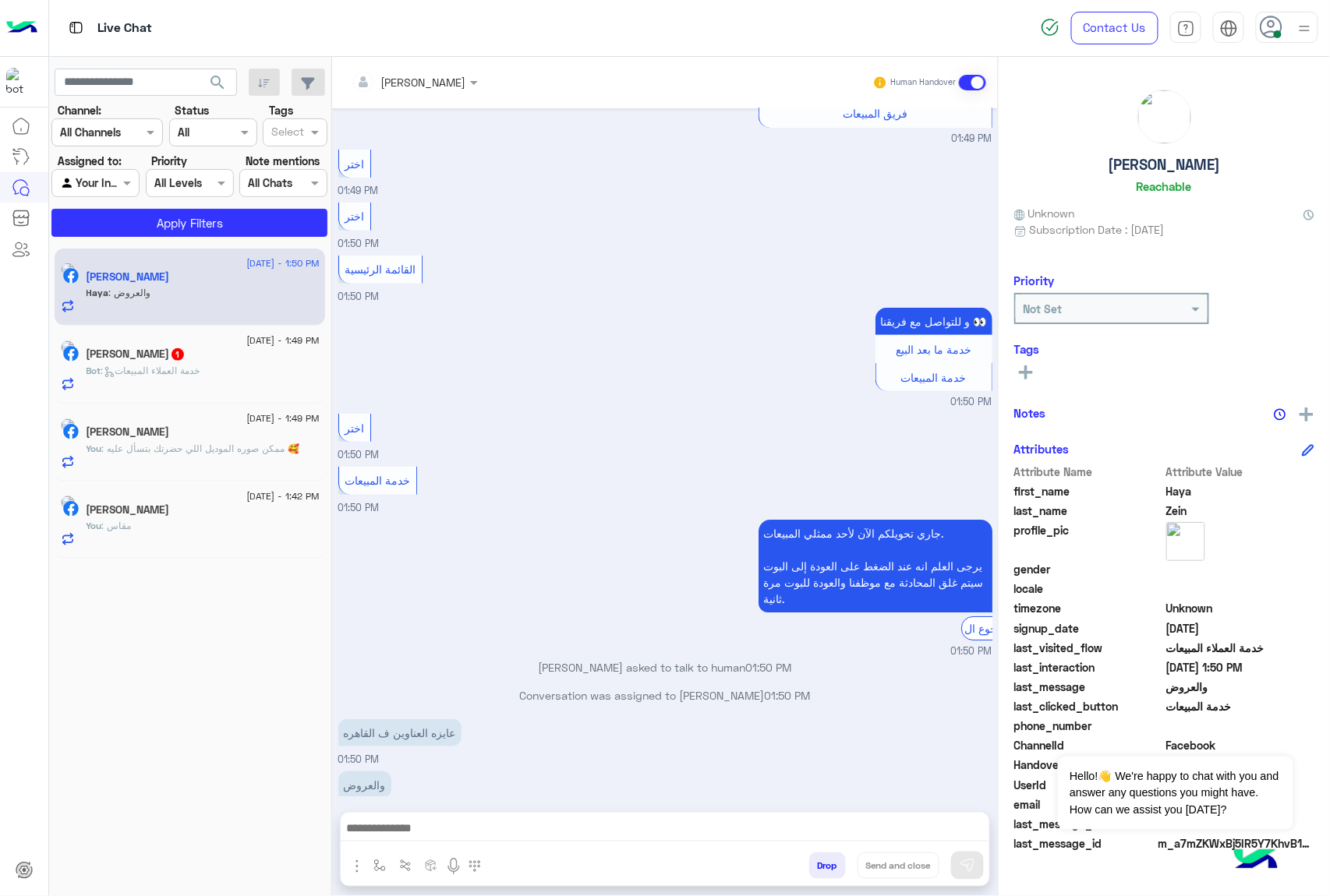
click at [820, 872] on button "Drop" at bounding box center [827, 866] width 37 height 27
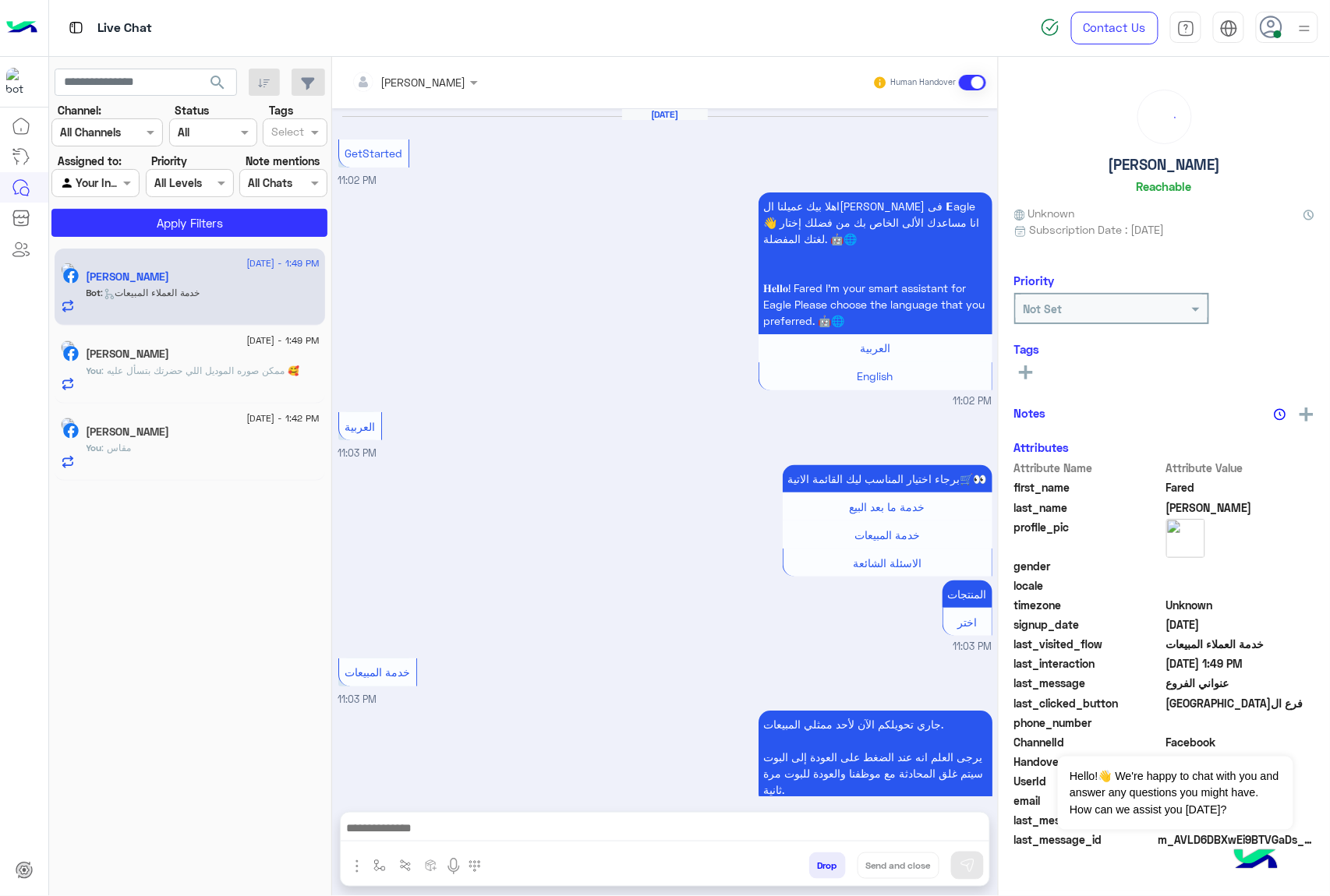
scroll to position [1119, 0]
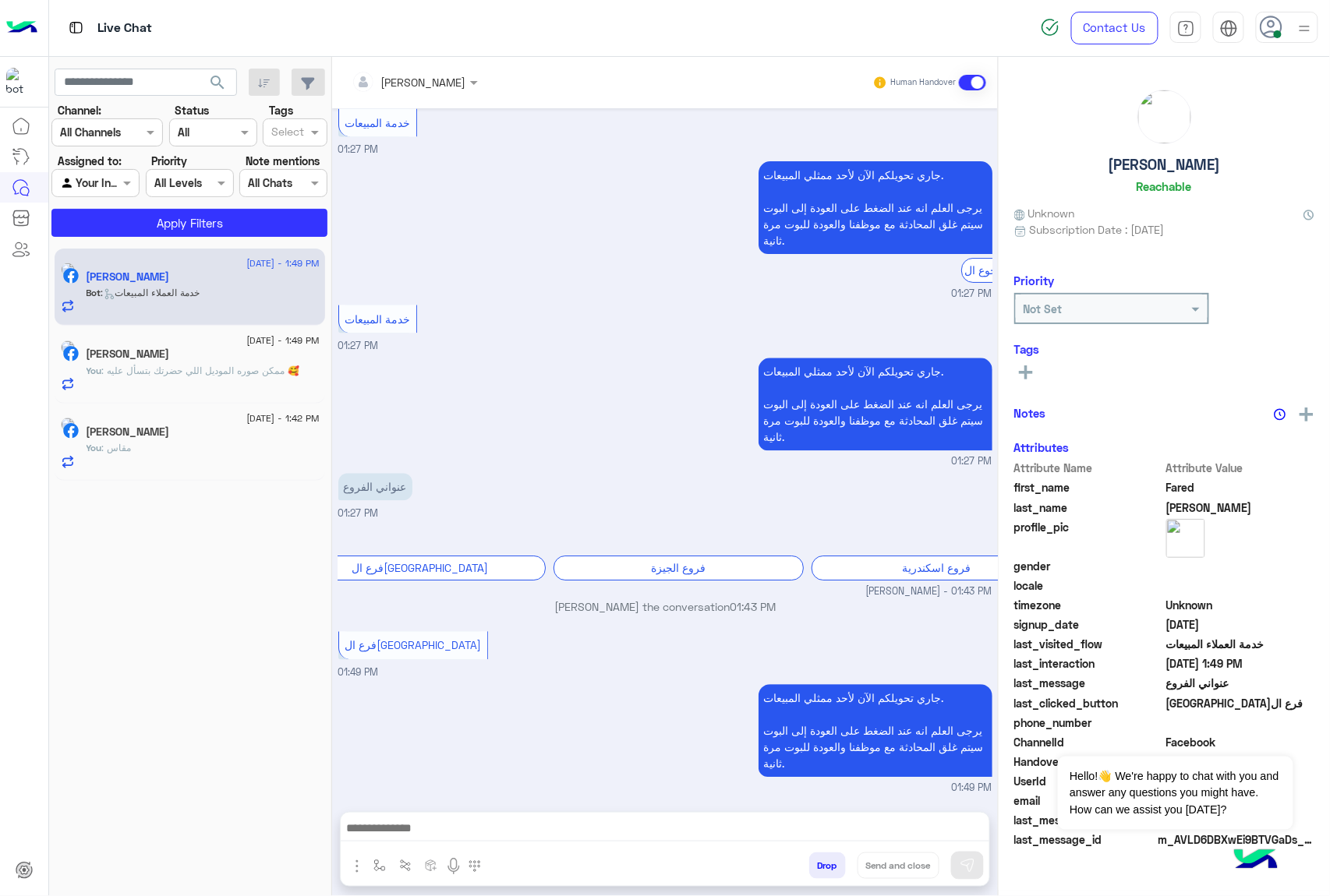
click at [820, 872] on button "Drop" at bounding box center [827, 866] width 37 height 27
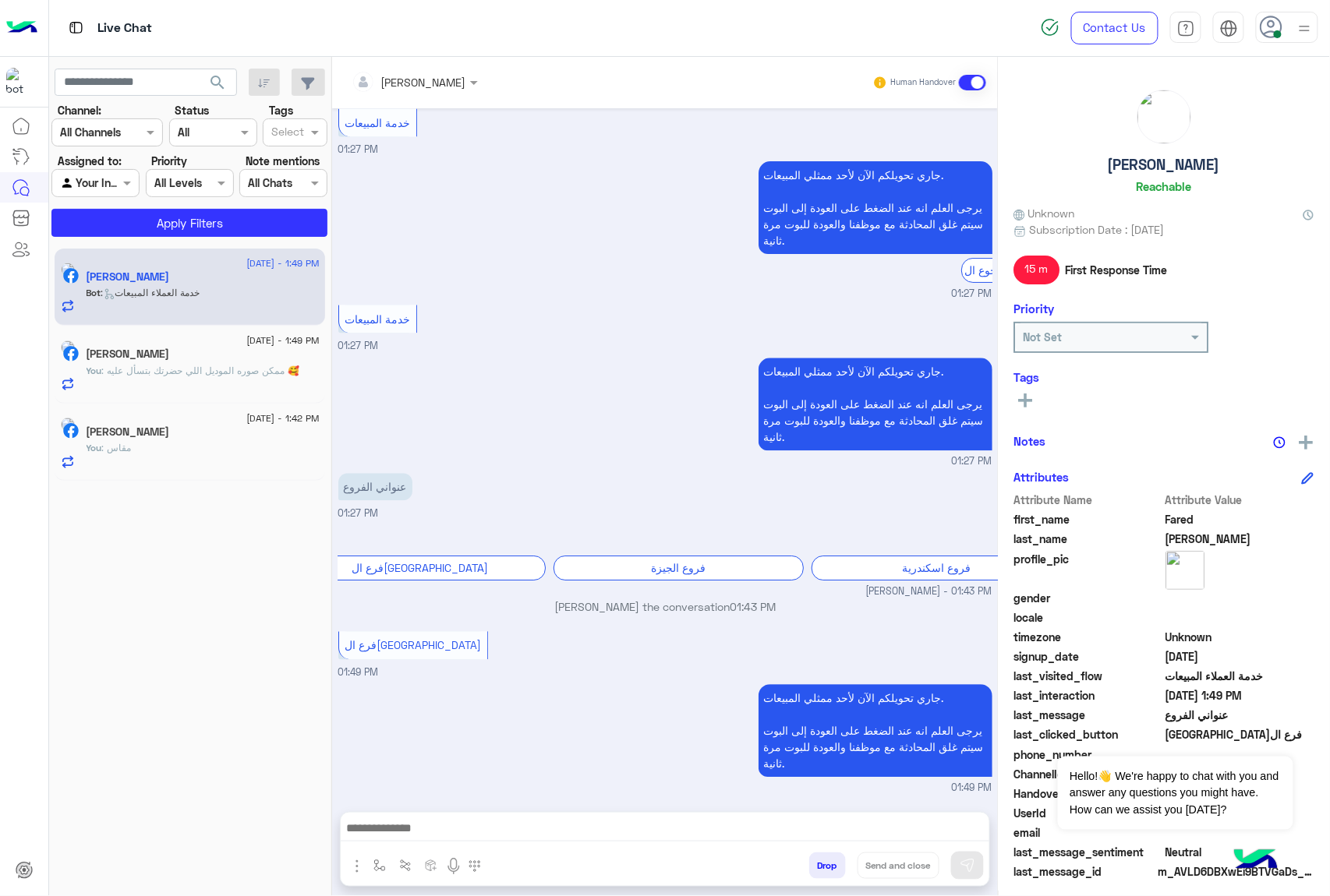
scroll to position [1147, 0]
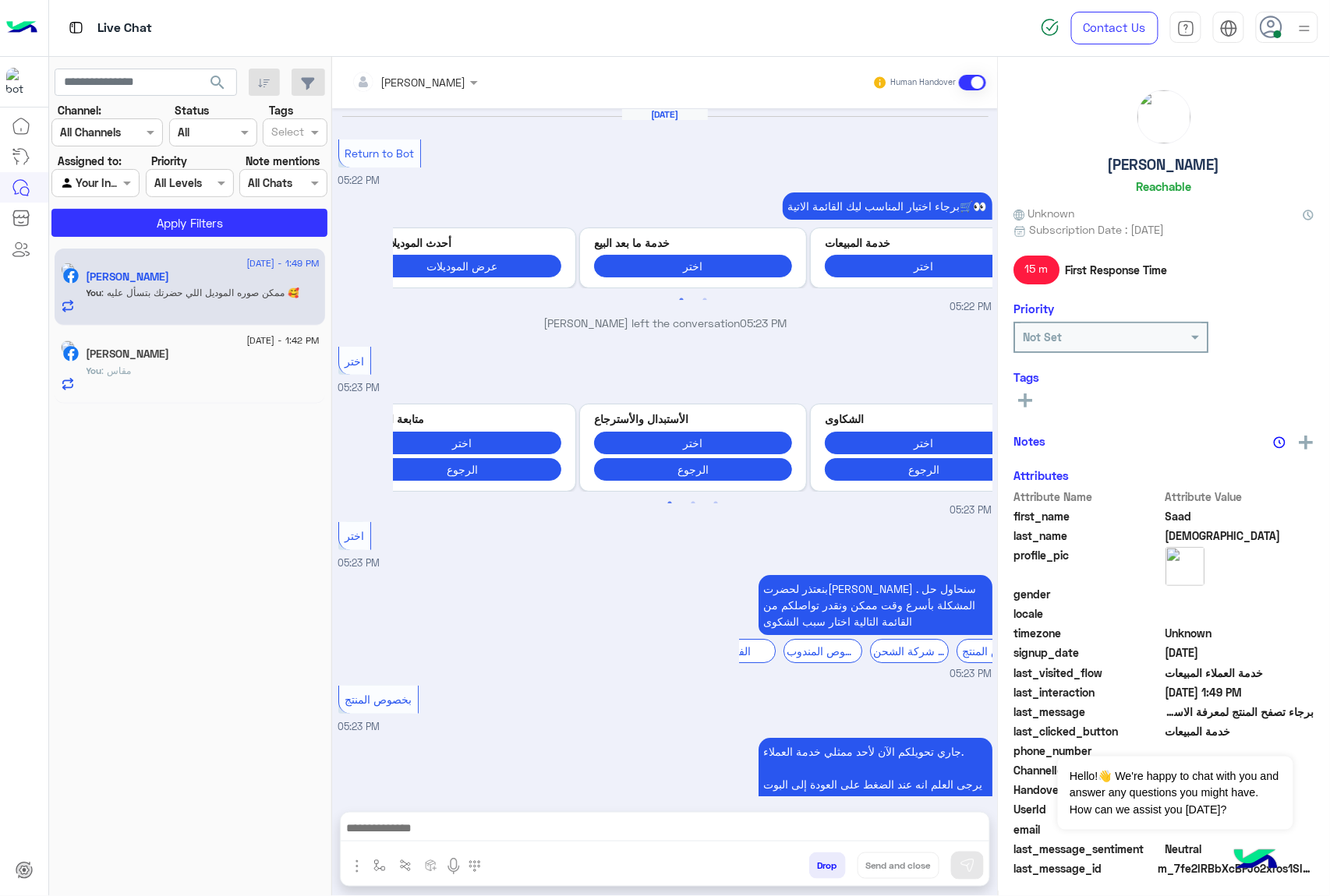
scroll to position [1518, 0]
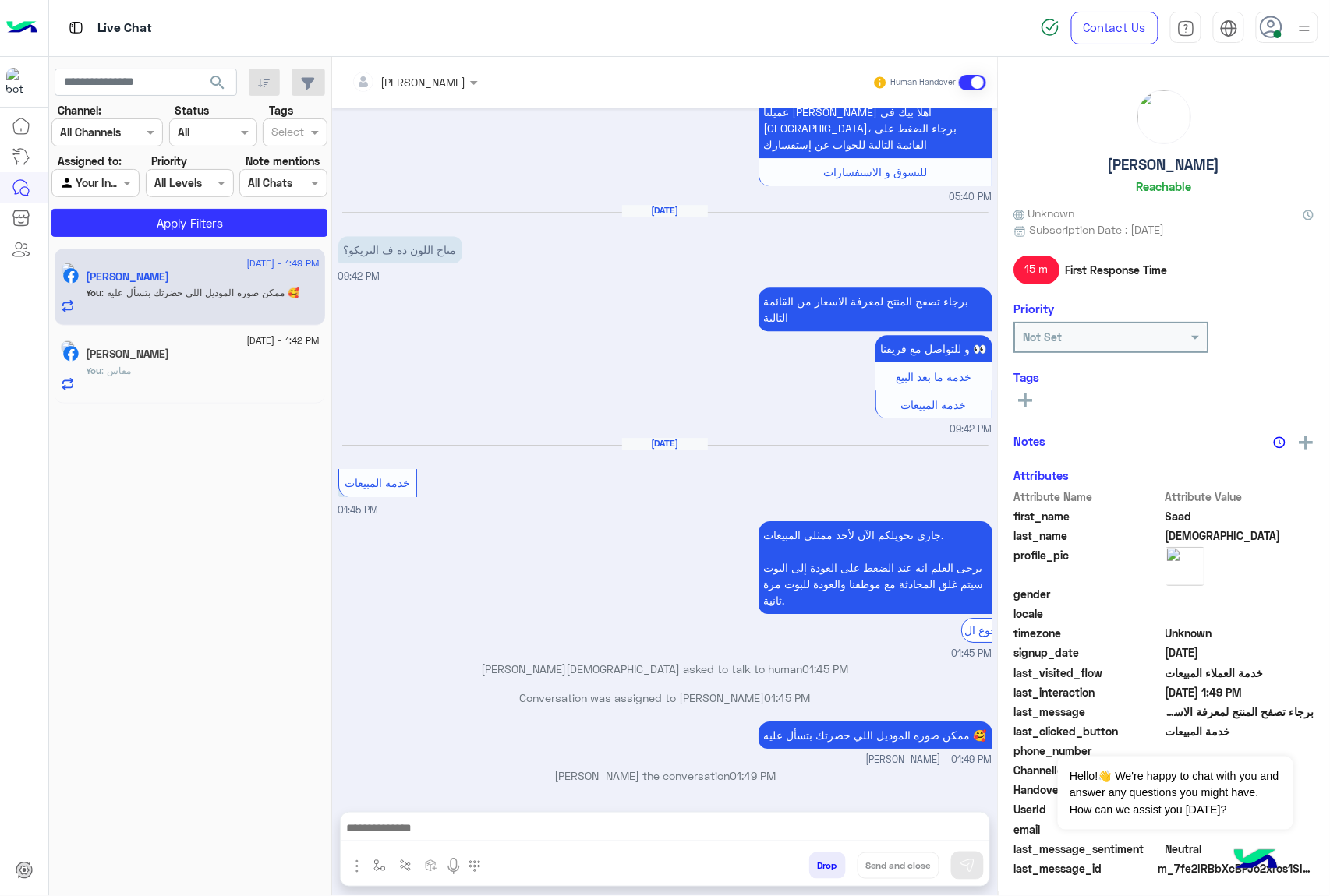
click at [820, 872] on button "Drop" at bounding box center [827, 866] width 37 height 27
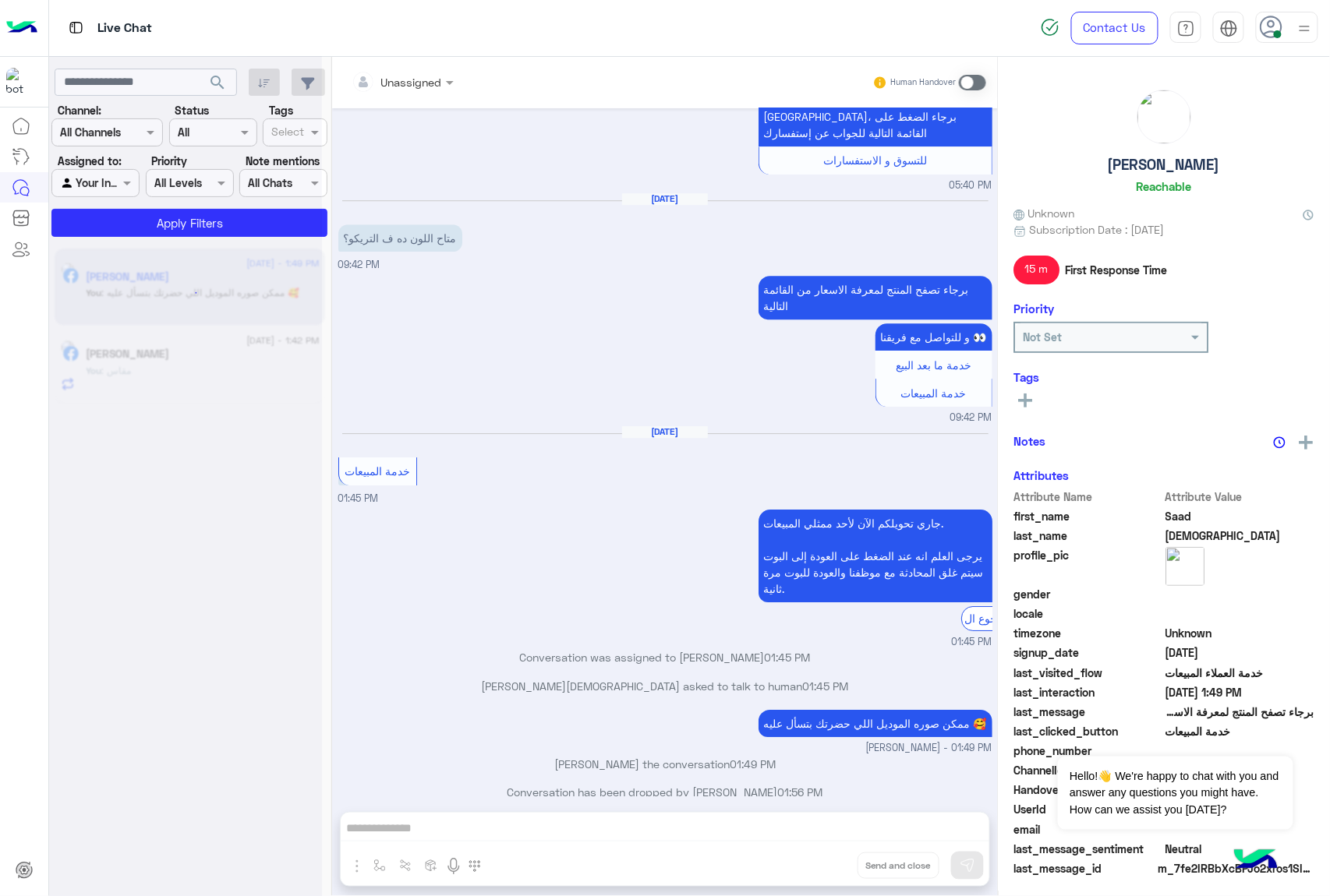
scroll to position [1547, 0]
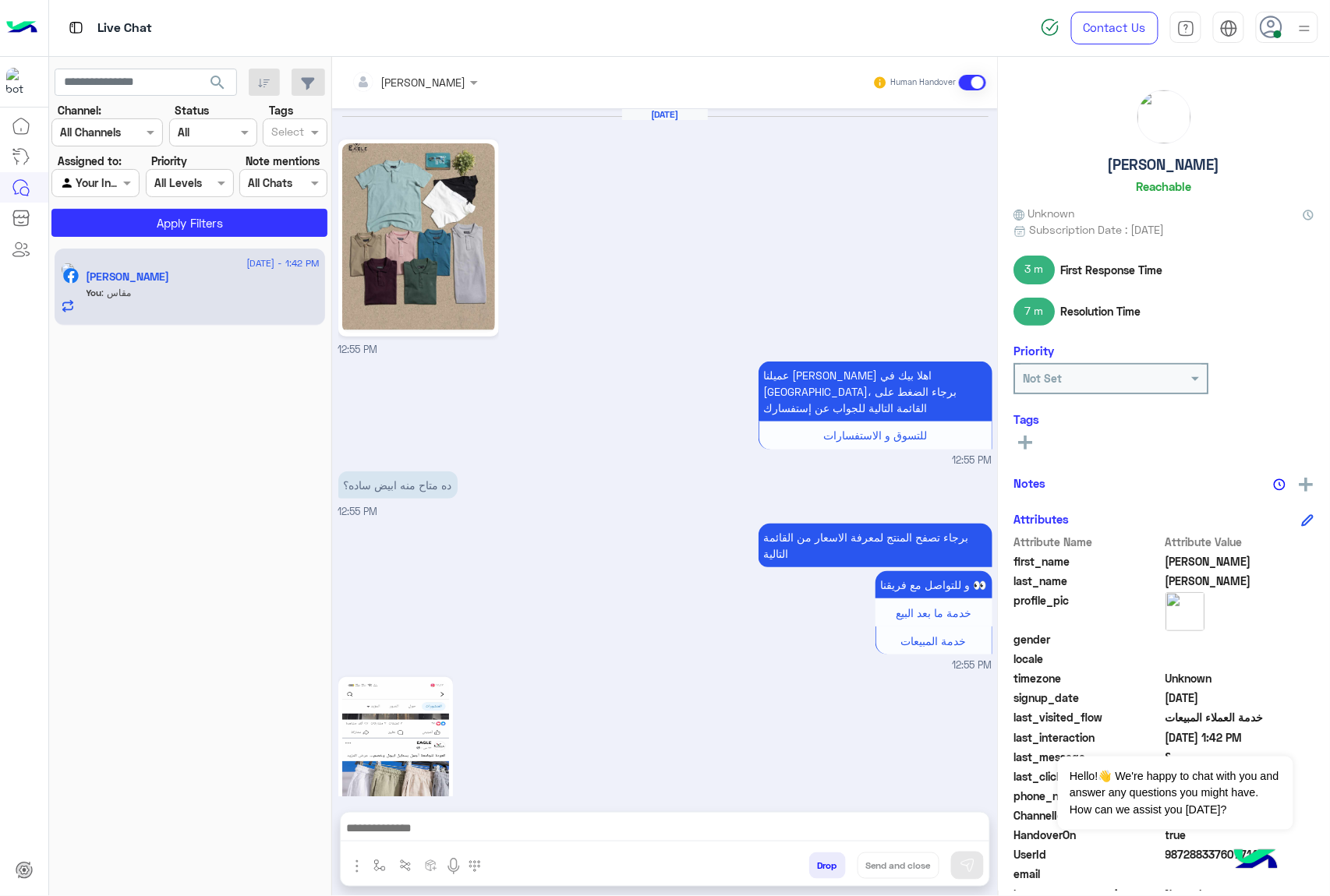
scroll to position [814, 0]
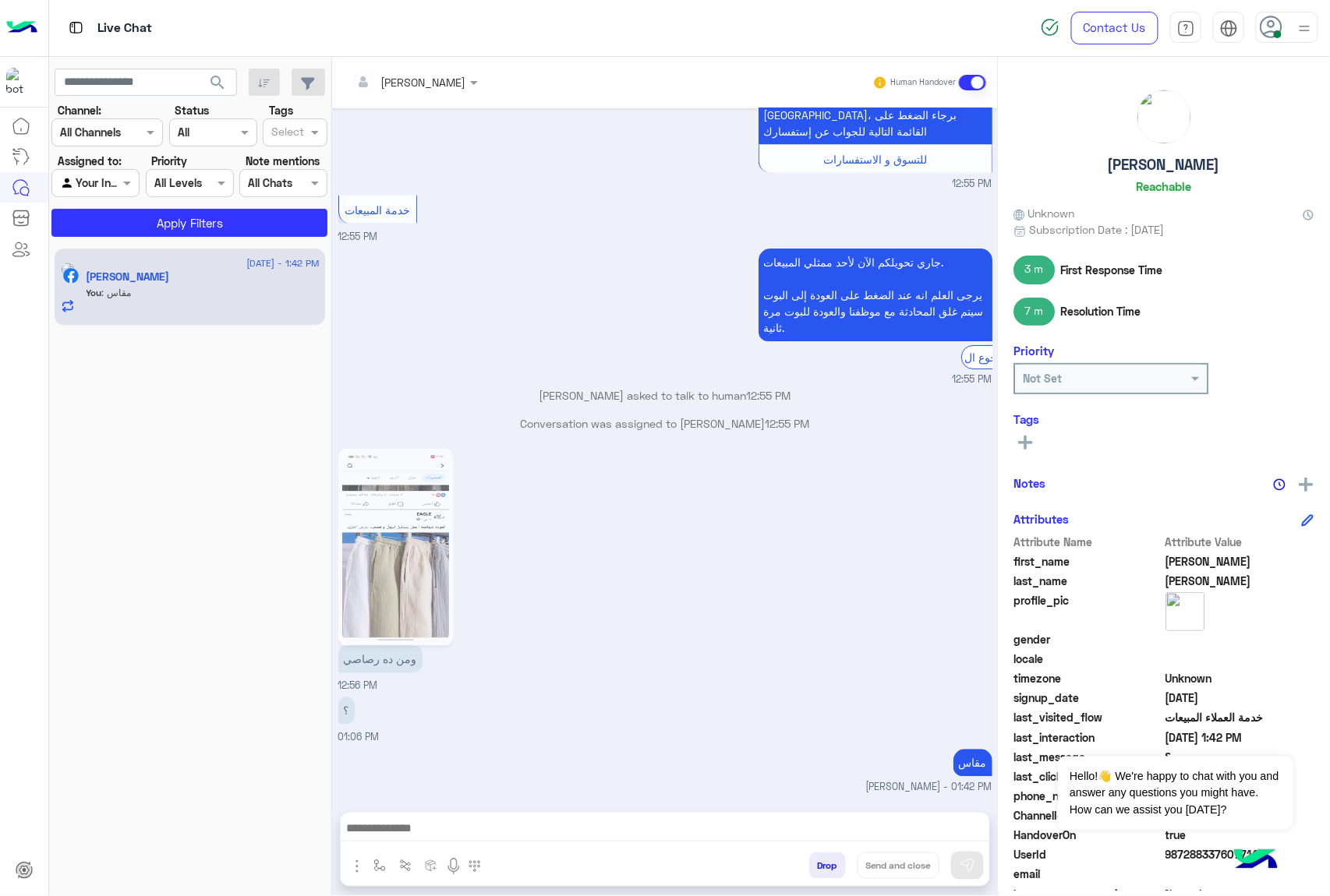
click at [820, 872] on button "Drop" at bounding box center [827, 866] width 37 height 27
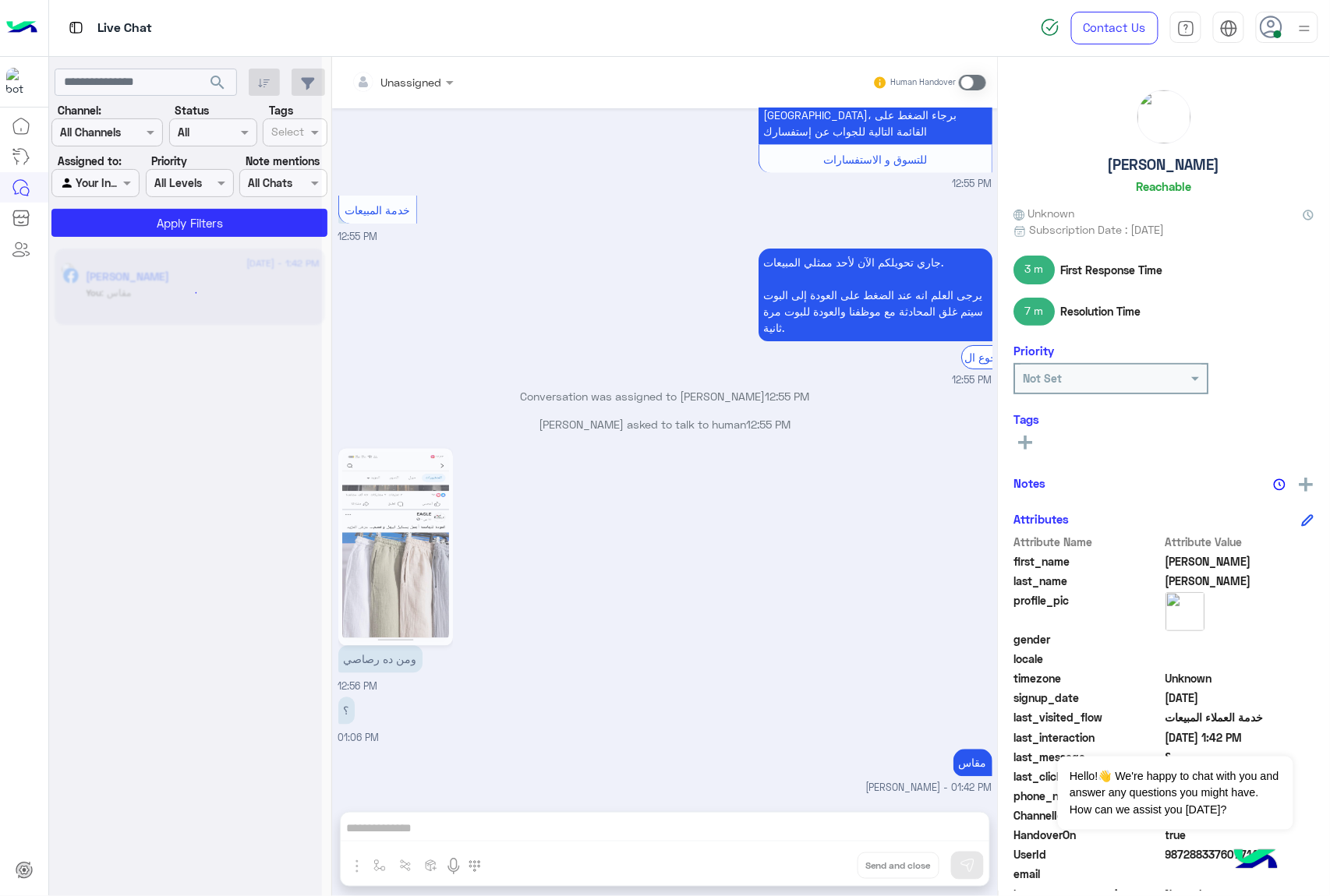
scroll to position [841, 0]
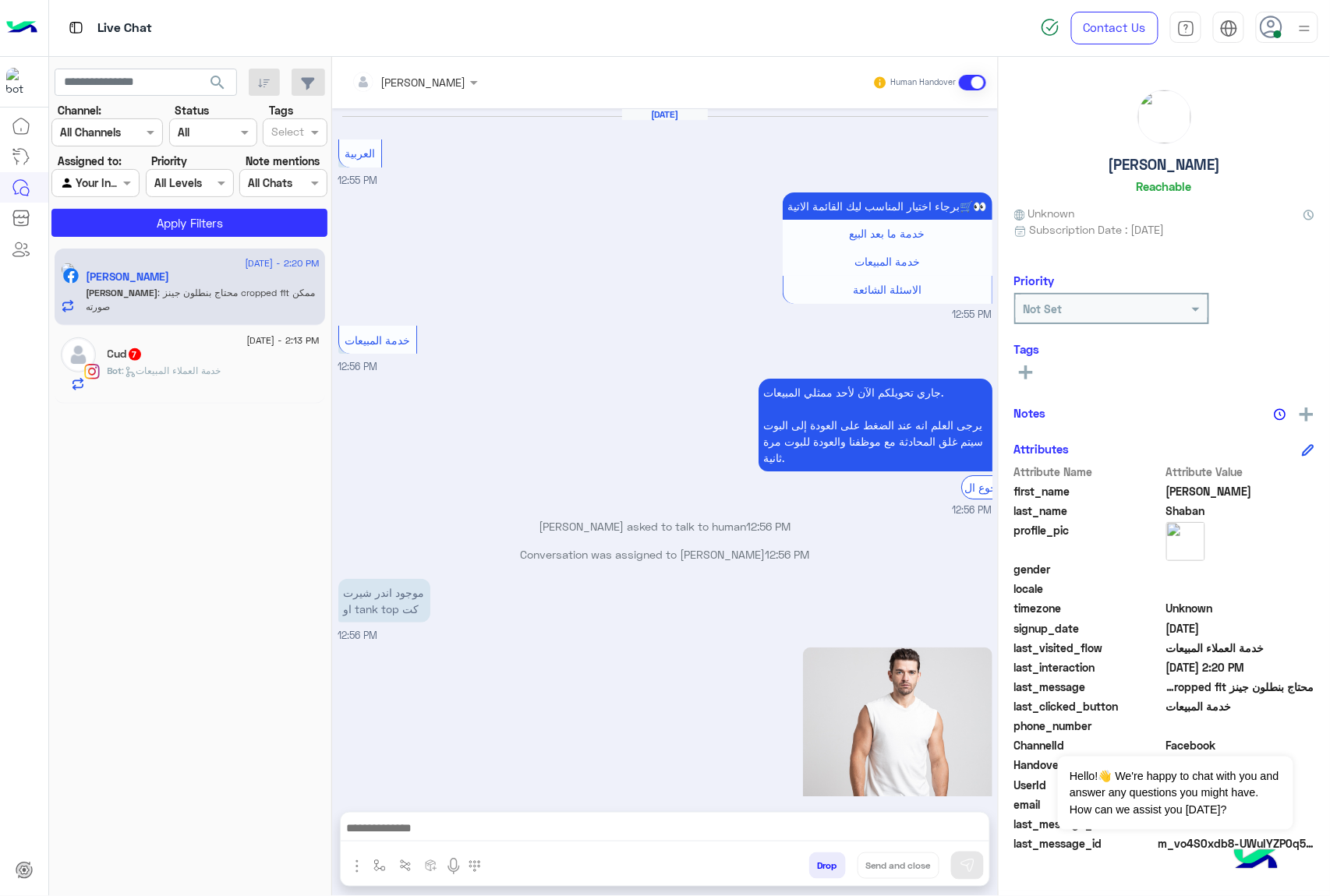
scroll to position [1869, 0]
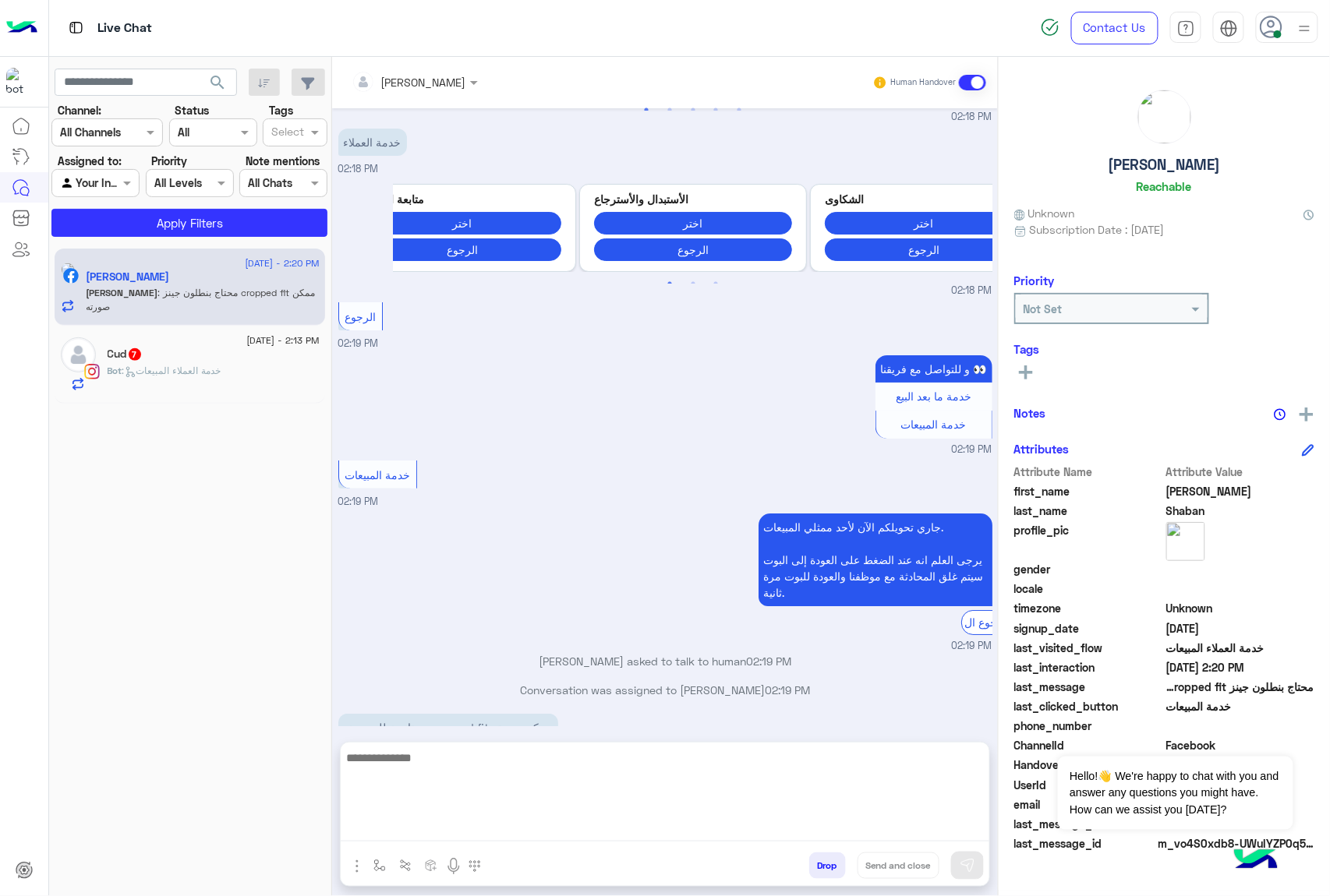
click at [579, 825] on textarea at bounding box center [665, 794] width 648 height 93
paste textarea "**********"
type textarea "**********"
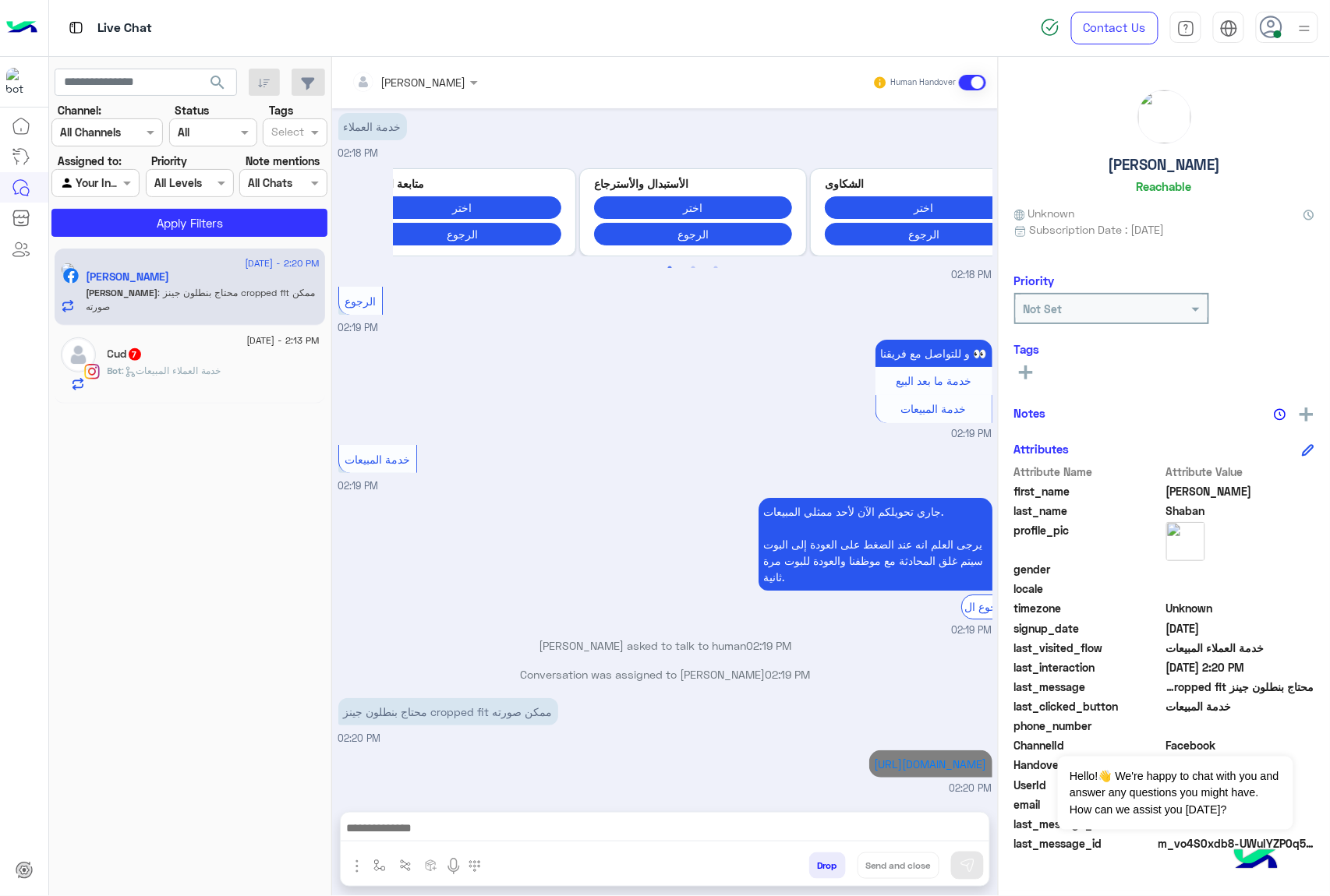
click at [218, 365] on span "Bot : خدمة العملاء المبيعات" at bounding box center [165, 370] width 114 height 12
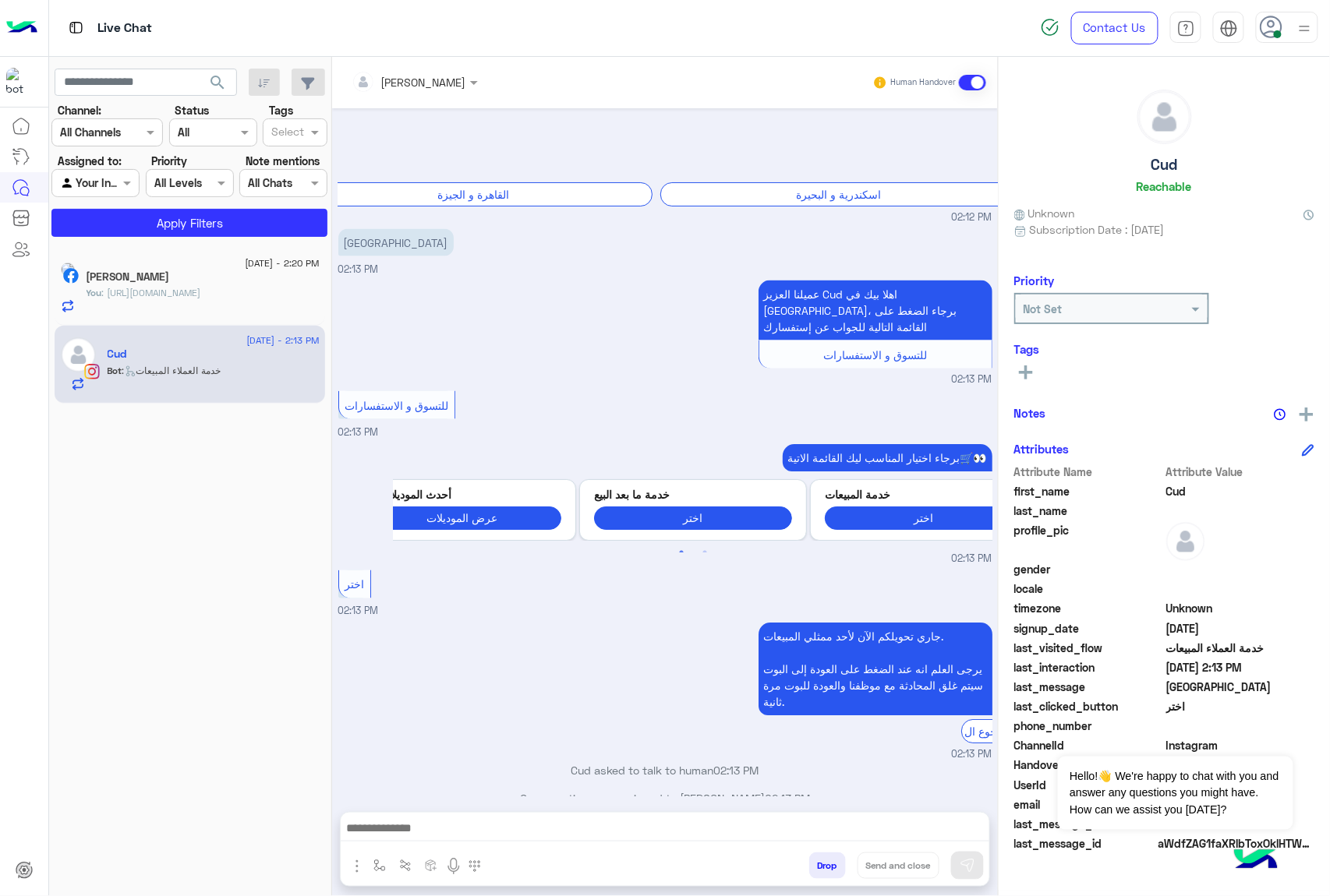
scroll to position [697, 0]
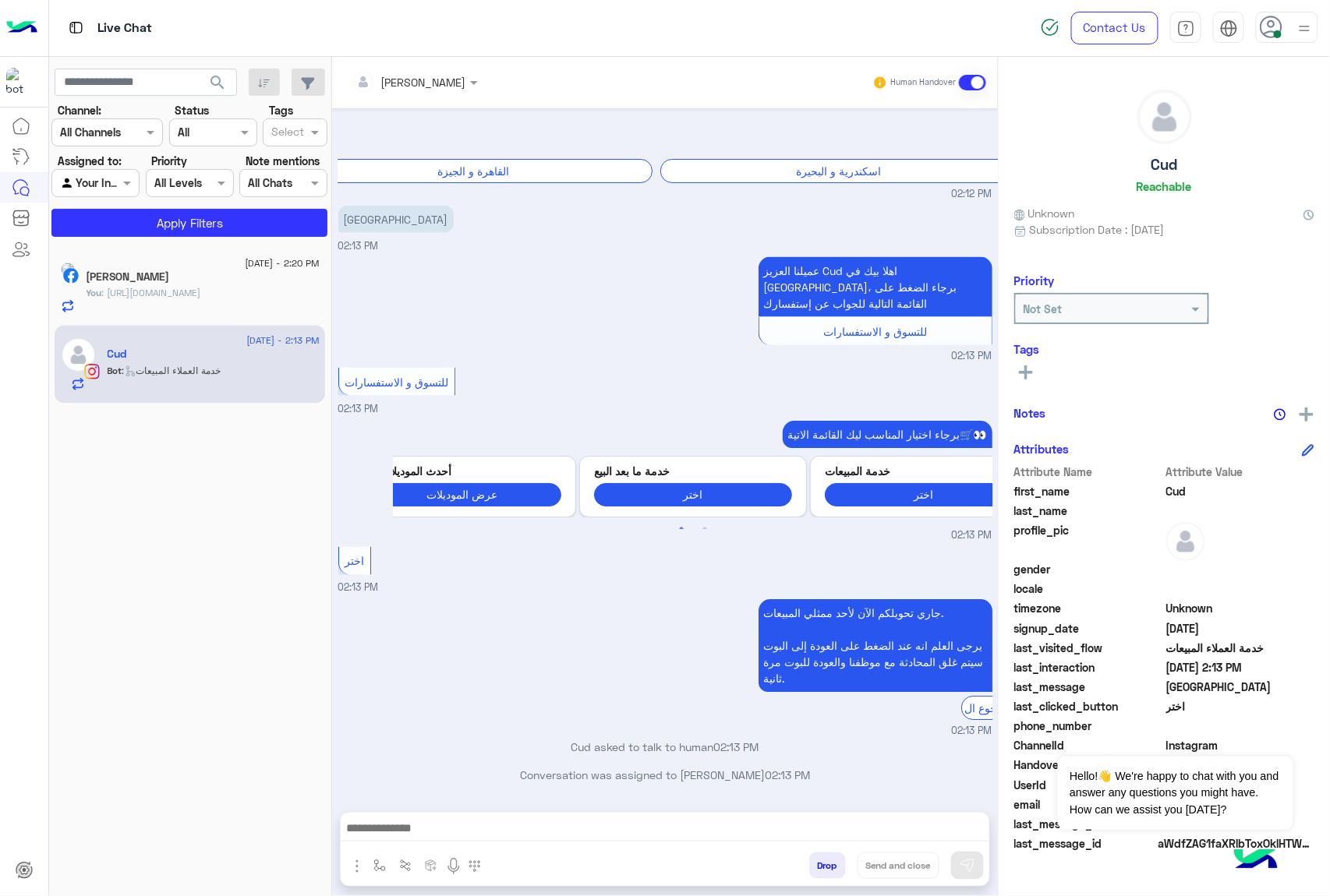
click at [825, 863] on button "Drop" at bounding box center [827, 866] width 37 height 27
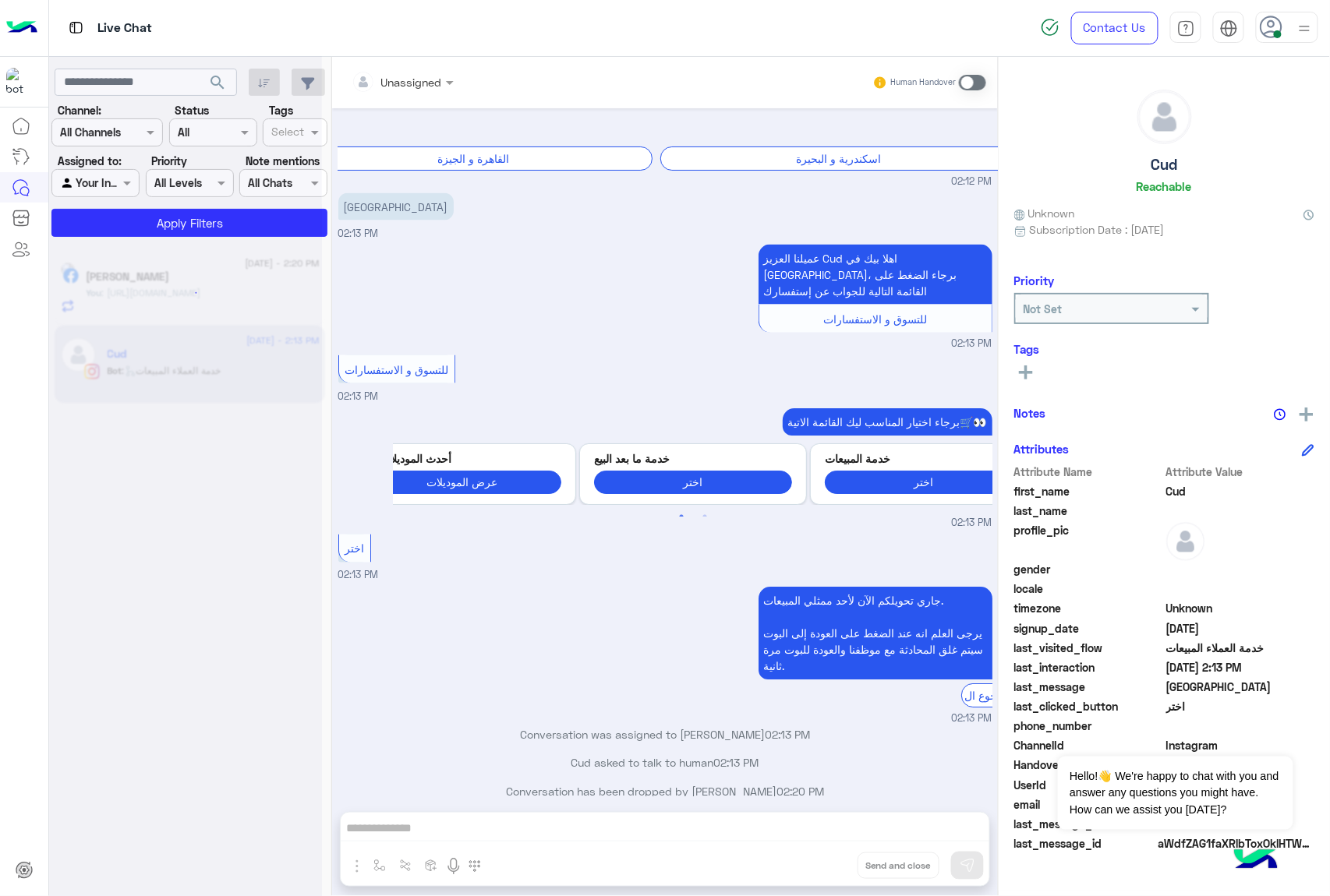
scroll to position [725, 0]
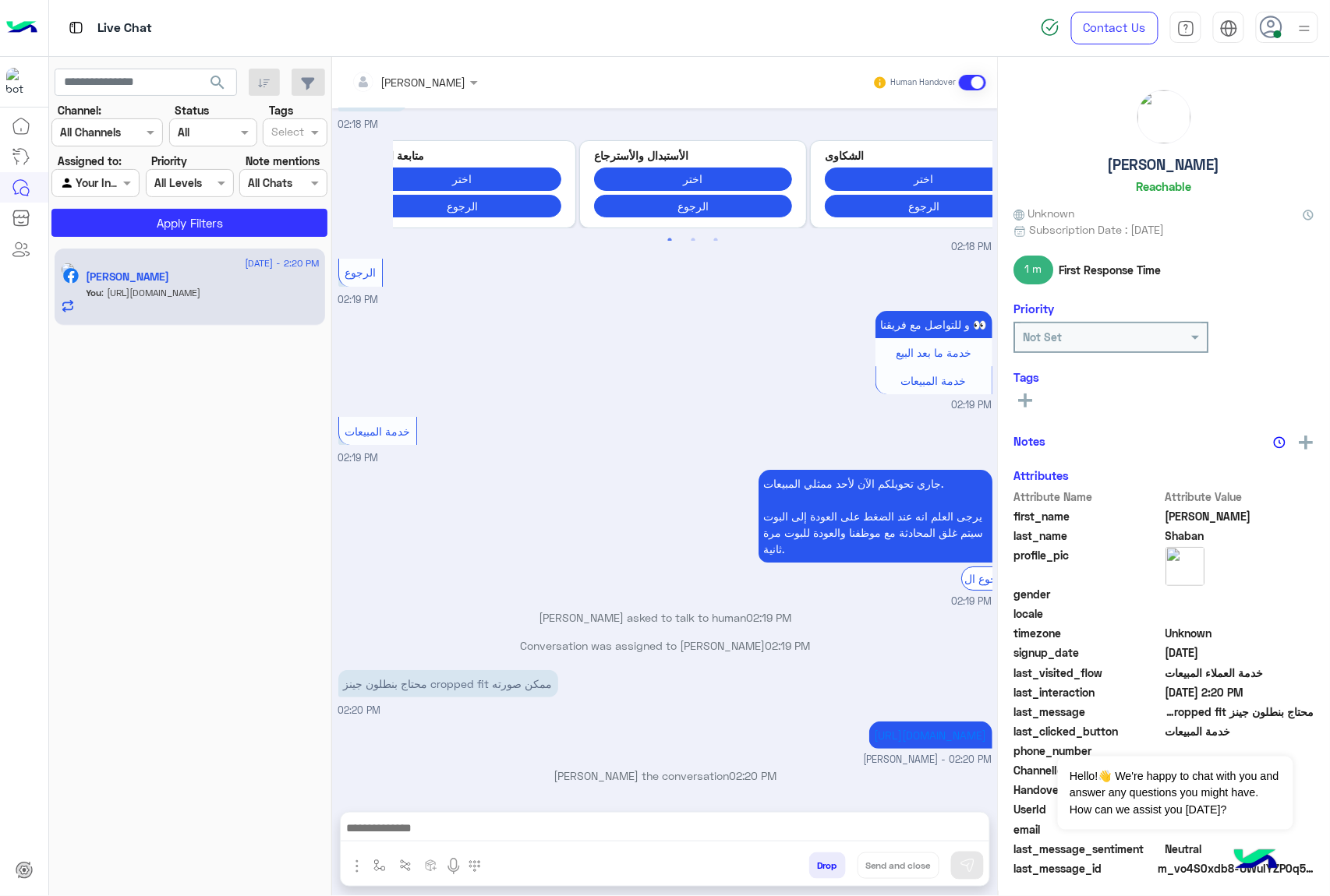
click at [825, 863] on button "Drop" at bounding box center [827, 866] width 37 height 27
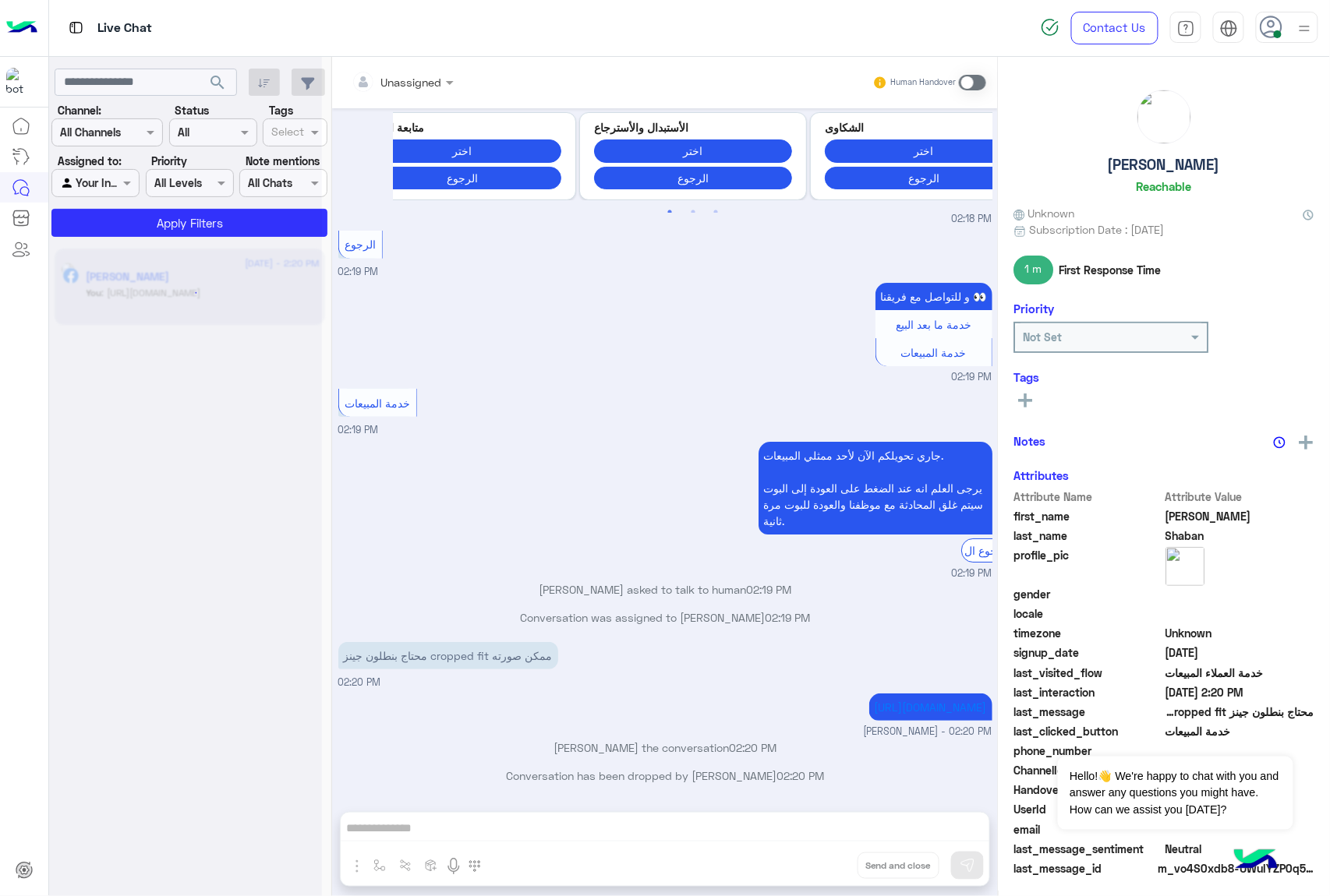
scroll to position [1789, 0]
